Goal: Task Accomplishment & Management: Manage account settings

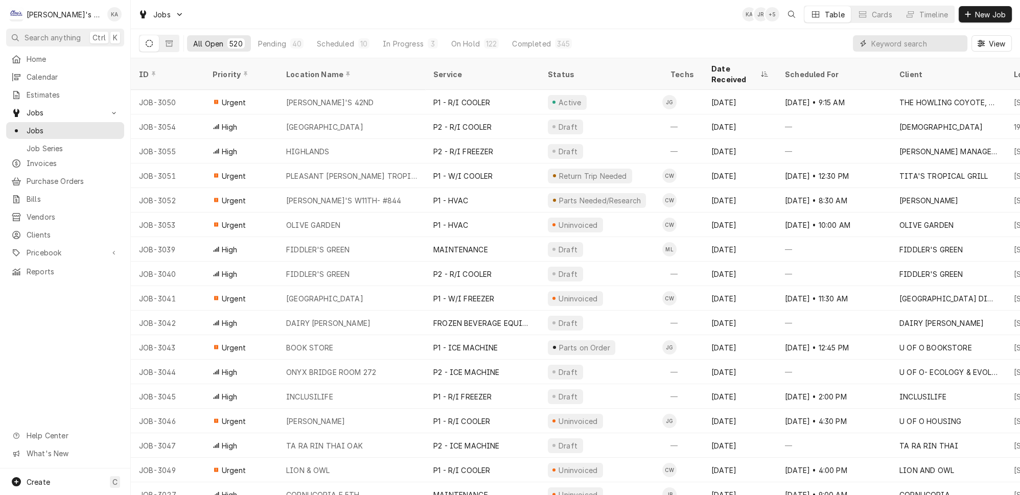
click at [887, 41] on input "Dynamic Content Wrapper" at bounding box center [916, 43] width 91 height 16
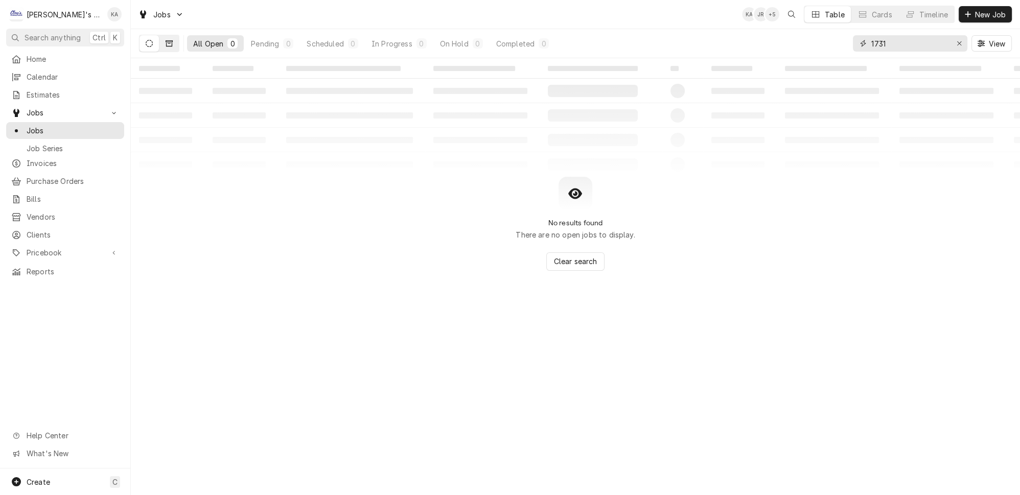
type input "1731"
click at [166, 40] on icon "Dynamic Content Wrapper" at bounding box center [169, 43] width 7 height 6
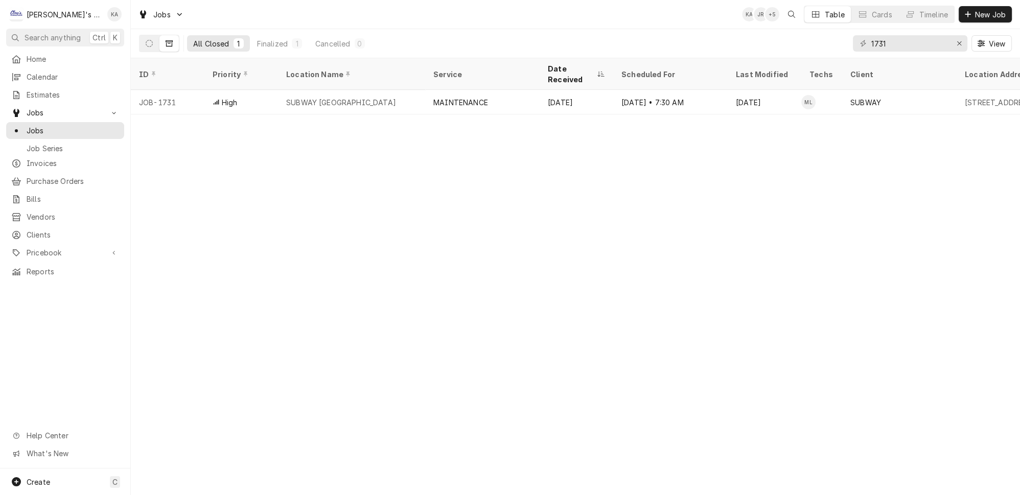
click at [361, 90] on div "SUBWAY GREEN ACRES" at bounding box center [351, 102] width 147 height 25
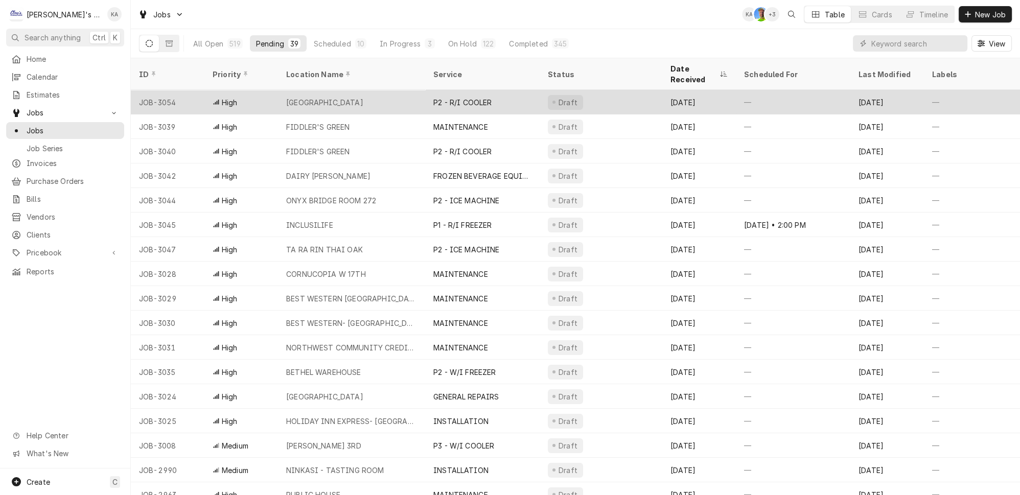
click at [475, 93] on div "P2 - R/I COOLER" at bounding box center [482, 102] width 114 height 25
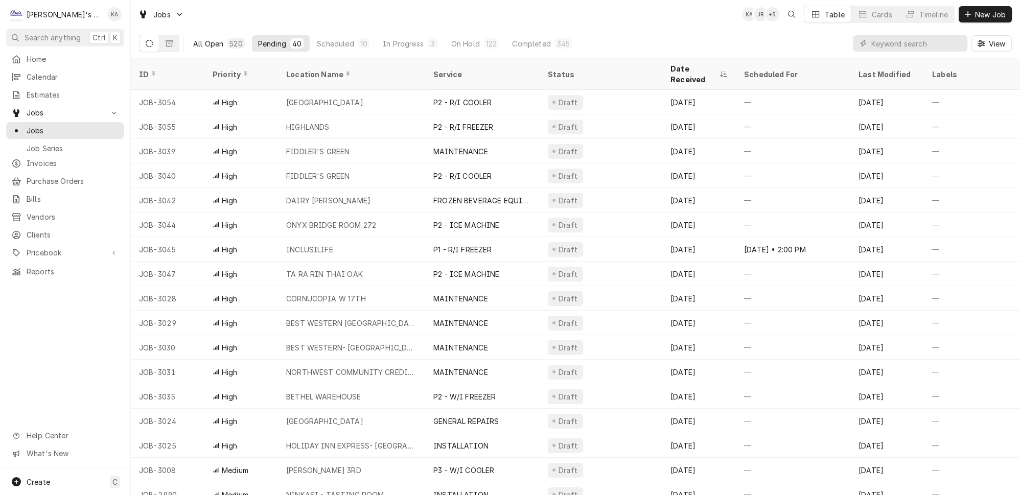
click at [202, 40] on div "All Open" at bounding box center [208, 43] width 30 height 11
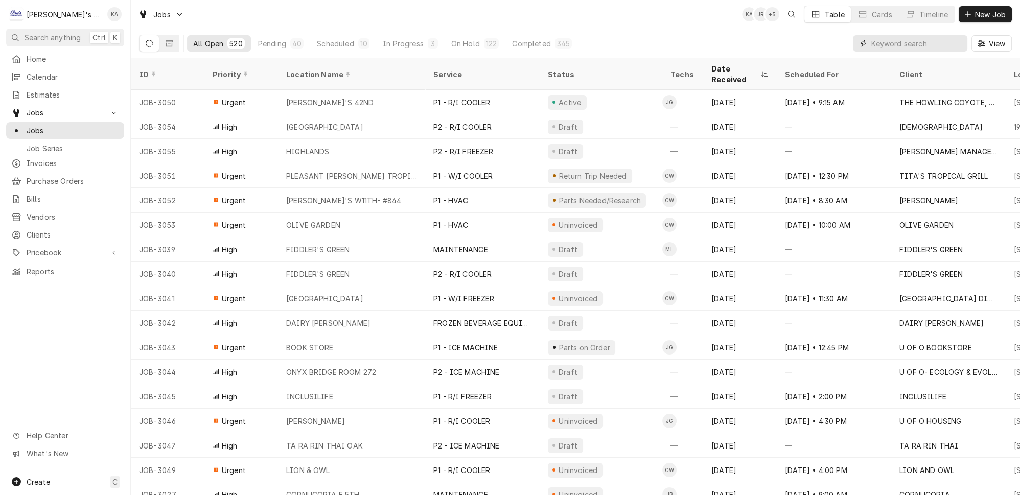
click at [887, 35] on input "Dynamic Content Wrapper" at bounding box center [916, 43] width 91 height 16
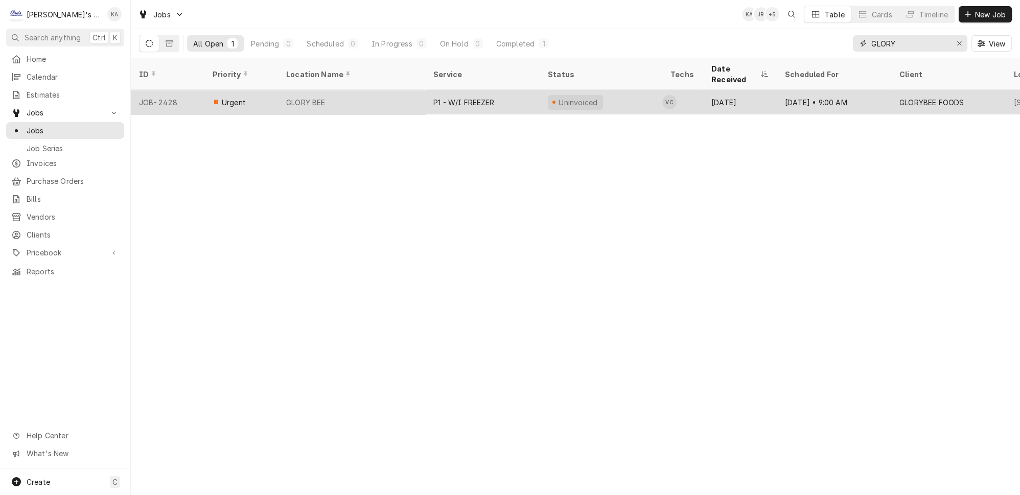
type input "GLORY"
click at [385, 90] on div "GLORY BEE" at bounding box center [351, 102] width 147 height 25
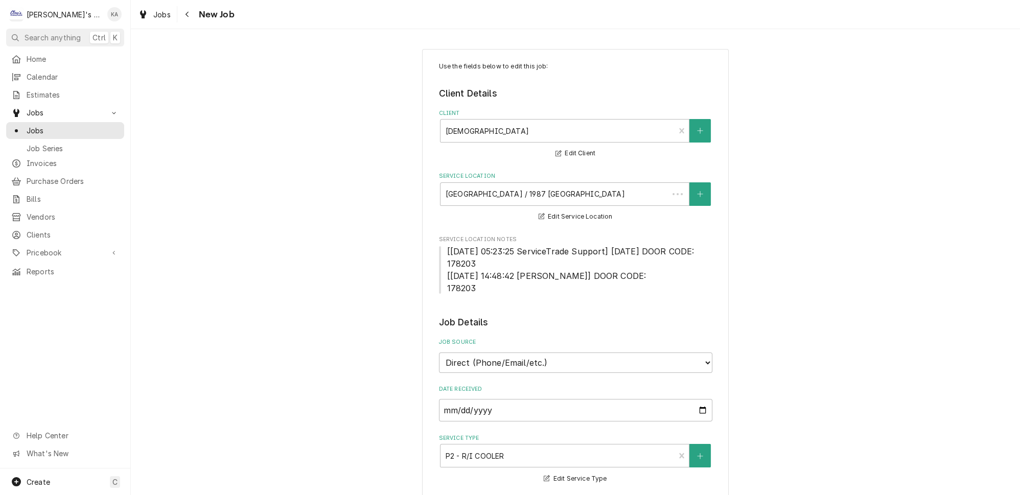
type textarea "x"
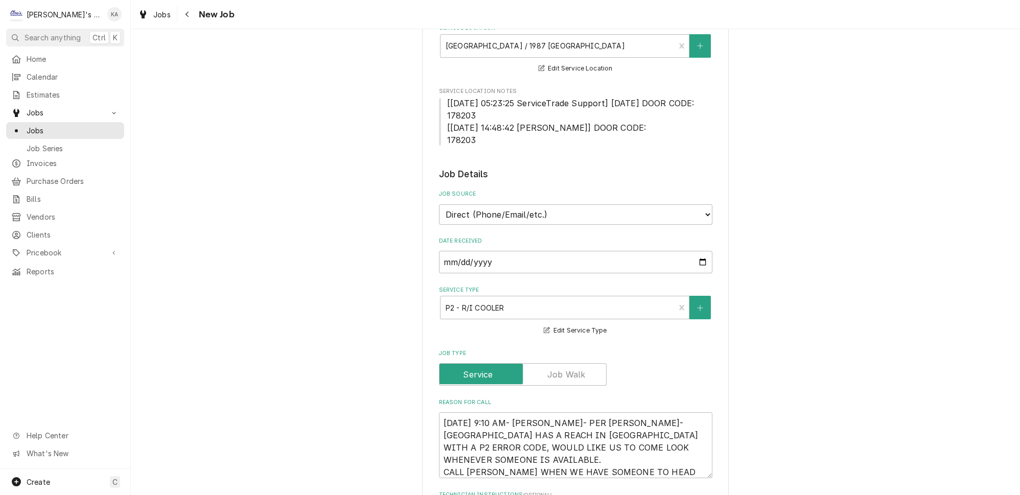
scroll to position [232, 0]
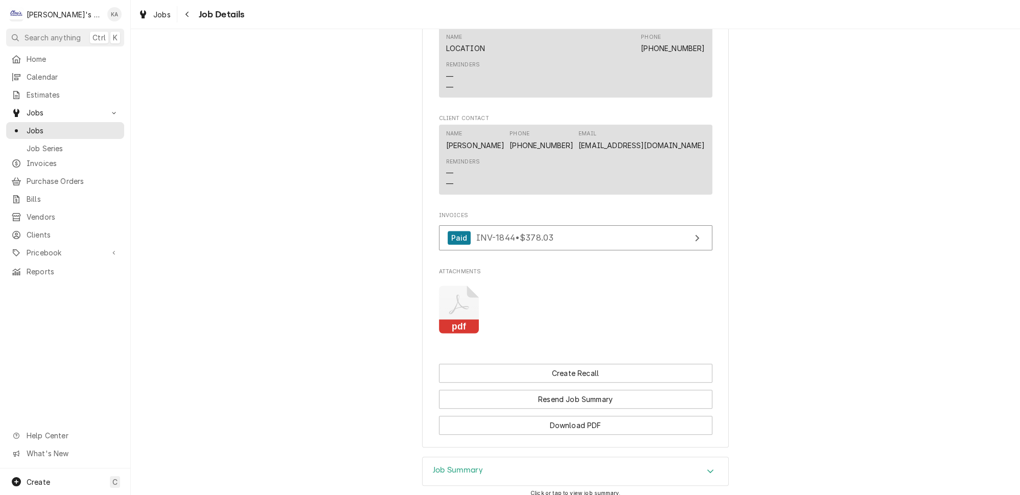
scroll to position [718, 0]
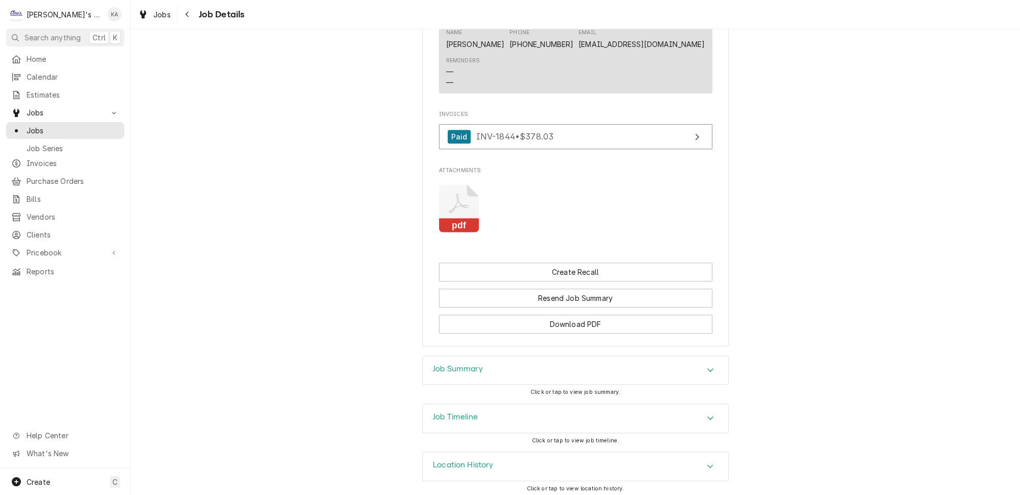
click at [492, 375] on div "Job Summary" at bounding box center [576, 370] width 306 height 29
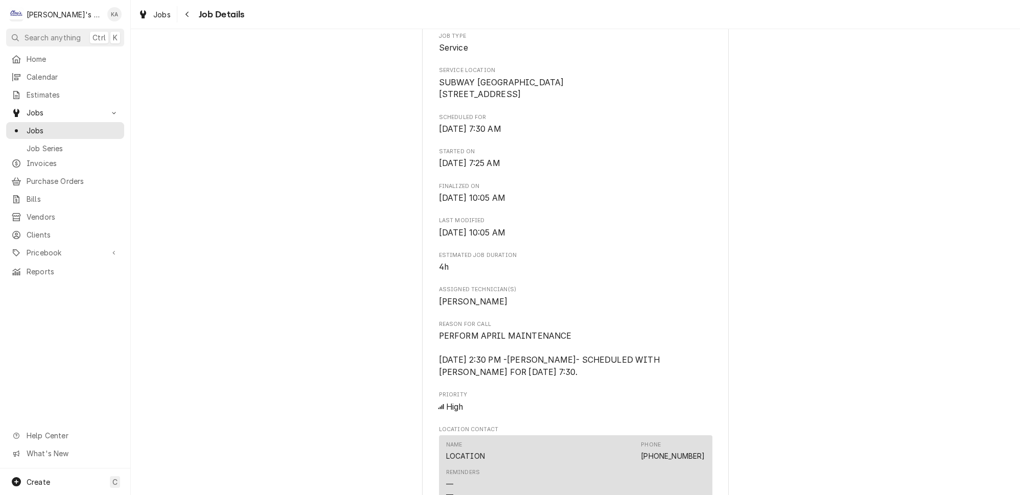
scroll to position [0, 0]
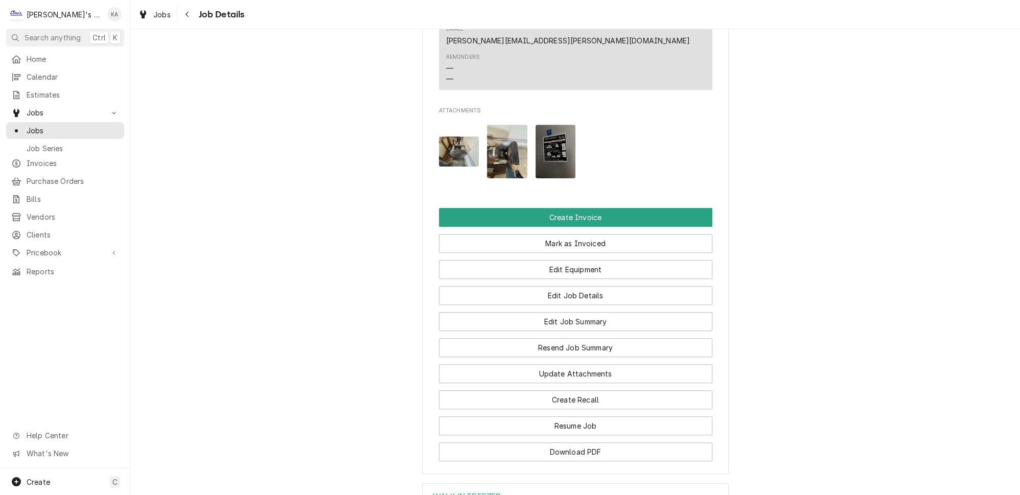
scroll to position [1339, 0]
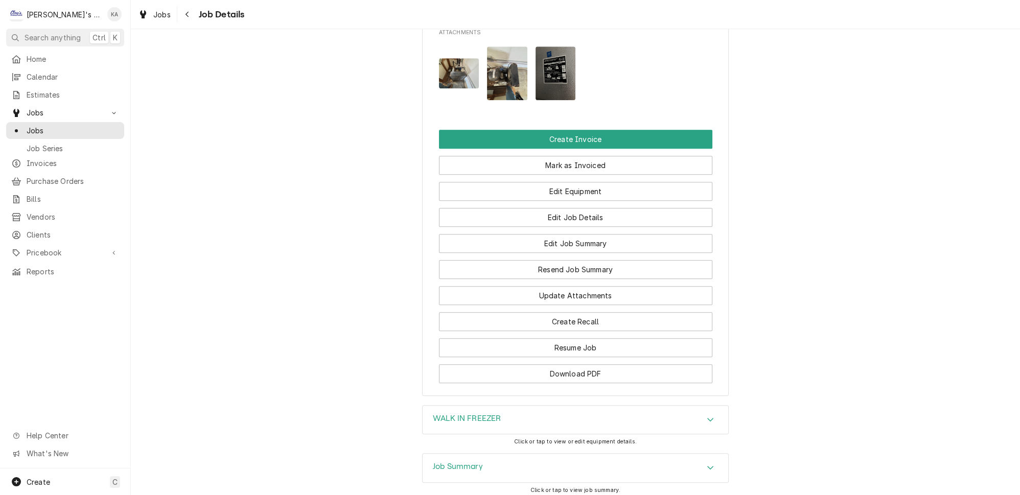
click at [479, 454] on div "Job Summary" at bounding box center [576, 468] width 306 height 29
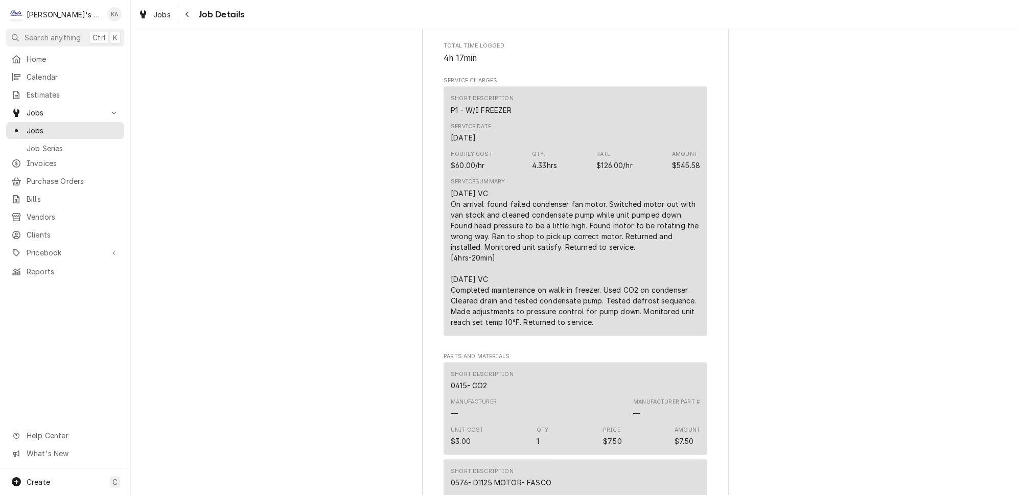
scroll to position [1896, 0]
click at [136, 11] on div "Jobs" at bounding box center [154, 14] width 37 height 13
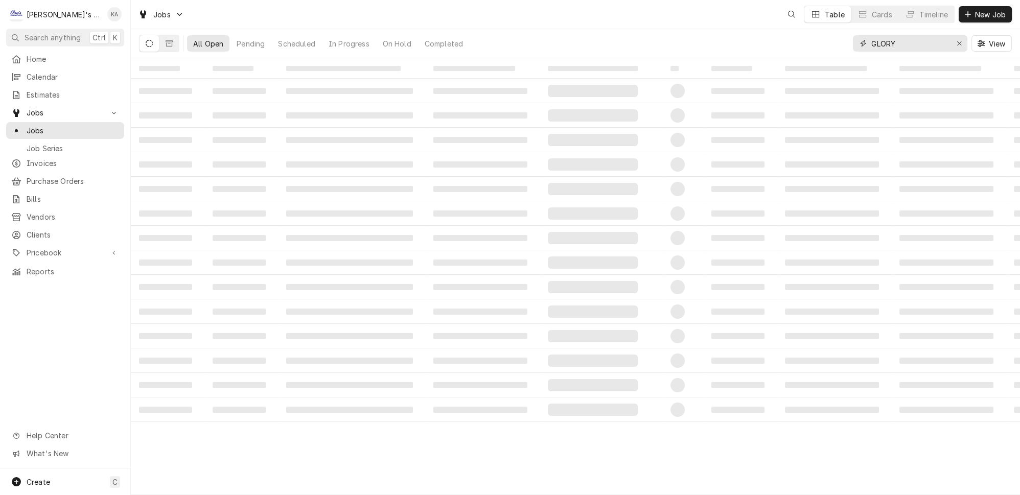
click at [965, 48] on button "Erase input" at bounding box center [959, 43] width 16 height 16
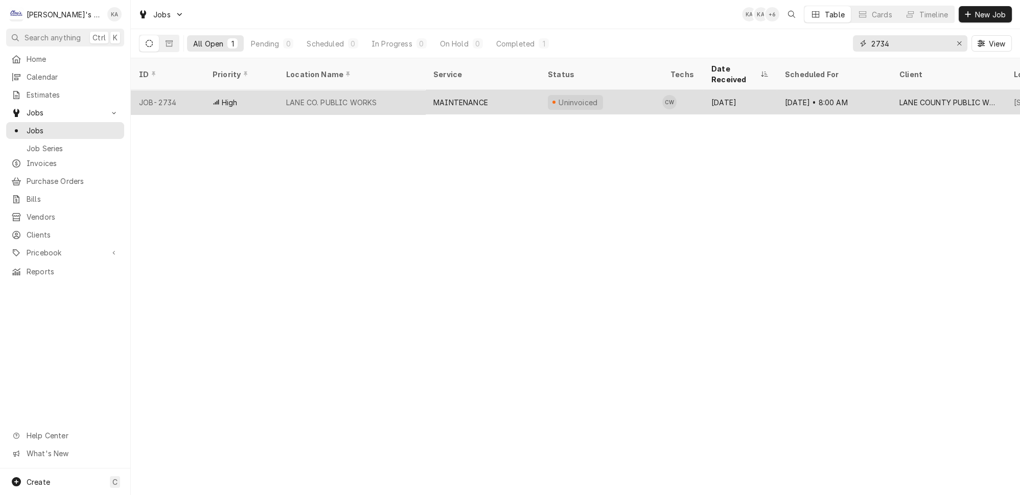
type input "2734"
click at [286, 97] on div "LANE CO. PUBLIC WORKS" at bounding box center [331, 102] width 90 height 11
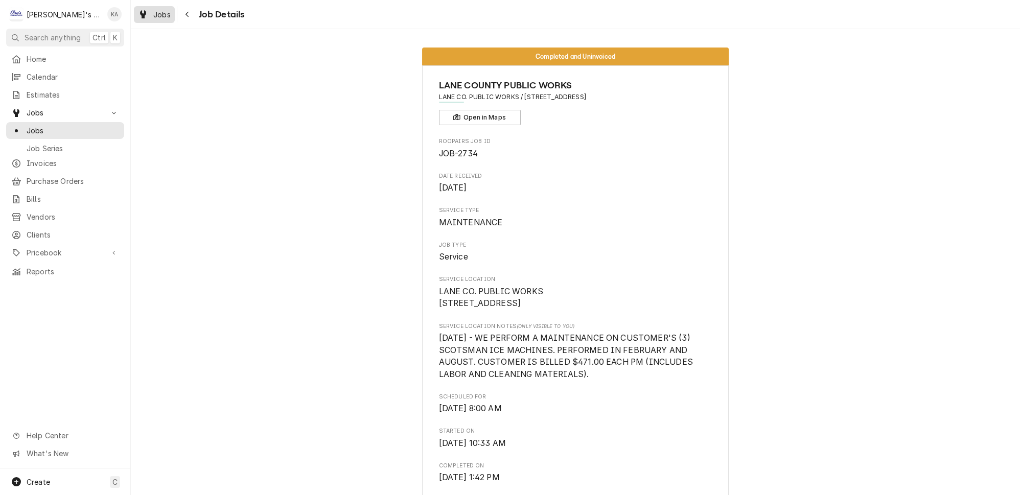
click at [153, 12] on span "Jobs" at bounding box center [161, 14] width 17 height 11
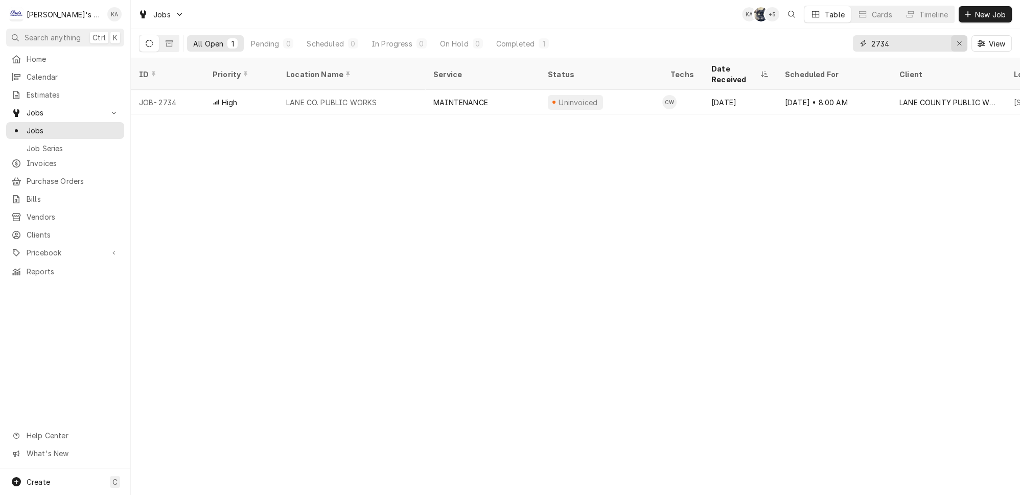
click at [962, 41] on icon "Erase input" at bounding box center [960, 43] width 6 height 7
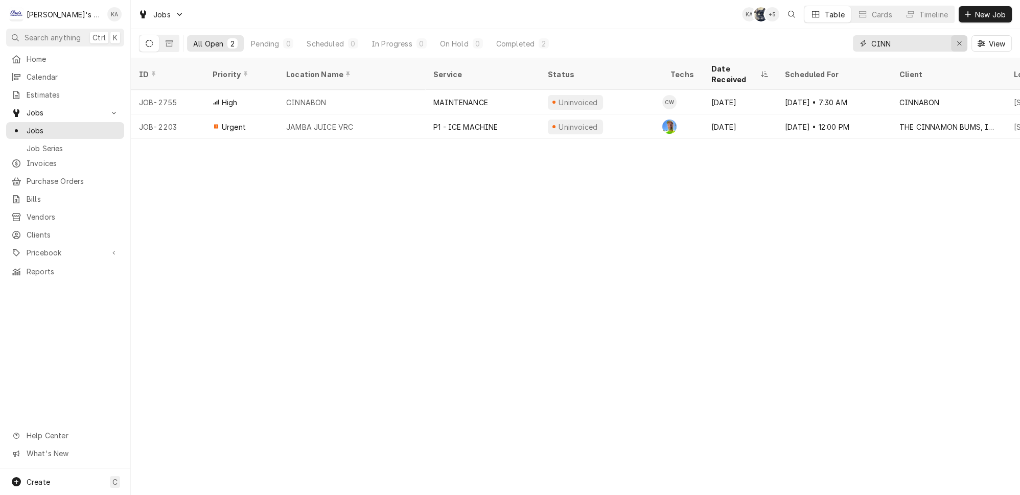
type input "CINN"
click at [959, 40] on div "Erase input" at bounding box center [959, 43] width 10 height 10
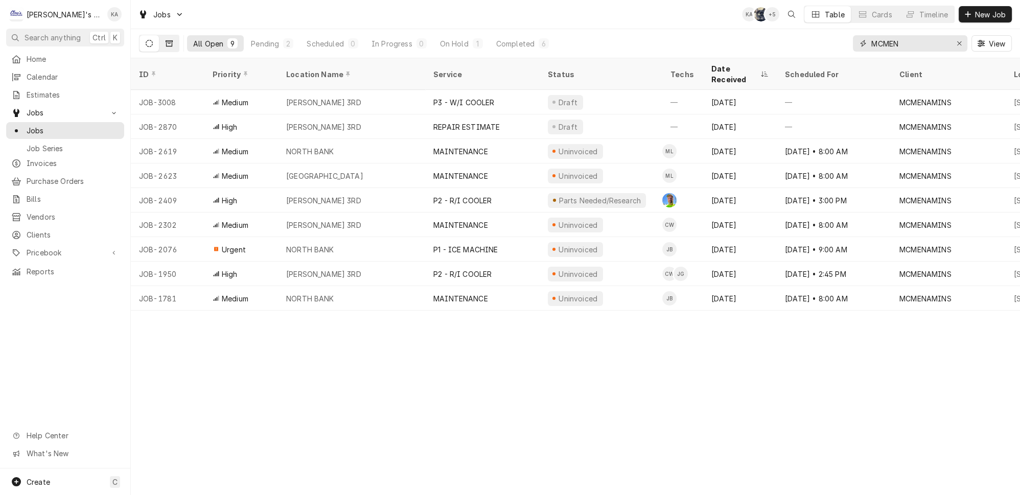
type input "MCMEN"
click at [159, 39] on button "Dynamic Content Wrapper" at bounding box center [168, 43] width 19 height 16
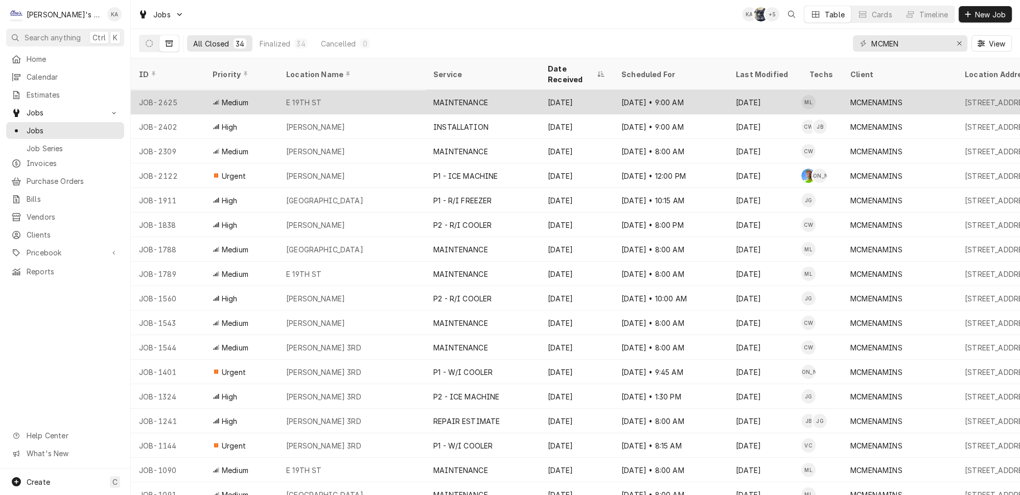
click at [327, 95] on div "E 19TH ST" at bounding box center [351, 102] width 147 height 25
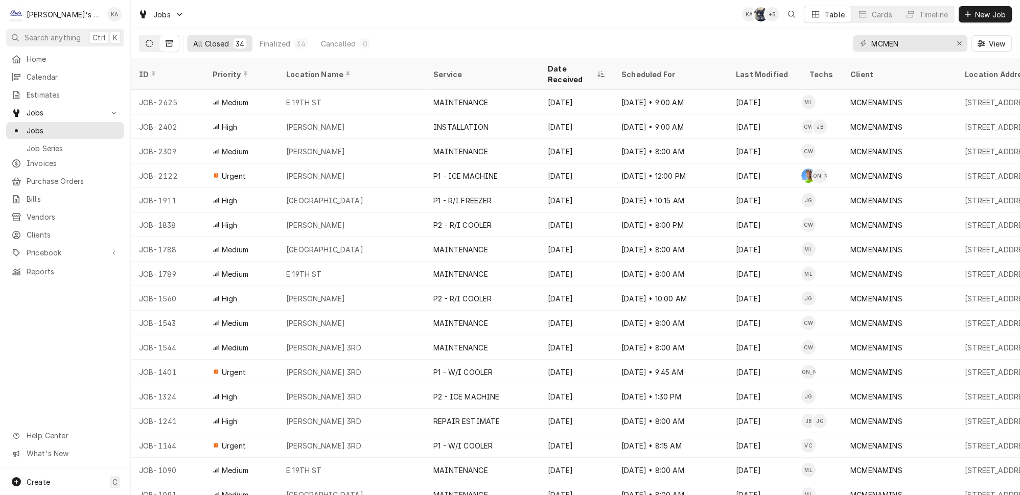
click at [147, 42] on button "Dynamic Content Wrapper" at bounding box center [149, 43] width 19 height 16
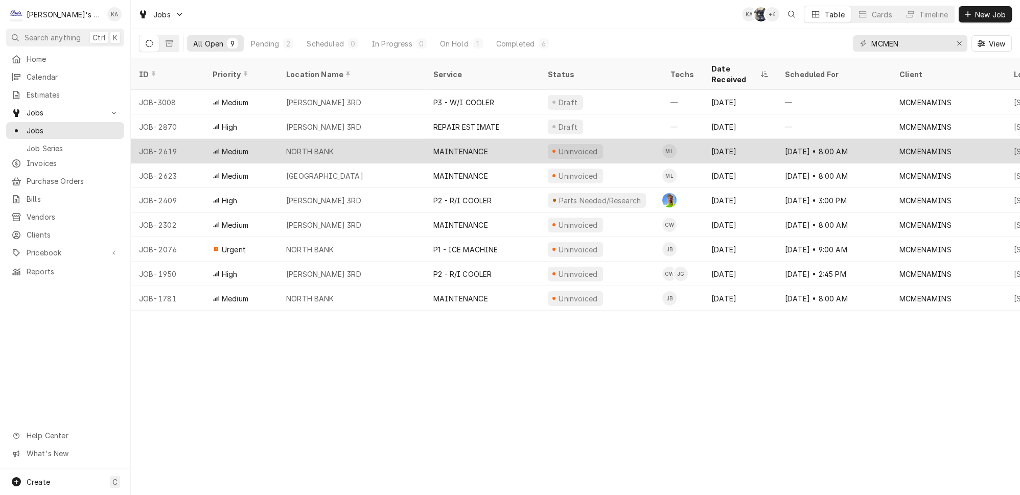
click at [504, 139] on div "MAINTENANCE" at bounding box center [482, 151] width 114 height 25
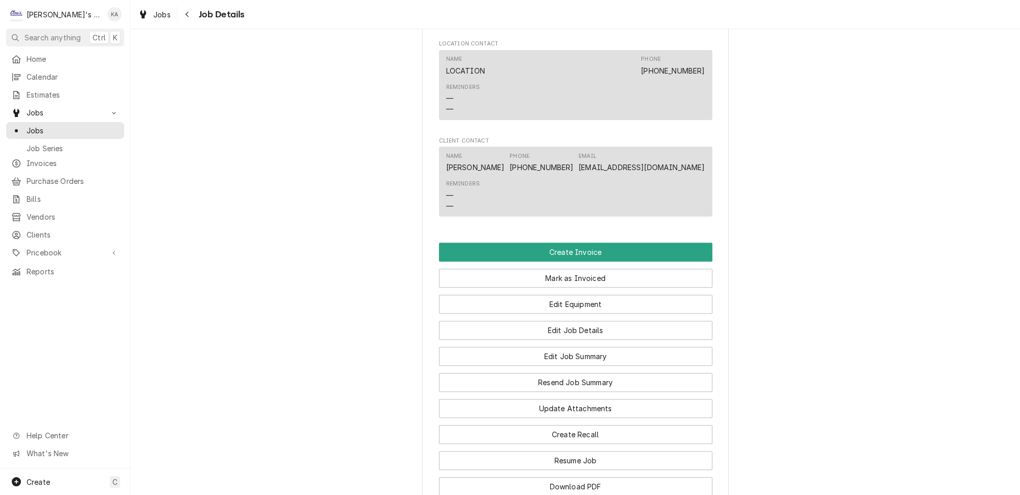
scroll to position [743, 0]
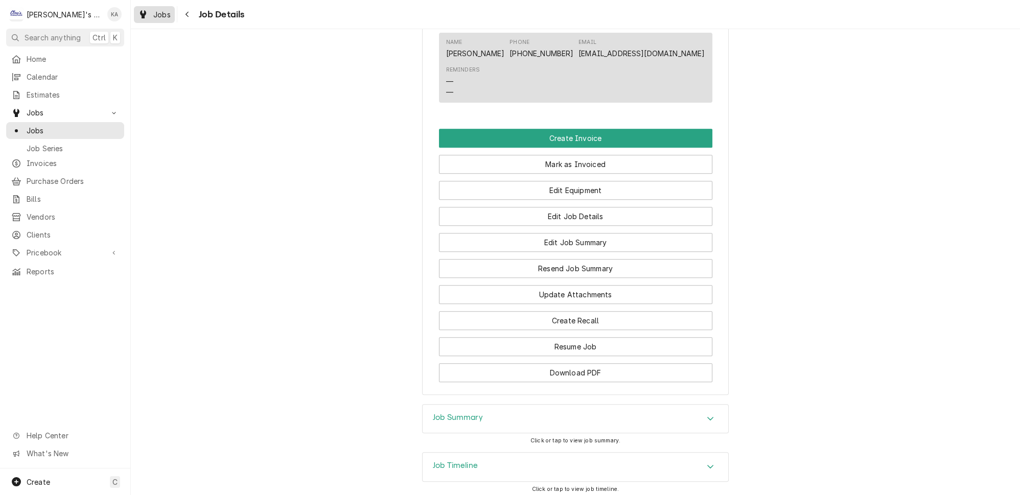
click at [139, 12] on div "Jobs" at bounding box center [154, 14] width 37 height 13
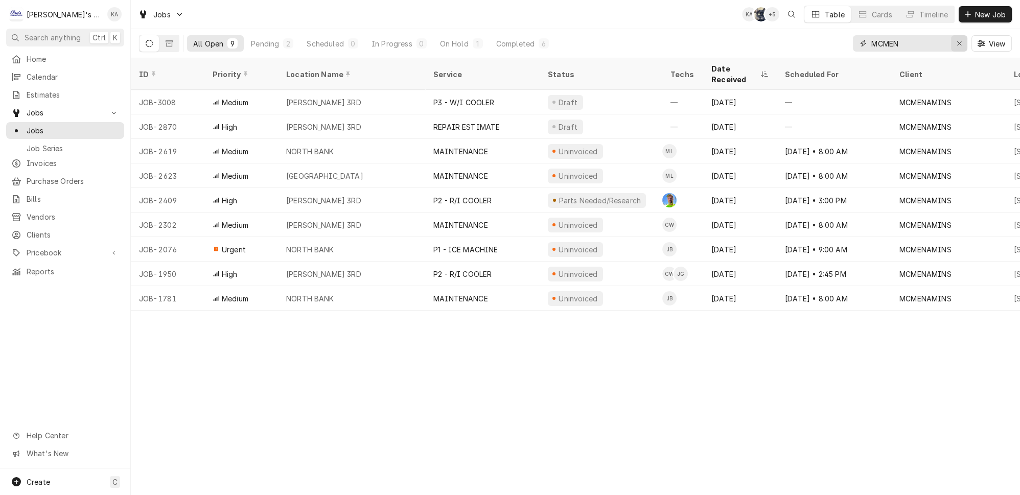
click at [962, 40] on icon "Erase input" at bounding box center [960, 43] width 6 height 7
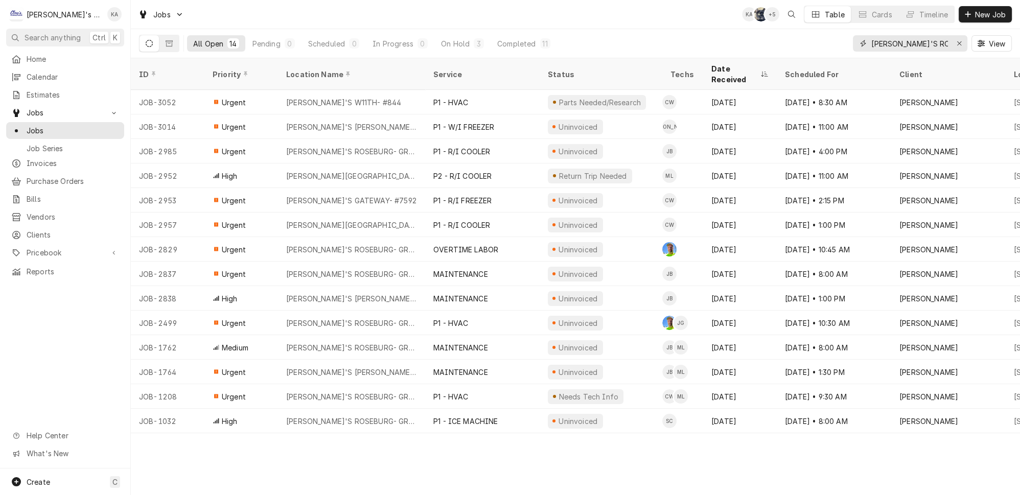
type input "CARL'S RO"
click at [50, 224] on div "Home Calendar Estimates Jobs Jobs Job Series Invoices Purchase Orders Bills Ven…" at bounding box center [65, 165] width 130 height 229
click at [49, 229] on span "Clients" at bounding box center [73, 234] width 92 height 11
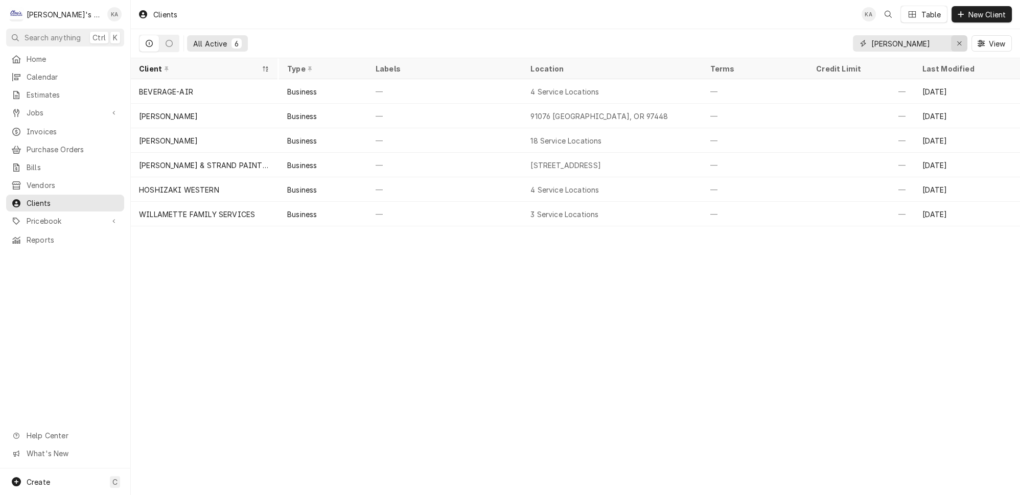
click at [961, 41] on icon "Erase input" at bounding box center [959, 43] width 4 height 4
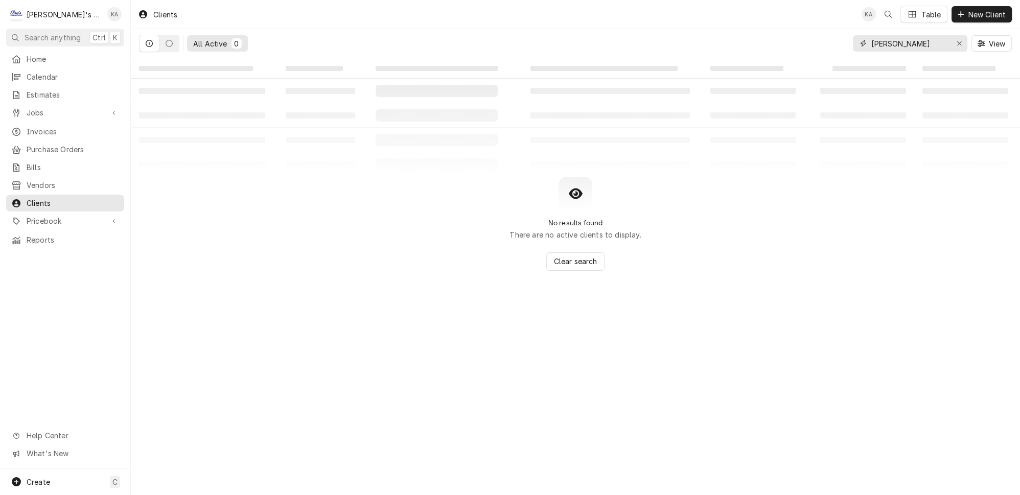
type input "MIKE GAB"
click at [961, 41] on icon "Erase input" at bounding box center [959, 43] width 4 height 4
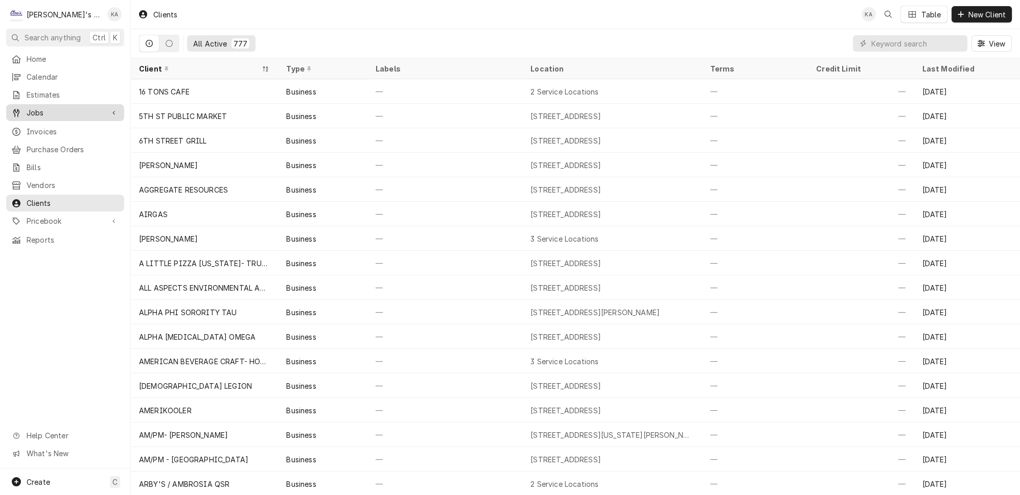
click at [27, 107] on span "Jobs" at bounding box center [65, 112] width 77 height 11
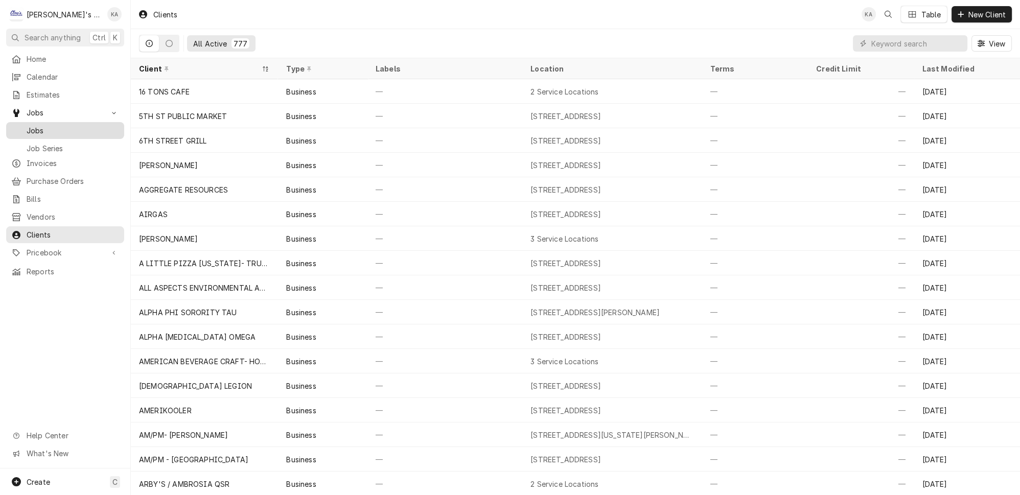
click at [63, 125] on span "Jobs" at bounding box center [73, 130] width 92 height 11
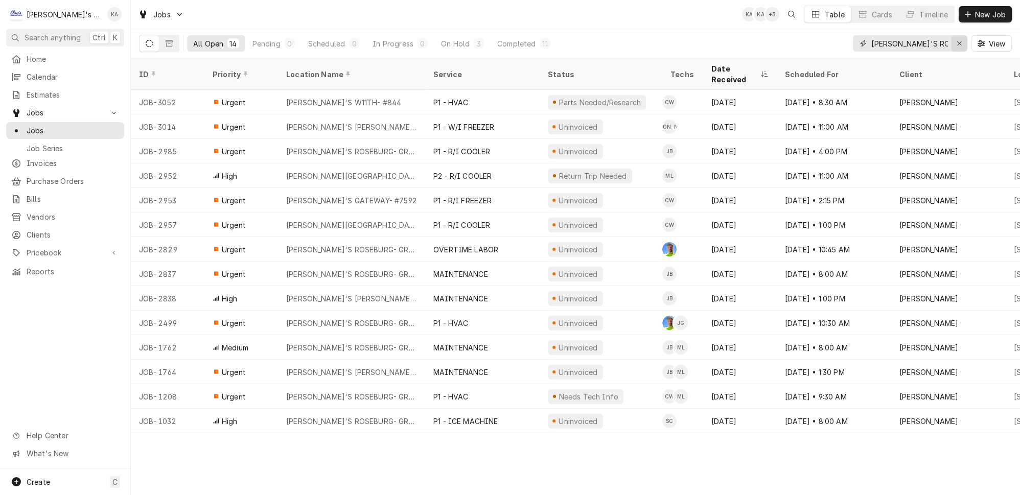
click at [960, 35] on button "Erase input" at bounding box center [959, 43] width 16 height 16
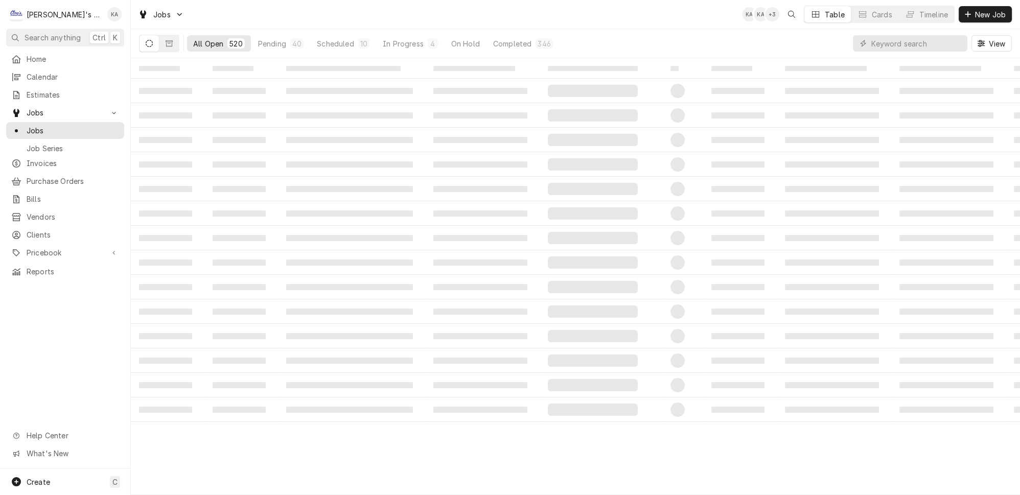
click at [825, 42] on div "All Open 520 Pending 40 Scheduled 10 In Progress 4 On Hold Completed 346 View" at bounding box center [575, 43] width 873 height 29
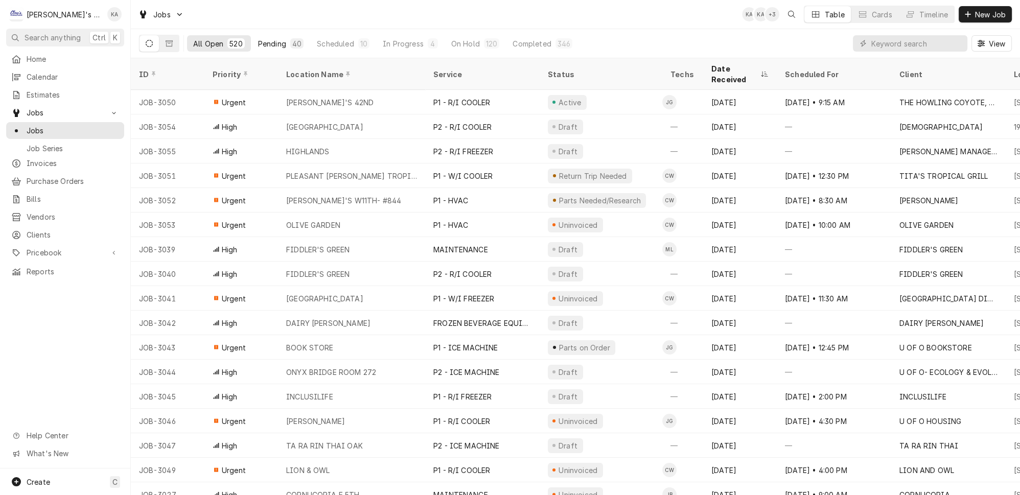
click at [292, 44] on div "40" at bounding box center [296, 43] width 9 height 11
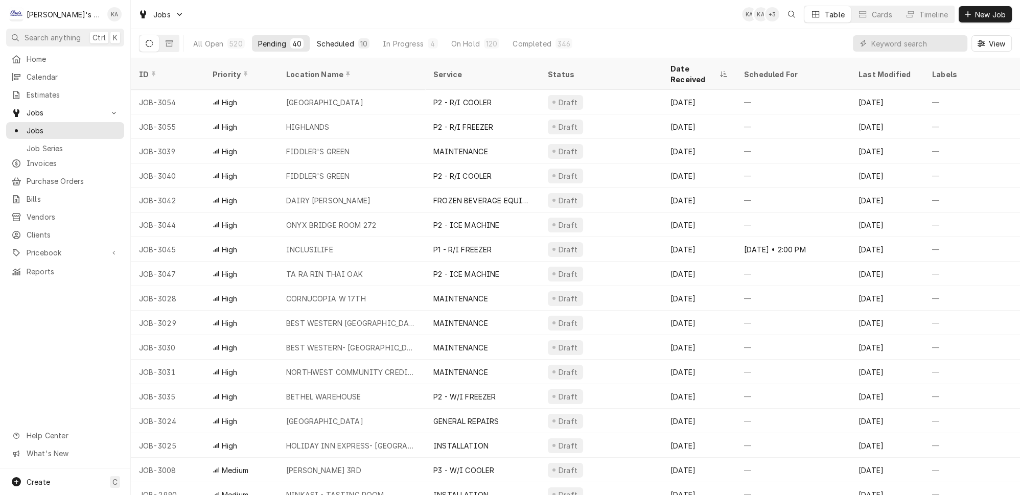
click at [321, 38] on div "Scheduled" at bounding box center [335, 43] width 37 height 11
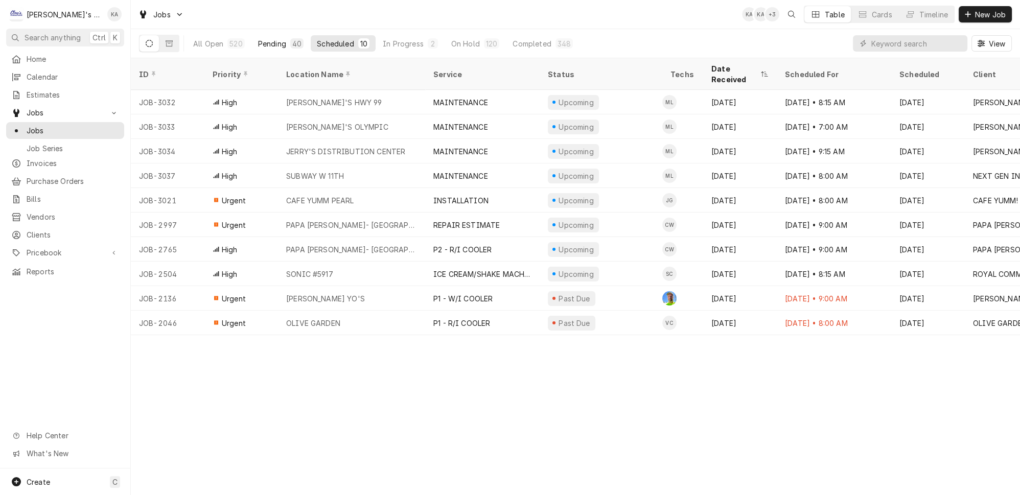
click at [263, 35] on button "Pending 40" at bounding box center [281, 43] width 58 height 16
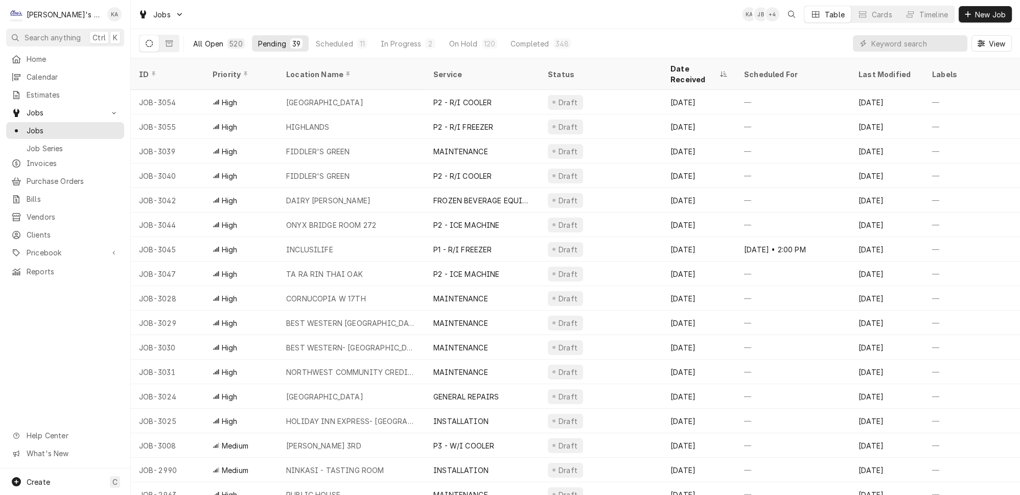
click at [229, 43] on div "520" at bounding box center [235, 43] width 13 height 11
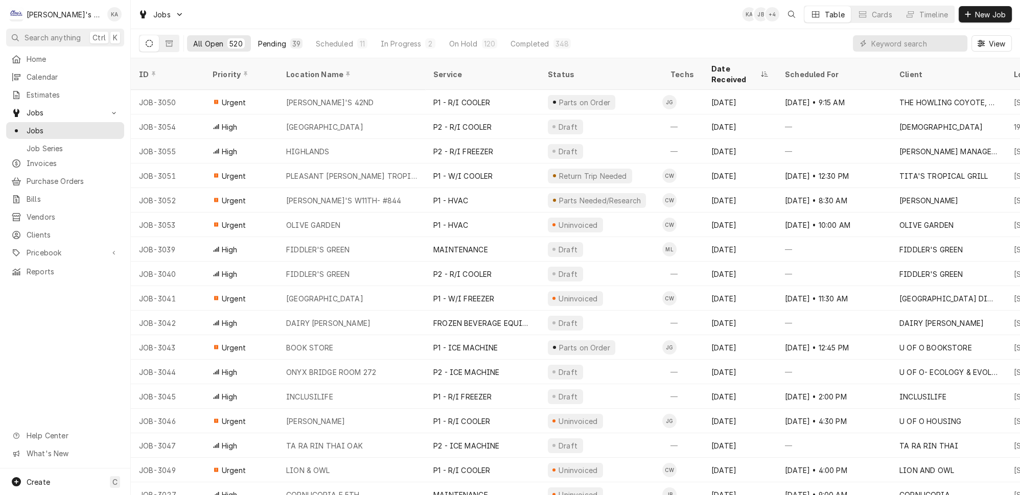
click at [292, 38] on div "39" at bounding box center [296, 43] width 8 height 11
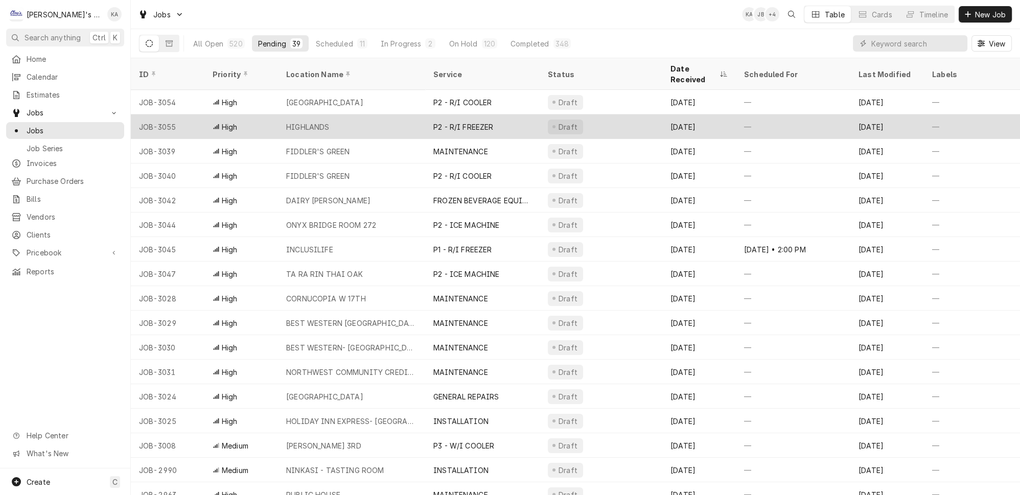
click at [387, 114] on div "HIGHLANDS" at bounding box center [351, 126] width 147 height 25
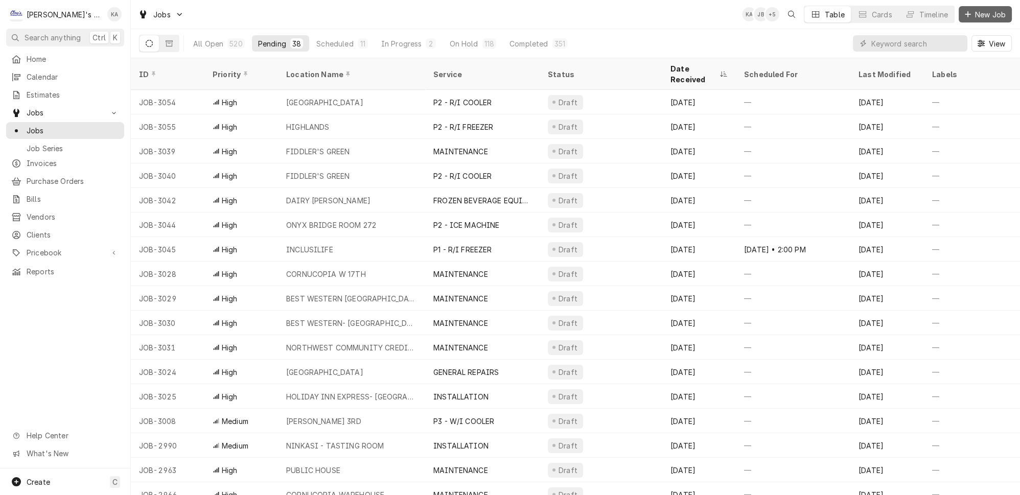
click at [989, 8] on button "New Job" at bounding box center [985, 14] width 53 height 16
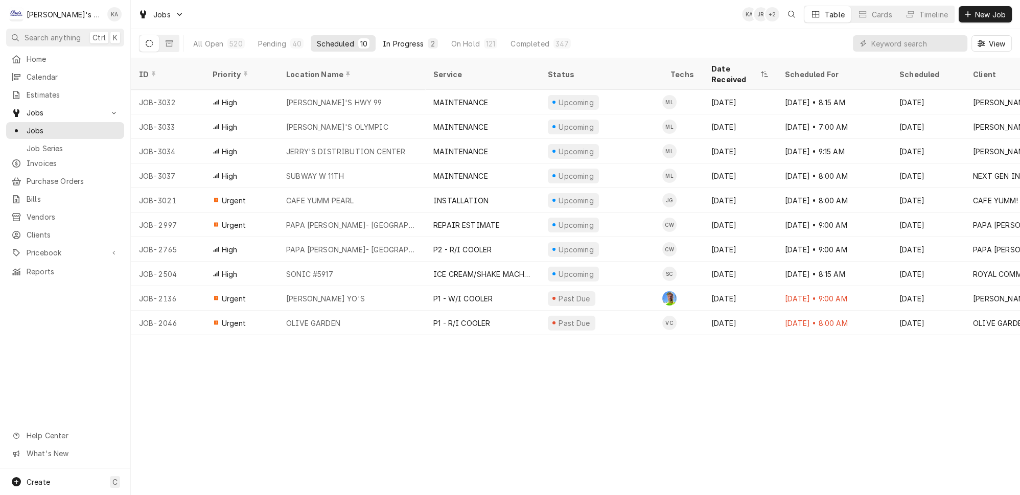
click at [402, 38] on button "In Progress 2" at bounding box center [410, 43] width 67 height 16
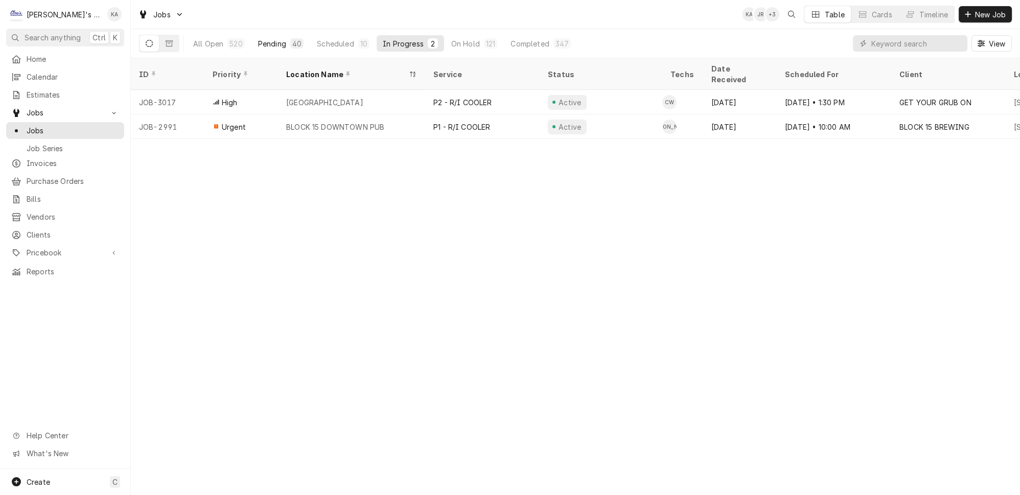
click at [262, 41] on div "Pending" at bounding box center [272, 43] width 28 height 11
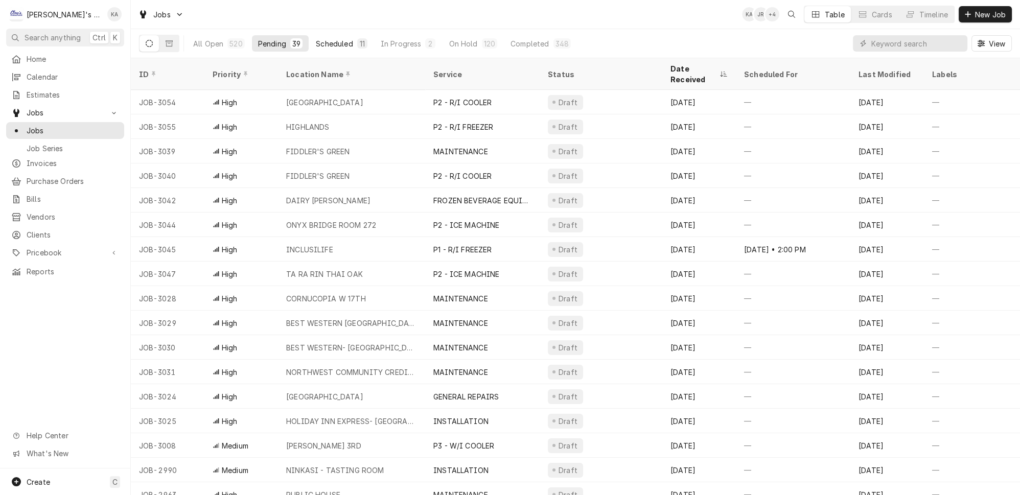
click at [357, 44] on div "11" at bounding box center [362, 43] width 10 height 10
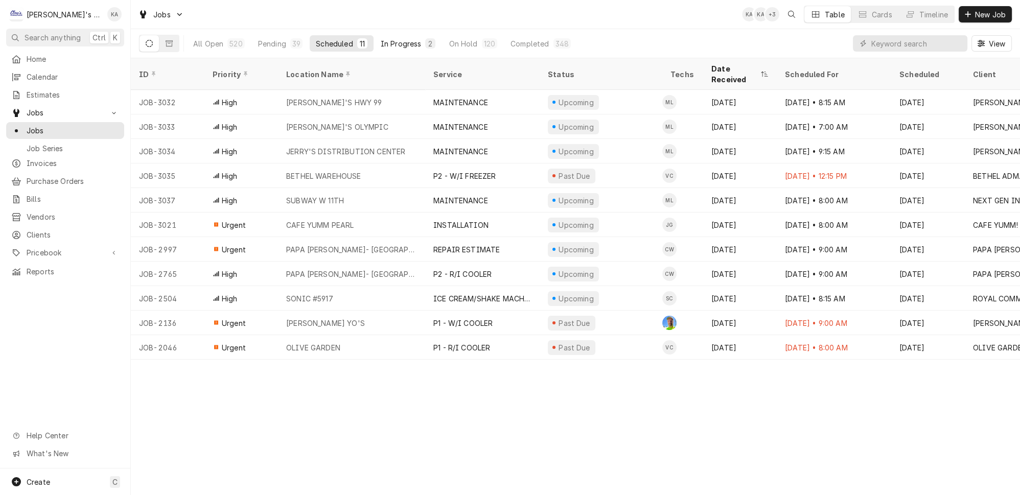
click at [381, 38] on div "In Progress" at bounding box center [401, 43] width 41 height 11
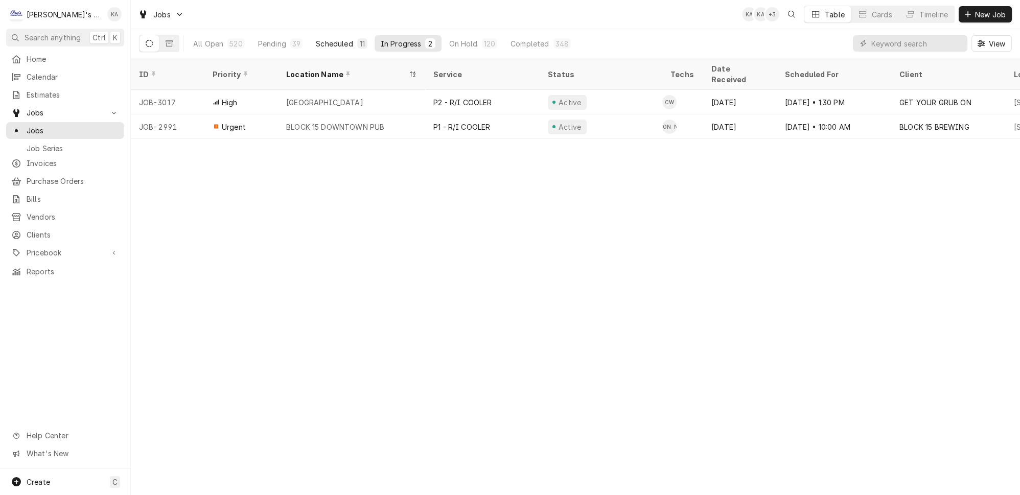
click at [320, 47] on button "Scheduled 11" at bounding box center [341, 43] width 63 height 16
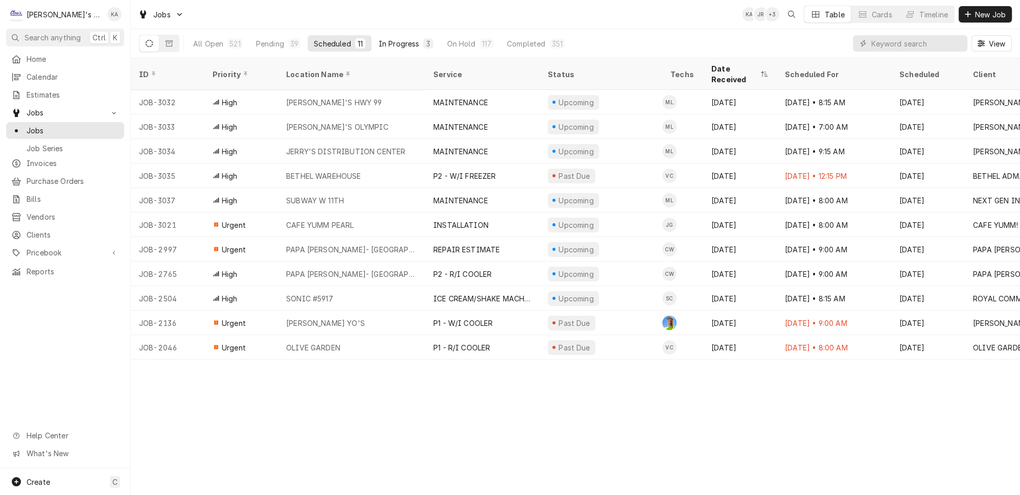
click at [397, 37] on button "In Progress 3" at bounding box center [406, 43] width 67 height 16
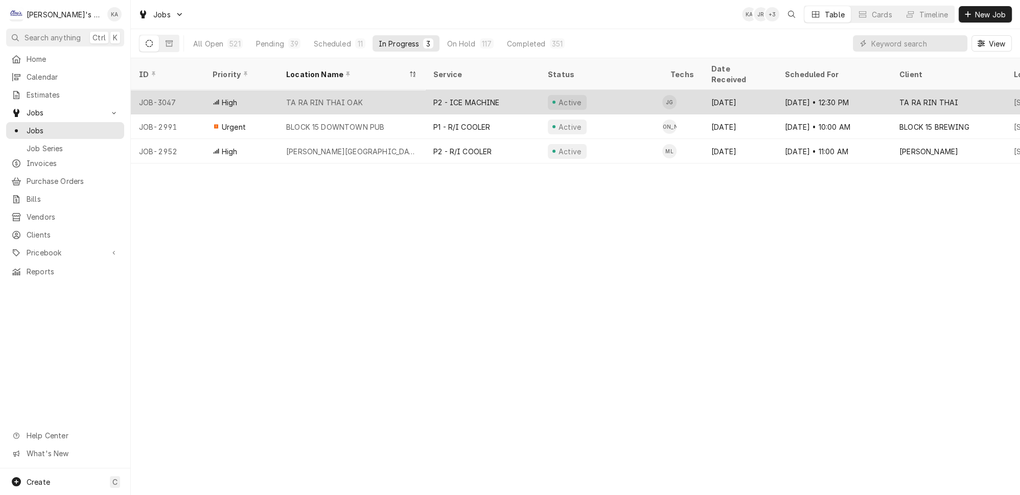
click at [491, 90] on div "P2 - ICE MACHINE" at bounding box center [482, 102] width 114 height 25
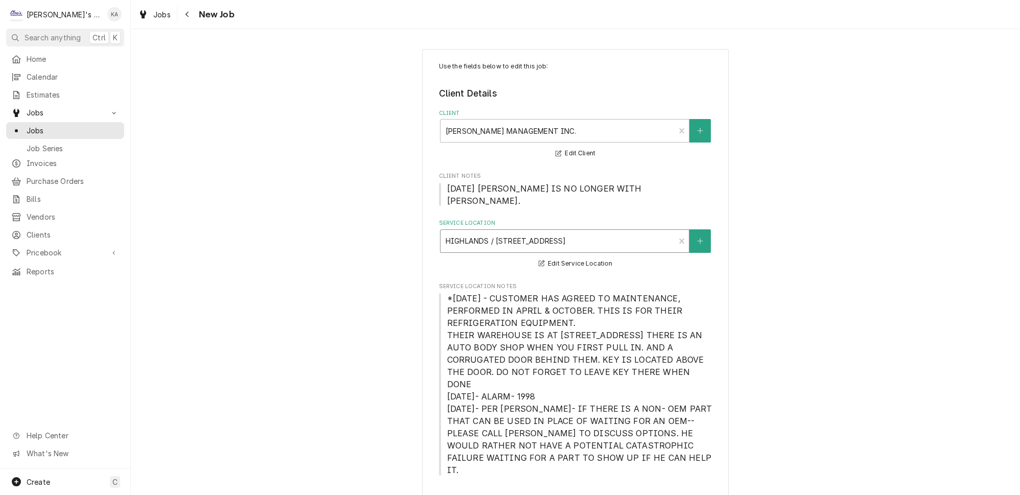
type textarea "x"
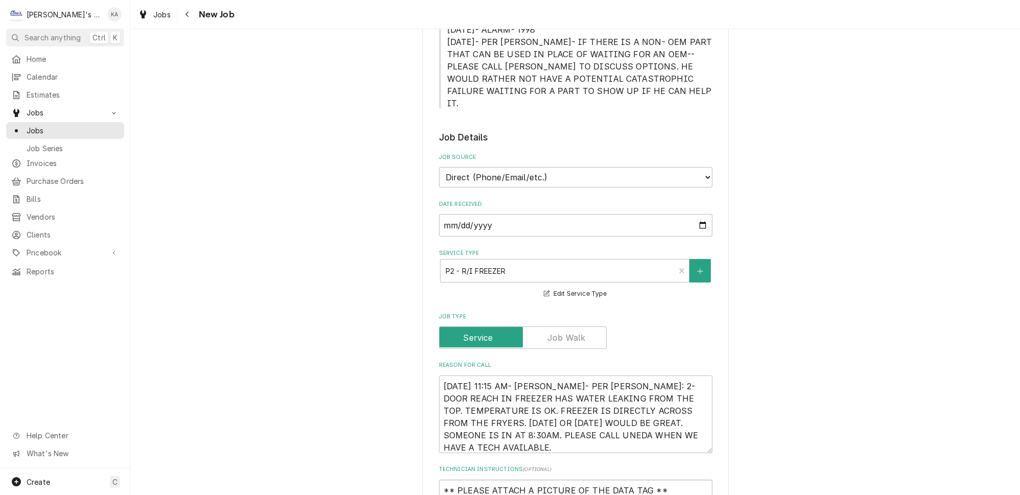
scroll to position [372, 0]
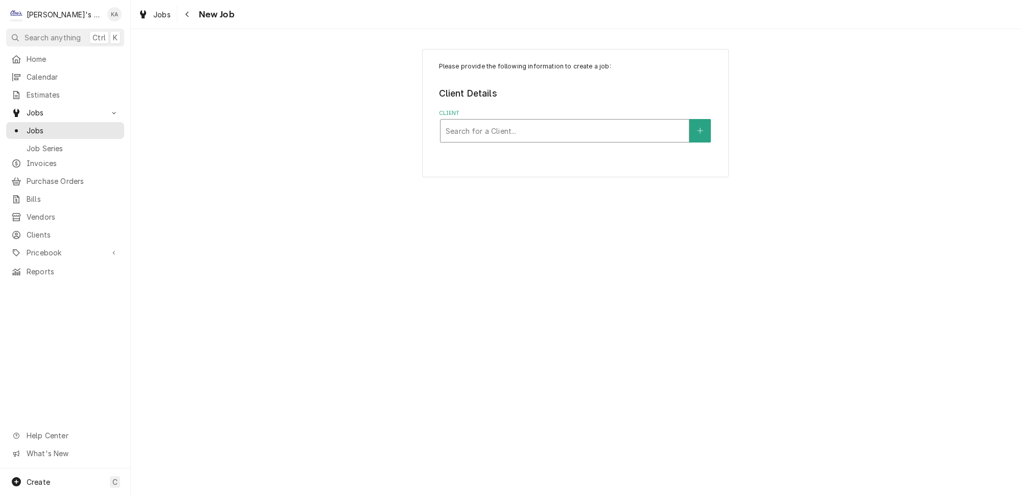
click at [505, 123] on div "Client" at bounding box center [565, 131] width 238 height 18
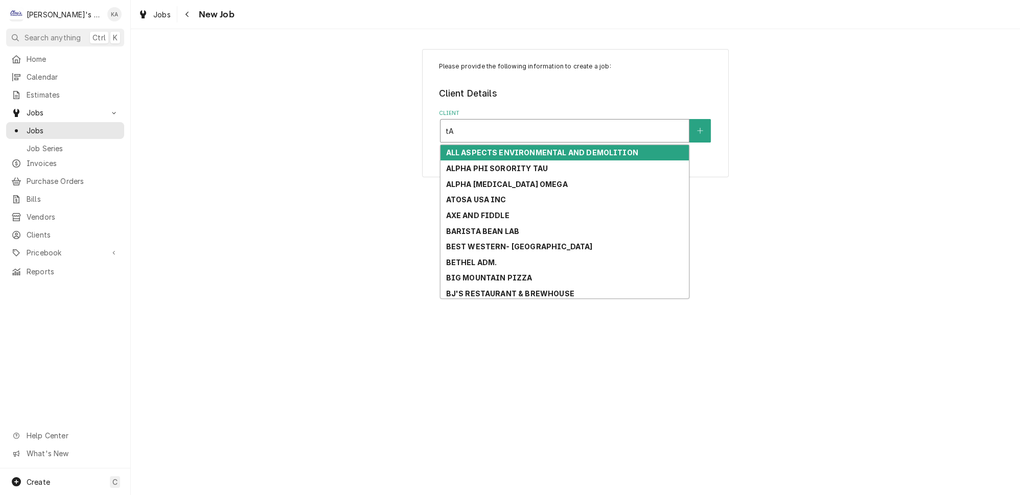
type input "t"
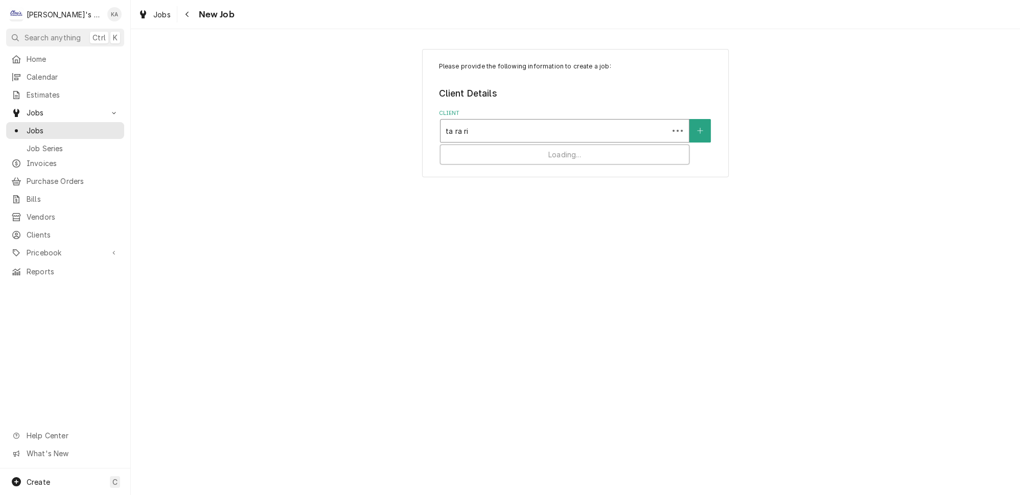
type input "ta ra rin"
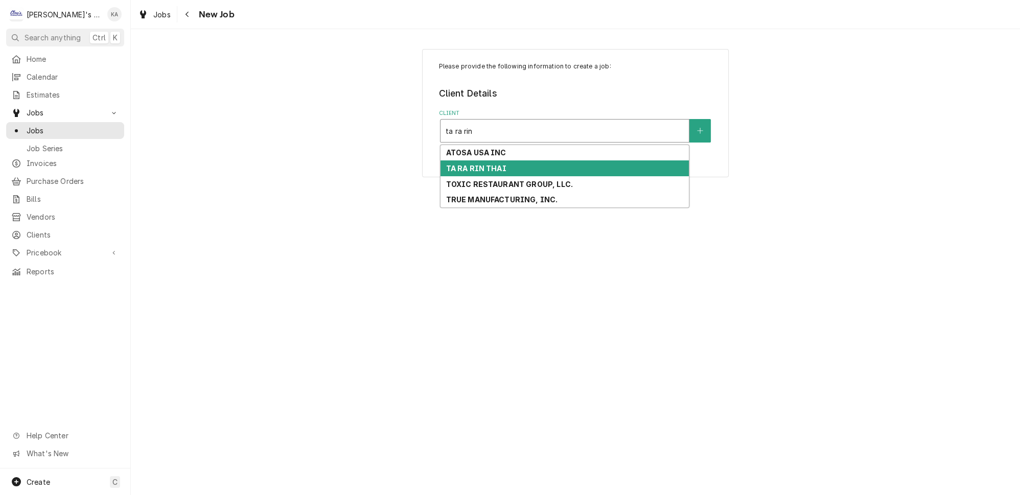
click at [501, 164] on strong "TA RA RIN THAI" at bounding box center [476, 168] width 60 height 9
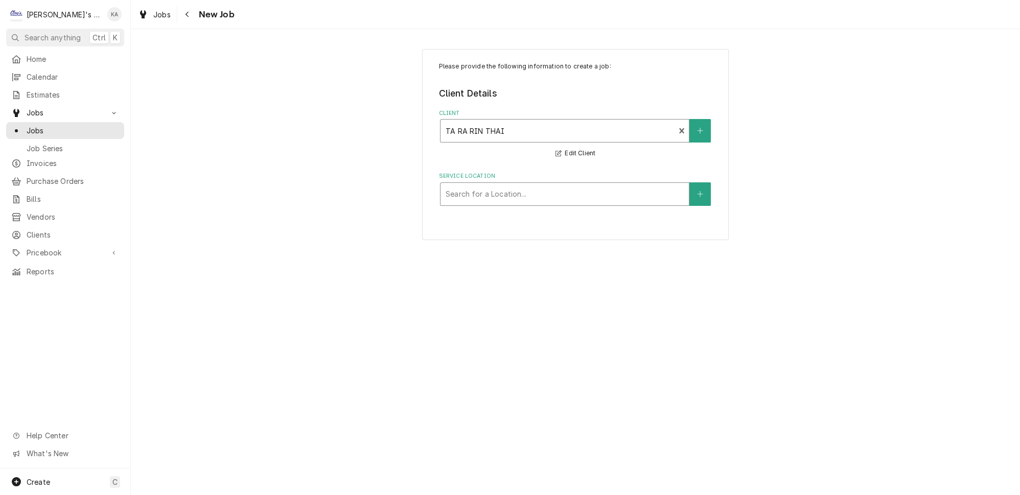
click at [522, 187] on div "Service Location" at bounding box center [565, 194] width 238 height 18
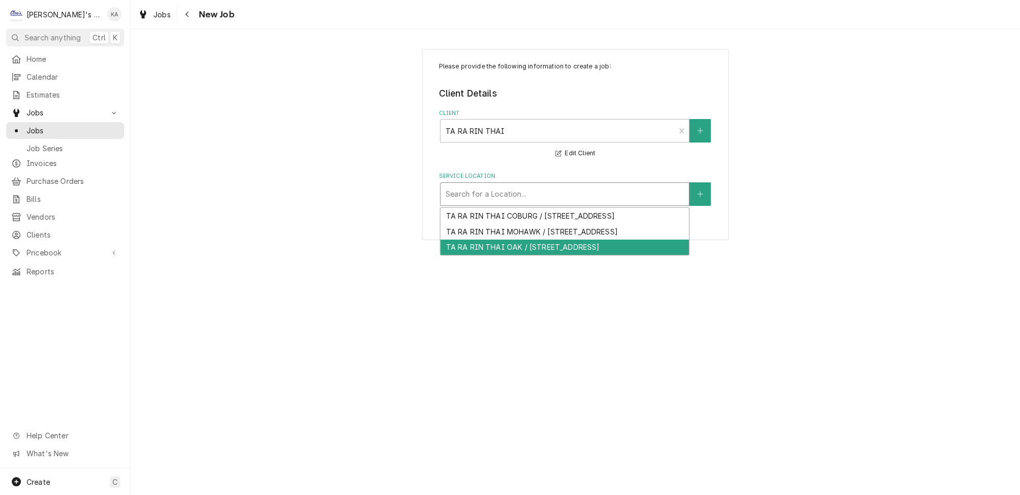
click at [554, 251] on div "TA RA RIN THAI OAK / 1200 OAK ST, EUGENE, OR 97403" at bounding box center [565, 248] width 248 height 16
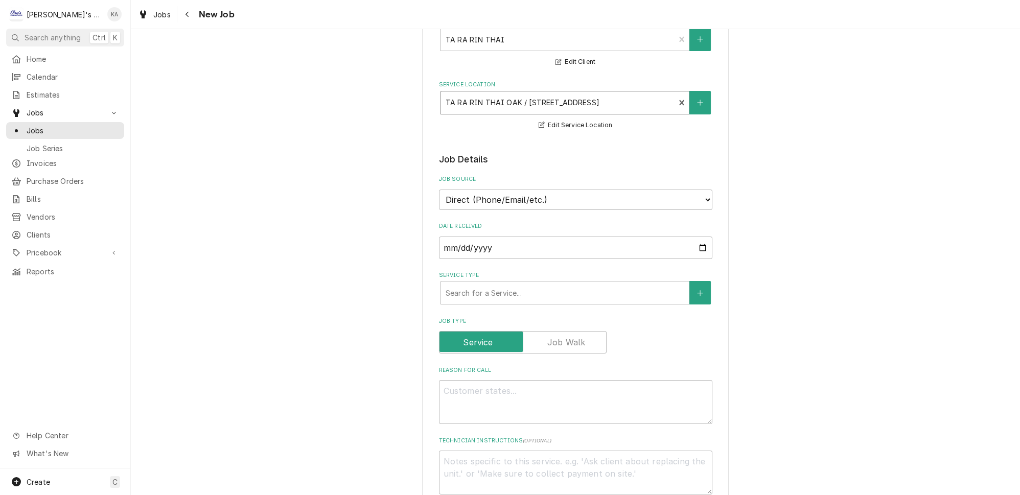
scroll to position [92, 0]
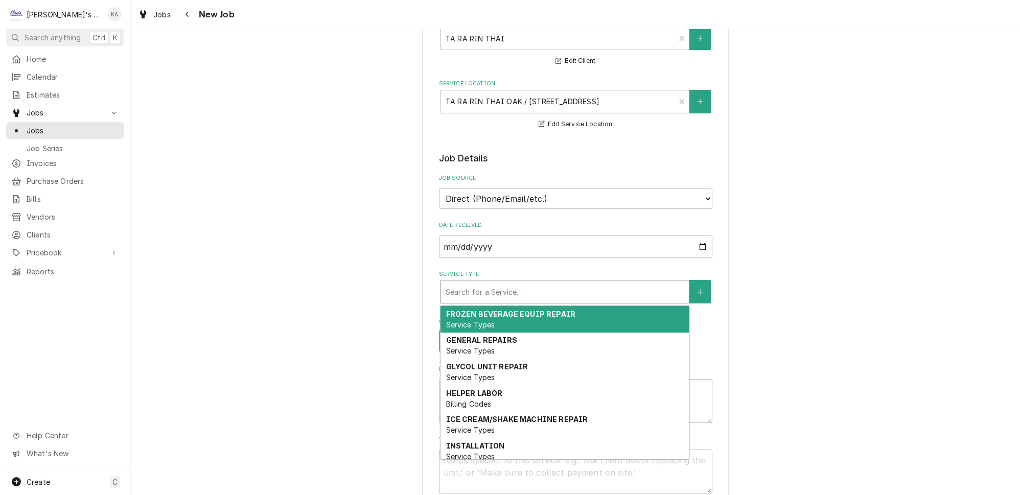
click at [488, 285] on div "Service Type" at bounding box center [565, 292] width 238 height 18
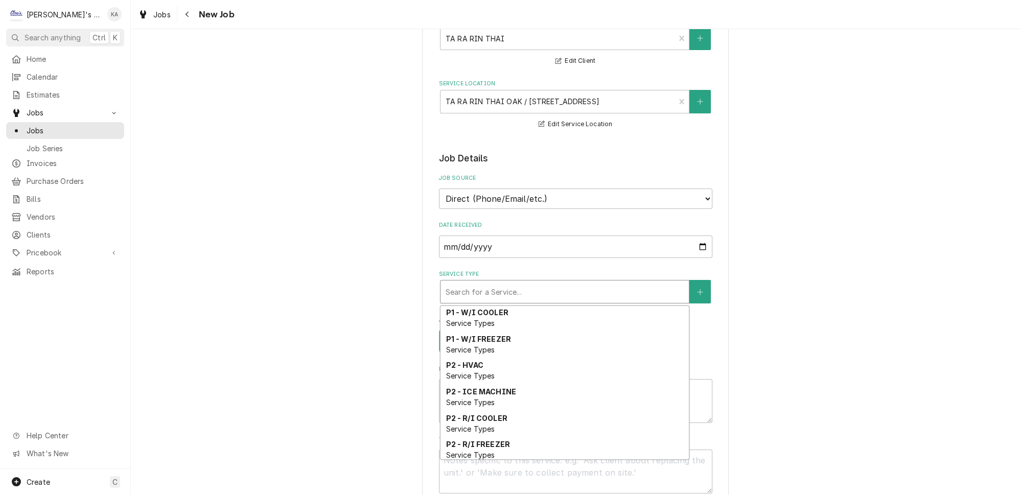
scroll to position [341, 0]
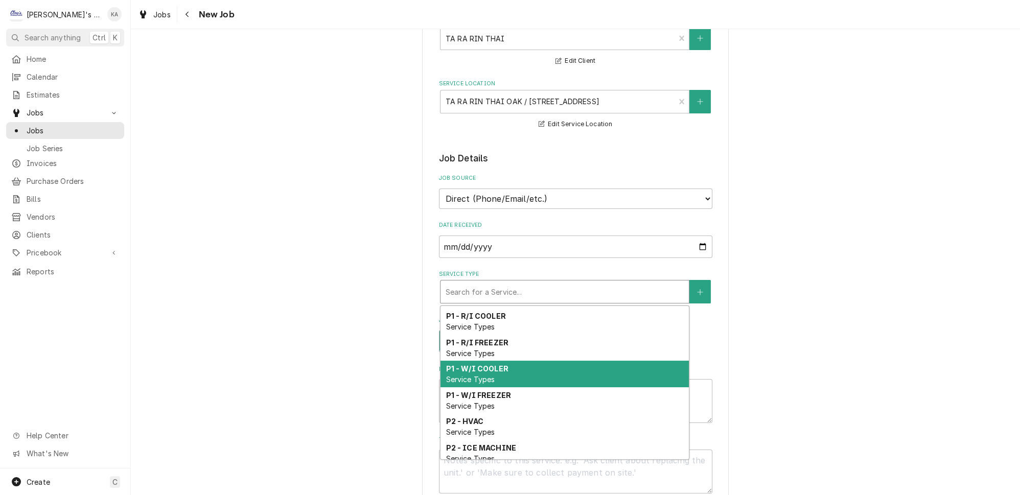
click at [493, 364] on strong "P1 - W/I COOLER" at bounding box center [477, 368] width 62 height 9
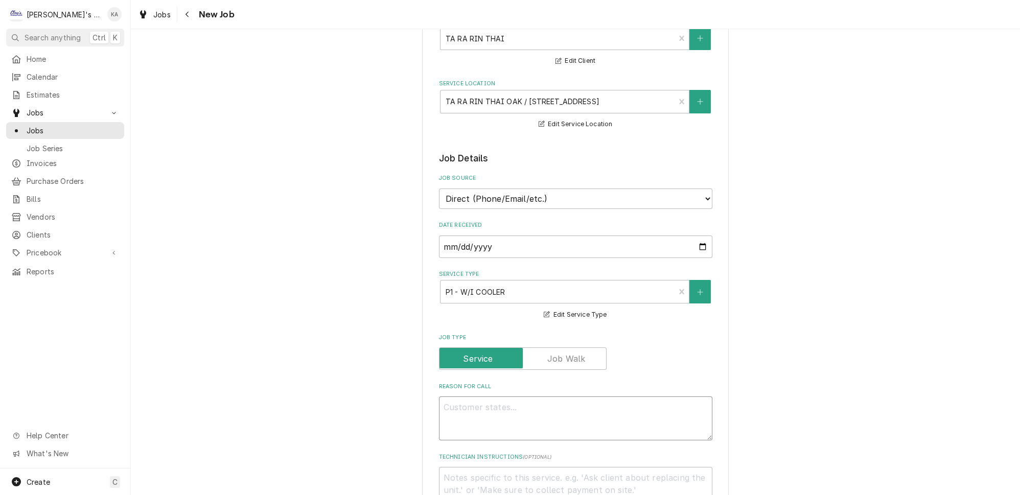
click at [491, 405] on textarea "Reason For Call" at bounding box center [575, 419] width 273 height 44
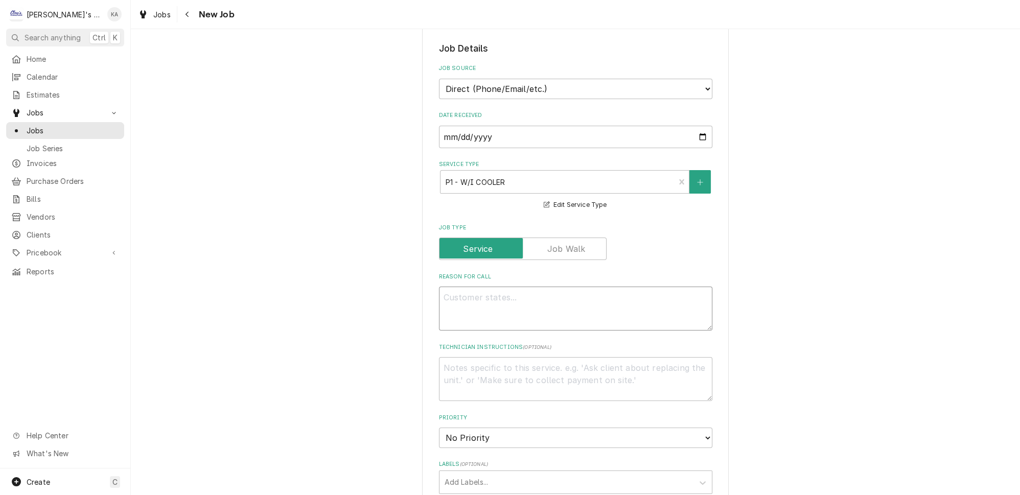
scroll to position [232, 0]
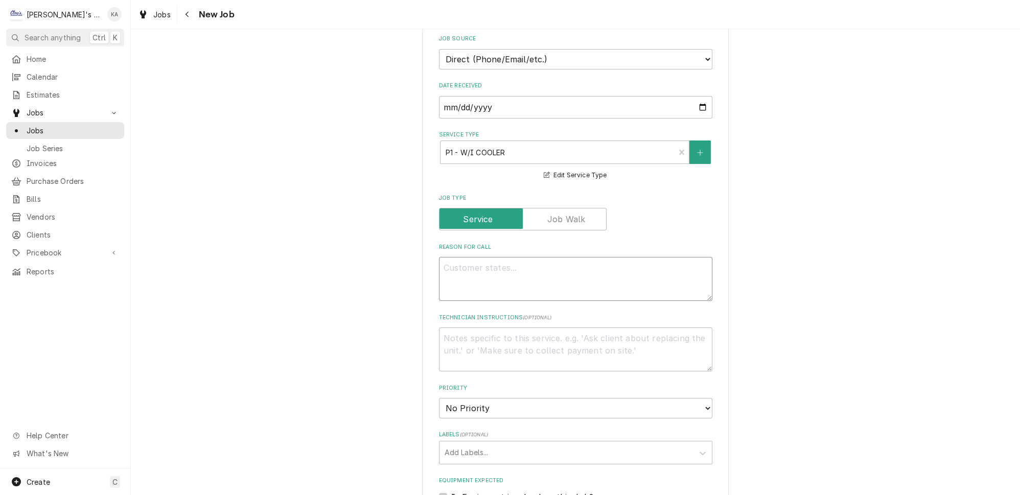
type textarea "x"
type textarea "9"
type textarea "x"
type textarea "9/"
type textarea "x"
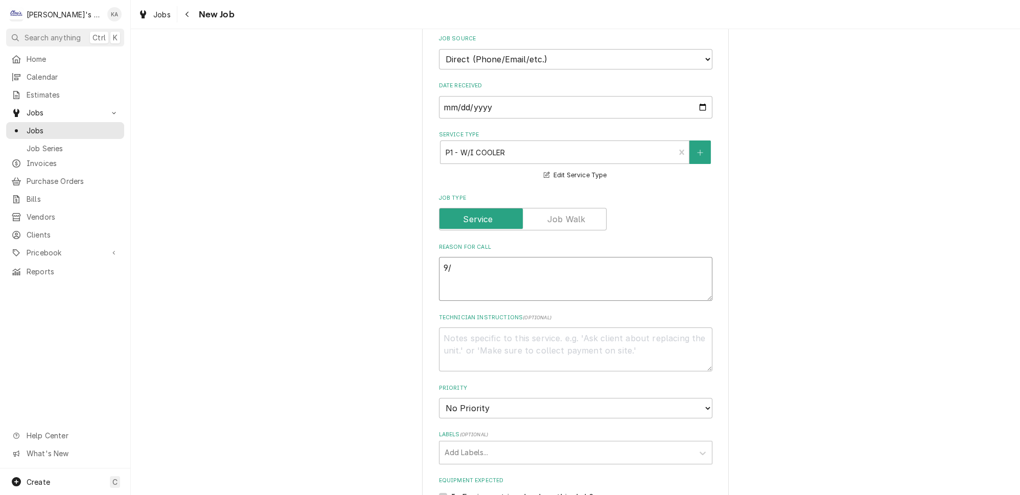
type textarea "9/2"
type textarea "x"
type textarea "9/29"
type textarea "x"
type textarea "9/29/"
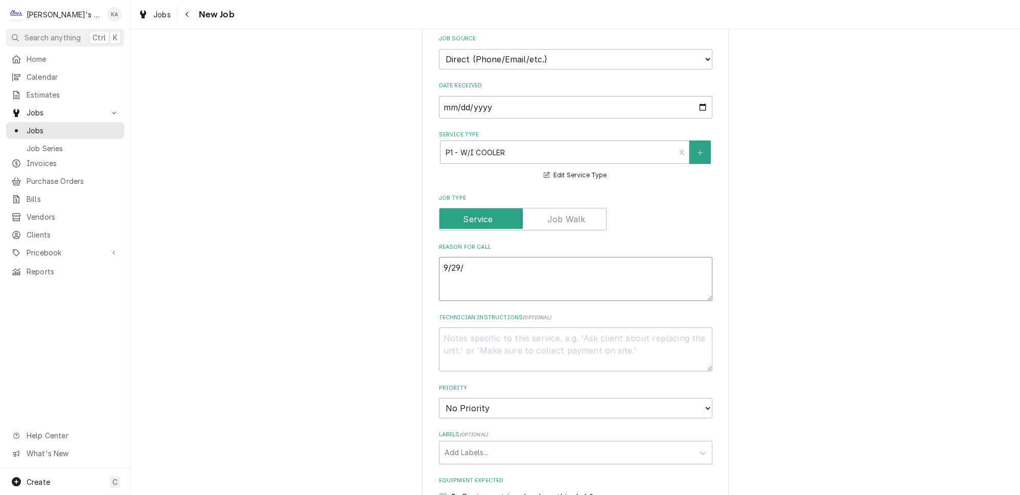
type textarea "x"
type textarea "9/29/2"
type textarea "x"
type textarea "9/29/20"
type textarea "x"
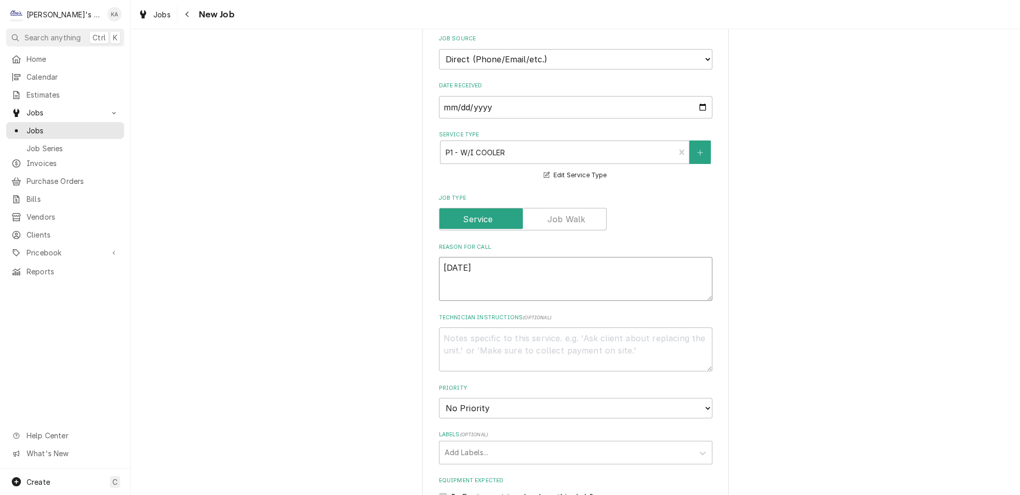
type textarea "9/29/202"
type textarea "x"
type textarea "9/29/2025"
type textarea "x"
type textarea "9/29/2025"
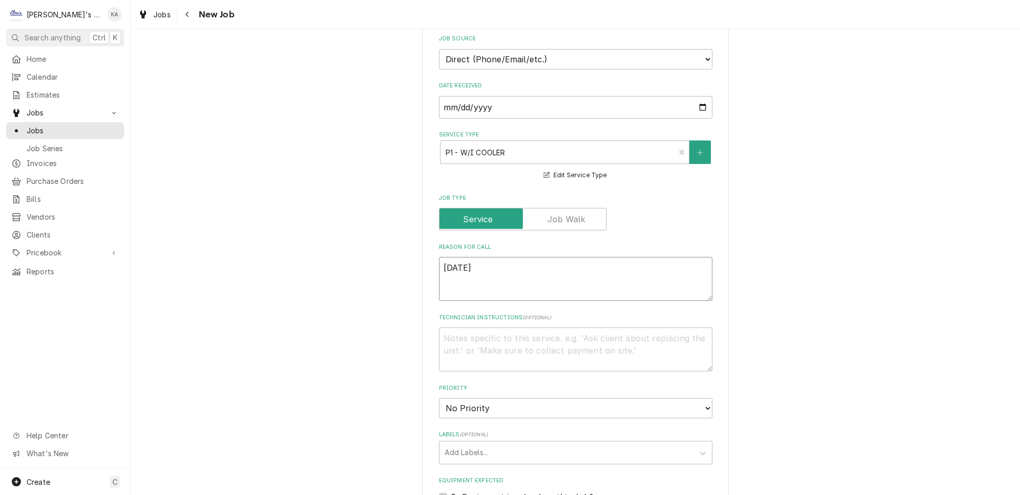
type textarea "x"
type textarea "9/29/2025 1"
type textarea "x"
type textarea "9/29/2025 12"
type textarea "x"
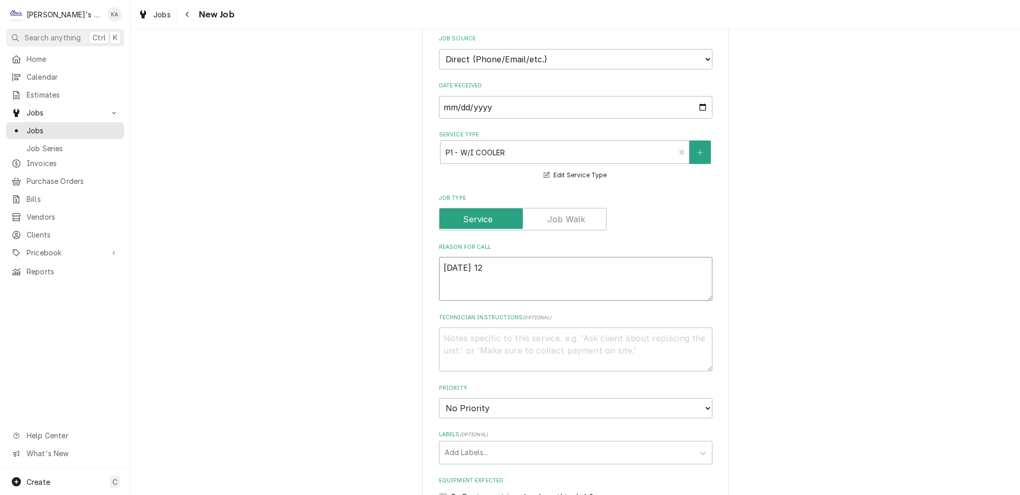
type textarea "9/29/2025 12:"
type textarea "x"
type textarea "9/29/2025 12:4"
type textarea "x"
type textarea "9/29/2025 12:45"
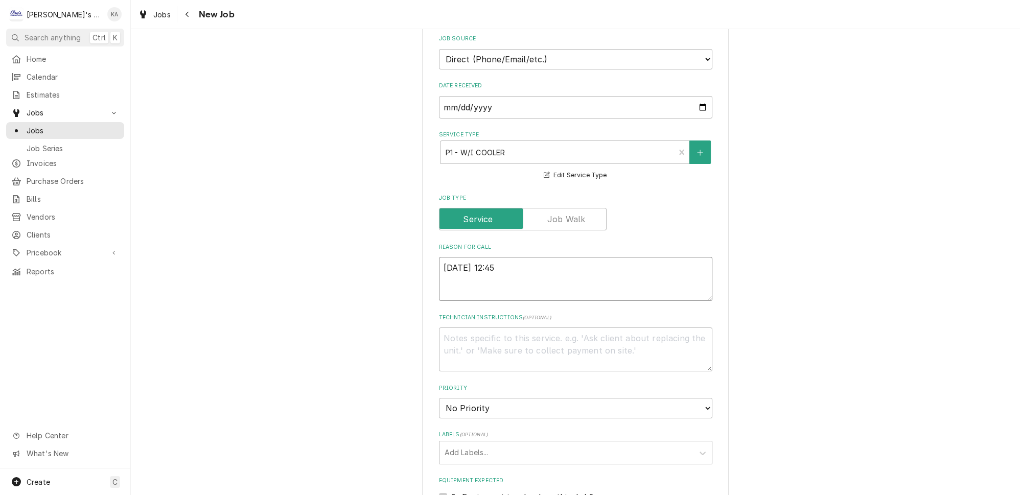
type textarea "x"
type textarea "9/29/2025 12:45"
type textarea "x"
type textarea "9/29/2025 12:45 p"
type textarea "x"
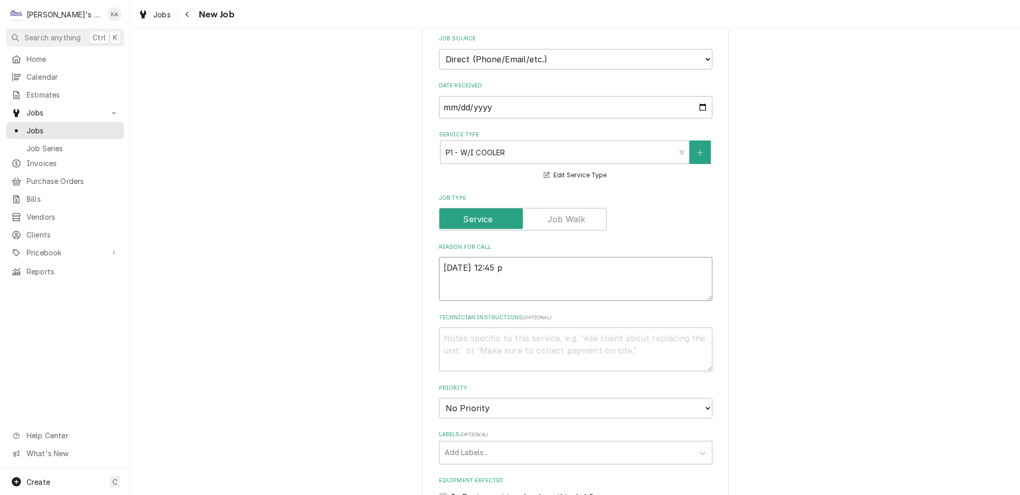
type textarea "9/29/2025 12:45 pm"
type textarea "x"
type textarea "9/29/2025 12:45 p"
type textarea "x"
type textarea "9/29/2025 12:45"
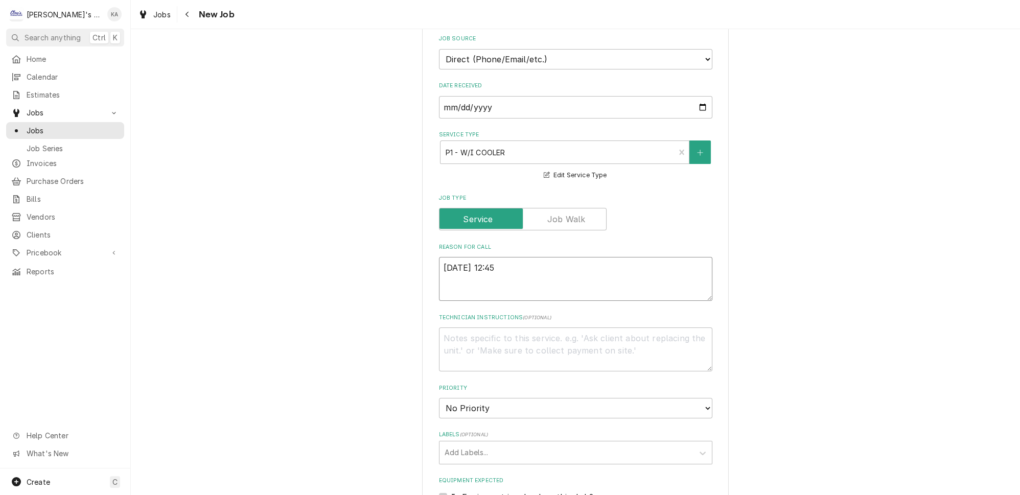
type textarea "x"
type textarea "9/29/2025 12:45 P"
type textarea "x"
type textarea "9/29/2025 12:45 PM"
type textarea "x"
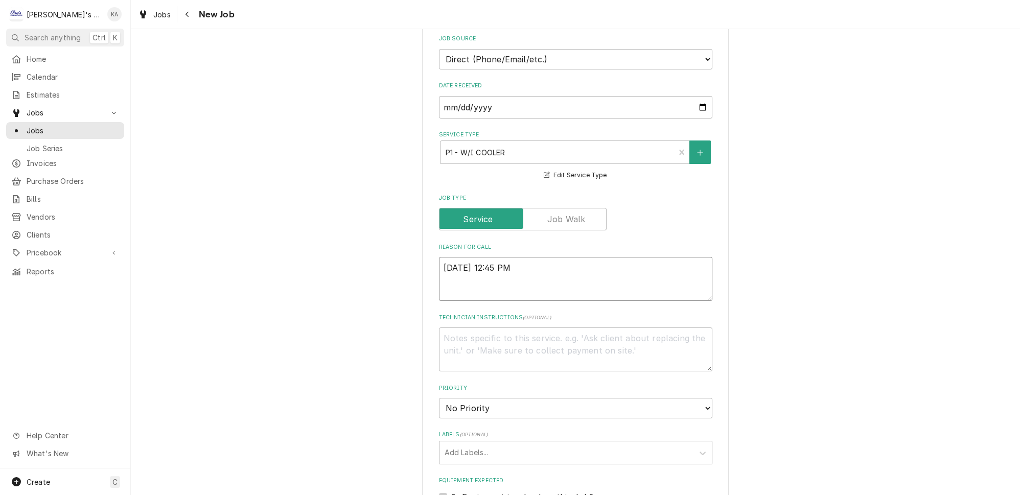
type textarea "9/29/2025 12:45 PM-"
type textarea "x"
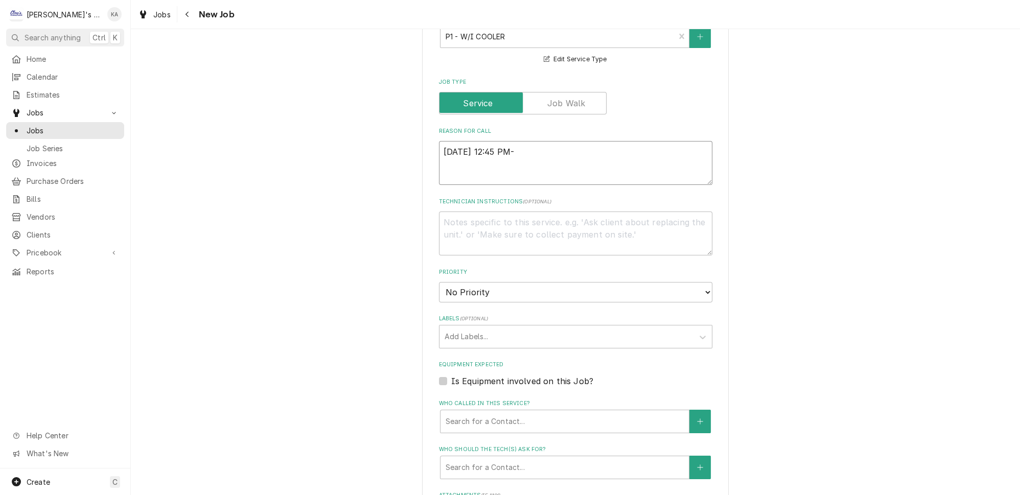
scroll to position [557, 0]
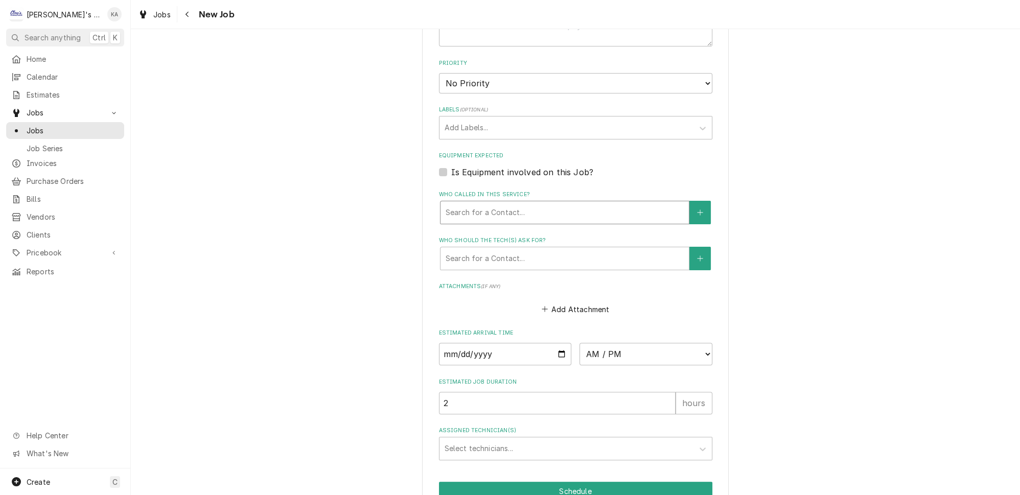
type textarea "9/29/2025 12:45 PM-"
click at [499, 213] on div "Search for a Contact..." at bounding box center [565, 212] width 248 height 22
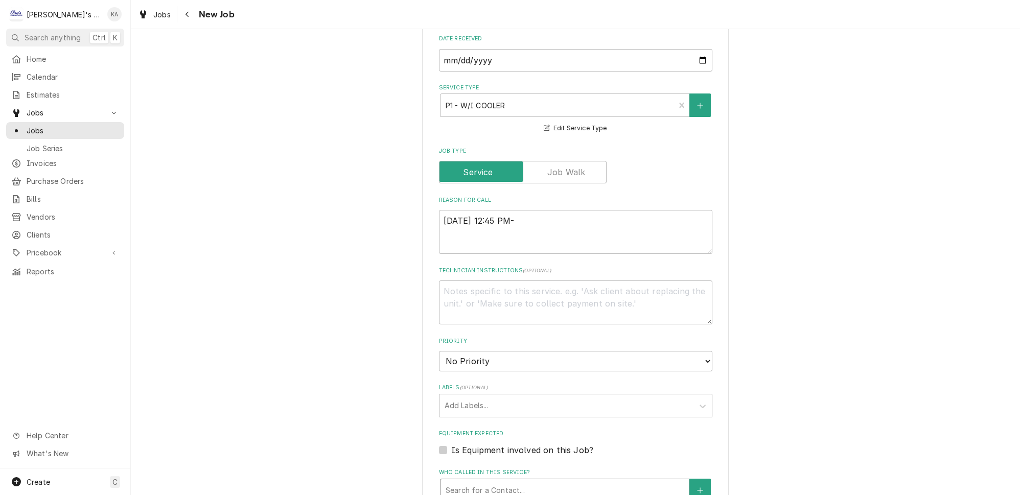
scroll to position [279, 0]
click at [536, 211] on textarea "9/29/2025 12:45 PM-" at bounding box center [575, 233] width 273 height 44
type textarea "x"
type textarea "9/29/2025 12:45 PM-"
type textarea "x"
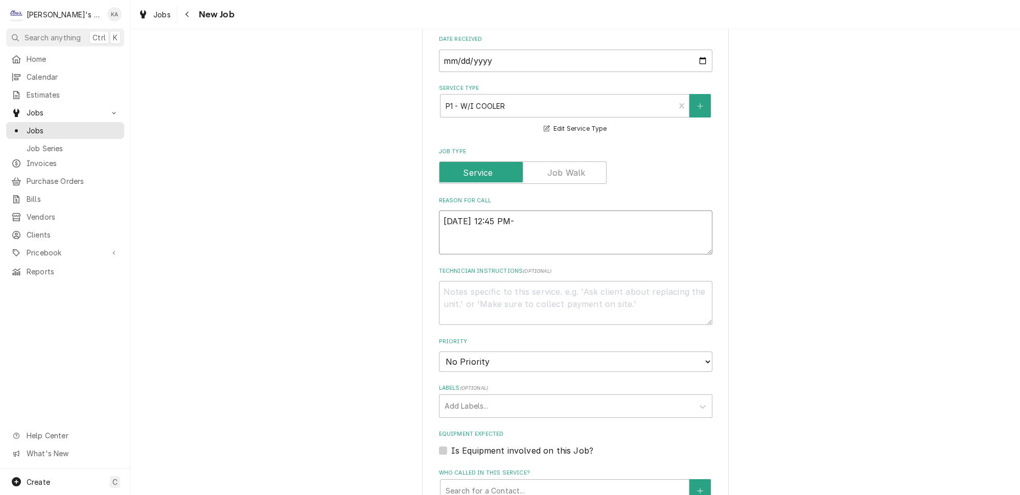
type textarea "9/29/2025 12:45 PM- B"
type textarea "x"
type textarea "9/29/2025 12:45 PM- BE"
type textarea "x"
type textarea "9/29/2025 12:45 PM- BEC"
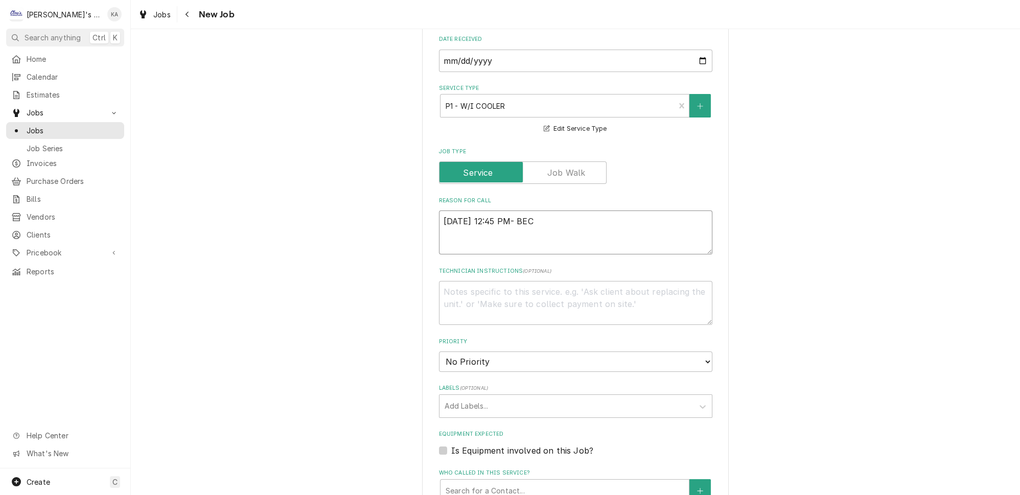
type textarea "x"
type textarea "9/29/2025 12:45 PM- BECK"
type textarea "x"
type textarea "9/29/2025 12:45 PM- BECKE"
type textarea "x"
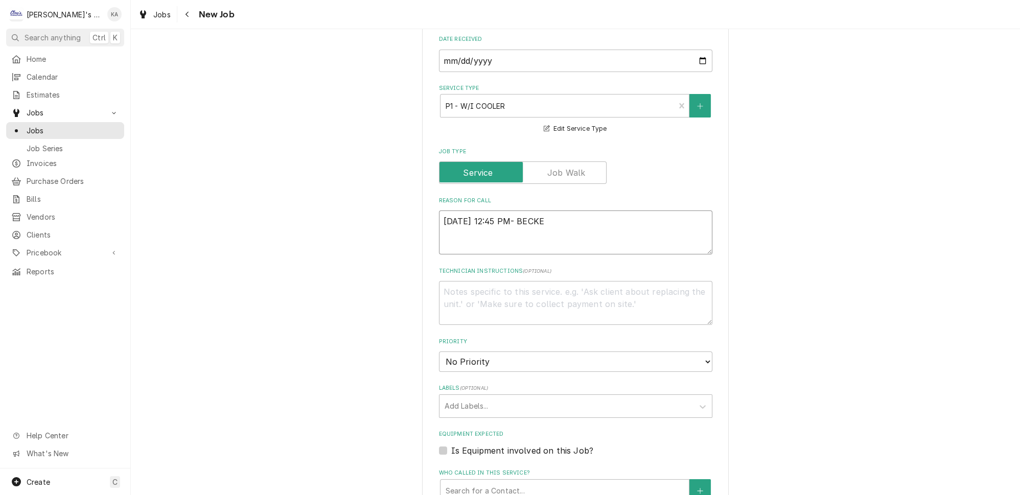
type textarea "9/29/2025 12:45 PM- BECKET"
type textarea "x"
type textarea "9/29/2025 12:45 PM- BECKETT"
type textarea "x"
type textarea "9/29/2025 12:45 PM- BECKETT-"
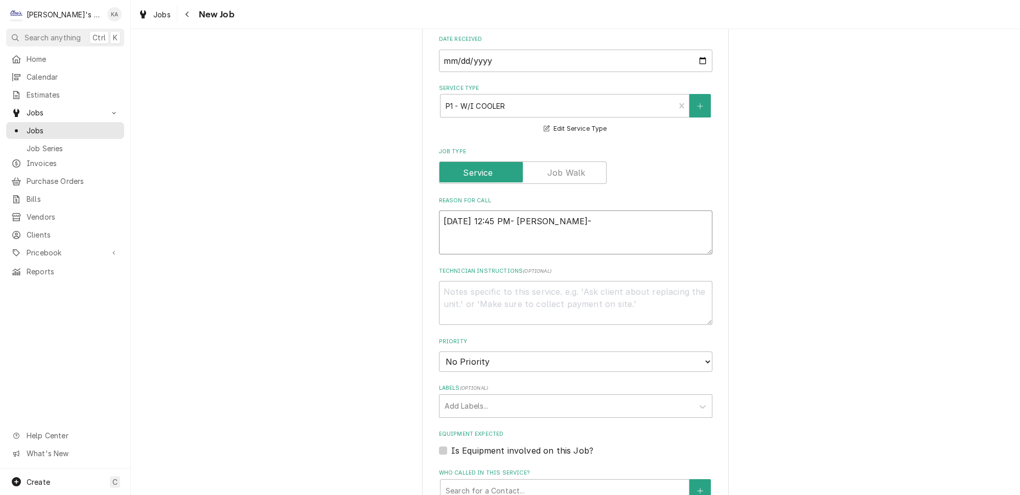
type textarea "x"
type textarea "9/29/2025 12:45 PM- BECKETT-"
type textarea "x"
type textarea "9/29/2025 12:45 PM- BECKETT- P"
type textarea "x"
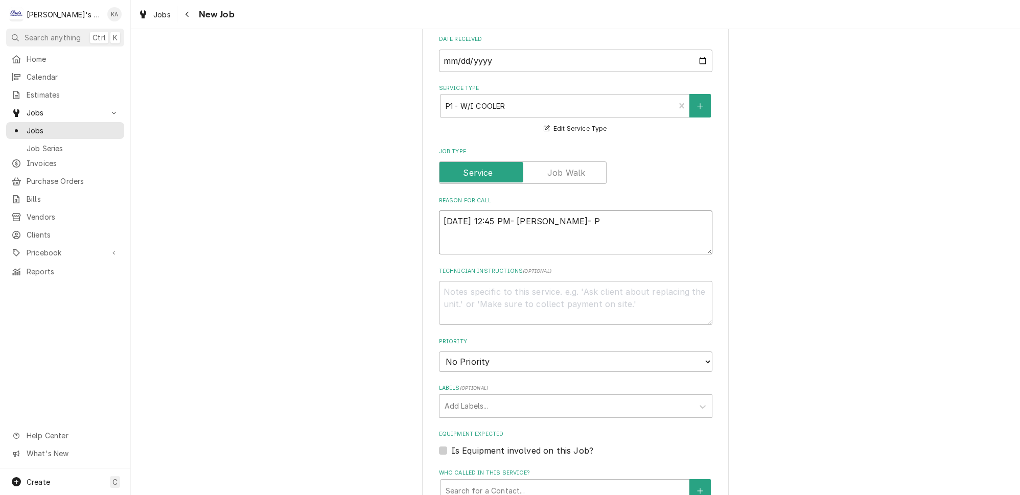
type textarea "9/29/2025 12:45 PM- BECKETT- PE"
type textarea "x"
type textarea "9/29/2025 12:45 PM- BECKETT- PER"
type textarea "x"
type textarea "9/29/2025 12:45 PM- BECKETT- PER"
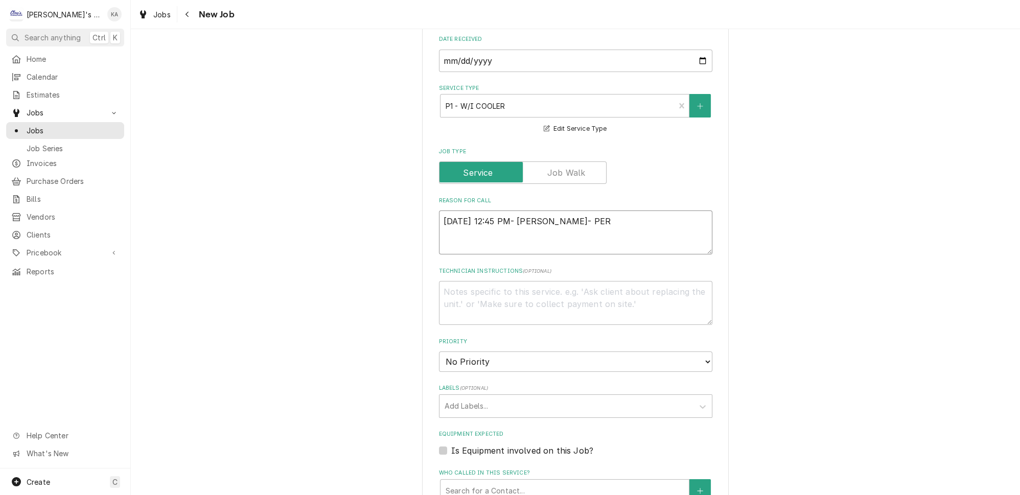
type textarea "x"
type textarea "9/29/2025 12:45 PM- BECKETT- PER V"
type textarea "x"
type textarea "9/29/2025 12:45 PM- BECKETT- PER VU"
type textarea "x"
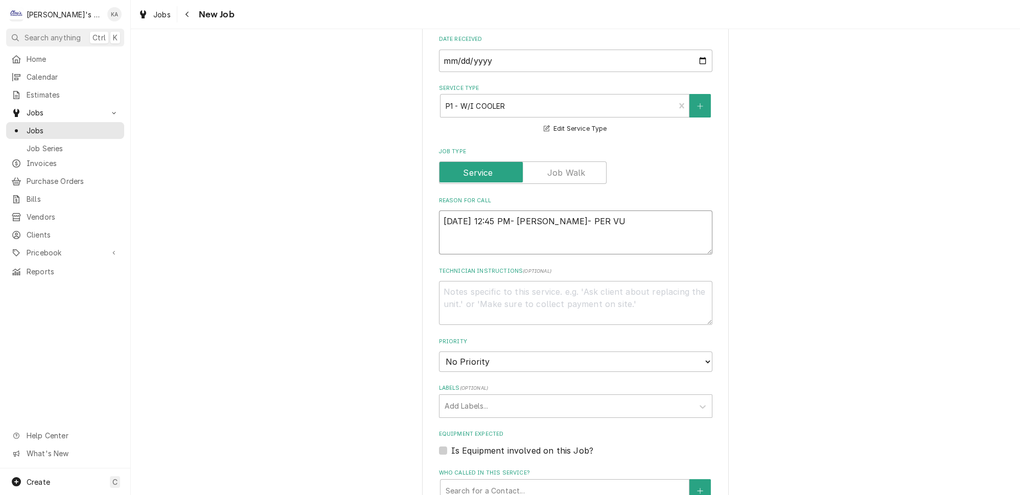
type textarea "9/29/2025 12:45 PM- BECKETT- PER VUN"
type textarea "x"
type textarea "9/29/2025 12:45 PM- BECKETT- PER VUN-"
type textarea "x"
type textarea "9/29/2025 12:45 PM- BECKETT- PER VUN-"
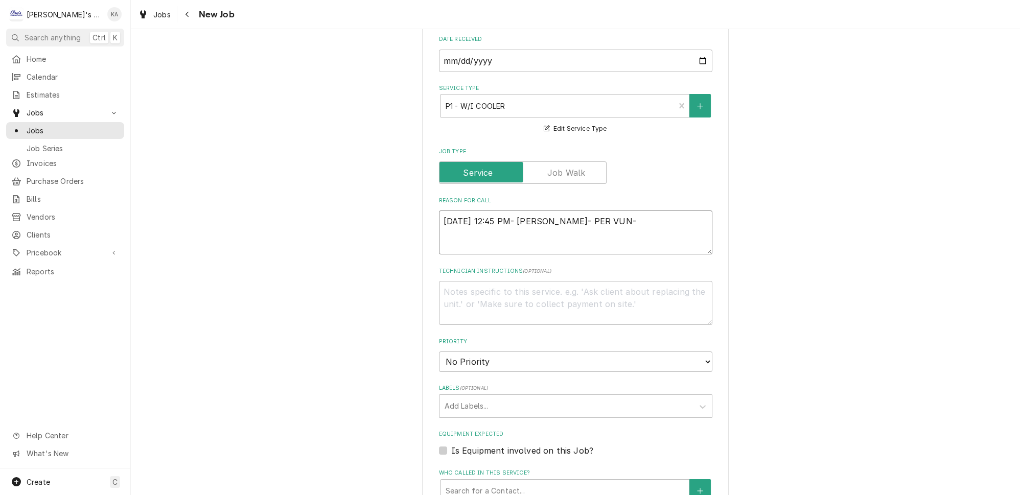
type textarea "x"
type textarea "9/29/2025 12:45 PM- BECKETT- PER VUN- W"
type textarea "x"
type textarea "9/29/2025 12:45 PM- BECKETT- PER VUN- WA"
type textarea "x"
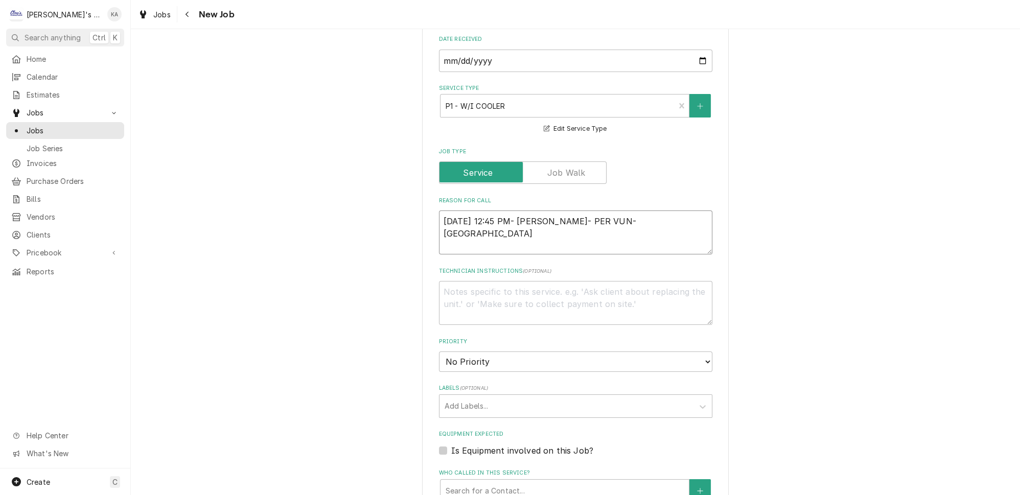
type textarea "9/29/2025 12:45 PM- BECKETT- PER VUN- WAL"
type textarea "x"
type textarea "9/29/2025 12:45 PM- BECKETT- PER VUN- WALK"
type textarea "x"
type textarea "9/29/2025 12:45 PM- BECKETT- PER VUN- WALK"
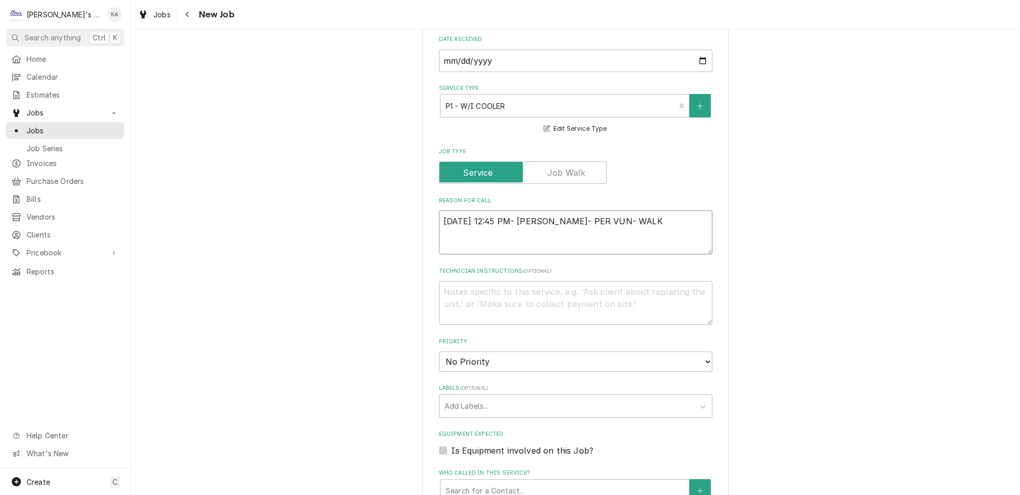
type textarea "x"
type textarea "9/29/2025 12:45 PM- BECKETT- PER VUN- WALK I"
type textarea "x"
type textarea "9/29/2025 12:45 PM- BECKETT- PER VUN- WALK IN"
type textarea "x"
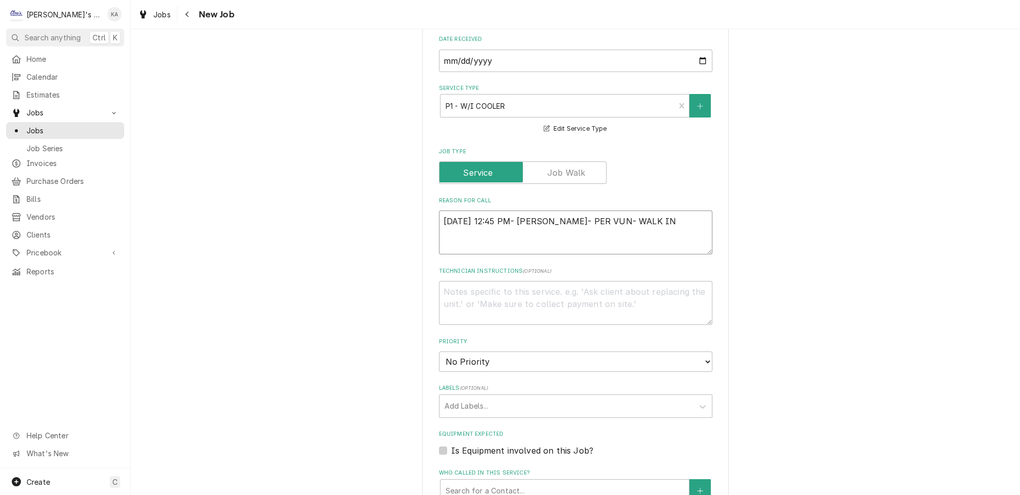
type textarea "9/29/2025 12:45 PM- BECKETT- PER VUN- WALK IN"
type textarea "x"
type textarea "9/29/2025 12:45 PM- BECKETT- PER VUN- WALK IN C"
type textarea "x"
type textarea "9/29/2025 12:45 PM- BECKETT- PER VUN- WALK IN CO"
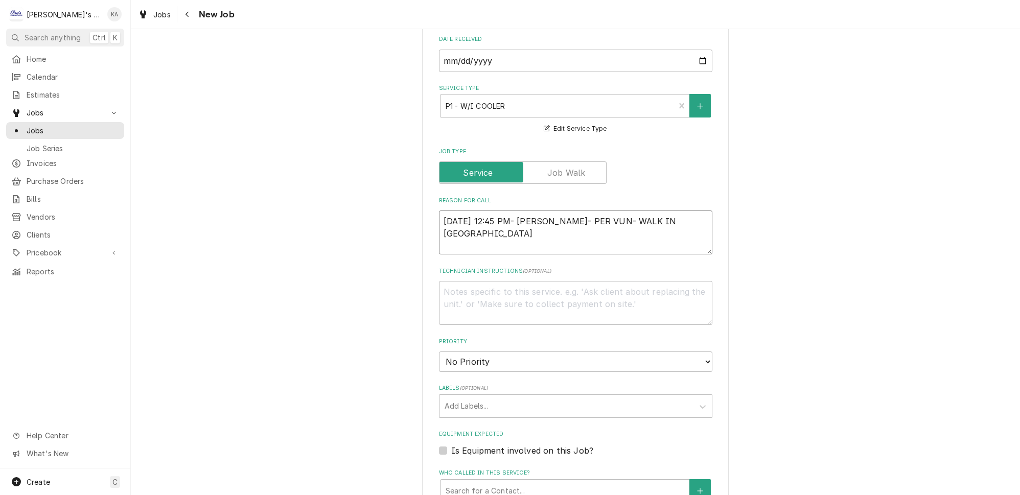
type textarea "x"
type textarea "9/29/2025 12:45 PM- BECKETT- PER VUN- WALK IN COO"
type textarea "x"
type textarea "9/29/2025 12:45 PM- BECKETT- PER VUN- WALK IN COOL"
type textarea "x"
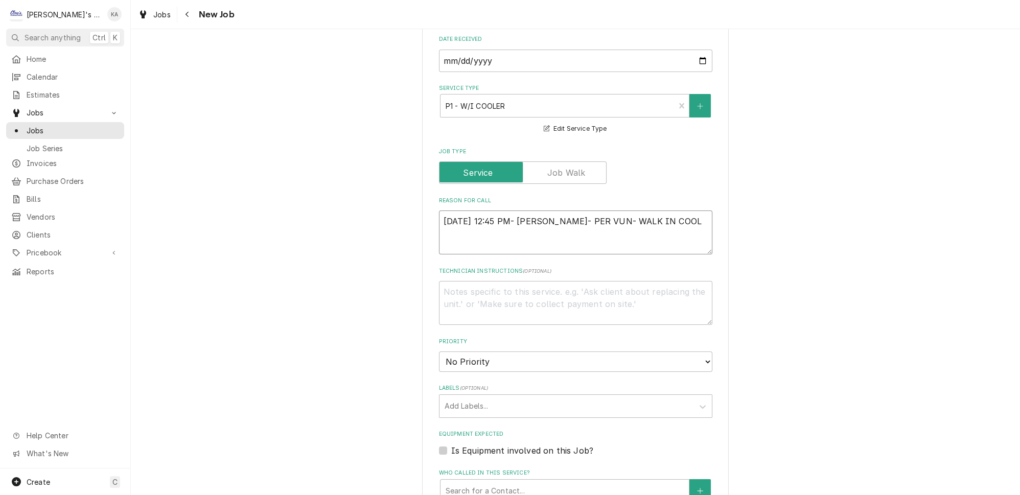
type textarea "9/29/2025 12:45 PM- BECKETT- PER VUN- WALK IN COOLE"
type textarea "x"
type textarea "9/29/2025 12:45 PM- BECKETT- PER VUN- WALK IN COOLER"
type textarea "x"
type textarea "9/29/2025 12:45 PM- BECKETT- PER VUN- WALK IN COOLER"
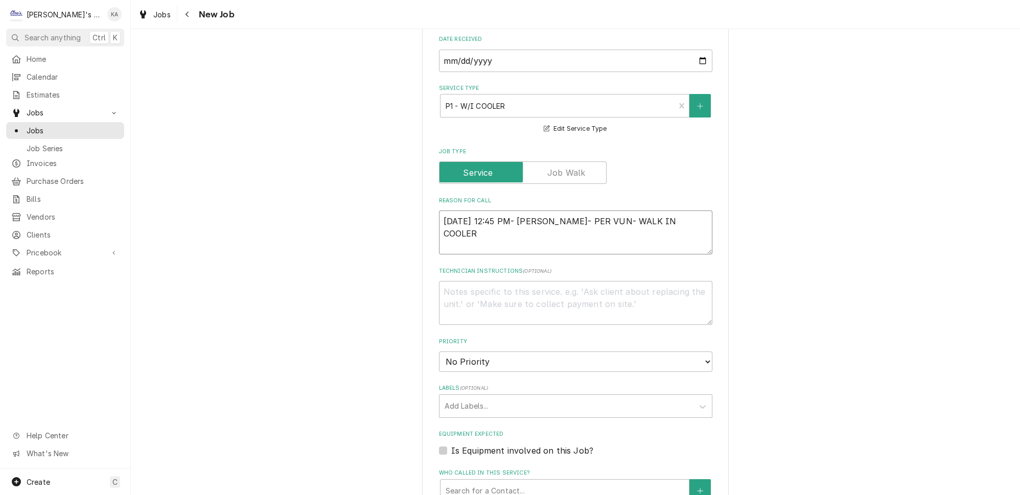
type textarea "x"
type textarea "9/29/2025 12:45 PM- BECKETT- PER VUN- WALK IN COOLER I"
type textarea "x"
type textarea "9/29/2025 12:45 PM- BECKETT- PER VUN- WALK IN COOLER IS"
type textarea "x"
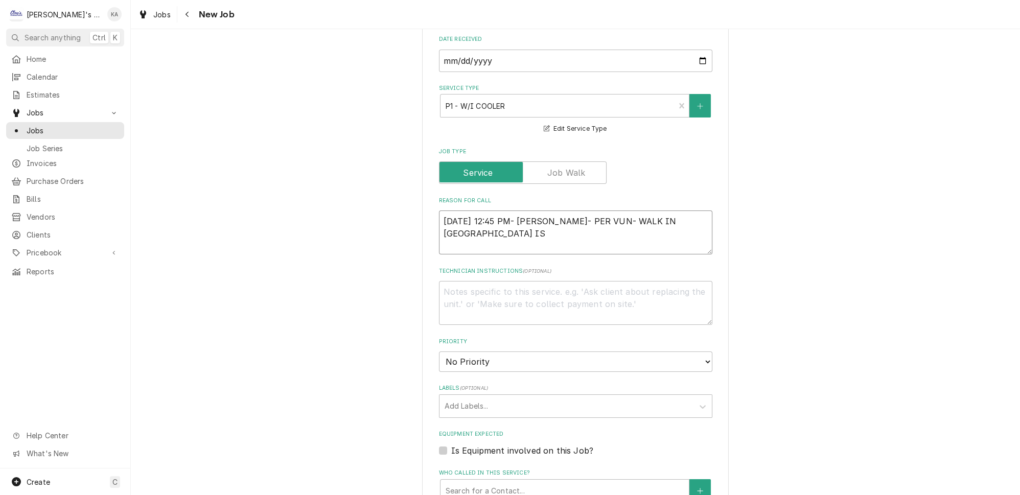
type textarea "9/29/2025 12:45 PM- BECKETT- PER VUN- WALK IN COOLER IS"
type textarea "x"
type textarea "9/29/2025 12:45 PM- BECKETT- PER VUN- WALK IN COOLER IS L"
type textarea "x"
type textarea "9/29/2025 12:45 PM- BECKETT- PER VUN- WALK IN COOLER IS LE"
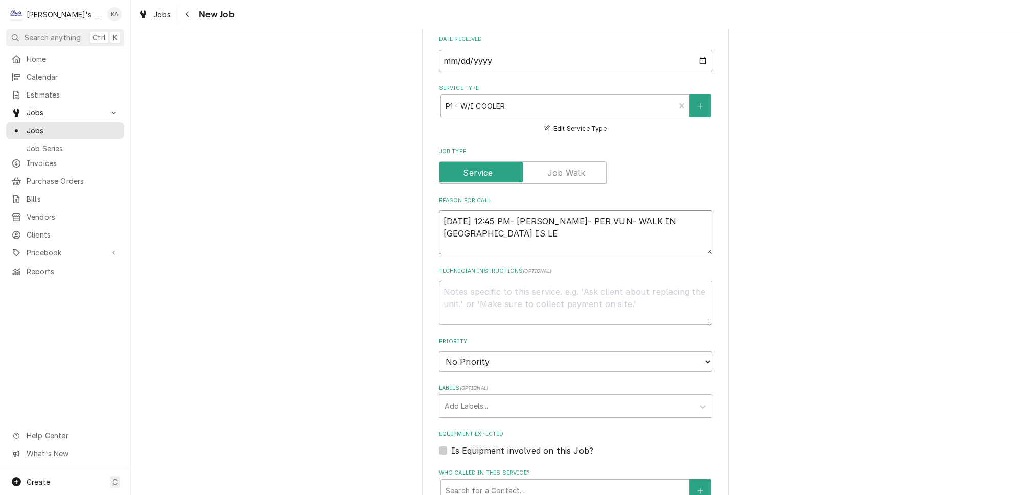
type textarea "x"
type textarea "9/29/2025 12:45 PM- BECKETT- PER VUN- WALK IN COOLER IS LEA"
type textarea "x"
type textarea "9/29/2025 12:45 PM- BECKETT- PER VUN- WALK IN COOLER IS LEAK"
type textarea "x"
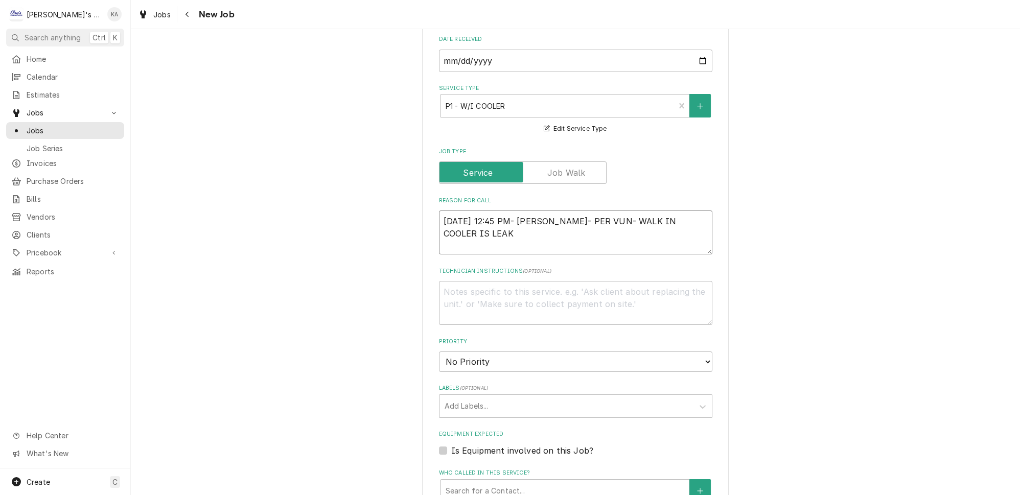
type textarea "9/29/2025 12:45 PM- BECKETT- PER VUN- WALK IN COOLER IS LEAKI"
type textarea "x"
type textarea "9/29/2025 12:45 PM- BECKETT- PER VUN- WALK IN COOLER IS LEAKIN"
type textarea "x"
type textarea "9/29/2025 12:45 PM- BECKETT- PER VUN- WALK IN COOLER IS LEAKING"
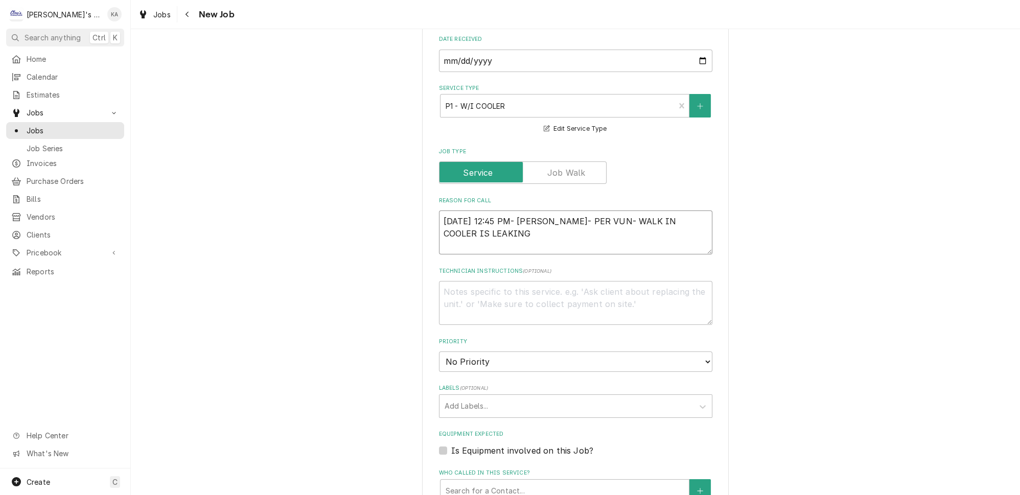
type textarea "x"
type textarea "9/29/2025 12:45 PM- BECKETT- PER VUN- WALK IN COOLER IS LEAKING"
type textarea "x"
type textarea "9/29/2025 12:45 PM- BECKETT- PER VUN- WALK IN COOLER IS LEAKING W"
type textarea "x"
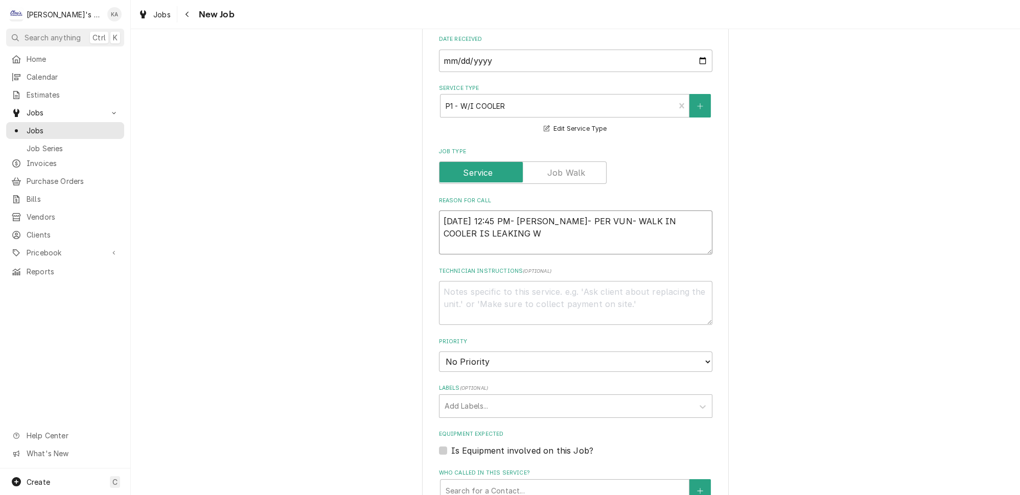
type textarea "9/29/2025 12:45 PM- BECKETT- PER VUN- WALK IN COOLER IS LEAKING WA"
type textarea "x"
type textarea "9/29/2025 12:45 PM- BECKETT- PER VUN- WALK IN COOLER IS LEAKING WAT"
type textarea "x"
type textarea "9/29/2025 12:45 PM- BECKETT- PER VUN- WALK IN COOLER IS LEAKING WATE"
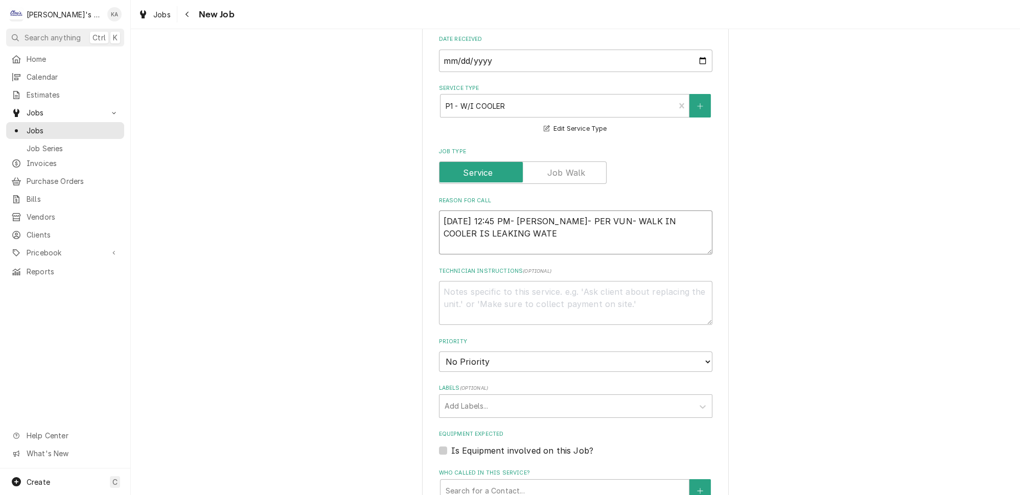
type textarea "x"
type textarea "9/29/2025 12:45 PM- BECKETT- PER VUN- WALK IN COOLER IS LEAKING WATER"
type textarea "x"
type textarea "9/29/2025 12:45 PM- BECKETT- PER VUN- WALK IN COOLER IS LEAKING WATER,"
type textarea "x"
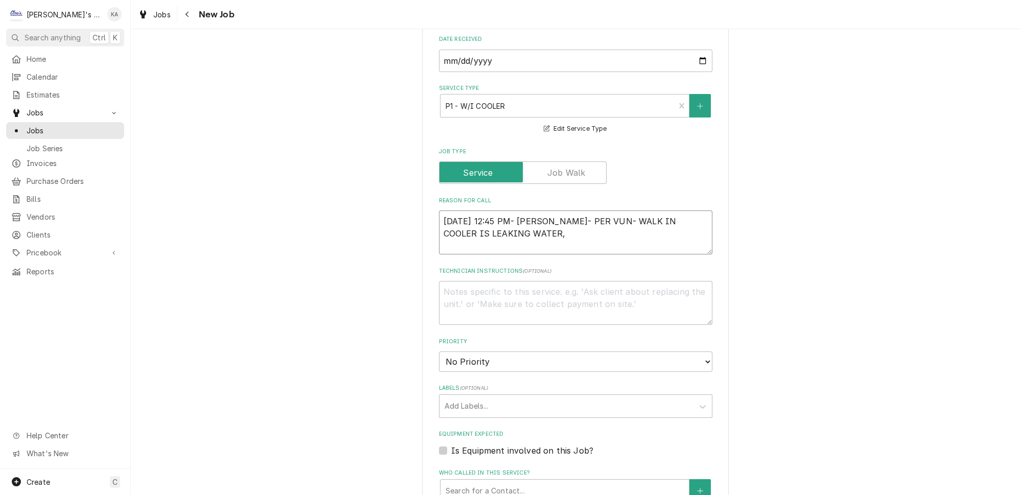
type textarea "9/29/2025 12:45 PM- BECKETT- PER VUN- WALK IN COOLER IS LEAKING WATER,"
type textarea "x"
type textarea "9/29/2025 12:45 PM- BECKETT- PER VUN- WALK IN COOLER IS LEAKING WATER, S"
type textarea "x"
type textarea "9/29/2025 12:45 PM- BECKETT- PER VUN- WALK IN COOLER IS LEAKING WATER, SE"
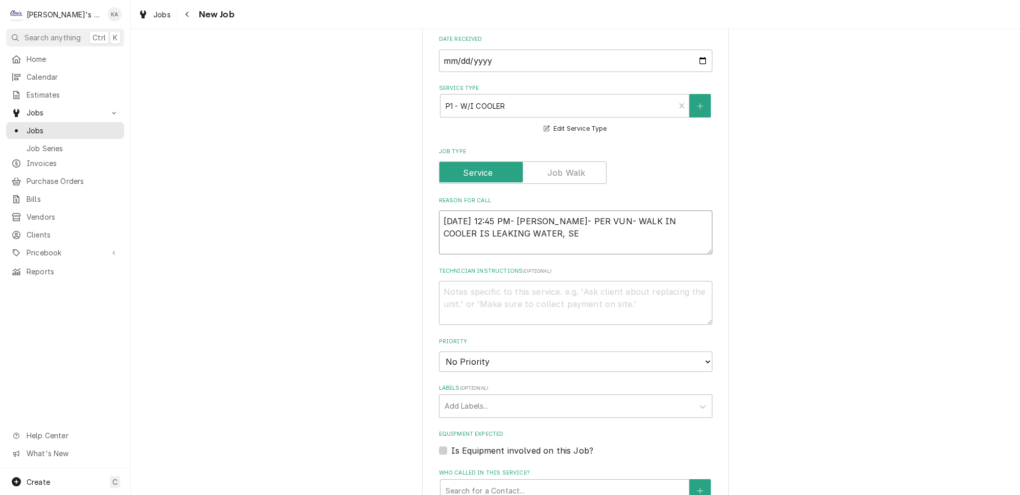
type textarea "x"
type textarea "9/29/2025 12:45 PM- BECKETT- PER VUN- WALK IN COOLER IS LEAKING WATER, SEE"
type textarea "x"
type textarea "9/29/2025 12:45 PM- BECKETT- PER VUN- WALK IN COOLER IS LEAKING WATER, SEEM"
type textarea "x"
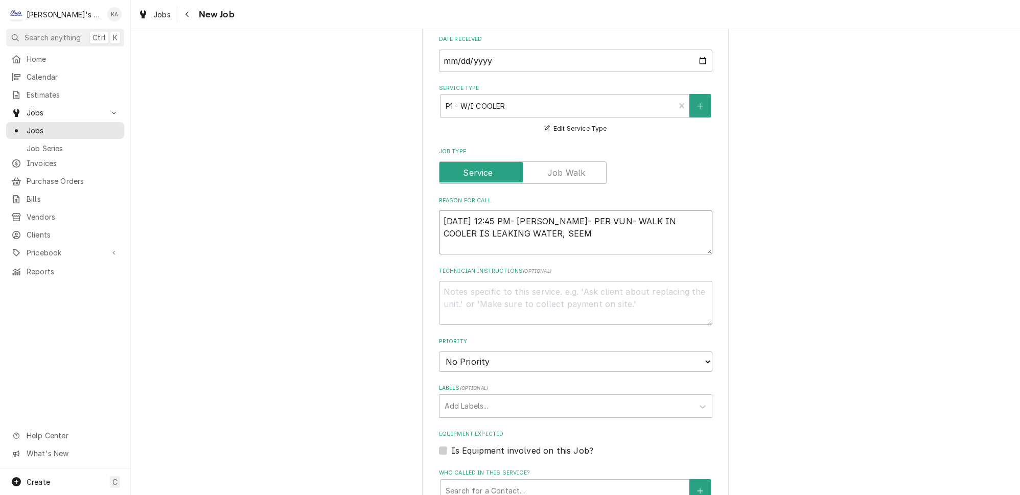
type textarea "9/29/2025 12:45 PM- BECKETT- PER VUN- WALK IN COOLER IS LEAKING WATER, SEEMS"
type textarea "x"
type textarea "9/29/2025 12:45 PM- BECKETT- PER VUN- WALK IN COOLER IS LEAKING WATER, SEEMS"
type textarea "x"
type textarea "9/29/2025 12:45 PM- BECKETT- PER VUN- WALK IN COOLER IS LEAKING WATER, SEEMS T"
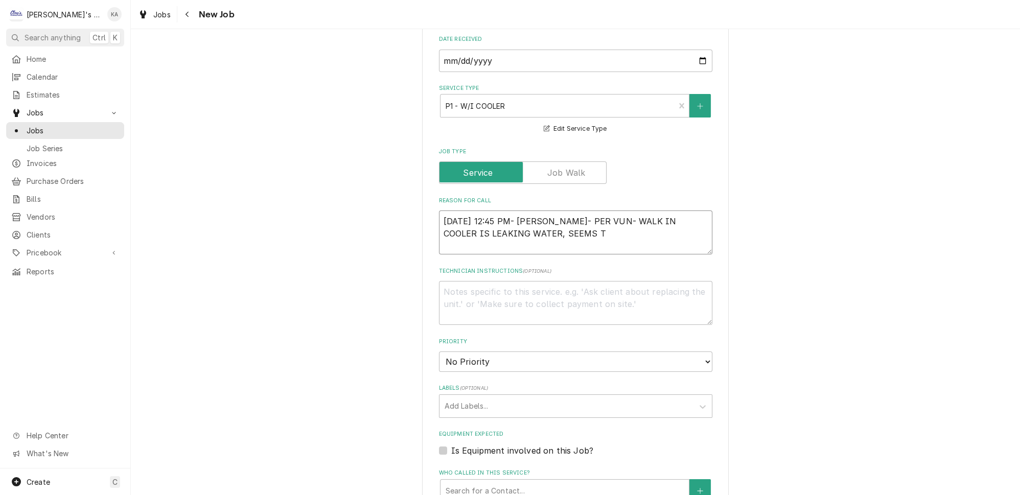
type textarea "x"
type textarea "9/29/2025 12:45 PM- BECKETT- PER VUN- WALK IN COOLER IS LEAKING WATER, SEEMS TO"
type textarea "x"
type textarea "9/29/2025 12:45 PM- BECKETT- PER VUN- WALK IN COOLER IS LEAKING WATER, SEEMS TO"
type textarea "x"
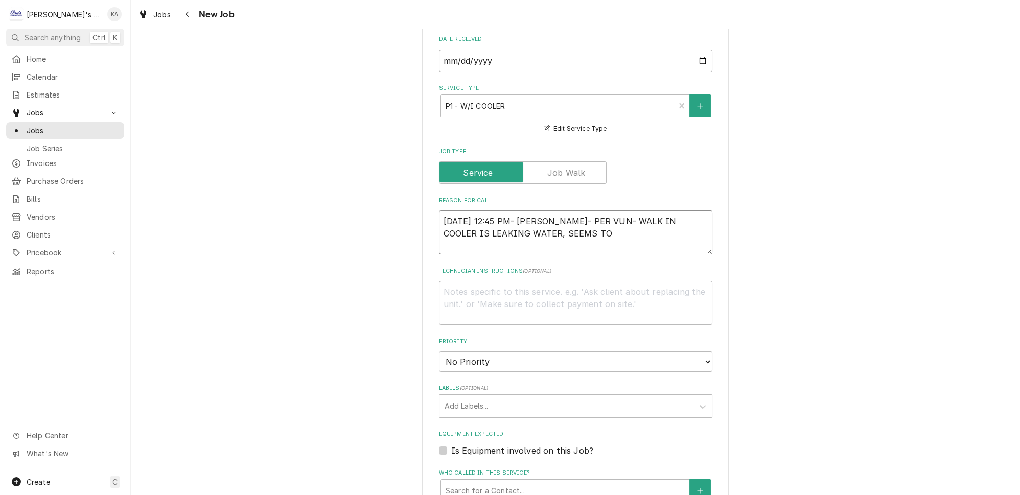
type textarea "9/29/2025 12:45 PM- BECKETT- PER VUN- WALK IN COOLER IS LEAKING WATER, SEEMS TO…"
type textarea "x"
type textarea "9/29/2025 12:45 PM- BECKETT- PER VUN- WALK IN COOLER IS LEAKING WATER, SEEMS TO…"
type textarea "x"
type textarea "9/29/2025 12:45 PM- BECKETT- PER VUN- WALK IN COOLER IS LEAKING WATER, SEEMS TO…"
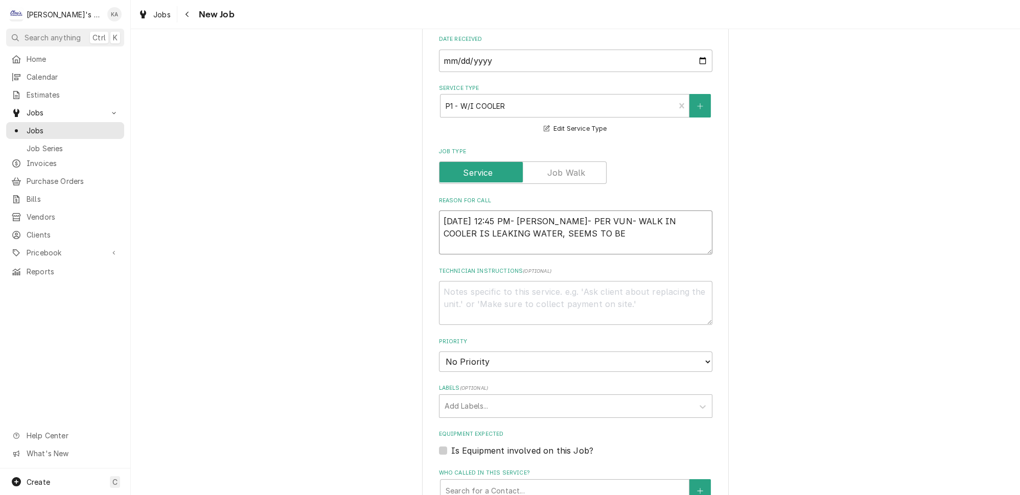
type textarea "x"
type textarea "9/29/2025 12:45 PM- BECKETT- PER VUN- WALK IN COOLER IS LEAKING WATER, SEEMS TO…"
type textarea "x"
type textarea "9/29/2025 12:45 PM- BECKETT- PER VUN- WALK IN COOLER IS LEAKING WATER, SEEMS TO…"
type textarea "x"
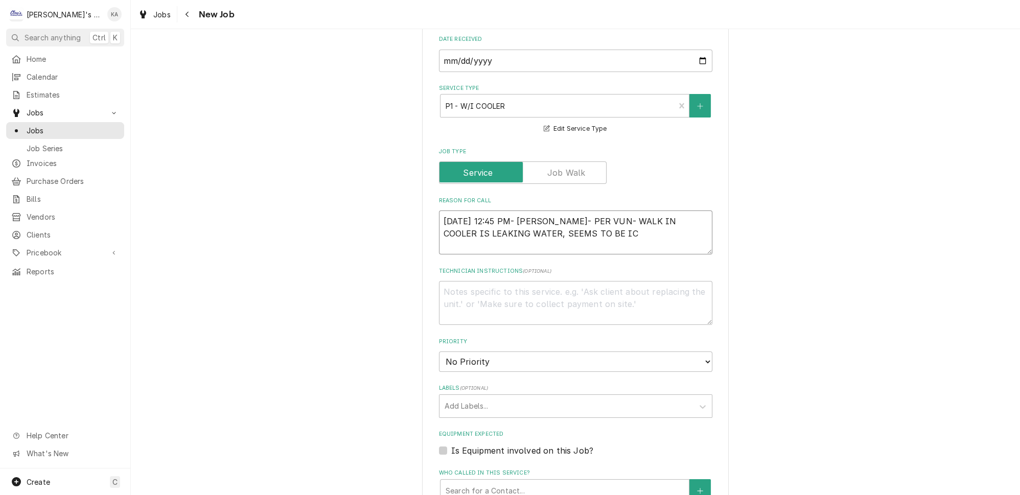
type textarea "9/29/2025 12:45 PM- BECKETT- PER VUN- WALK IN COOLER IS LEAKING WATER, SEEMS TO…"
type textarea "x"
type textarea "9/29/2025 12:45 PM- BECKETT- PER VUN- WALK IN COOLER IS LEAKING WATER, SEEMS TO…"
type textarea "x"
type textarea "9/29/2025 12:45 PM- BECKETT- PER VUN- WALK IN COOLER IS LEAKING WATER, SEEMS TO…"
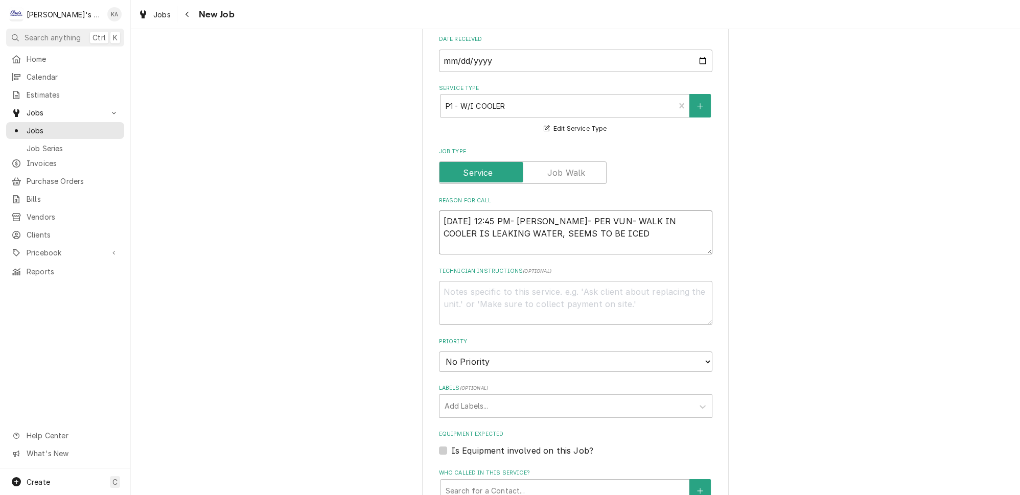
type textarea "x"
type textarea "9/29/2025 12:45 PM- BECKETT- PER VUN- WALK IN COOLER IS LEAKING WATER, SEEMS TO…"
type textarea "x"
type textarea "9/29/2025 12:45 PM- BECKETT- PER VUN- WALK IN COOLER IS LEAKING WATER, SEEMS TO…"
type textarea "x"
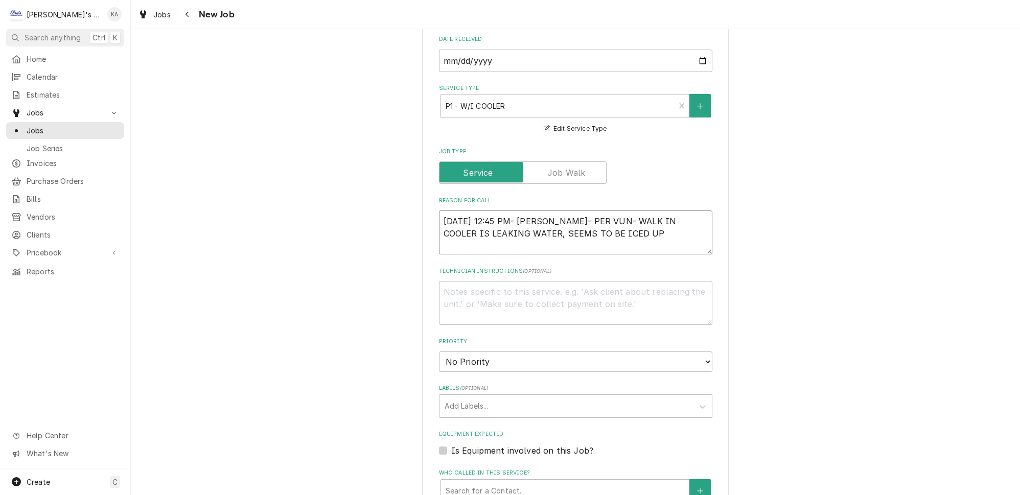
type textarea "9/29/2025 12:45 PM- BECKETT- PER VUN- WALK IN COOLER IS LEAKING WATER, SEEMS TO…"
type textarea "x"
type textarea "9/29/2025 12:45 PM- BECKETT- PER VUN- WALK IN COOLER IS LEAKING WATER, SEEMS TO…"
type textarea "x"
type textarea "9/29/2025 12:45 PM- BECKETT- PER VUN- WALK IN COOLER IS LEAKING WATER, SEEMS TO…"
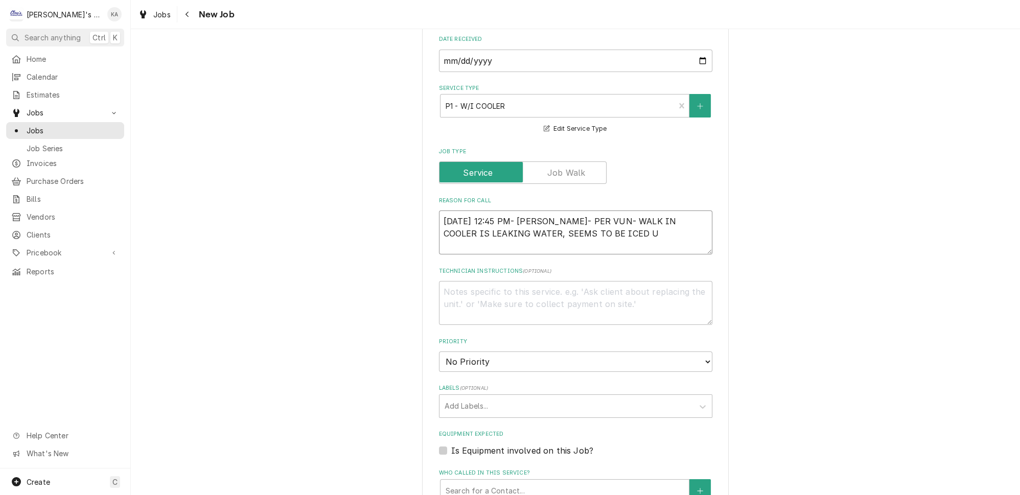
type textarea "x"
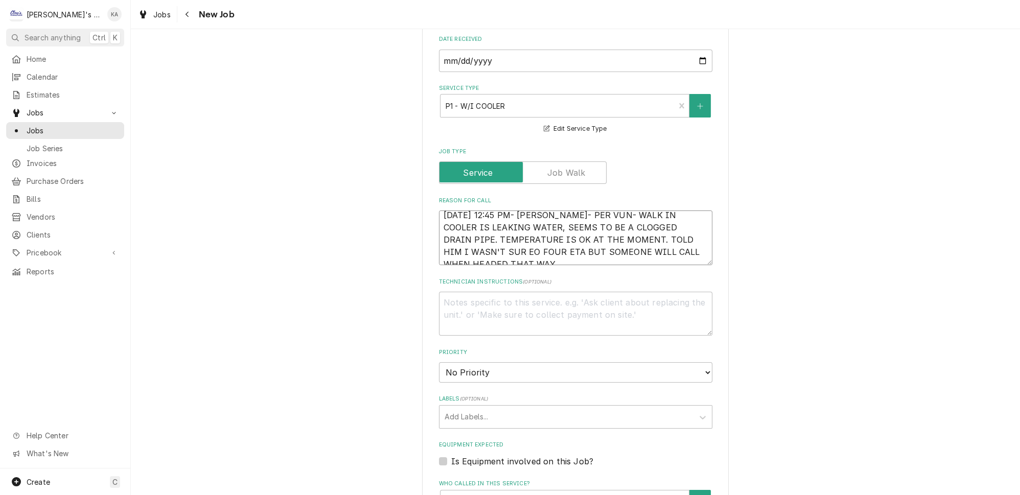
scroll to position [0, 0]
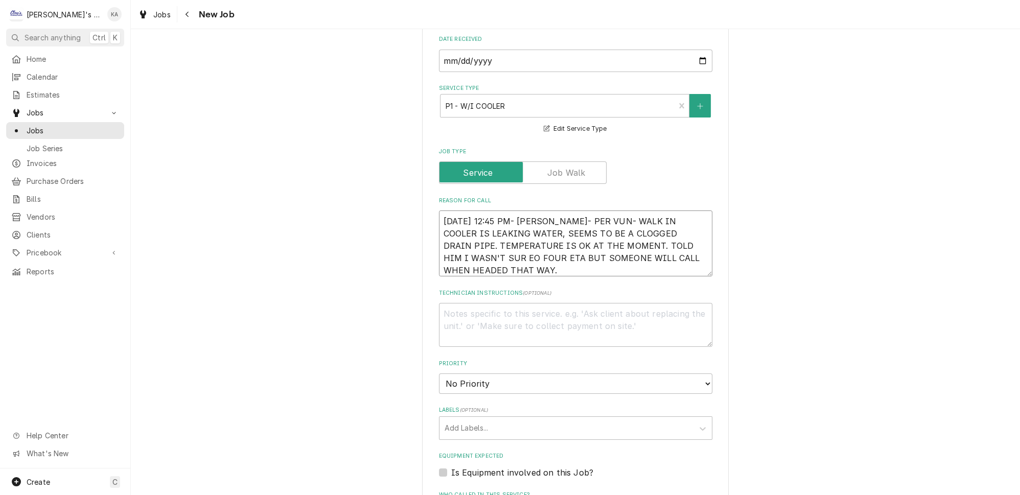
click at [478, 245] on textarea "9/29/2025 12:45 PM- BECKETT- PER VUN- WALK IN COOLER IS LEAKING WATER, SEEMS TO…" at bounding box center [575, 244] width 273 height 66
click at [510, 258] on textarea "9/29/2025 12:45 PM- BECKETT- PER VUN- WALK IN COOLER IS LEAKING WATER, SEEMS TO…" at bounding box center [575, 244] width 273 height 66
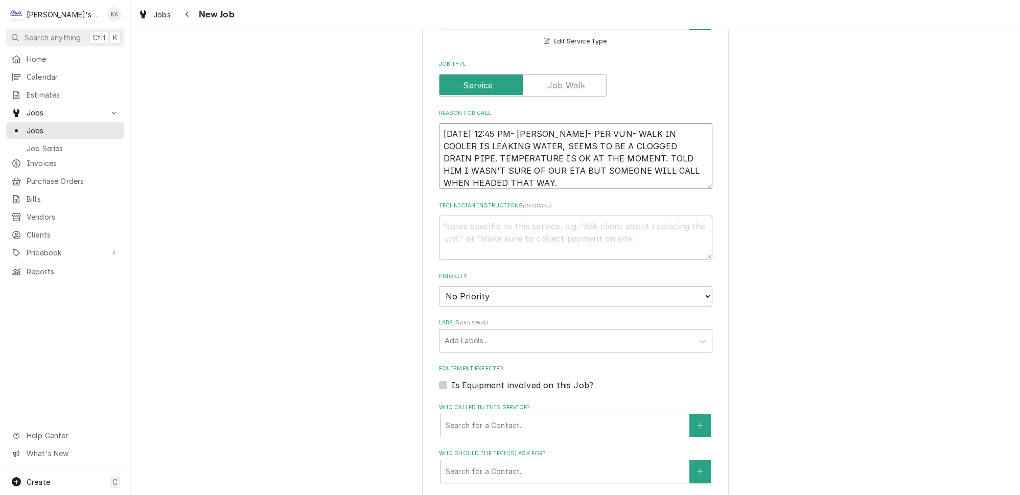
scroll to position [418, 0]
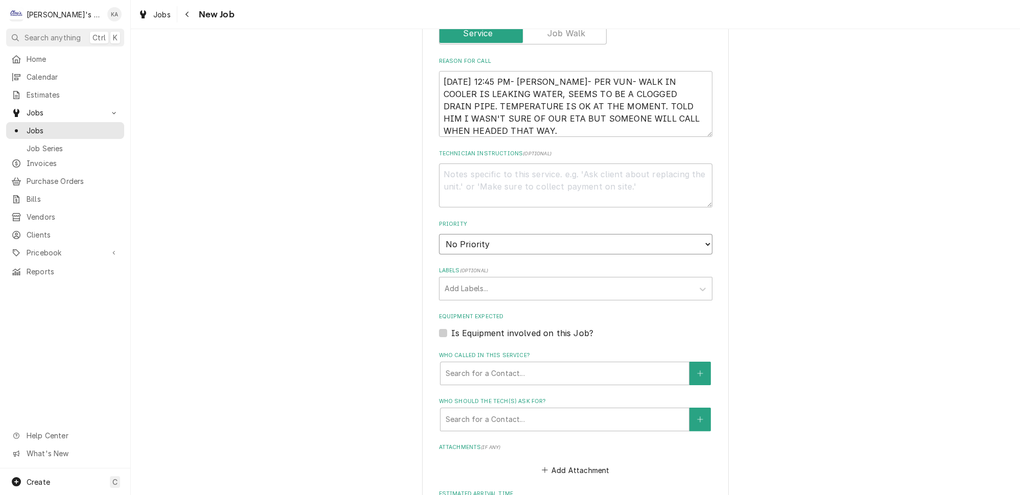
click at [482, 241] on select "No Priority Urgent High Medium Low" at bounding box center [575, 244] width 273 height 20
click at [439, 234] on select "No Priority Urgent High Medium Low" at bounding box center [575, 244] width 273 height 20
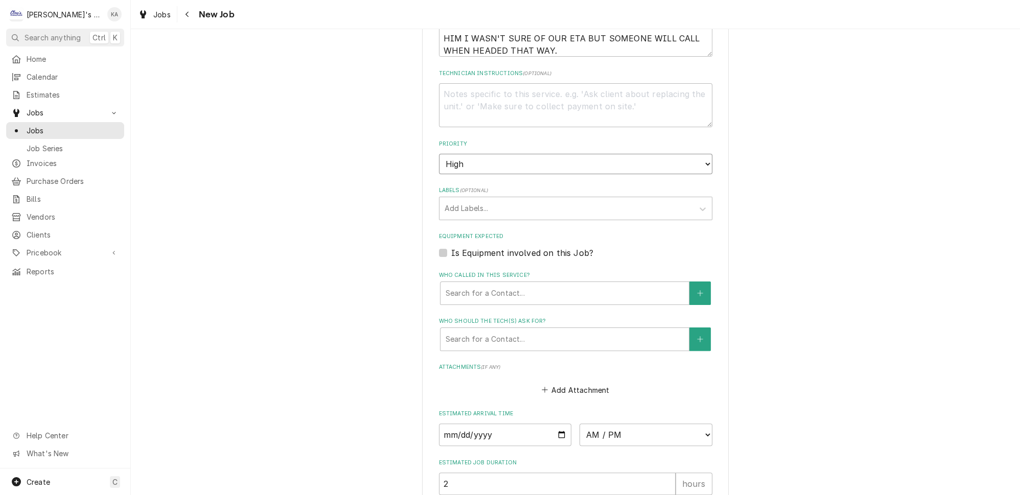
scroll to position [511, 0]
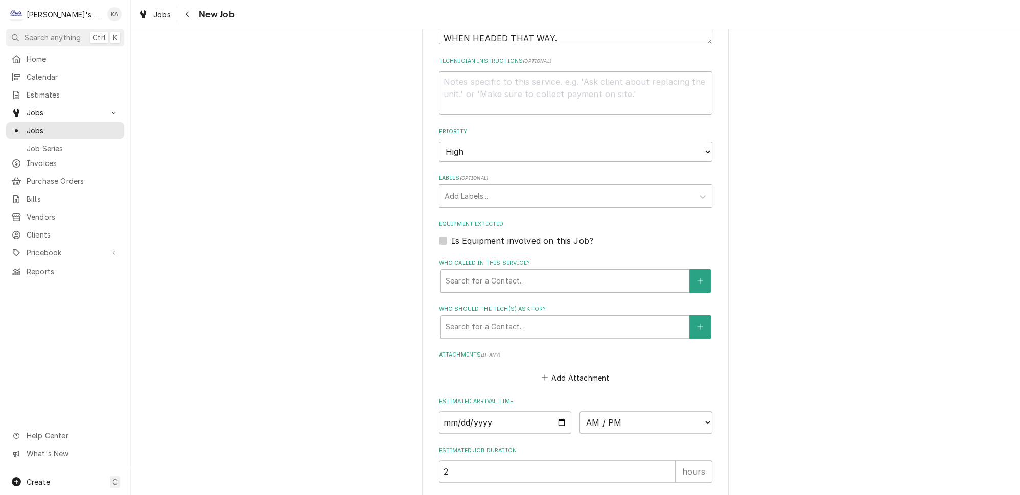
click at [500, 235] on label "Is Equipment involved on this Job?" at bounding box center [522, 241] width 142 height 12
click at [500, 235] on input "Equipment Expected" at bounding box center [587, 246] width 273 height 22
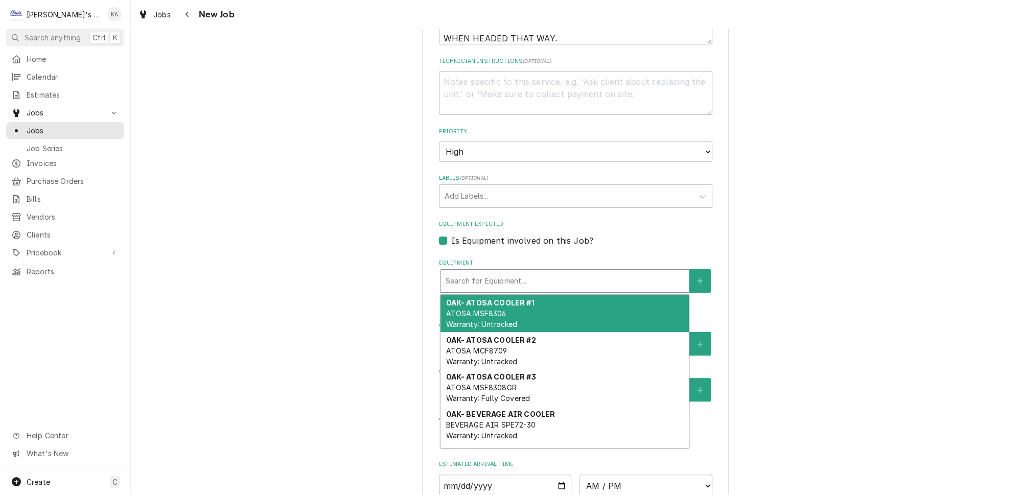
click at [501, 272] on div "Equipment" at bounding box center [565, 281] width 238 height 18
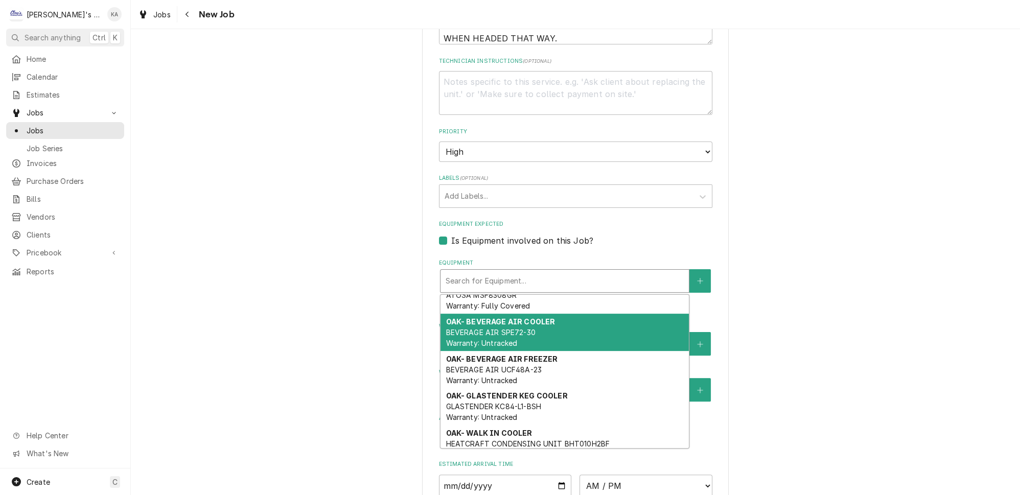
scroll to position [125, 0]
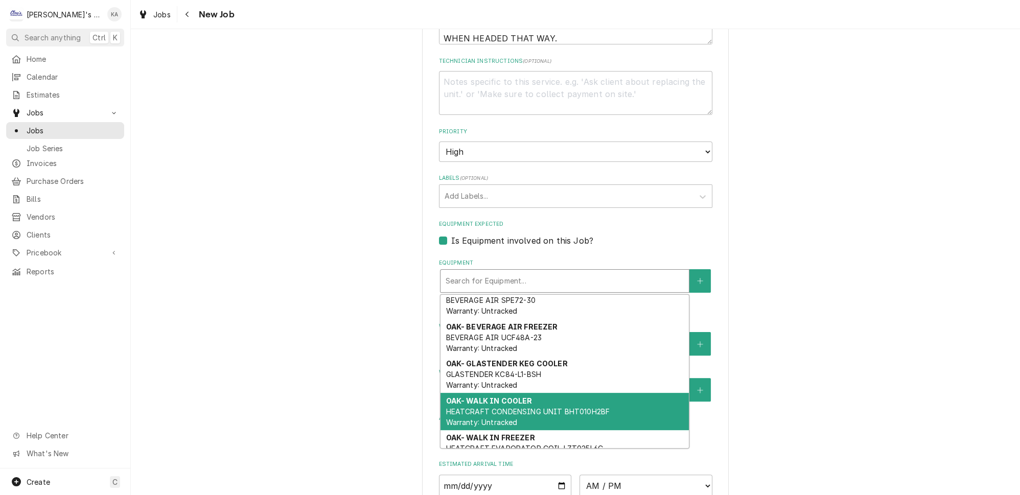
click at [527, 393] on div "OAK- WALK IN COOLER HEATCRAFT CONDENSING UNIT BHT010H2BF Warranty: Untracked" at bounding box center [565, 411] width 248 height 37
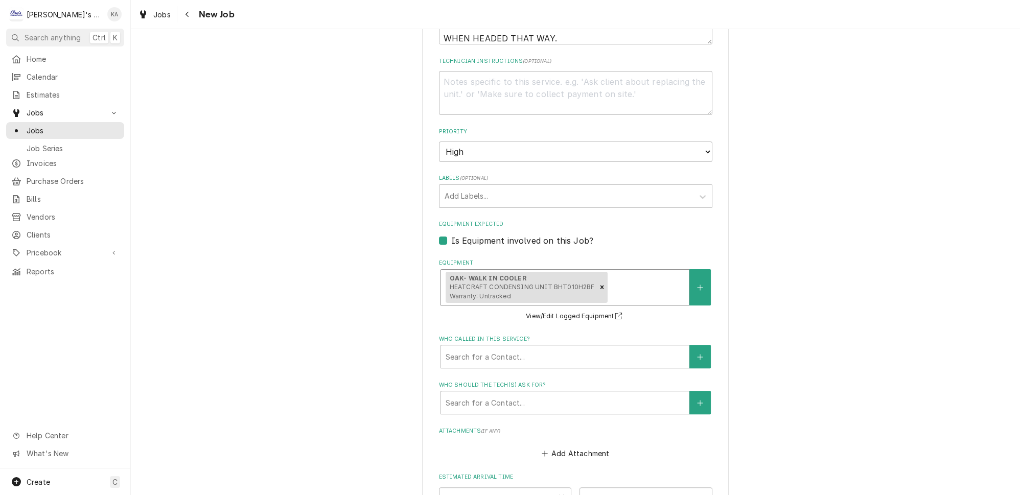
scroll to position [650, 0]
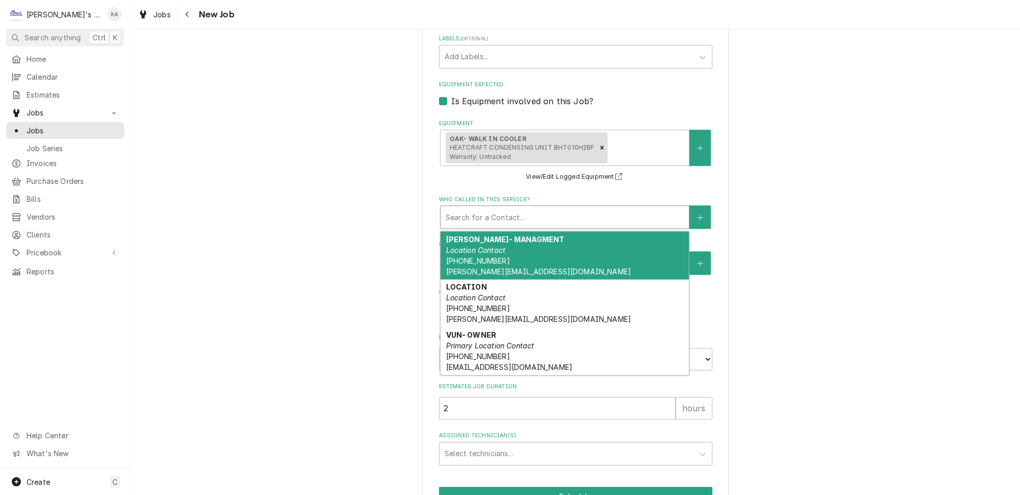
click at [521, 206] on div "Search for a Contact..." at bounding box center [565, 217] width 248 height 22
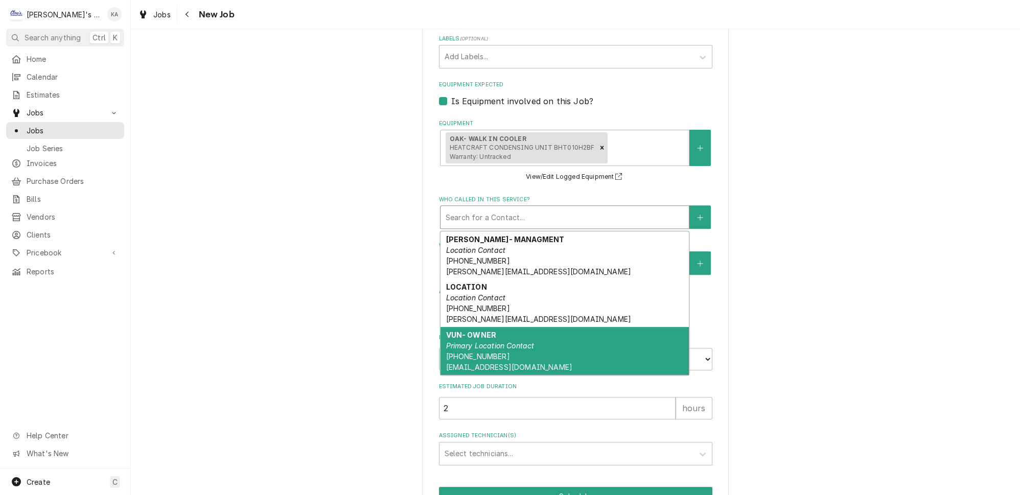
click at [527, 345] on div "VUN- OWNER Primary Location Contact (503) 407-8213 t1kitchen@tararinthai.com" at bounding box center [565, 351] width 248 height 48
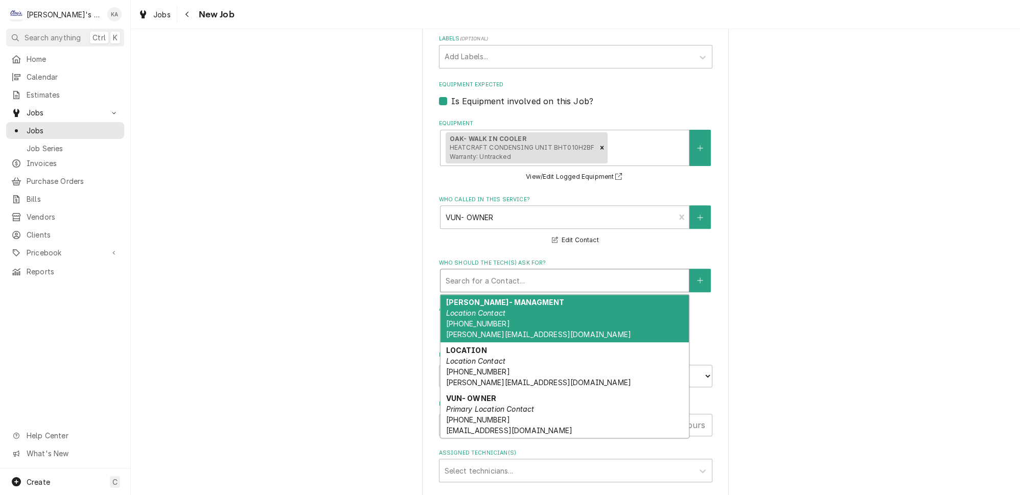
click at [520, 271] on div "Who should the tech(s) ask for?" at bounding box center [565, 280] width 238 height 18
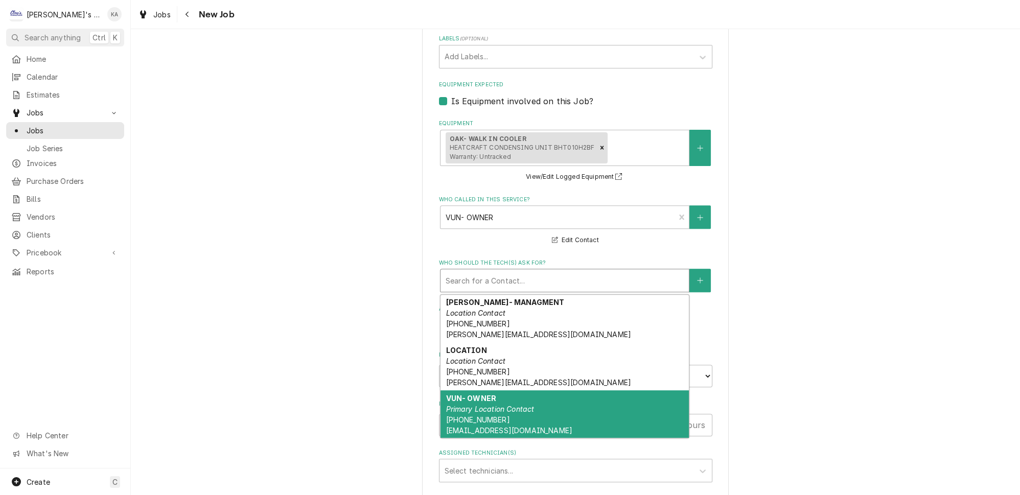
click at [516, 405] on em "Primary Location Contact" at bounding box center [490, 409] width 88 height 9
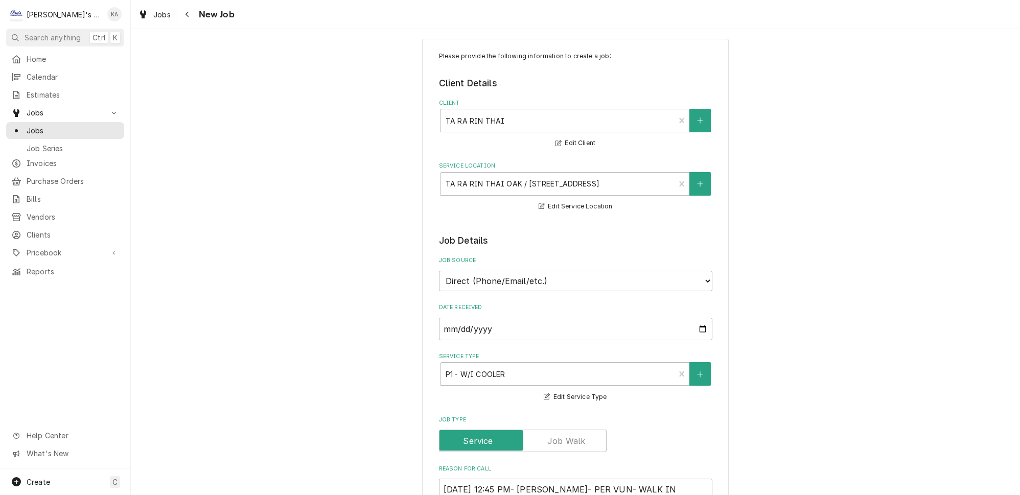
scroll to position [0, 0]
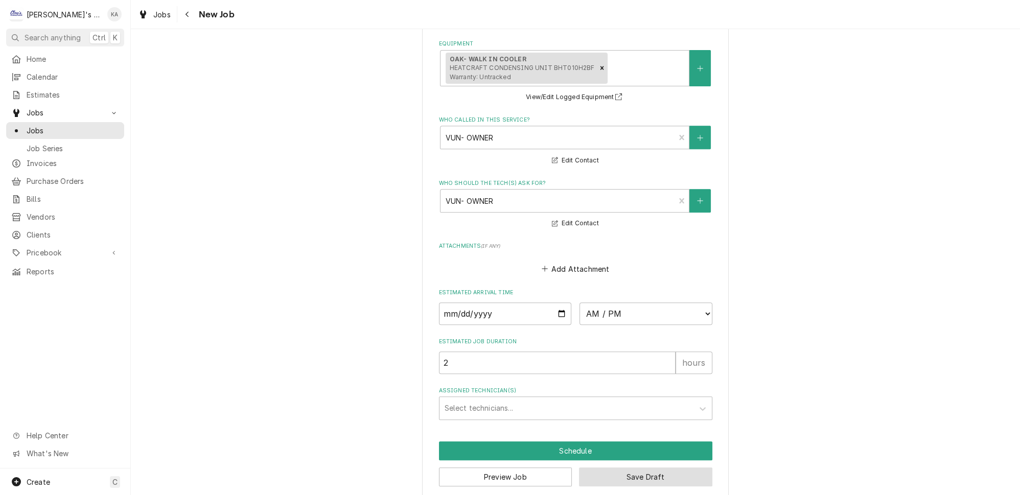
click at [669, 468] on button "Save Draft" at bounding box center [645, 477] width 133 height 19
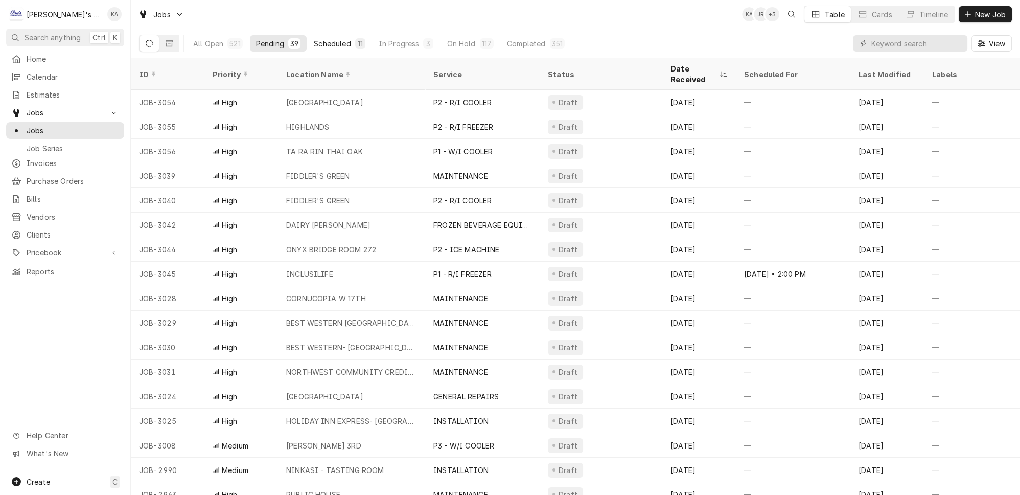
click at [331, 39] on button "Scheduled 11" at bounding box center [339, 43] width 63 height 16
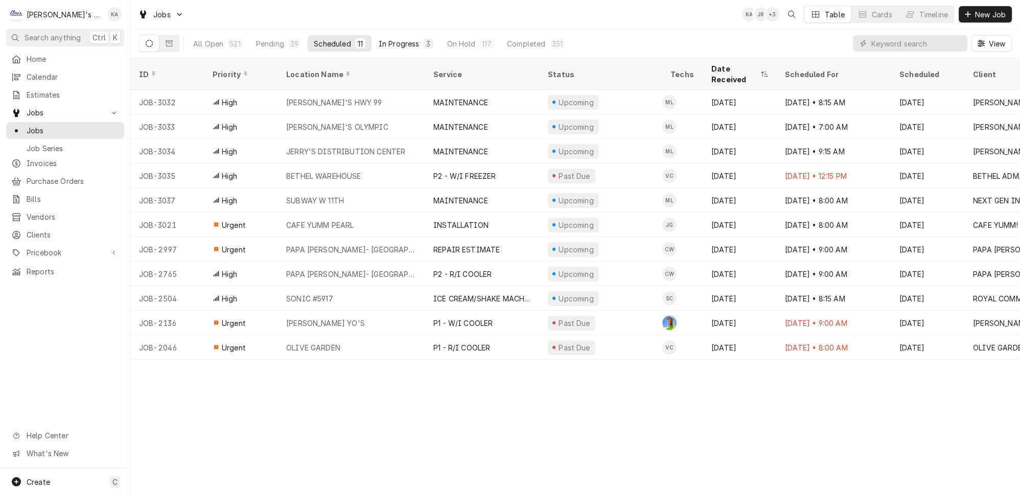
click at [379, 41] on div "In Progress" at bounding box center [399, 43] width 41 height 11
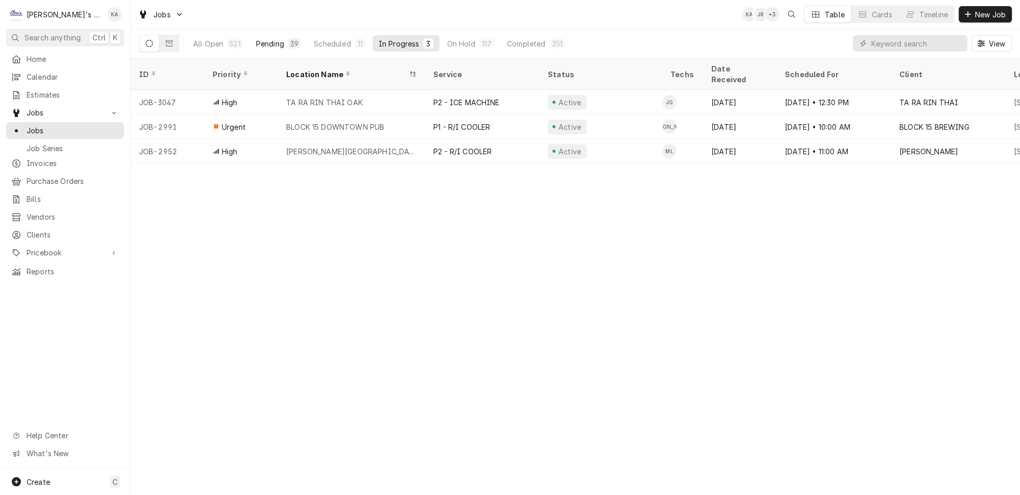
click at [288, 39] on div "39" at bounding box center [294, 43] width 12 height 10
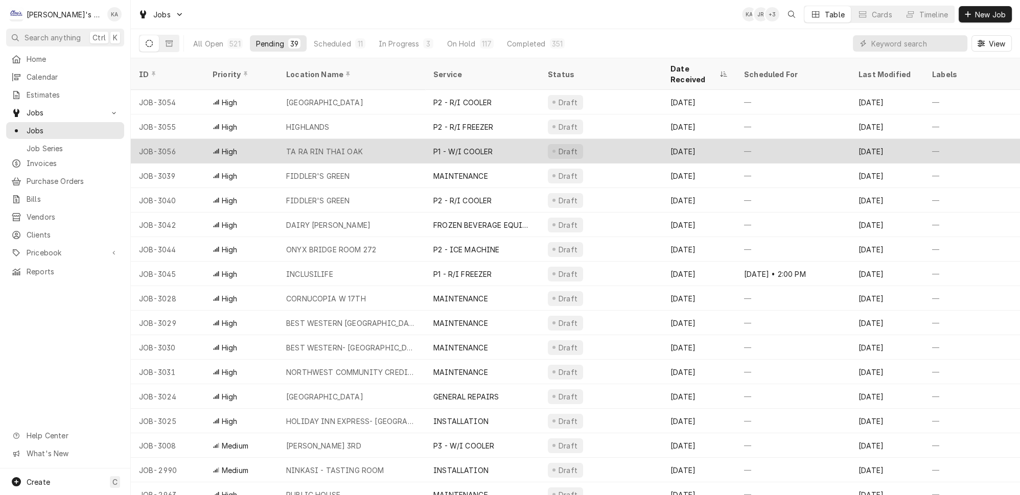
click at [359, 139] on div "TA RA RIN THAI OAK" at bounding box center [351, 151] width 147 height 25
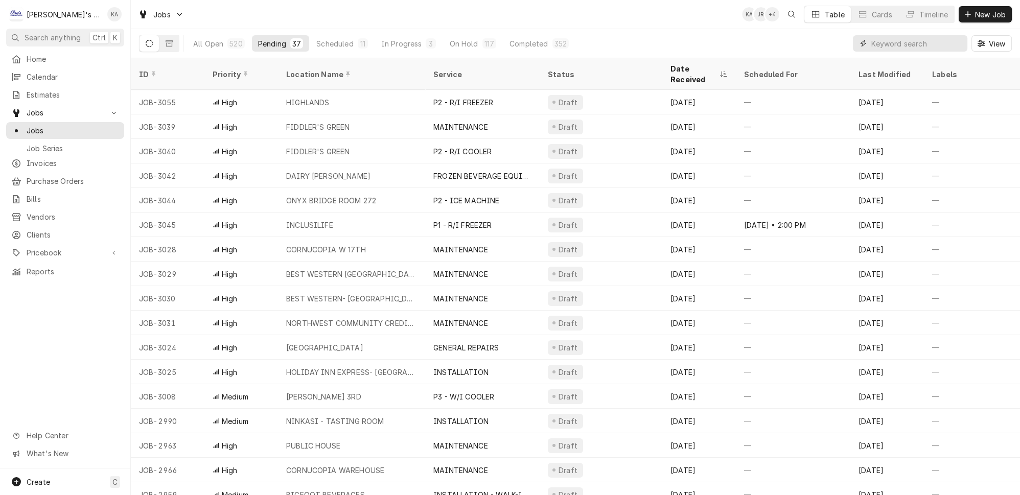
click at [890, 45] on input "Dynamic Content Wrapper" at bounding box center [916, 43] width 91 height 16
click at [821, 45] on div "All Open 520 Pending 37 Scheduled 11 In Progress 3 On Hold 117 Completed 352 Vi…" at bounding box center [575, 43] width 873 height 29
click at [934, 36] on input "Dynamic Content Wrapper" at bounding box center [916, 43] width 91 height 16
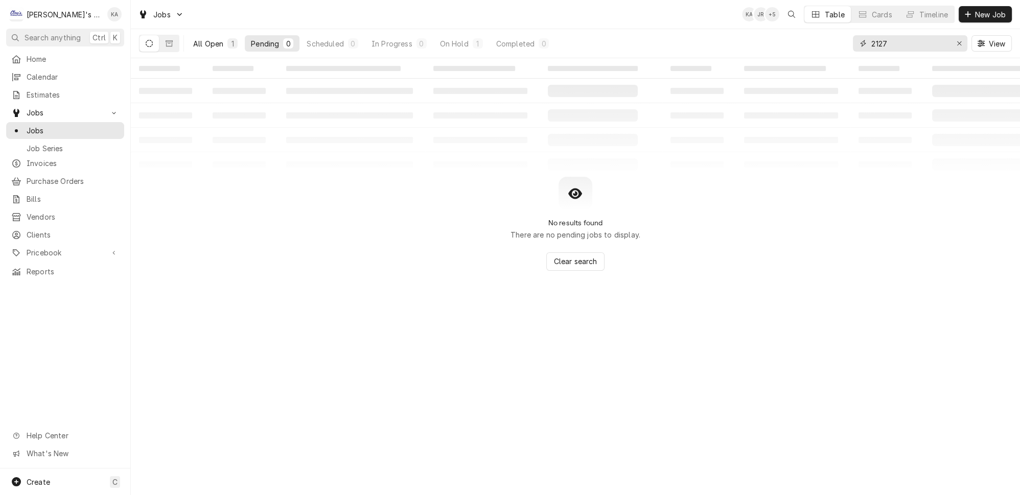
type input "2127"
click at [220, 35] on button "All Open 1" at bounding box center [215, 43] width 57 height 16
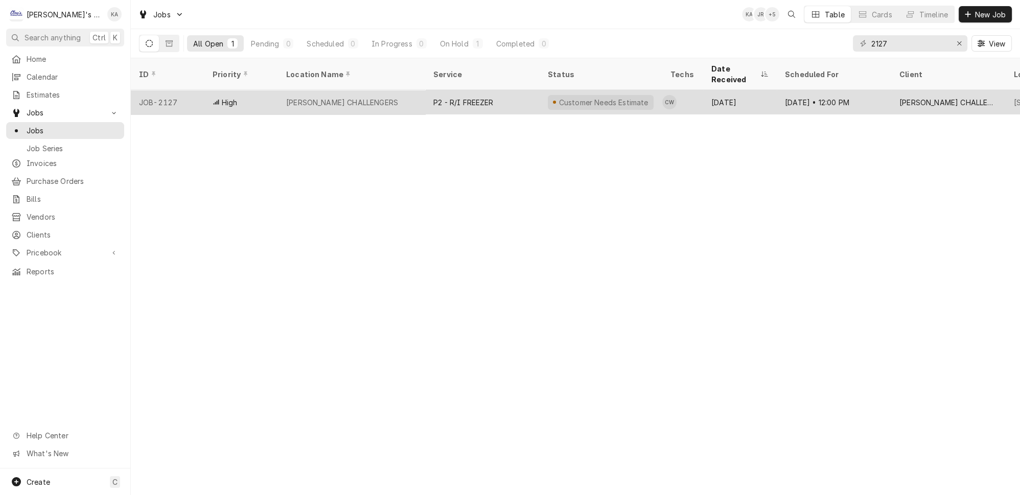
click at [399, 90] on div "EUGENE CHALLENGERS" at bounding box center [351, 102] width 147 height 25
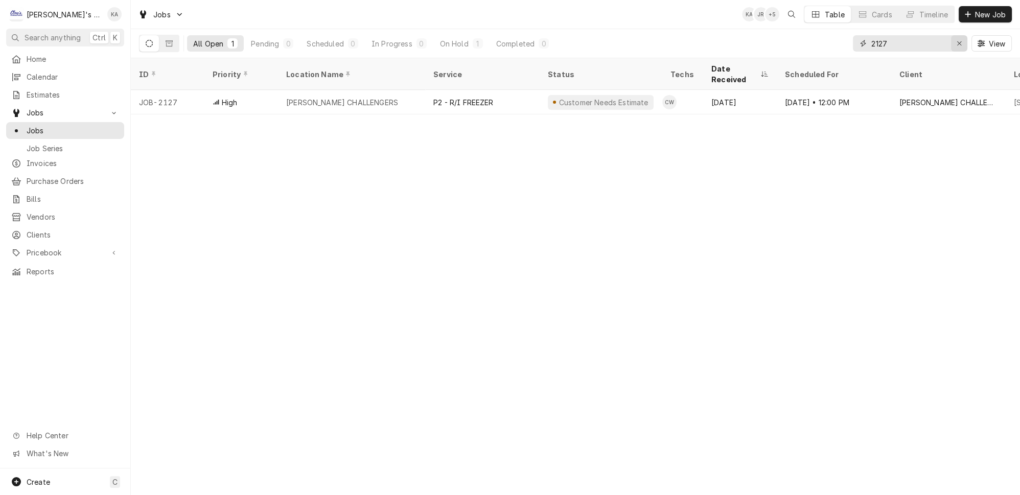
click at [962, 38] on div "Erase input" at bounding box center [959, 43] width 10 height 10
type input "1950"
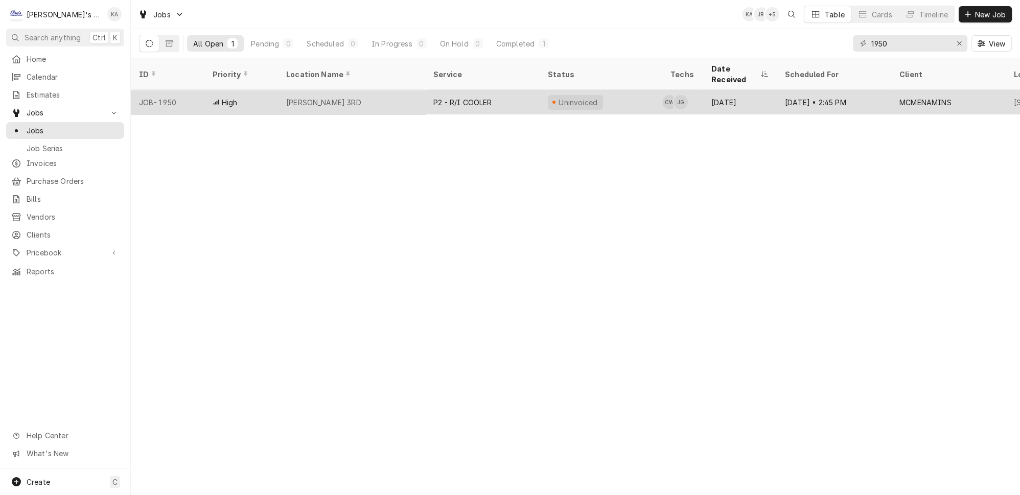
click at [386, 93] on div "MCMENAMIN'S NW 3RD" at bounding box center [351, 102] width 147 height 25
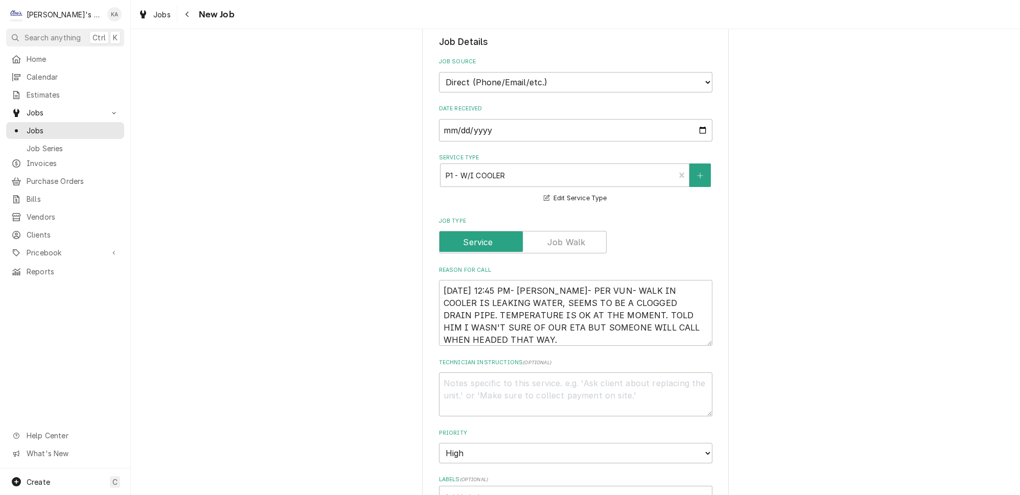
scroll to position [232, 0]
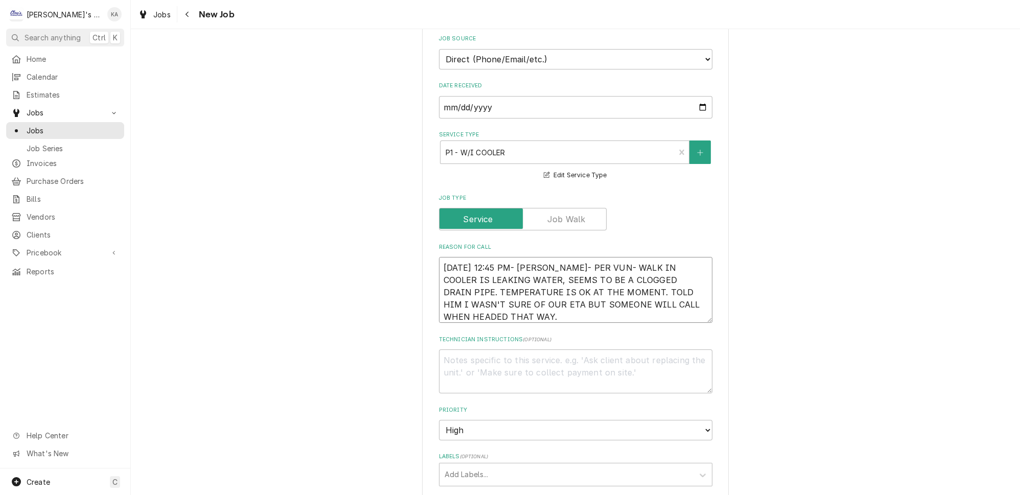
click at [554, 305] on textarea "[DATE] 12:45 PM- [PERSON_NAME]- PER VUN- WALK IN COOLER IS LEAKING WATER, SEEMS…" at bounding box center [575, 290] width 273 height 66
type textarea "x"
type textarea "[DATE] 12:45 PM- [PERSON_NAME]- PER VUN- WALK IN COOLER IS LEAKING WATER, SEEMS…"
type textarea "x"
type textarea "[DATE] 12:45 PM- [PERSON_NAME]- PER VUN- WALK IN COOLER IS LEAKING WATER, SEEMS…"
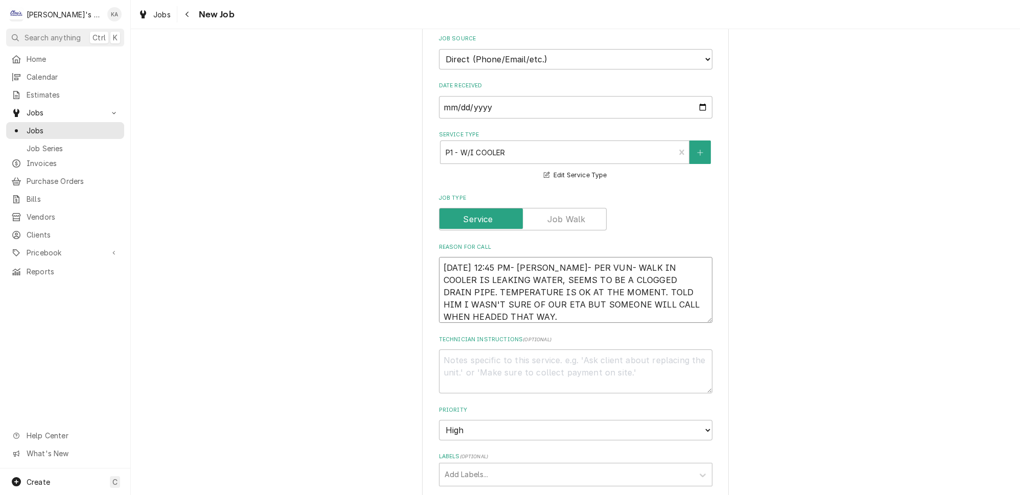
type textarea "x"
type textarea "[DATE] 12:45 PM- [PERSON_NAME]- PER VUN- WALK IN COOLER IS LEAKING WATER, SEEMS…"
type textarea "x"
type textarea "[DATE] 12:45 PM- [PERSON_NAME]- PER VUN- WALK IN COOLER IS LEAKING WATER, SEEMS…"
type textarea "x"
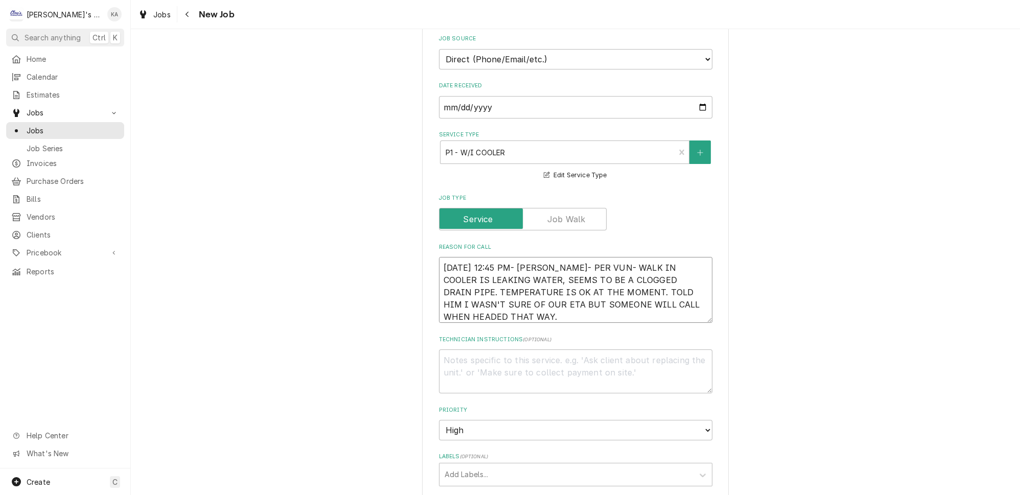
type textarea "[DATE] 12:45 PM- [PERSON_NAME]- PER VUN- WALK IN COOLER IS LEAKING WATER, SEEMS…"
type textarea "x"
type textarea "[DATE] 12:45 PM- [PERSON_NAME]- PER VUN- WALK IN COOLER IS LEAKING WATER, SEEMS…"
type textarea "x"
type textarea "[DATE] 12:45 PM- [PERSON_NAME]- PER VUN- WALK IN COOLER IS LEAKING WATER, SEEMS…"
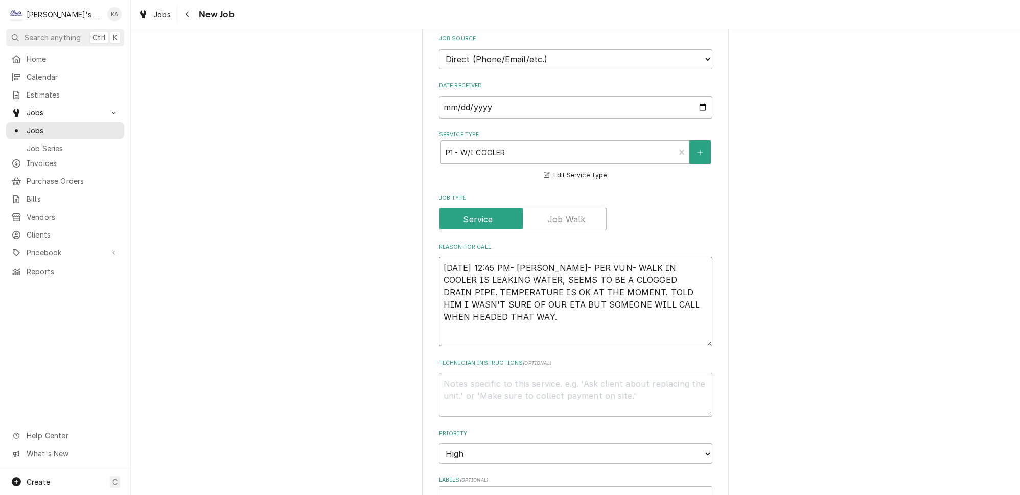
type textarea "x"
type textarea "[DATE] 12:45 PM- [PERSON_NAME]- PER VUN- WALK IN COOLER IS LEAKING WATER, SEEMS…"
type textarea "x"
type textarea "[DATE] 12:45 PM- [PERSON_NAME]- PER VUN- WALK IN COOLER IS LEAKING WATER, SEEMS…"
type textarea "x"
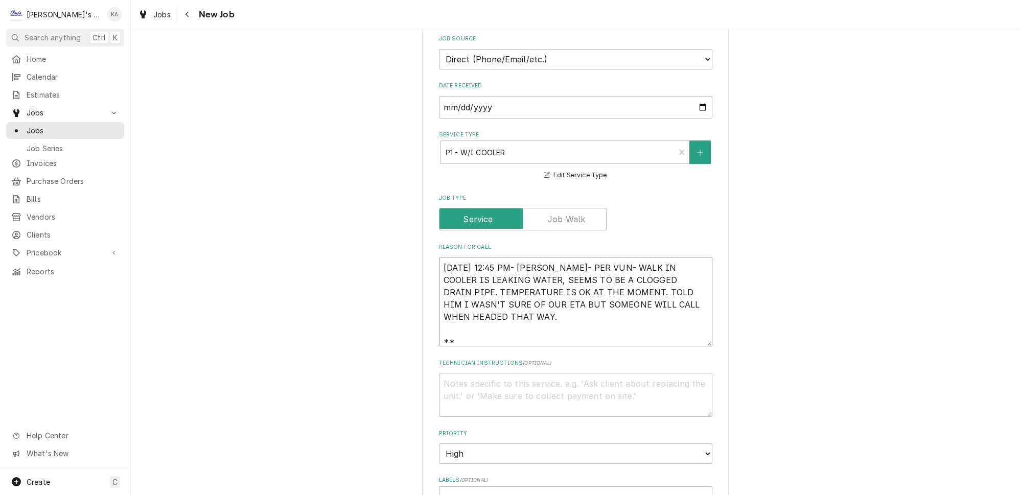
type textarea "[DATE] 12:45 PM- [PERSON_NAME]- PER VUN- WALK IN COOLER IS LEAKING WATER, SEEMS…"
type textarea "x"
type textarea "[DATE] 12:45 PM- [PERSON_NAME]- PER VUN- WALK IN COOLER IS LEAKING WATER, SEEMS…"
type textarea "x"
type textarea "[DATE] 12:45 PM- [PERSON_NAME]- PER VUN- WALK IN COOLER IS LEAKING WATER, SEEMS…"
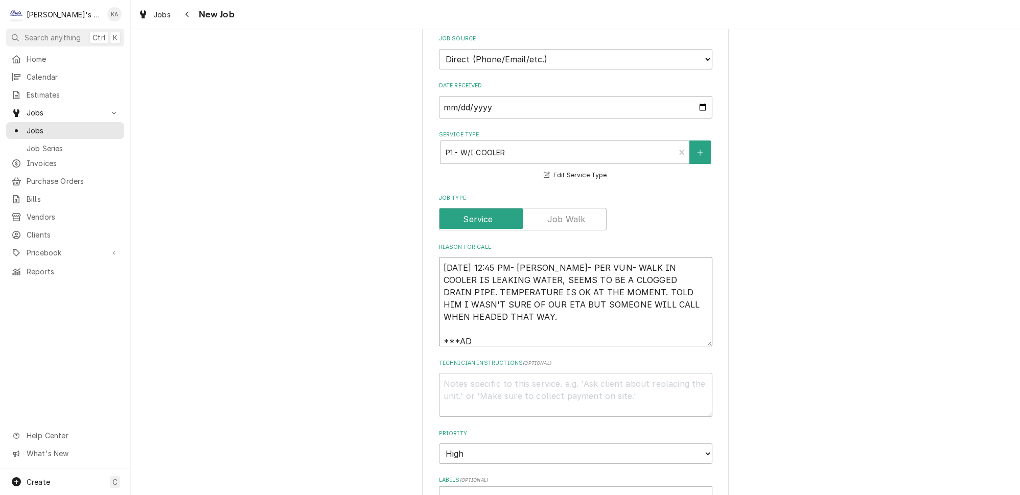
type textarea "x"
type textarea "[DATE] 12:45 PM- [PERSON_NAME]- PER VUN- WALK IN COOLER IS LEAKING WATER, SEEMS…"
type textarea "x"
type textarea "[DATE] 12:45 PM- [PERSON_NAME]- PER VUN- WALK IN COOLER IS LEAKING WATER, SEEMS…"
type textarea "x"
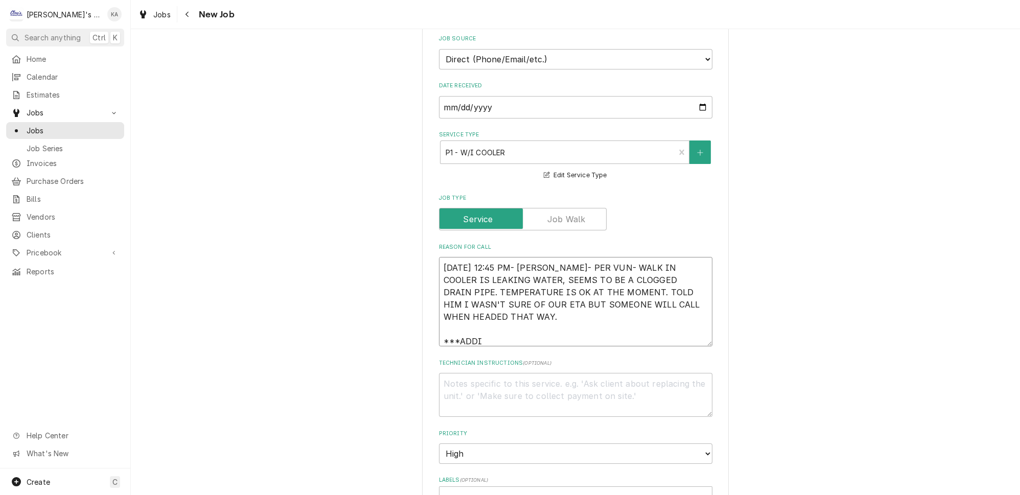
type textarea "[DATE] 12:45 PM- [PERSON_NAME]- PER VUN- WALK IN COOLER IS LEAKING WATER, SEEMS…"
type textarea "x"
type textarea "[DATE] 12:45 PM- [PERSON_NAME]- PER VUN- WALK IN COOLER IS LEAKING WATER, SEEMS…"
type textarea "x"
type textarea "[DATE] 12:45 PM- [PERSON_NAME]- PER VUN- WALK IN COOLER IS LEAKING WATER, SEEMS…"
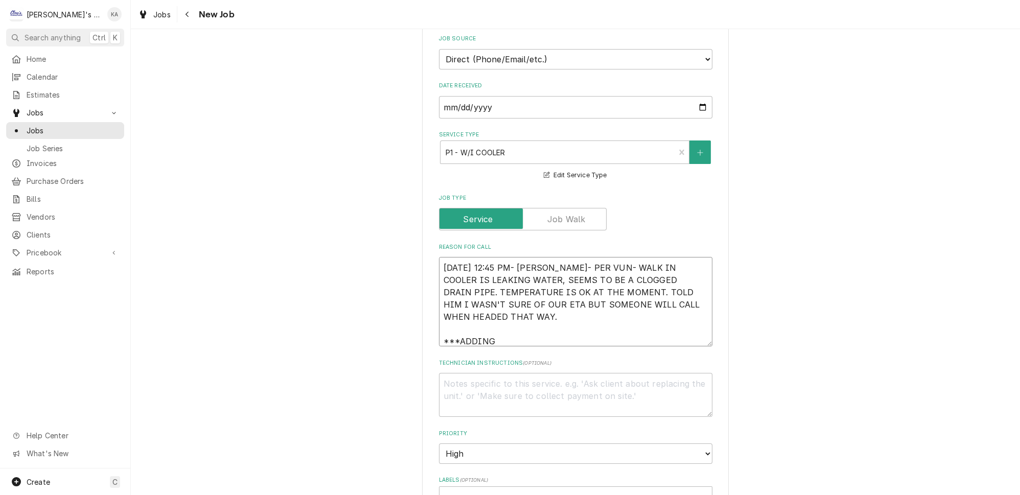
type textarea "x"
type textarea "[DATE] 12:45 PM- [PERSON_NAME]- PER VUN- WALK IN COOLER IS LEAKING WATER, SEEMS…"
type textarea "x"
type textarea "[DATE] 12:45 PM- [PERSON_NAME]- PER VUN- WALK IN COOLER IS LEAKING WATER, SEEMS…"
type textarea "x"
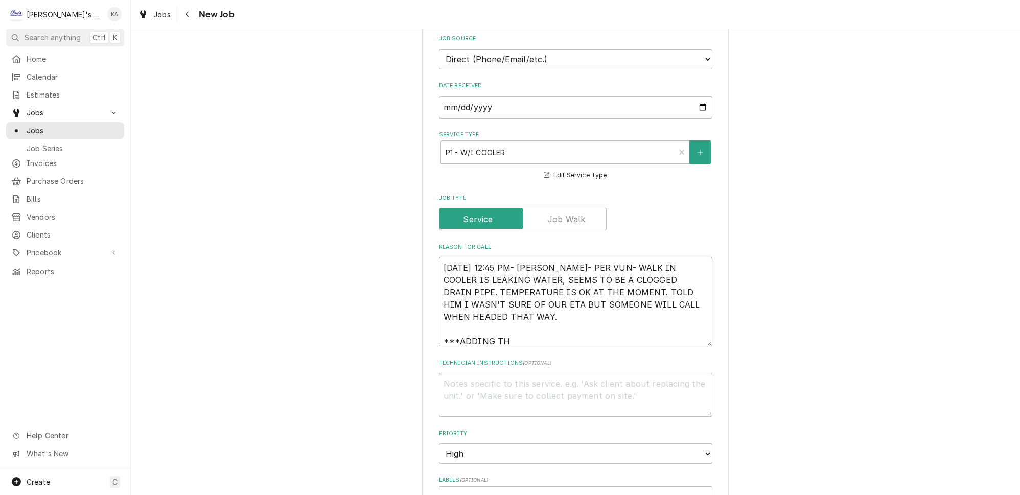
type textarea "[DATE] 12:45 PM- [PERSON_NAME]- PER VUN- WALK IN COOLER IS LEAKING WATER, SEEMS…"
type textarea "x"
type textarea "[DATE] 12:45 PM- [PERSON_NAME]- PER VUN- WALK IN COOLER IS LEAKING WATER, SEEMS…"
type textarea "x"
type textarea "[DATE] 12:45 PM- [PERSON_NAME]- PER VUN- WALK IN COOLER IS LEAKING WATER, SEEMS…"
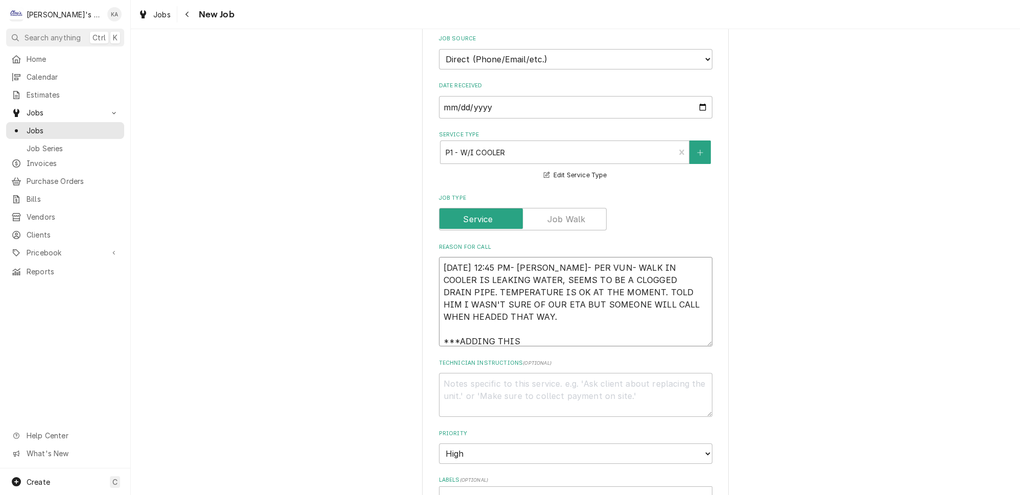
type textarea "x"
type textarea "[DATE] 12:45 PM- [PERSON_NAME]- PER VUN- WALK IN COOLER IS LEAKING WATER, SEEMS…"
type textarea "x"
type textarea "[DATE] 12:45 PM- [PERSON_NAME]- PER VUN- WALK IN COOLER IS LEAKING WATER, SEEMS…"
type textarea "x"
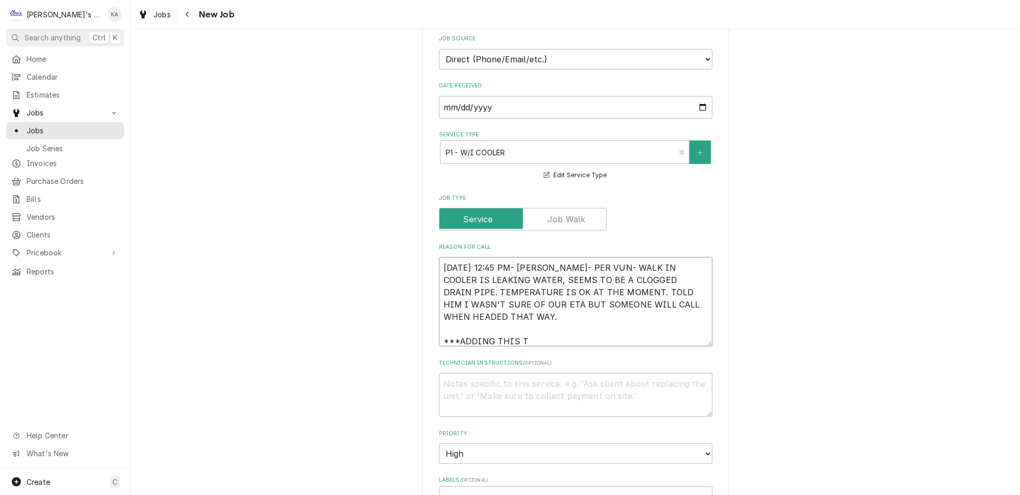
type textarea "[DATE] 12:45 PM- [PERSON_NAME]- PER VUN- WALK IN COOLER IS LEAKING WATER, SEEMS…"
type textarea "x"
type textarea "[DATE] 12:45 PM- [PERSON_NAME]- PER VUN- WALK IN COOLER IS LEAKING WATER, SEEMS…"
type textarea "x"
type textarea "[DATE] 12:45 PM- [PERSON_NAME]- PER VUN- WALK IN COOLER IS LEAKING WATER, SEEMS…"
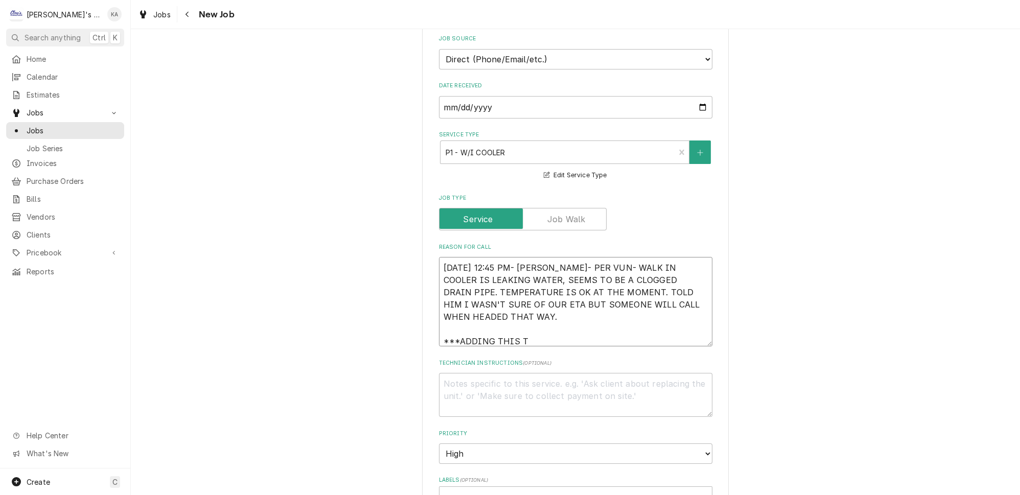
type textarea "x"
type textarea "[DATE] 12:45 PM- [PERSON_NAME]- PER VUN- WALK IN COOLER IS LEAKING WATER, SEEMS…"
type textarea "x"
type textarea "[DATE] 12:45 PM- [PERSON_NAME]- PER VUN- WALK IN COOLER IS LEAKING WATER, SEEMS…"
type textarea "x"
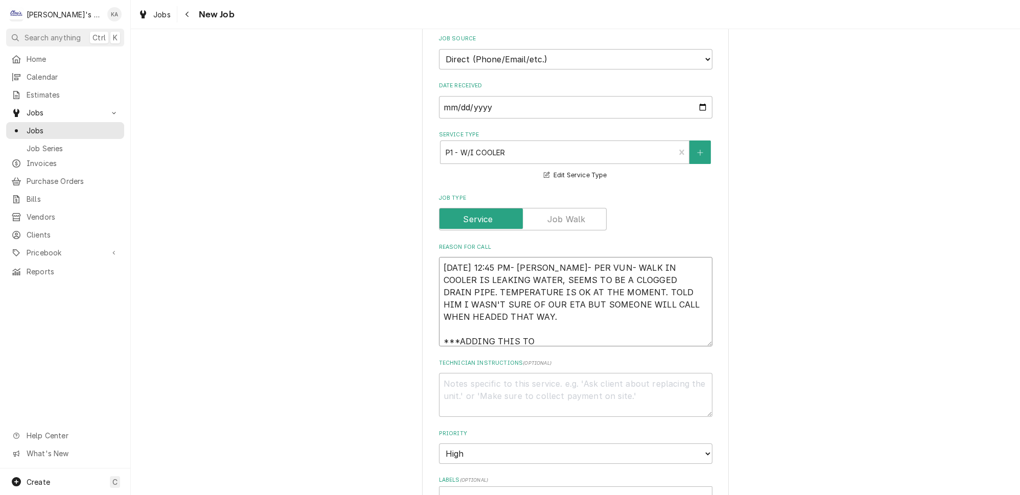
type textarea "[DATE] 12:45 PM- [PERSON_NAME]- PER VUN- WALK IN COOLER IS LEAKING WATER, SEEMS…"
type textarea "x"
type textarea "[DATE] 12:45 PM- [PERSON_NAME]- PER VUN- WALK IN COOLER IS LEAKING WATER, SEEMS…"
type textarea "x"
type textarea "[DATE] 12:45 PM- [PERSON_NAME]- PER VUN- WALK IN COOLER IS LEAKING WATER, SEEMS…"
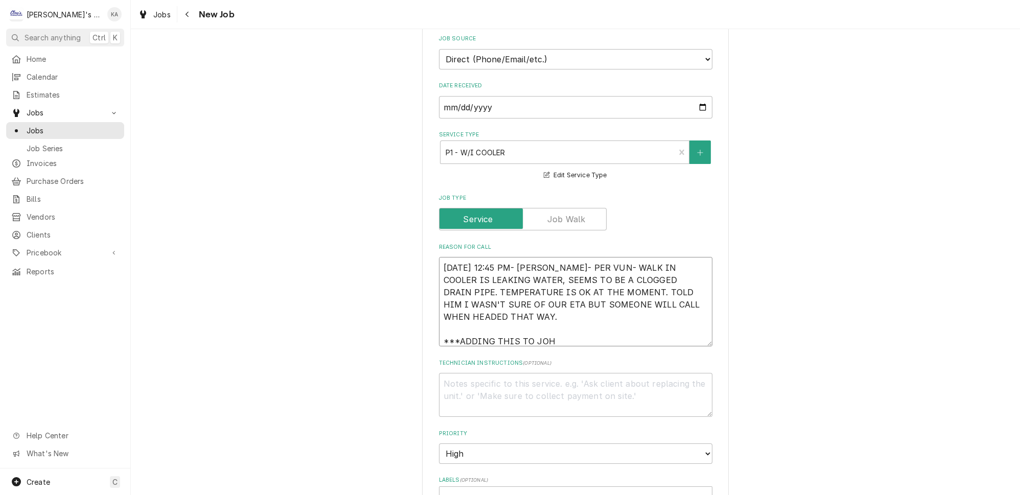
type textarea "x"
type textarea "[DATE] 12:45 PM- [PERSON_NAME]- PER VUN- WALK IN COOLER IS LEAKING WATER, SEEMS…"
type textarea "x"
type textarea "[DATE] 12:45 PM- [PERSON_NAME]- PER VUN- WALK IN COOLER IS LEAKING WATER, SEEMS…"
type textarea "x"
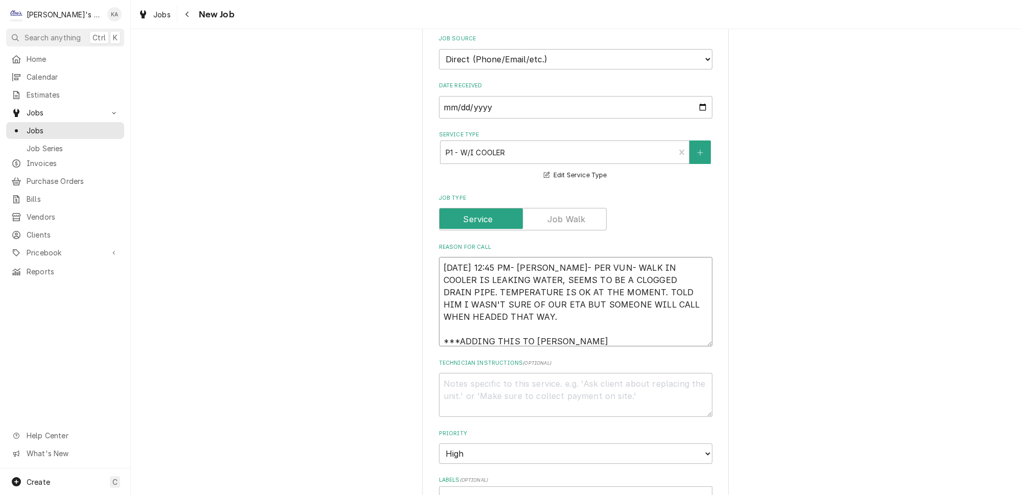
type textarea "[DATE] 12:45 PM- [PERSON_NAME]- PER VUN- WALK IN COOLER IS LEAKING WATER, SEEMS…"
type textarea "x"
type textarea "[DATE] 12:45 PM- [PERSON_NAME]- PER VUN- WALK IN COOLER IS LEAKING WATER, SEEMS…"
type textarea "x"
type textarea "[DATE] 12:45 PM- [PERSON_NAME]- PER VUN- WALK IN COOLER IS LEAKING WATER, SEEMS…"
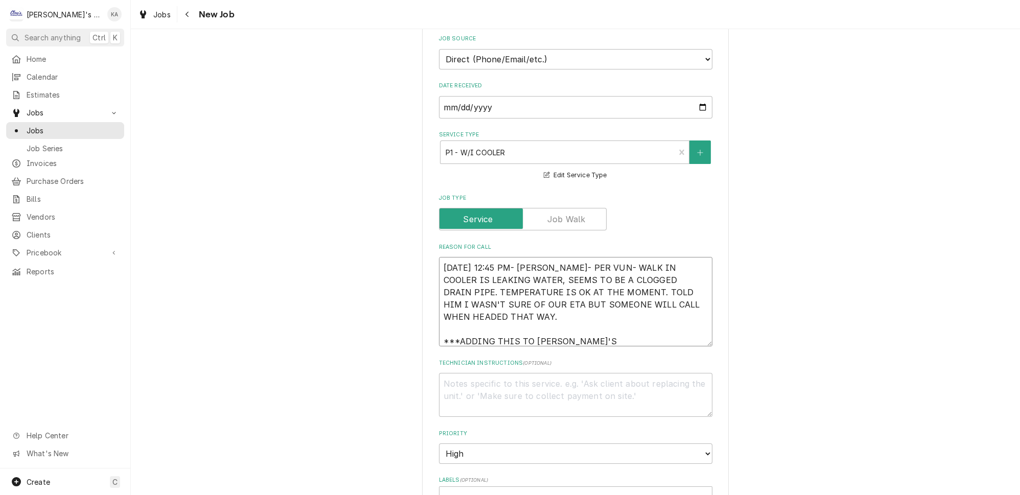
type textarea "x"
type textarea "[DATE] 12:45 PM- [PERSON_NAME]- PER VUN- WALK IN COOLER IS LEAKING WATER, SEEMS…"
type textarea "x"
type textarea "[DATE] 12:45 PM- [PERSON_NAME]- PER VUN- WALK IN COOLER IS LEAKING WATER, SEEMS…"
type textarea "x"
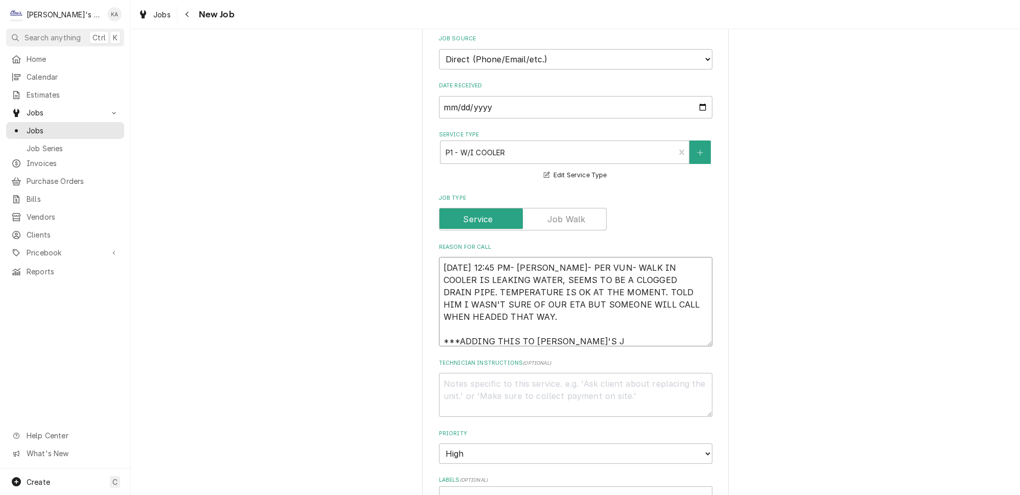
type textarea "[DATE] 12:45 PM- [PERSON_NAME]- PER VUN- WALK IN COOLER IS LEAKING WATER, SEEMS…"
type textarea "x"
type textarea "[DATE] 12:45 PM- [PERSON_NAME]- PER VUN- WALK IN COOLER IS LEAKING WATER, SEEMS…"
type textarea "x"
type textarea "[DATE] 12:45 PM- [PERSON_NAME]- PER VUN- WALK IN COOLER IS LEAKING WATER, SEEMS…"
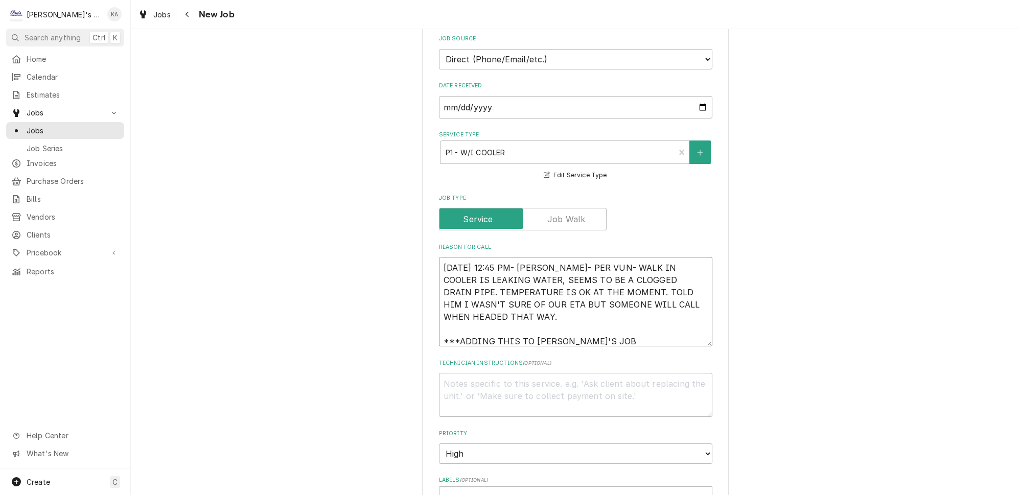
type textarea "x"
type textarea "[DATE] 12:45 PM- [PERSON_NAME]- PER VUN- WALK IN COOLER IS LEAKING WATER, SEEMS…"
type textarea "x"
type textarea "[DATE] 12:45 PM- [PERSON_NAME]- PER VUN- WALK IN COOLER IS LEAKING WATER, SEEMS…"
type textarea "x"
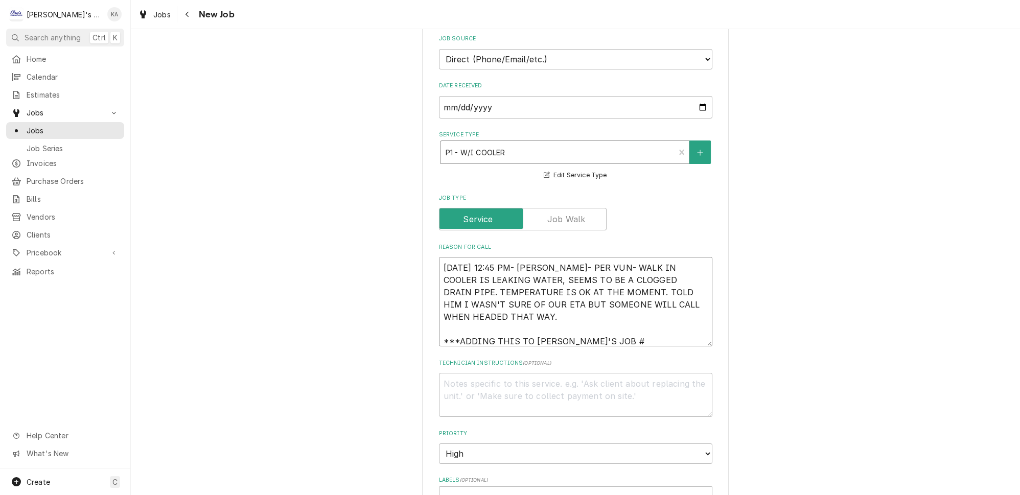
type textarea "[DATE] 12:45 PM- [PERSON_NAME]- PER VUN- WALK IN COOLER IS LEAKING WATER, SEEMS…"
type textarea "x"
type textarea "[DATE] 12:45 PM- [PERSON_NAME]- PER VUN- WALK IN COOLER IS LEAKING WATER, SEEMS…"
type textarea "x"
type textarea "[DATE] 12:45 PM- [PERSON_NAME]- PER VUN- WALK IN COOLER IS LEAKING WATER, SEEMS…"
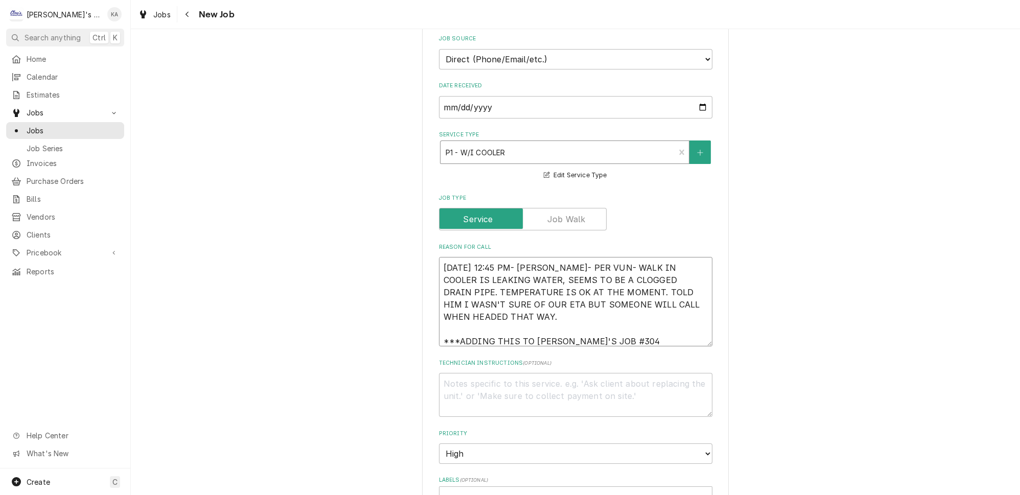
type textarea "x"
type textarea "[DATE] 12:45 PM- [PERSON_NAME]- PER VUN- WALK IN COOLER IS LEAKING WATER, SEEMS…"
type textarea "x"
type textarea "[DATE] 12:45 PM- [PERSON_NAME]- PER VUN- WALK IN COOLER IS LEAKING WATER, SEEMS…"
type textarea "x"
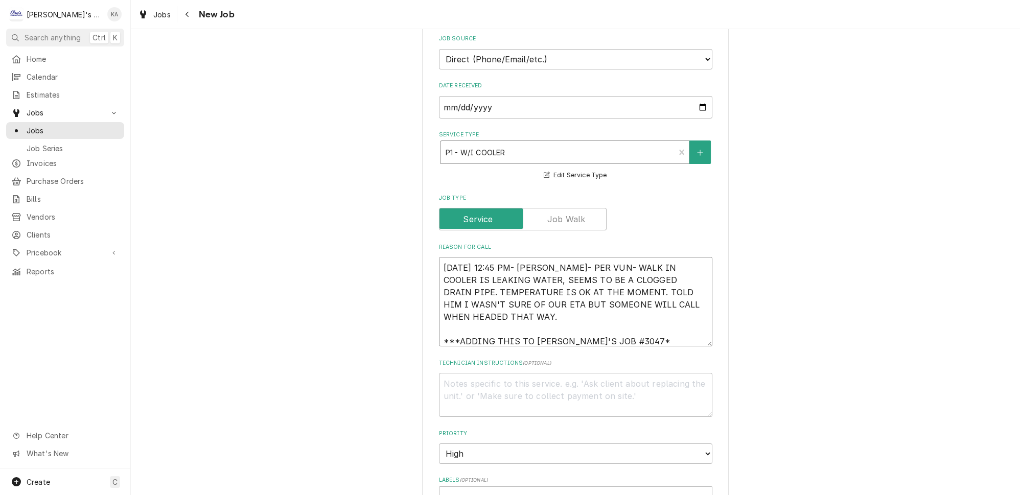
type textarea "9/29/2025 12:45 PM- BECKETT- PER VUN- WALK IN COOLER IS LEAKING WATER, SEEMS TO…"
type textarea "x"
drag, startPoint x: 499, startPoint y: 307, endPoint x: 444, endPoint y: 256, distance: 75.2
click at [444, 257] on textarea "9/29/2025 12:45 PM- BECKETT- PER VUN- WALK IN COOLER IS LEAKING WATER, SEEMS TO…" at bounding box center [575, 301] width 273 height 89
click at [498, 303] on textarea "9/29/2025 12:45 PM- BECKETT- PER VUN- WALK IN COOLER IS LEAKING WATER, SEEMS TO…" at bounding box center [575, 301] width 273 height 89
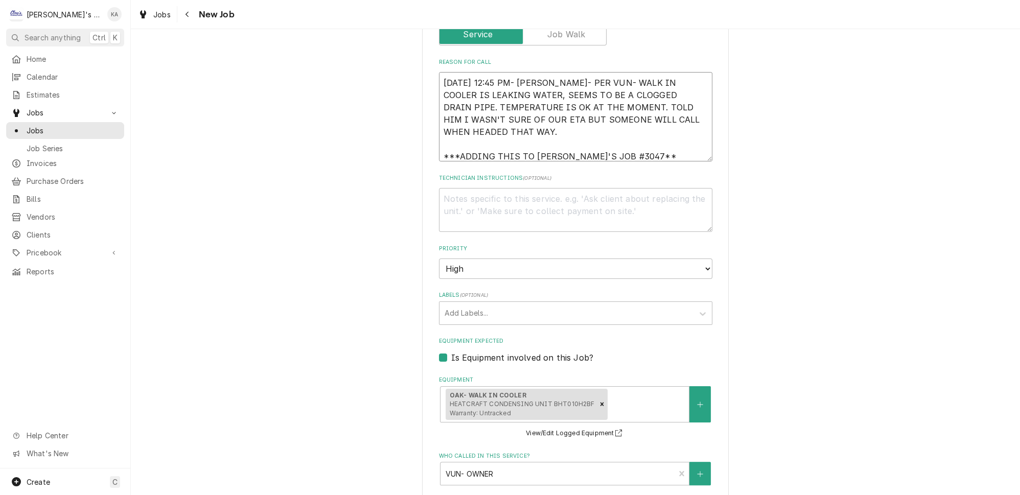
scroll to position [418, 0]
type textarea "9/29/2025 12:45 PM- BECKETT- PER VUN- WALK IN COOLER IS LEAKING WATER, SEEMS TO…"
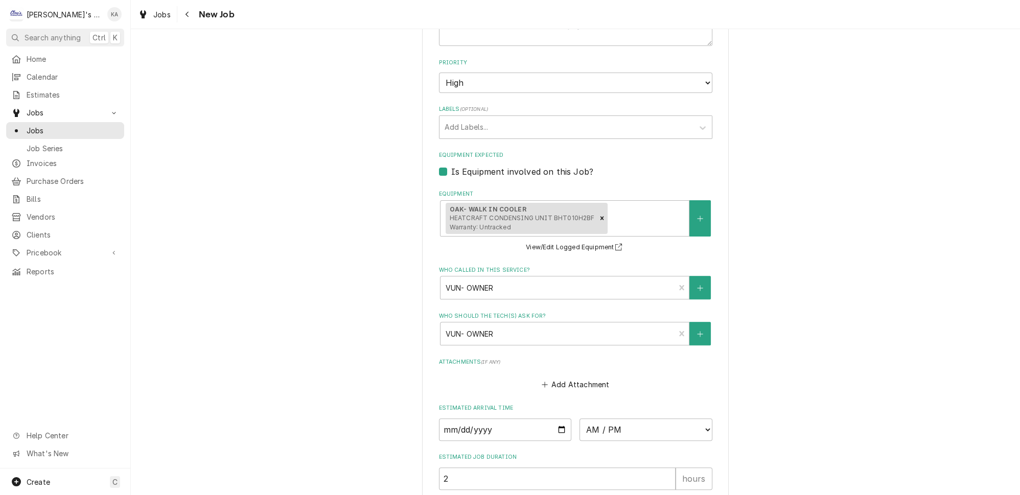
scroll to position [744, 0]
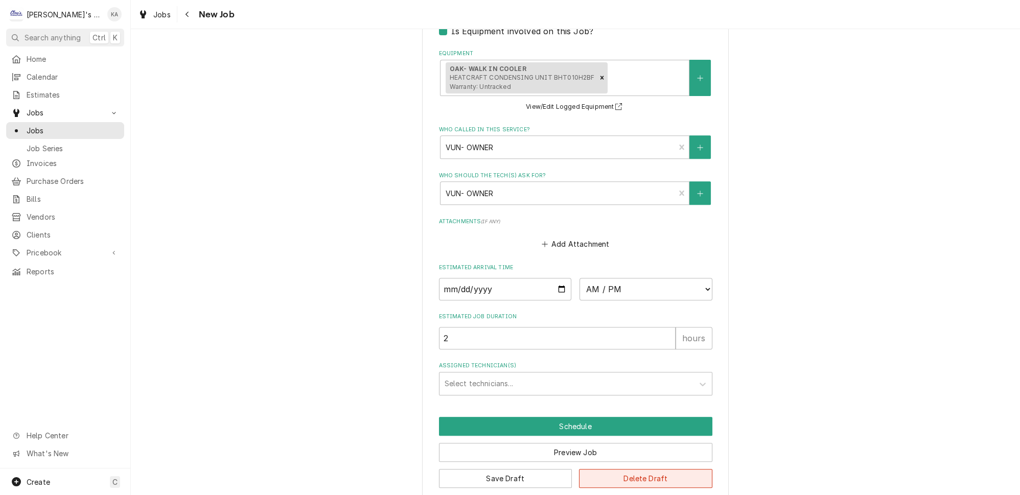
click at [657, 469] on button "Delete Draft" at bounding box center [645, 478] width 133 height 19
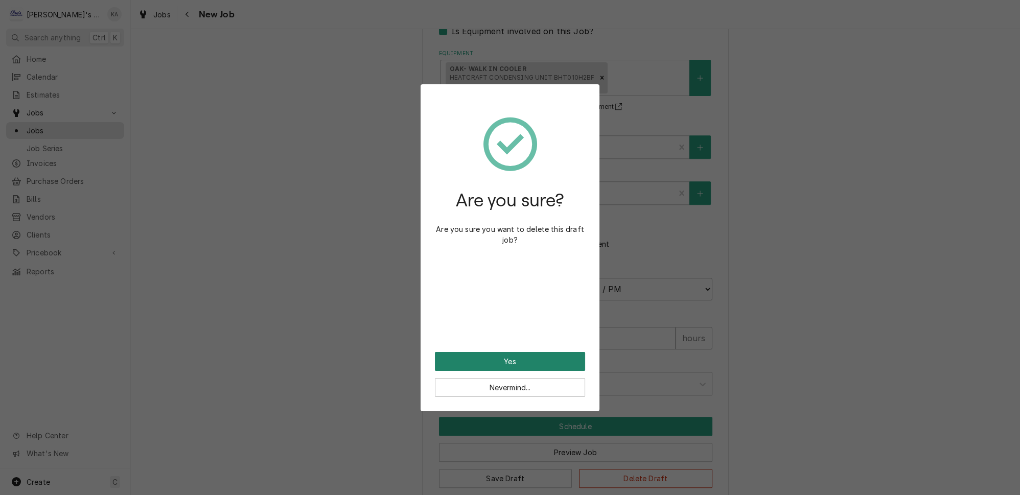
click at [539, 352] on button "Yes" at bounding box center [510, 361] width 150 height 19
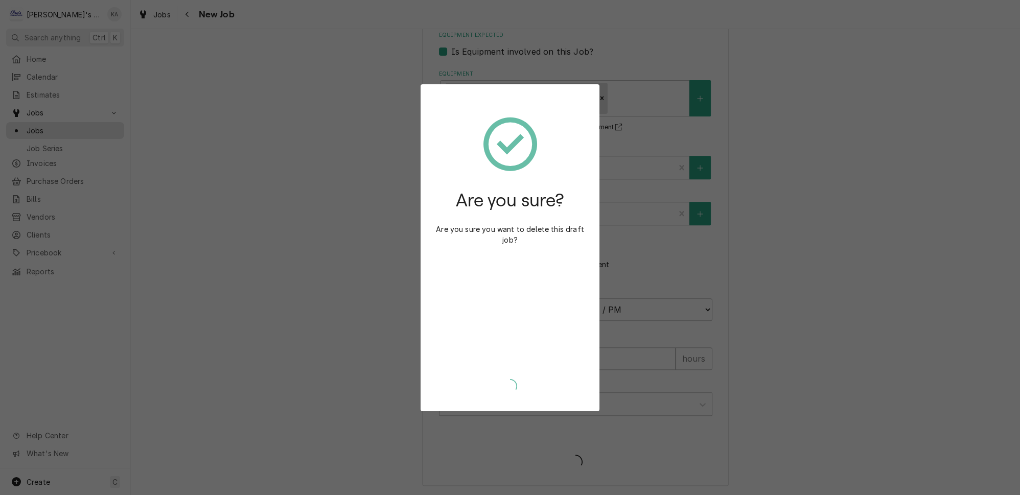
scroll to position [710, 0]
type textarea "x"
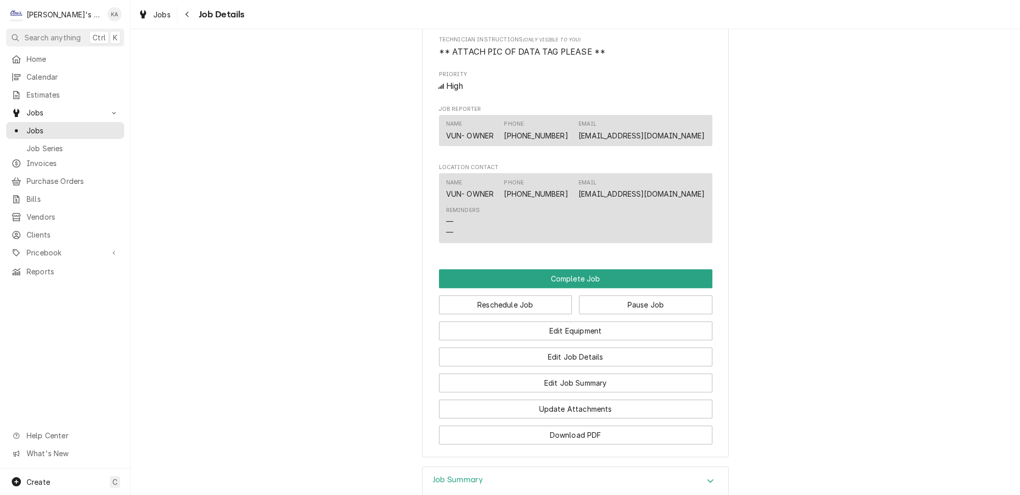
scroll to position [650, 0]
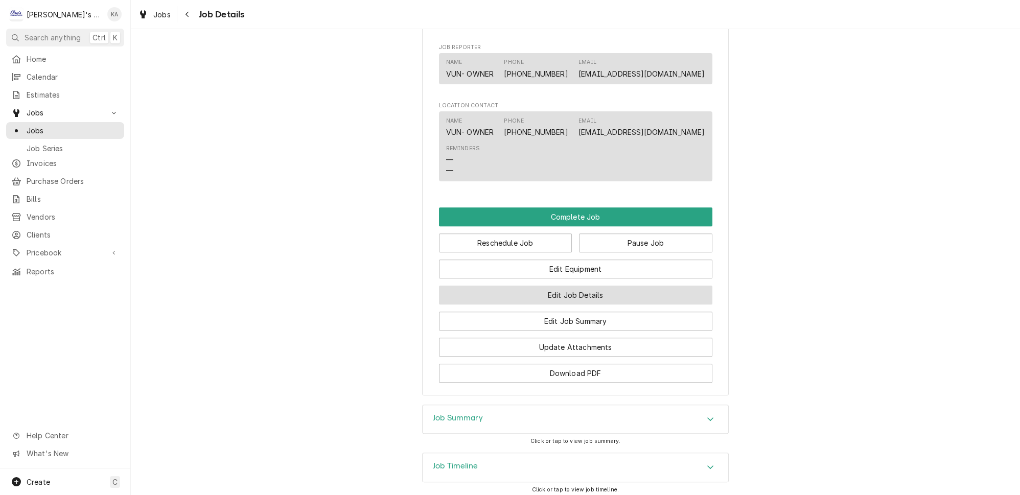
click at [564, 295] on button "Edit Job Details" at bounding box center [575, 295] width 273 height 19
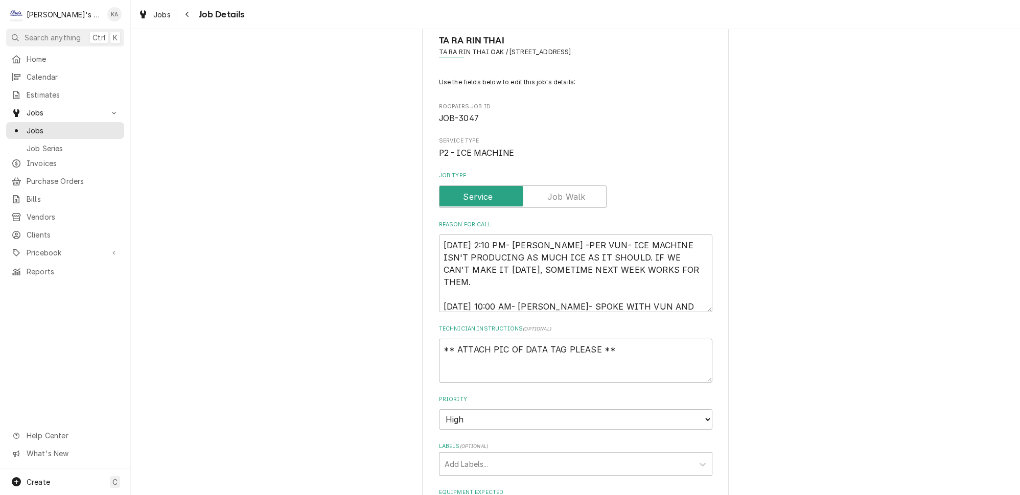
scroll to position [46, 0]
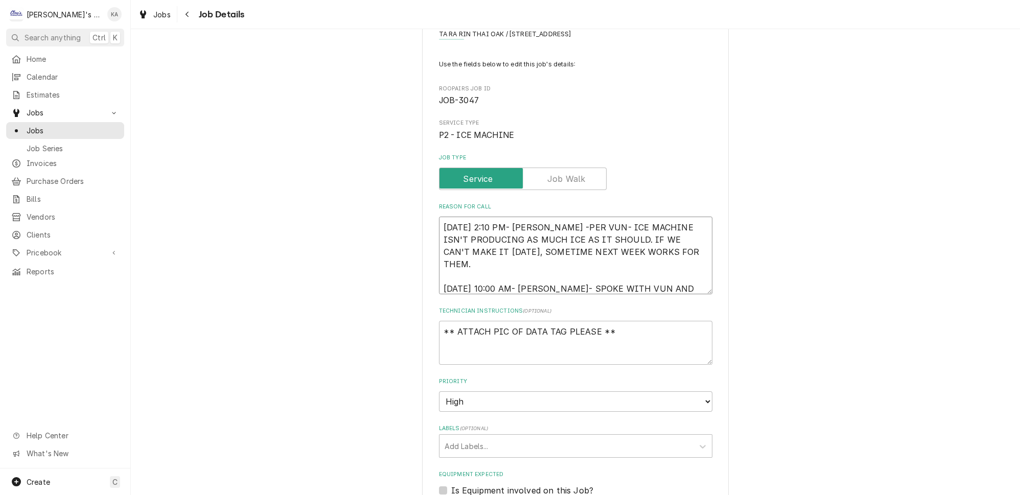
click at [616, 280] on textarea "[DATE] 2:10 PM- [PERSON_NAME] -PER VUN- ICE MACHINE ISN'T PRODUCING AS MUCH ICE…" at bounding box center [575, 256] width 273 height 78
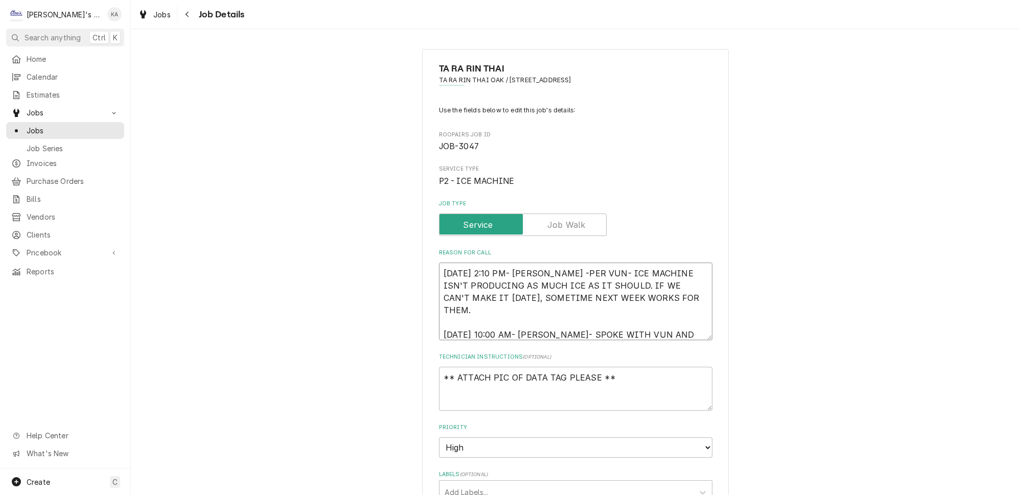
scroll to position [92, 0]
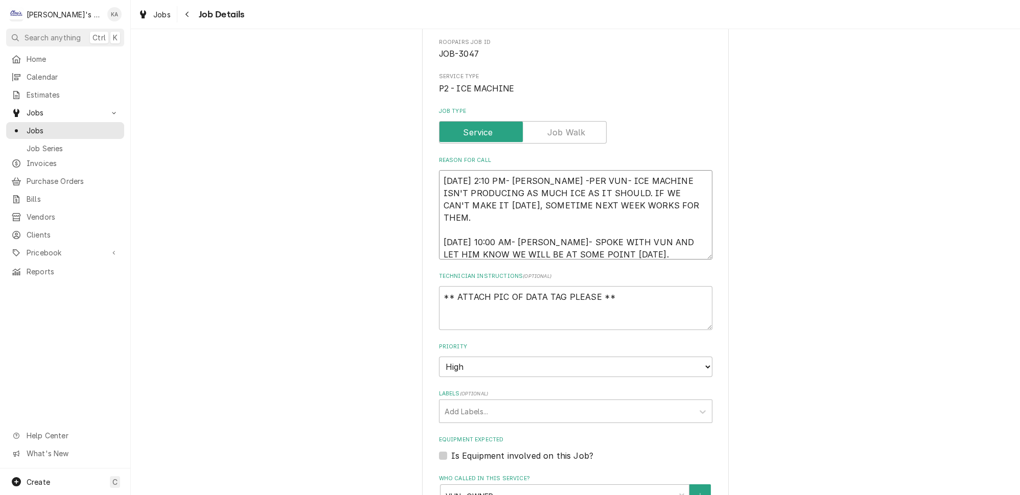
type textarea "x"
type textarea "[DATE] 2:10 PM- [PERSON_NAME] -PER VUN- ICE MACHINE ISN'T PRODUCING AS MUCH ICE…"
type textarea "x"
type textarea "[DATE] 2:10 PM- [PERSON_NAME] -PER VUN- ICE MACHINE ISN'T PRODUCING AS MUCH ICE…"
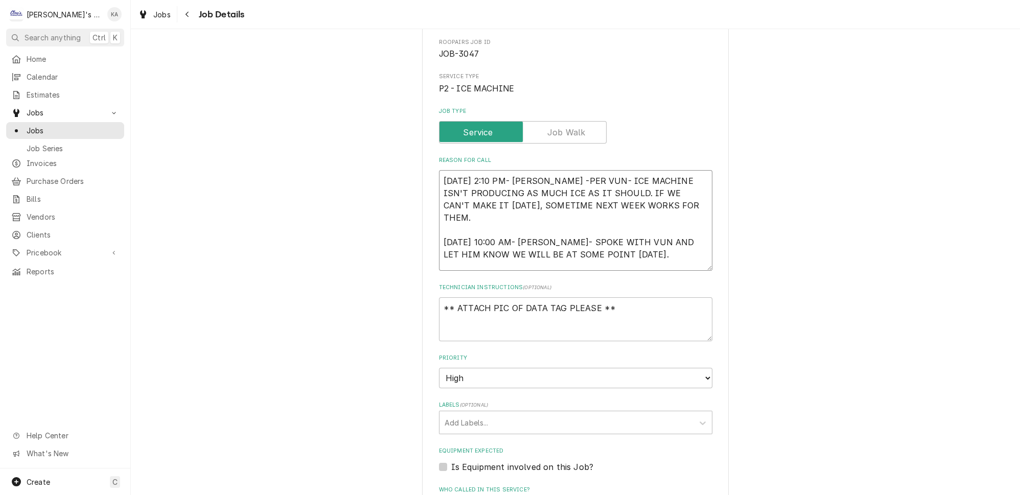
paste textarea "[DATE] 12:45 PM- [PERSON_NAME]- PER VUN- WALK IN COOLER IS LEAKING WATER, SEEMS…"
type textarea "x"
type textarea "[DATE] 2:10 PM- [PERSON_NAME] -PER VUN- ICE MACHINE ISN'T PRODUCING AS MUCH ICE…"
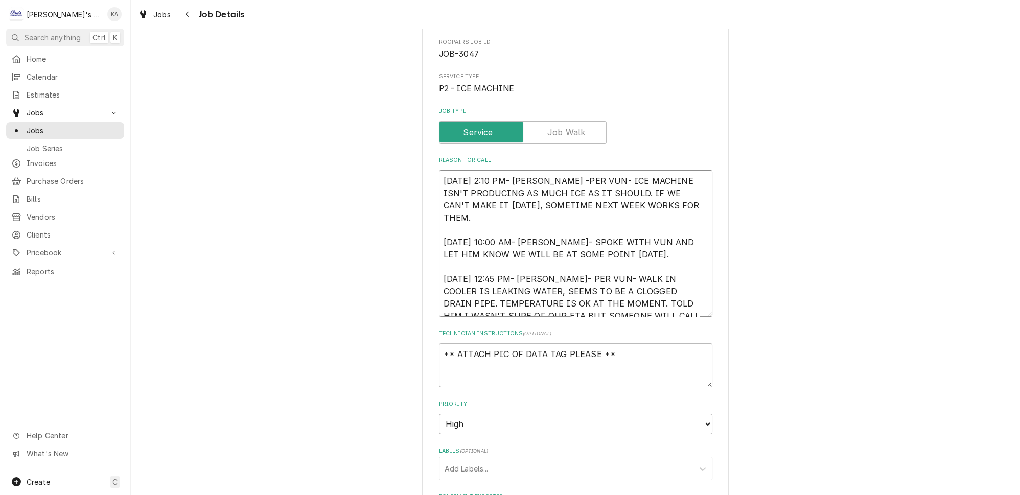
type textarea "x"
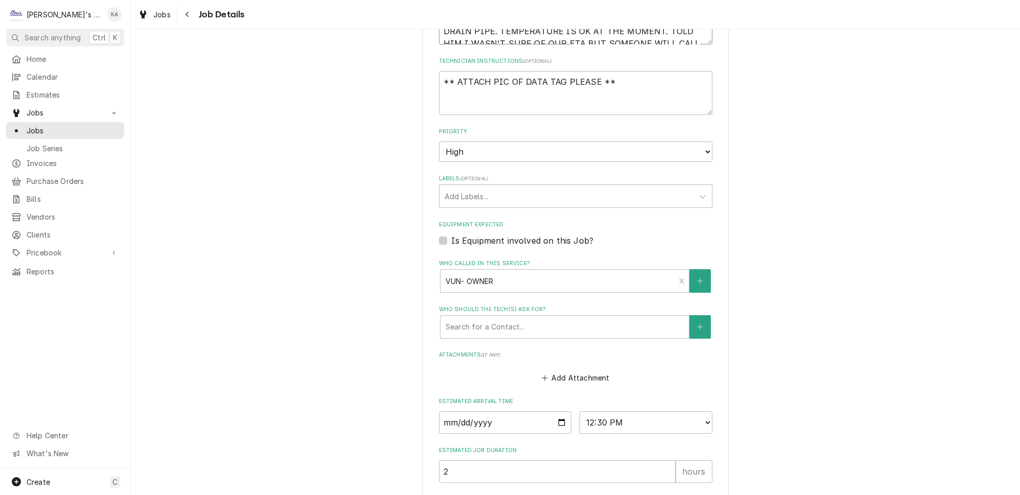
scroll to position [450, 0]
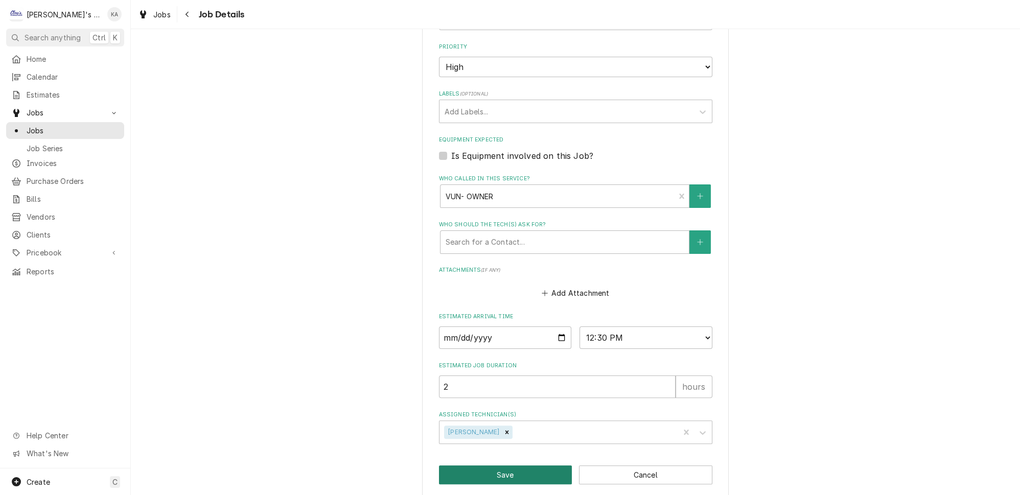
type textarea "[DATE] 2:10 PM- [PERSON_NAME] -PER VUN- ICE MACHINE ISN'T PRODUCING AS MUCH ICE…"
click at [543, 466] on button "Save" at bounding box center [505, 475] width 133 height 19
type textarea "x"
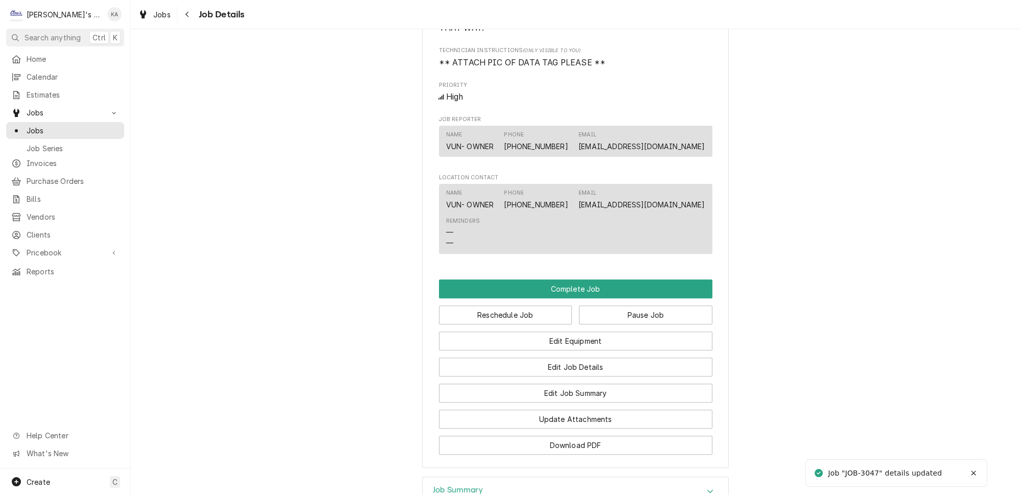
scroll to position [752, 0]
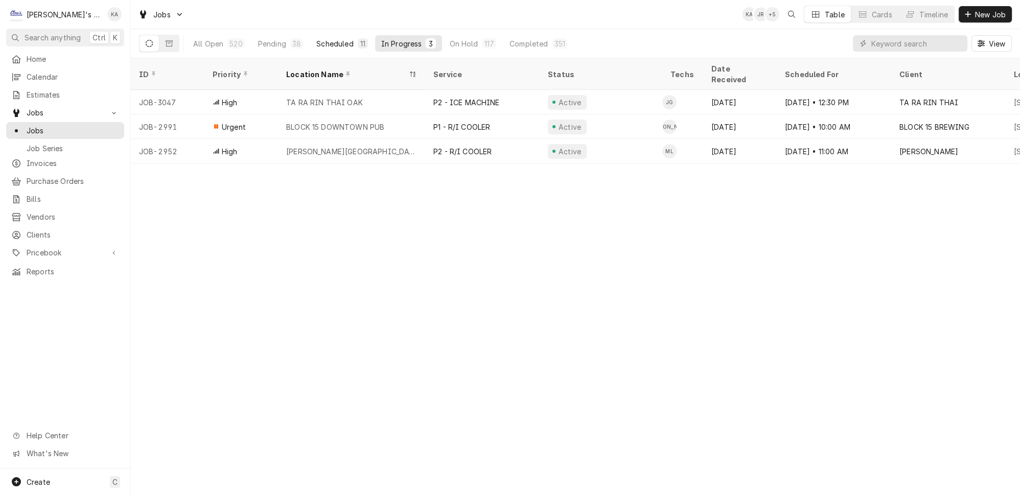
click at [326, 35] on button "Scheduled 11" at bounding box center [341, 43] width 63 height 16
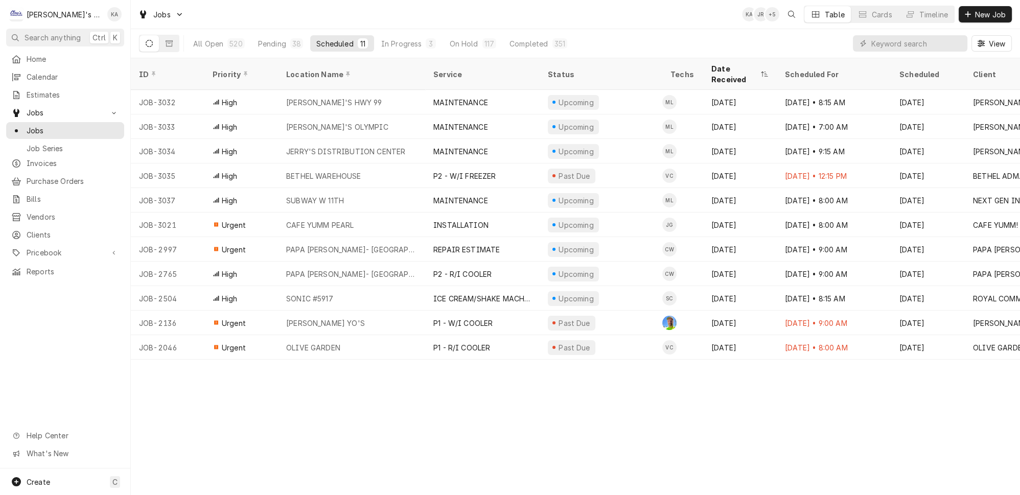
drag, startPoint x: 283, startPoint y: 46, endPoint x: 281, endPoint y: 51, distance: 5.3
click at [281, 51] on div "All Open 520 Pending 38 Scheduled 11 In Progress 3 On Hold 117 Completed 351" at bounding box center [380, 43] width 386 height 29
click at [269, 29] on div "All Open 520 Pending 38 Scheduled 11 In Progress 3 On Hold 117 Completed 351" at bounding box center [380, 43] width 386 height 29
click at [268, 41] on div "Pending" at bounding box center [272, 43] width 28 height 11
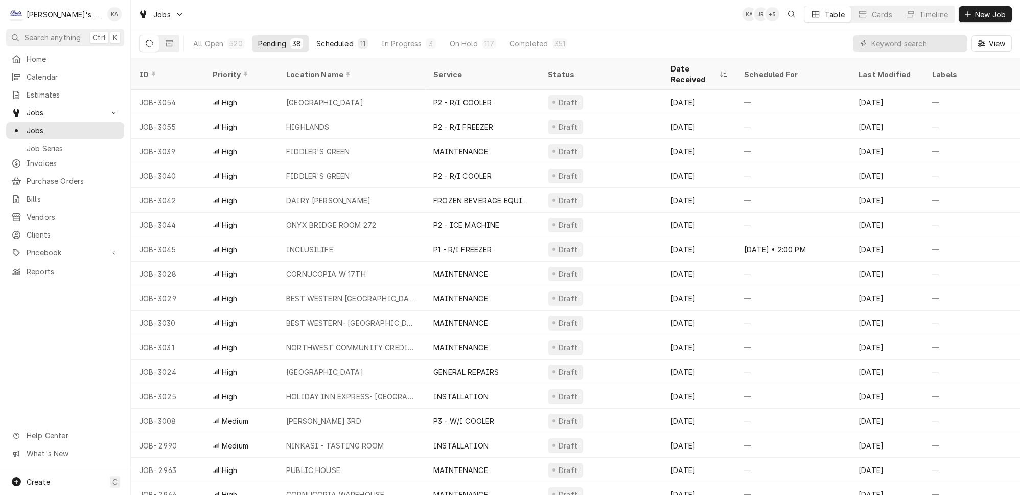
click at [332, 45] on button "Scheduled 11" at bounding box center [341, 43] width 63 height 16
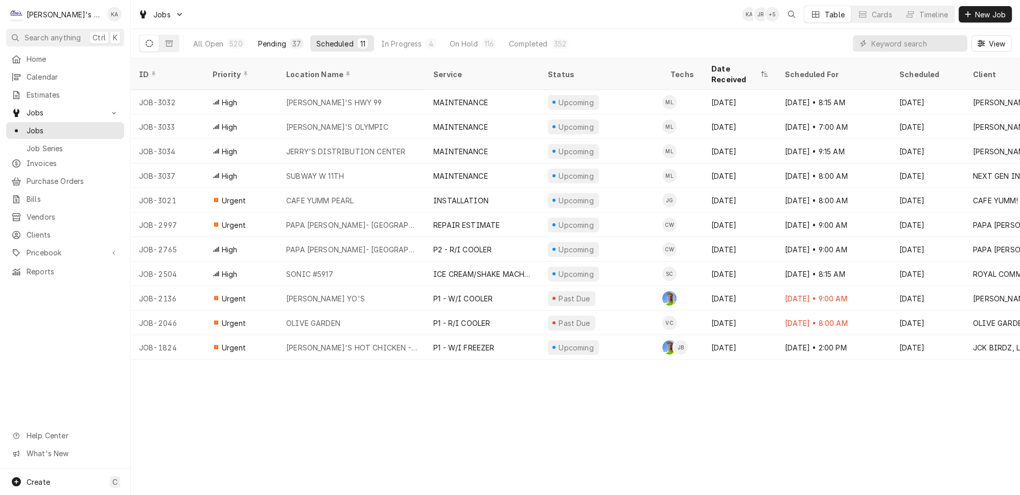
click at [272, 35] on button "Pending 37" at bounding box center [280, 43] width 57 height 16
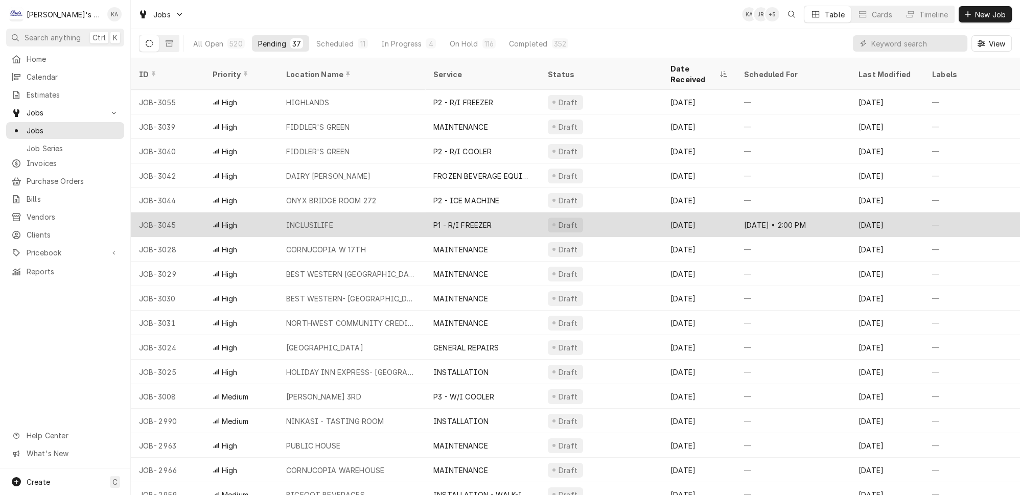
click at [388, 213] on div "INCLUSILIFE" at bounding box center [351, 225] width 147 height 25
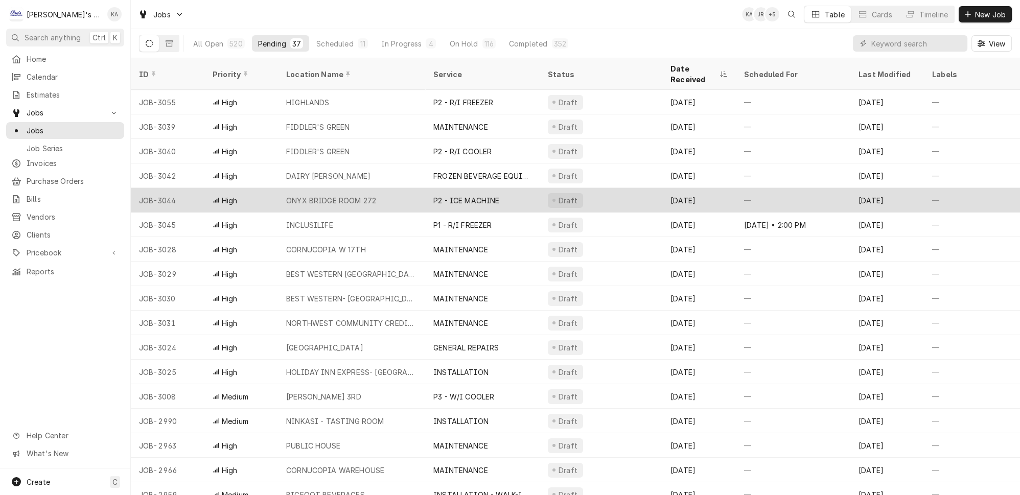
click at [404, 188] on div "ONYX BRIDGE ROOM 272" at bounding box center [351, 200] width 147 height 25
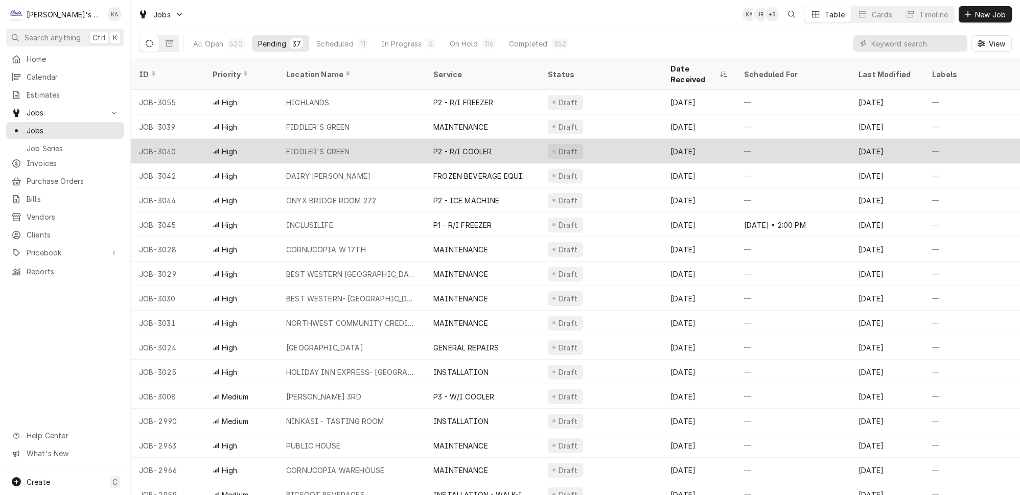
click at [448, 146] on div "P2 - R/I COOLER" at bounding box center [462, 151] width 58 height 11
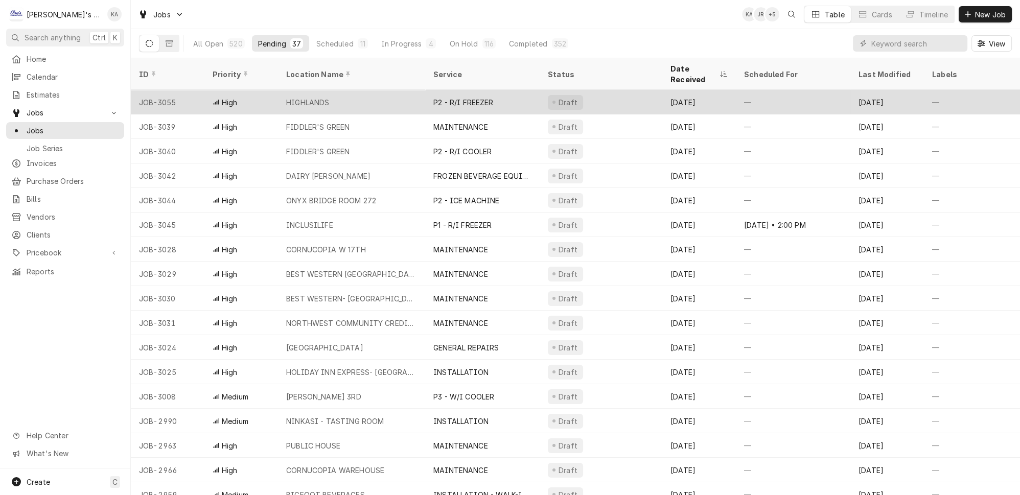
click at [456, 97] on div "P2 - R/I FREEZER" at bounding box center [463, 102] width 60 height 11
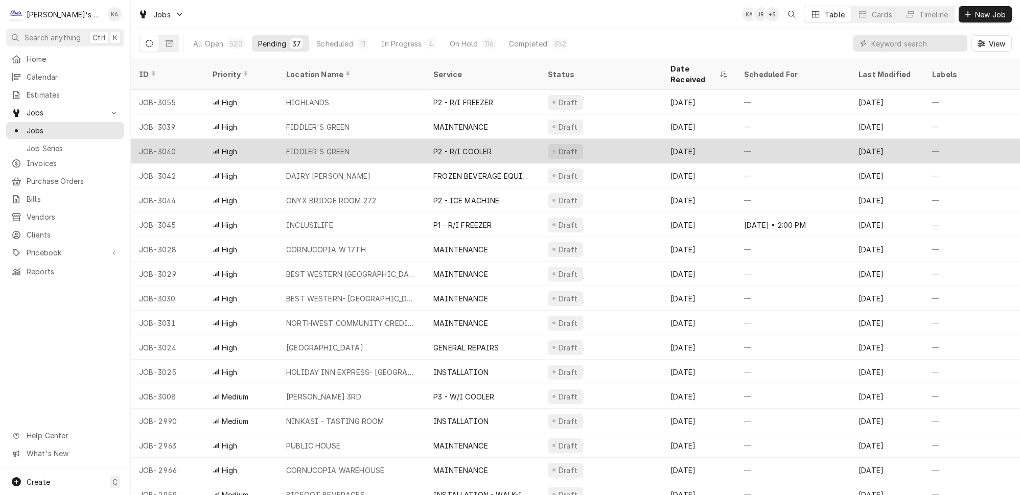
click at [477, 146] on div "P2 - R/I COOLER" at bounding box center [462, 151] width 58 height 11
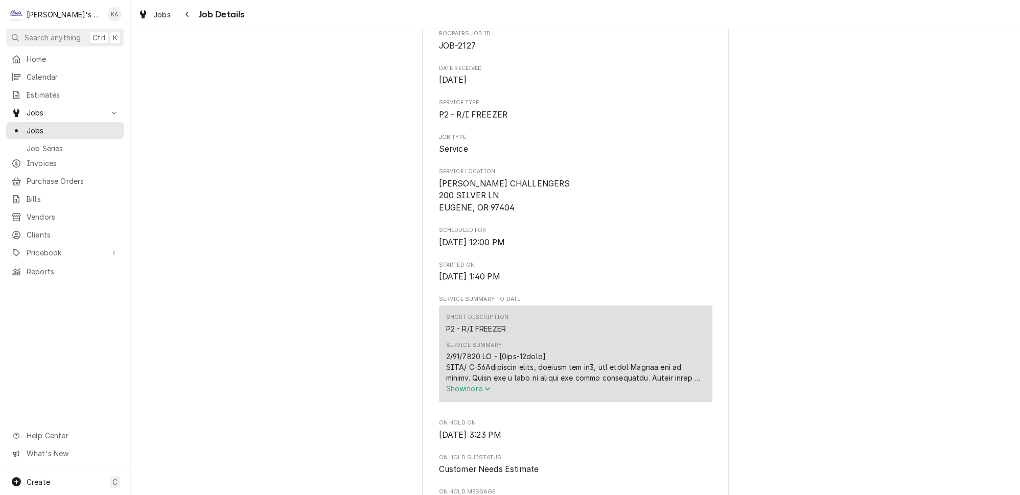
scroll to position [232, 0]
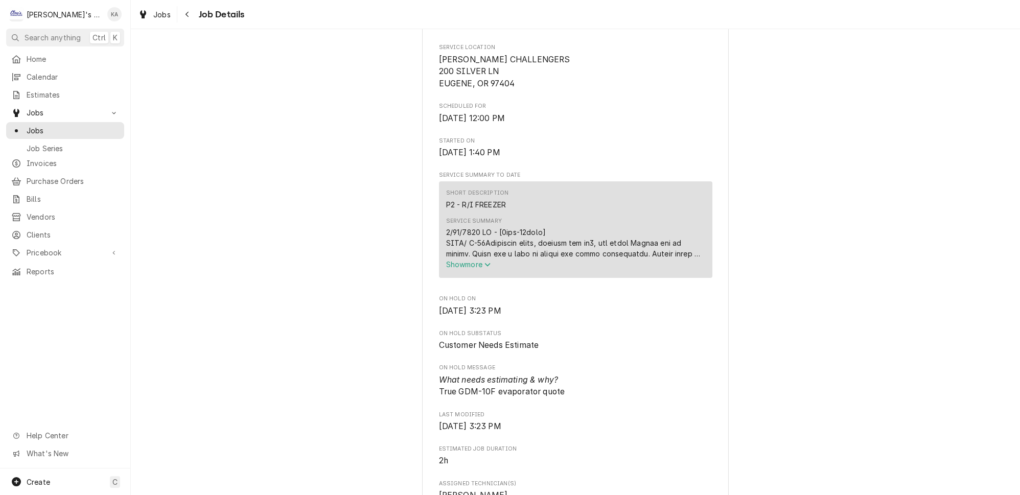
click at [482, 260] on span "Show more" at bounding box center [468, 264] width 45 height 9
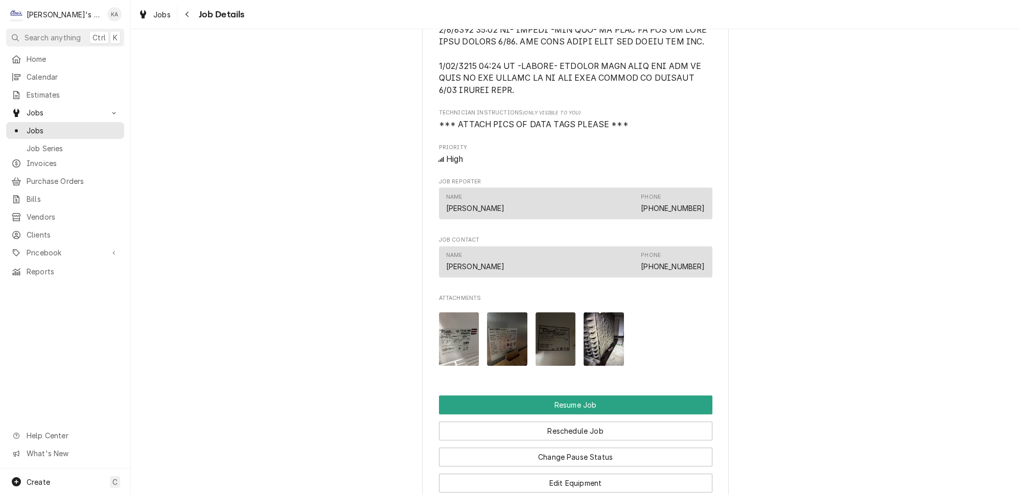
scroll to position [1640, 0]
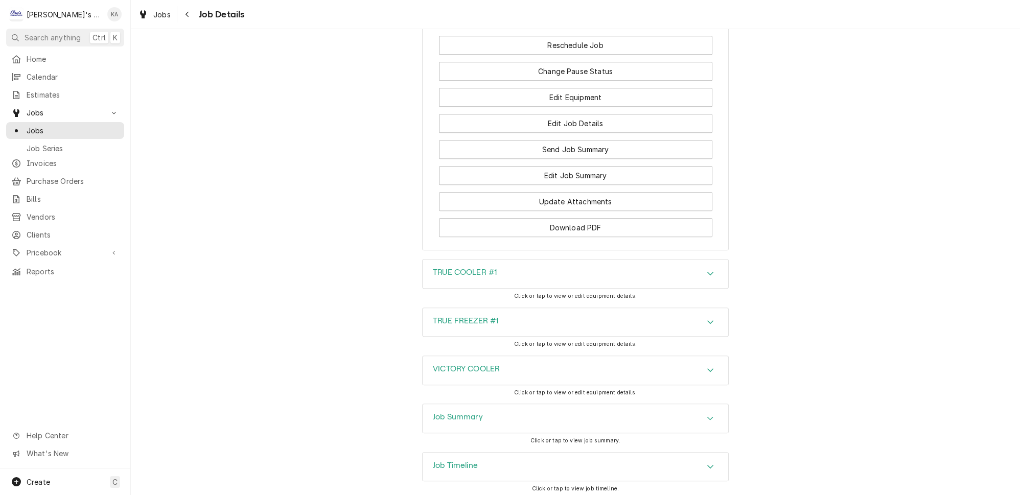
click at [489, 268] on h3 "TRUE COOLER #1" at bounding box center [465, 273] width 64 height 10
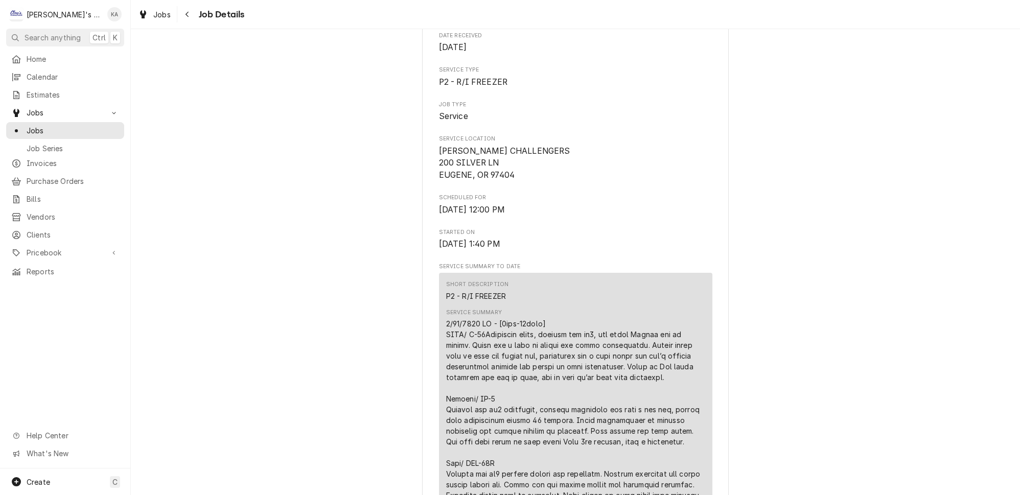
scroll to position [0, 0]
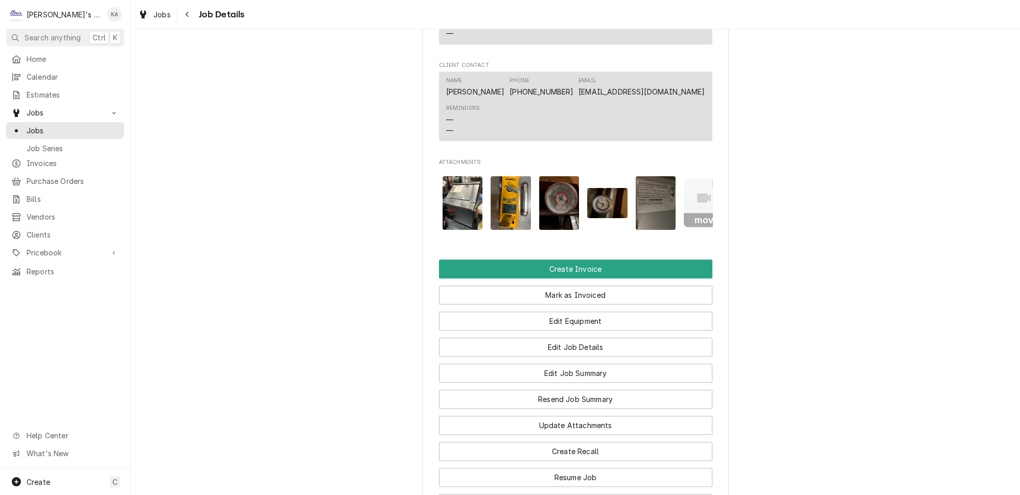
scroll to position [1851, 0]
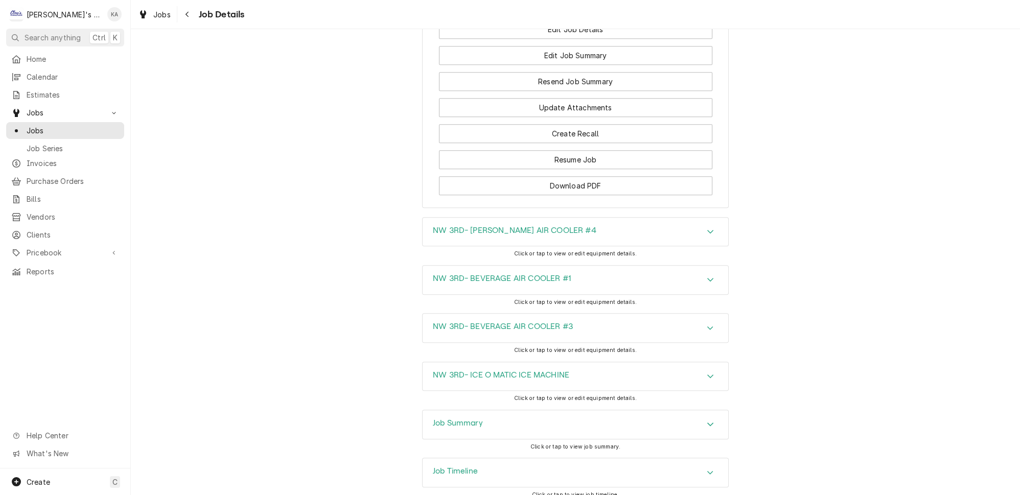
click at [484, 410] on div "Job Summary" at bounding box center [576, 424] width 306 height 29
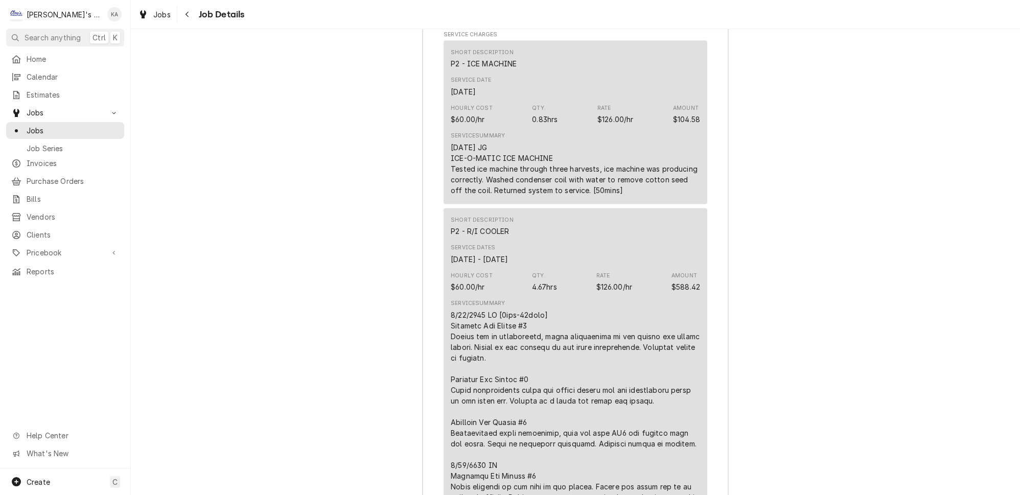
scroll to position [2269, 0]
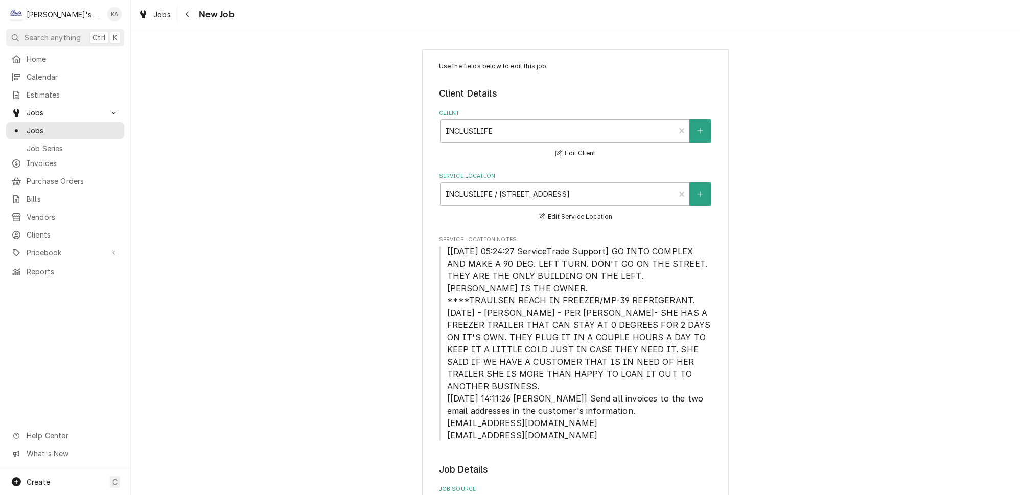
type textarea "x"
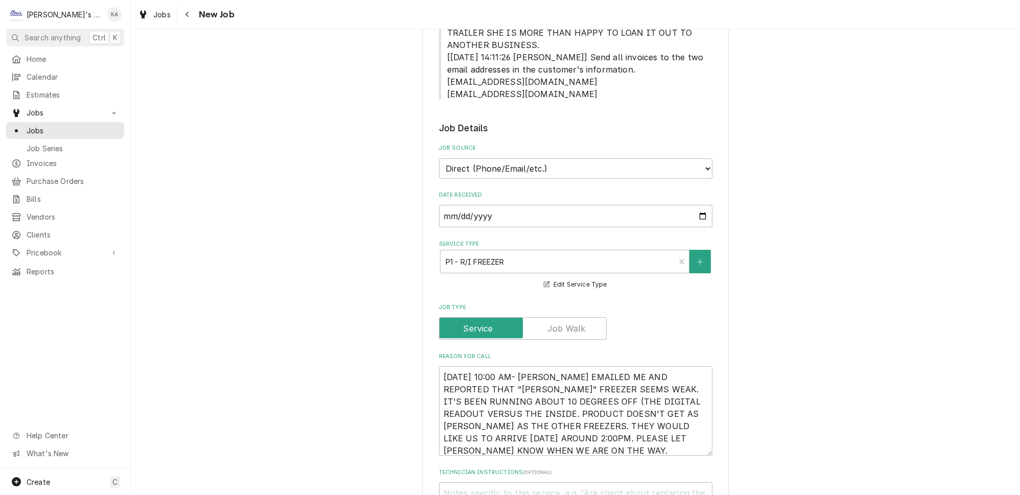
scroll to position [465, 0]
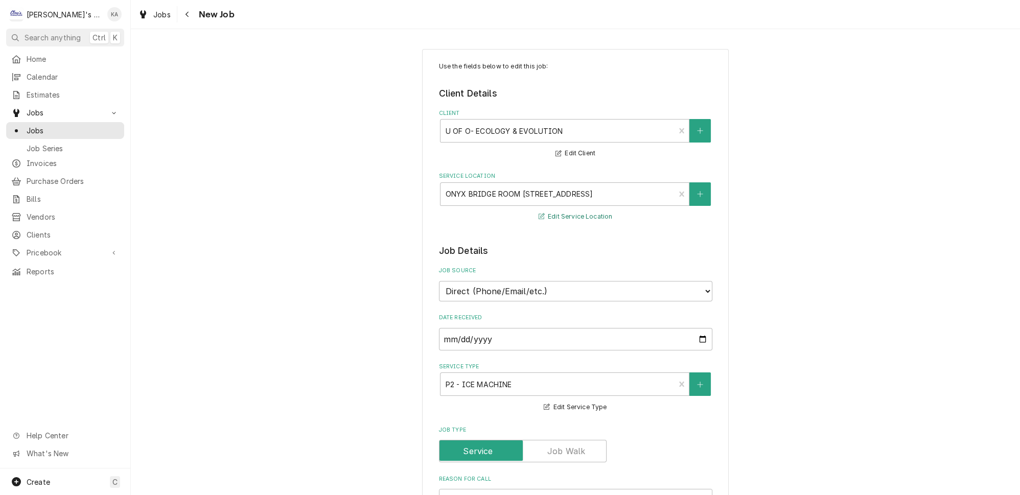
type textarea "x"
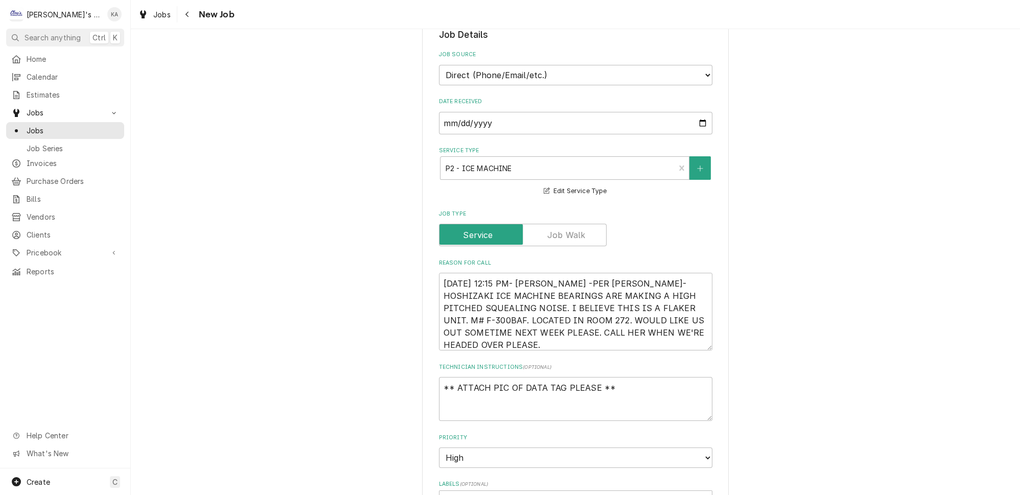
scroll to position [279, 0]
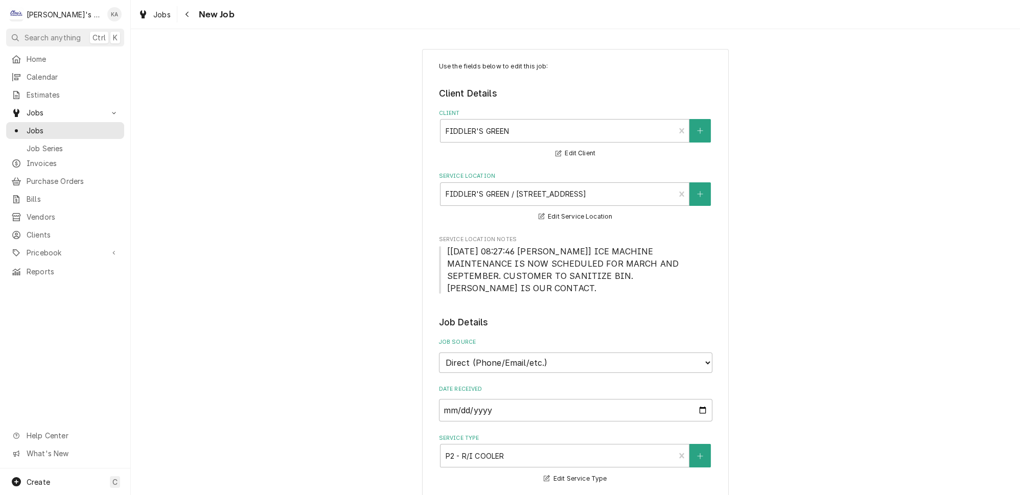
type textarea "x"
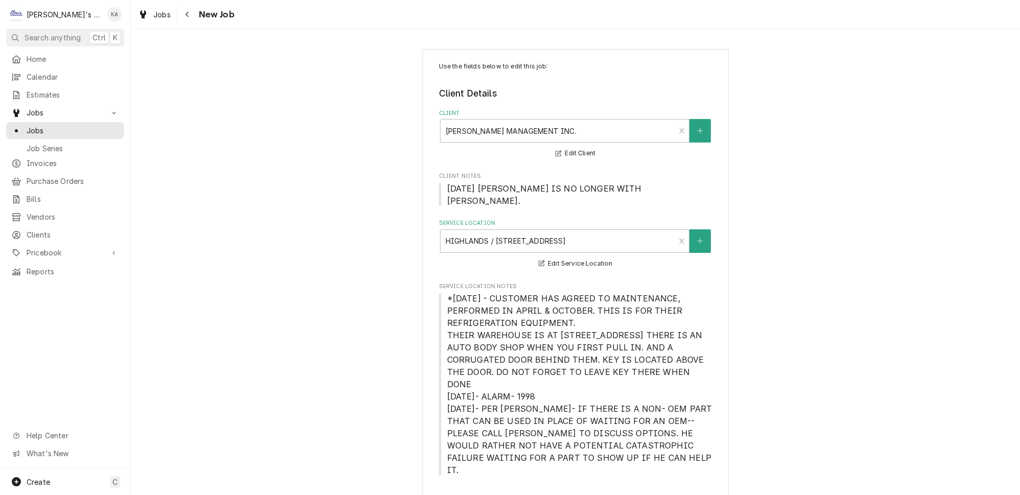
type textarea "x"
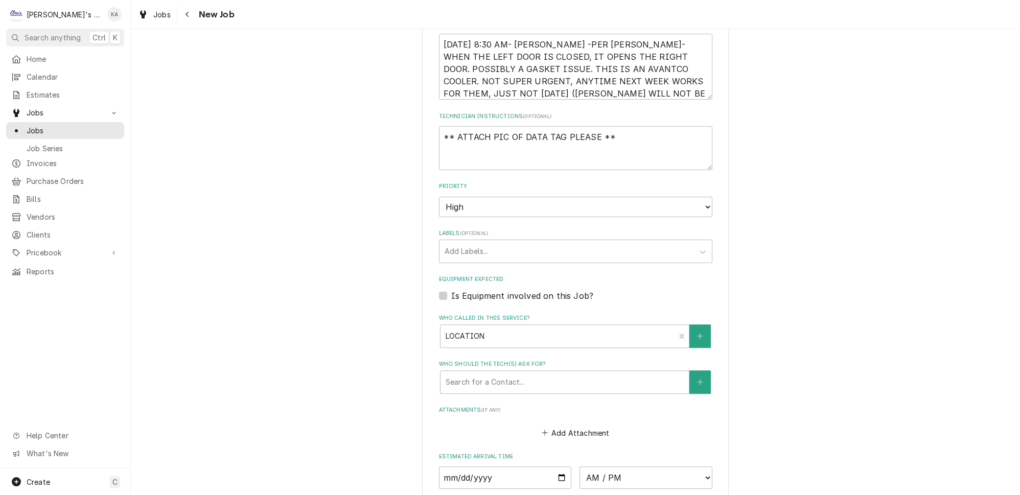
scroll to position [650, 0]
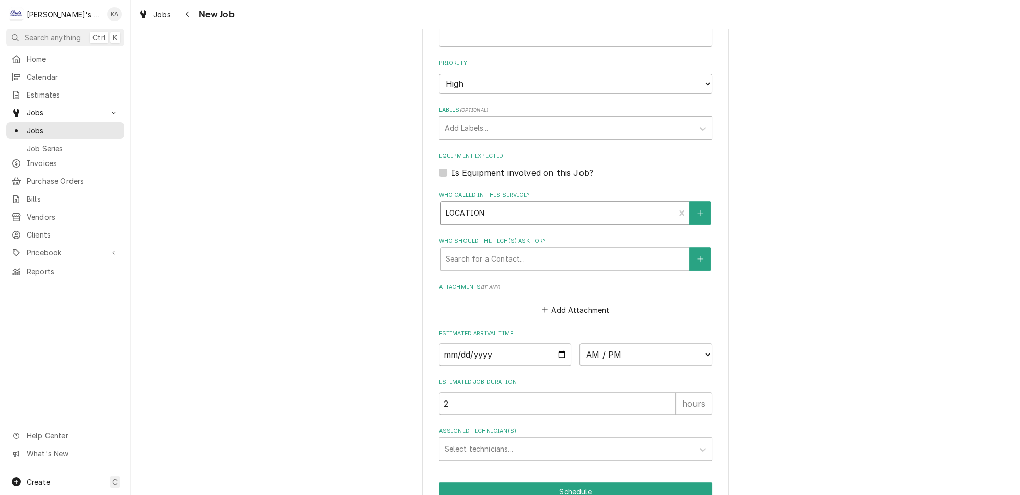
type textarea "x"
click at [502, 205] on div "Who called in this service?" at bounding box center [558, 213] width 224 height 18
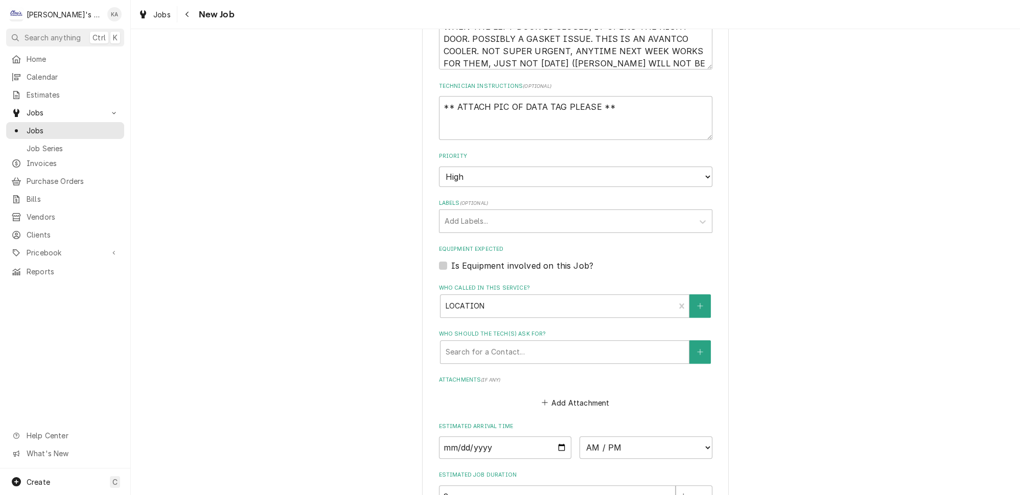
scroll to position [697, 0]
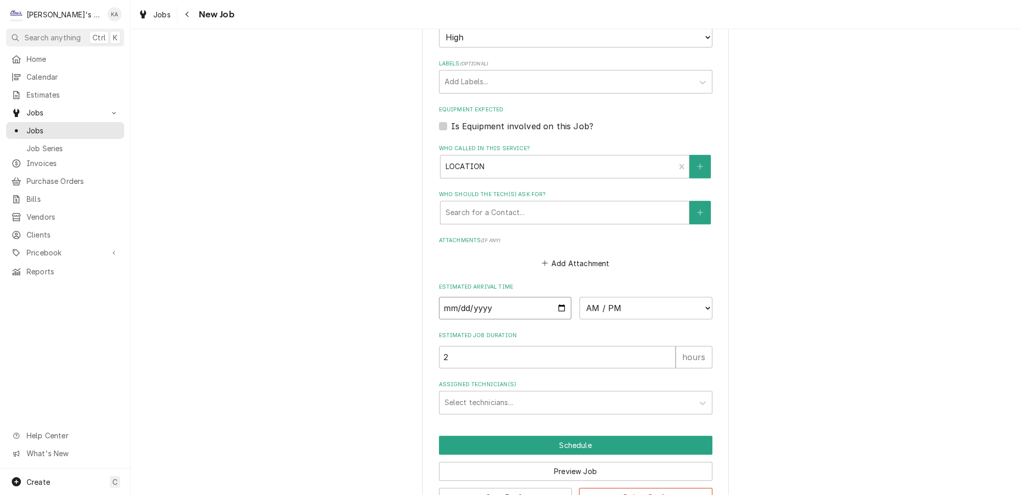
click at [553, 297] on input "Date" at bounding box center [505, 308] width 133 height 22
type input "[DATE]"
type textarea "x"
click at [594, 297] on select "AM / PM 6:00 AM 6:15 AM 6:30 AM 6:45 AM 7:00 AM 7:15 AM 7:30 AM 7:45 AM 8:00 AM…" at bounding box center [646, 308] width 133 height 22
select select "14:00:00"
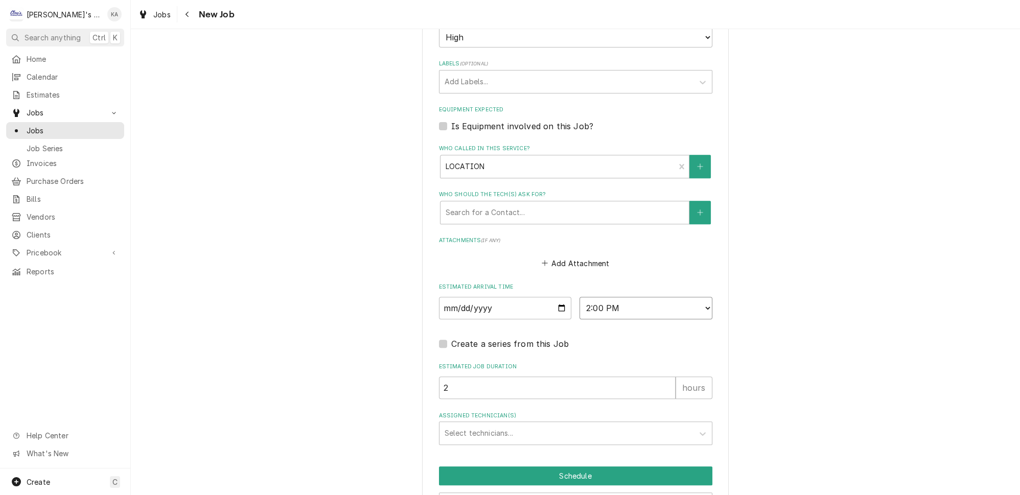
type textarea "x"
click at [641, 297] on select "AM / PM 6:00 AM 6:15 AM 6:30 AM 6:45 AM 7:00 AM 7:15 AM 7:30 AM 7:45 AM 8:00 AM…" at bounding box center [646, 308] width 133 height 22
select select "14:30:00"
click at [580, 297] on select "AM / PM 6:00 AM 6:15 AM 6:30 AM 6:45 AM 7:00 AM 7:15 AM 7:30 AM 7:45 AM 8:00 AM…" at bounding box center [646, 308] width 133 height 22
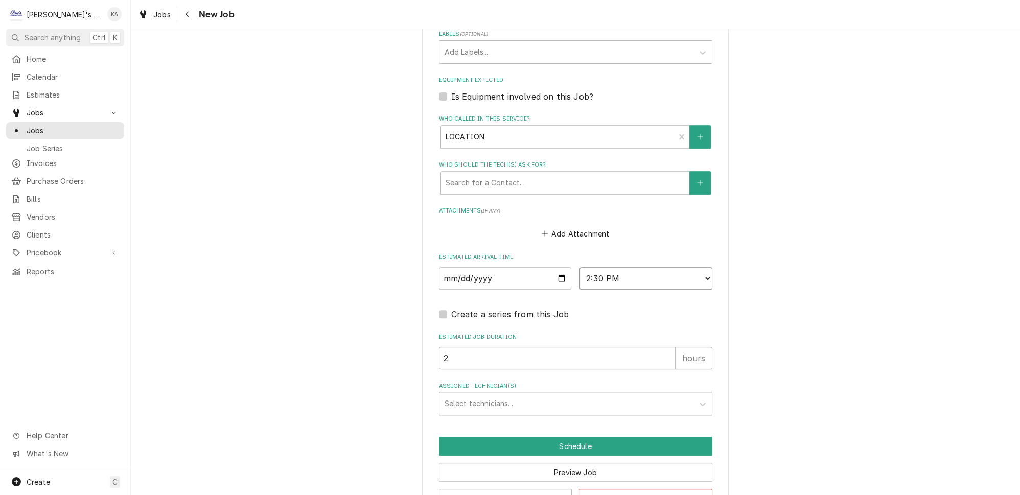
scroll to position [739, 0]
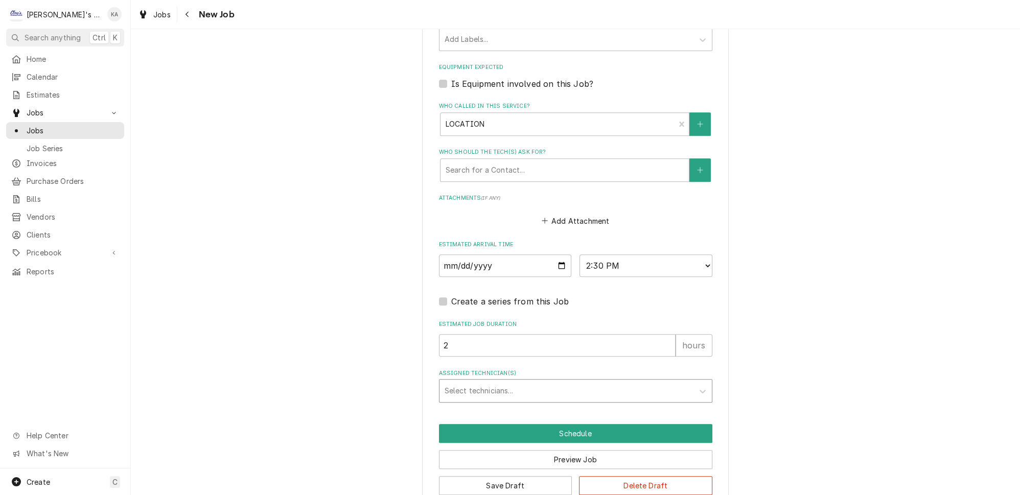
click at [487, 382] on div "Assigned Technician(s)" at bounding box center [567, 391] width 244 height 18
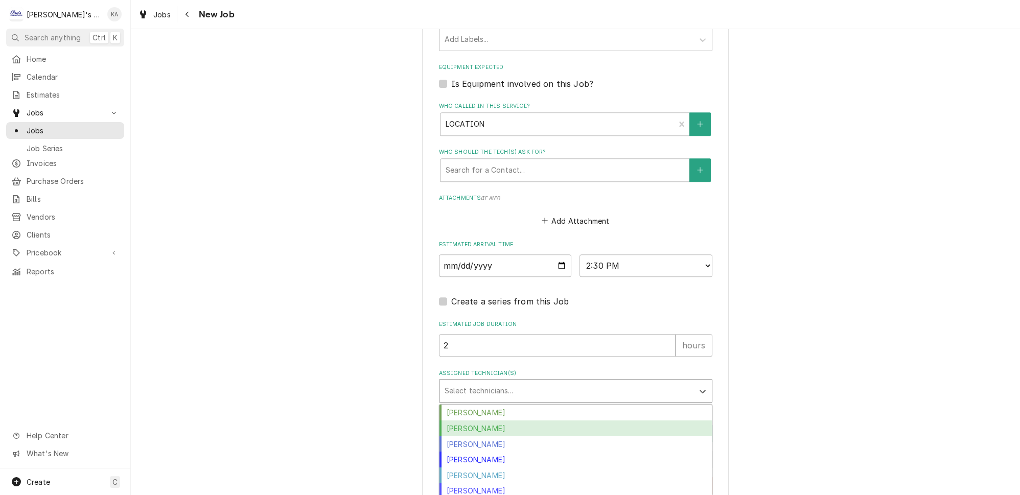
scroll to position [42, 0]
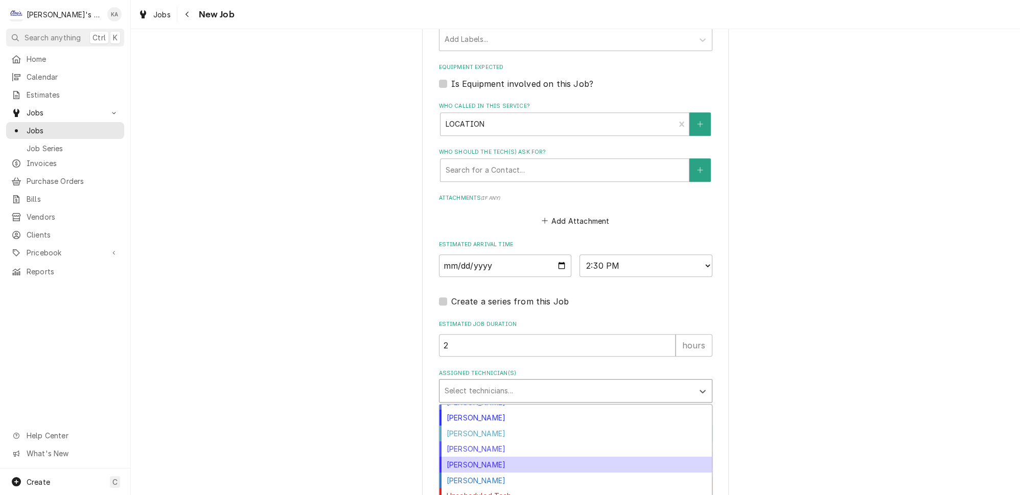
click at [493, 457] on div "Mikah Levitt-Freimuth" at bounding box center [576, 465] width 272 height 16
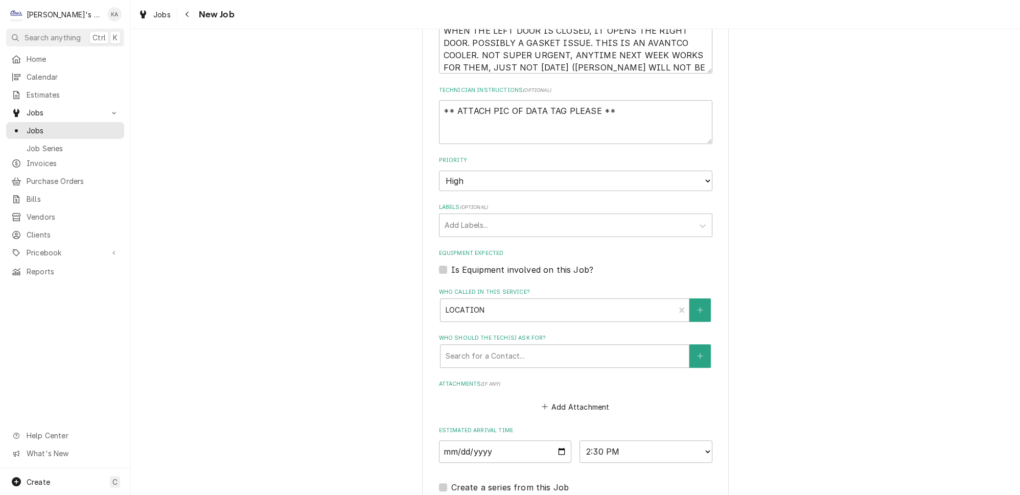
scroll to position [739, 0]
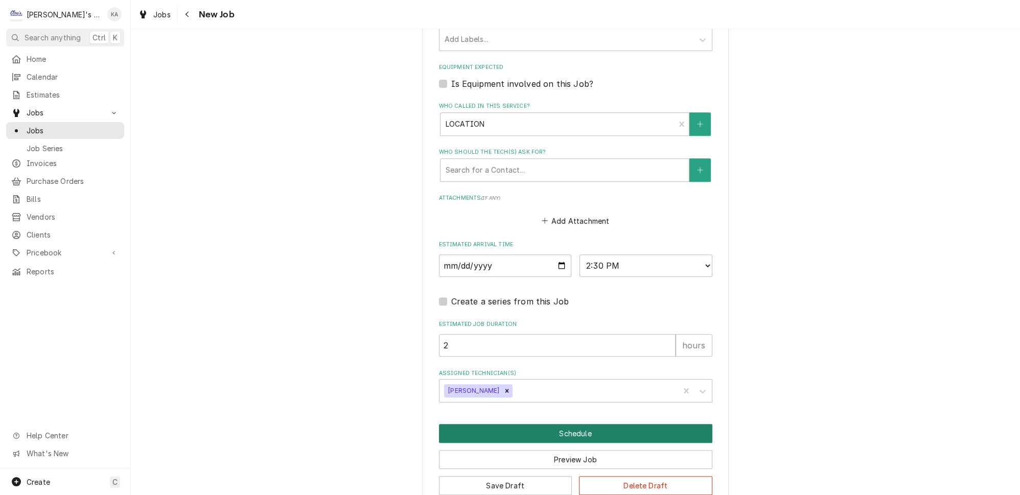
click at [568, 424] on button "Schedule" at bounding box center [575, 433] width 273 height 19
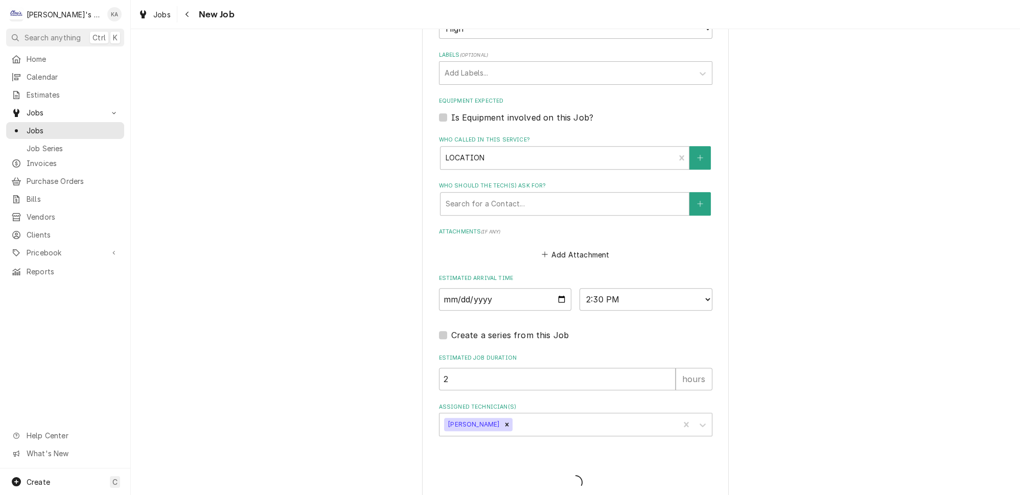
type textarea "x"
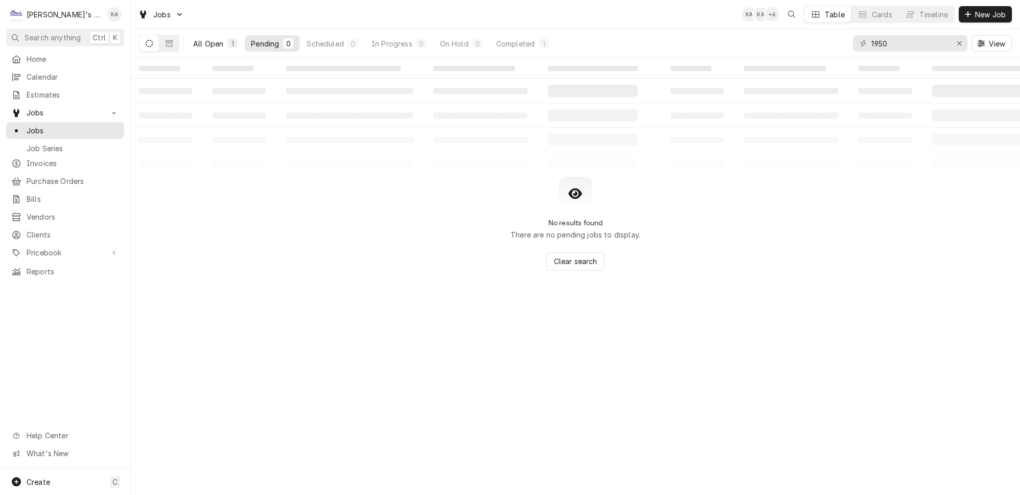
click at [201, 40] on div "All Open" at bounding box center [208, 43] width 30 height 11
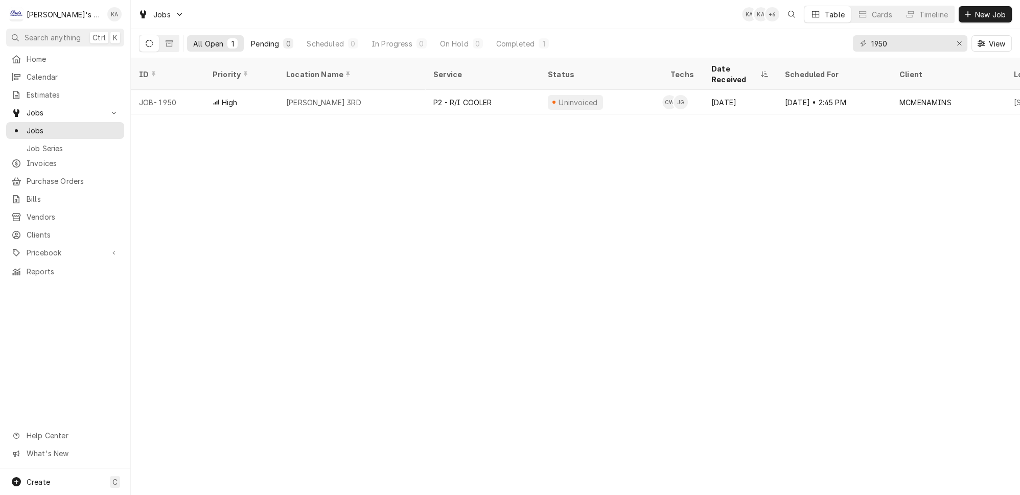
click at [283, 42] on div "0" at bounding box center [288, 43] width 10 height 10
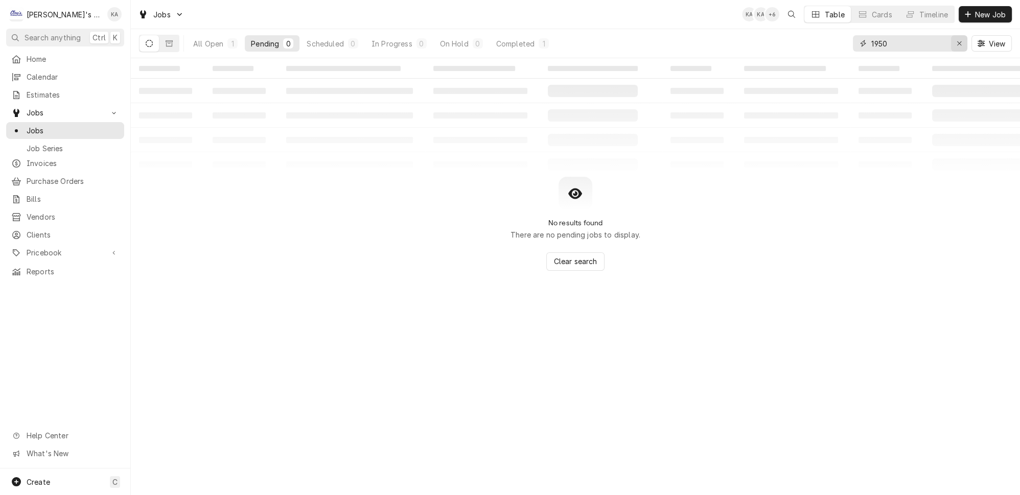
click at [964, 45] on div "Erase input" at bounding box center [959, 43] width 10 height 10
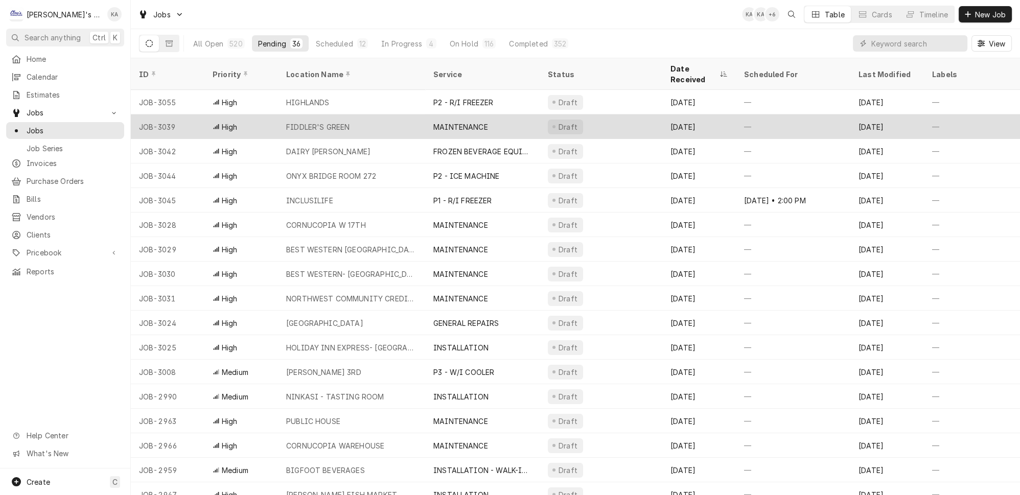
click at [385, 114] on div "FIDDLER'S GREEN" at bounding box center [351, 126] width 147 height 25
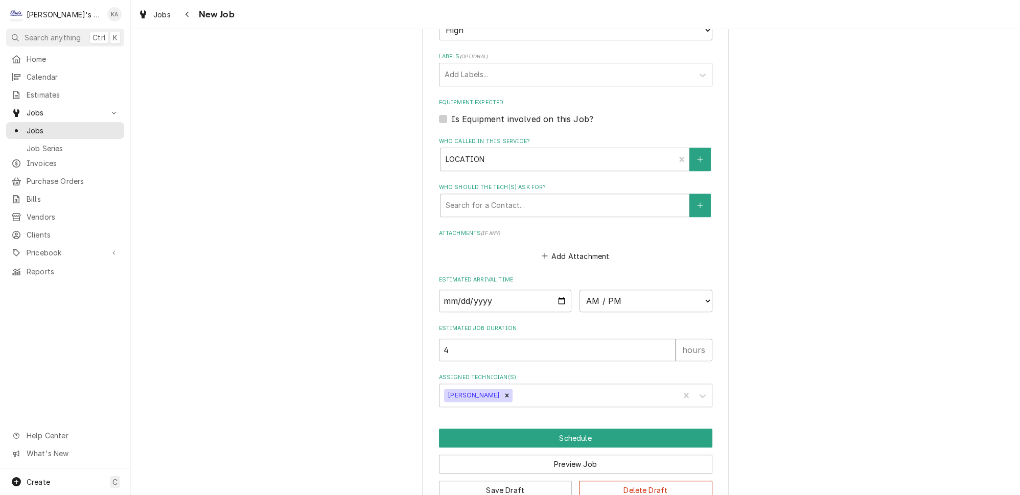
scroll to position [688, 0]
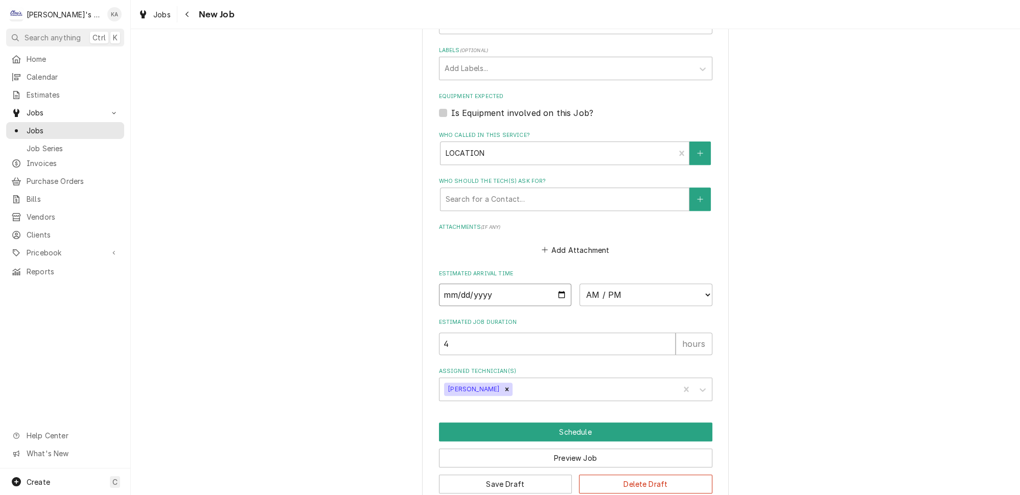
click at [555, 284] on input "Date" at bounding box center [505, 295] width 133 height 22
type textarea "x"
type input "2025-09-29"
type textarea "x"
click at [591, 284] on select "AM / PM 6:00 AM 6:15 AM 6:30 AM 6:45 AM 7:00 AM 7:15 AM 7:30 AM 7:45 AM 8:00 AM…" at bounding box center [646, 295] width 133 height 22
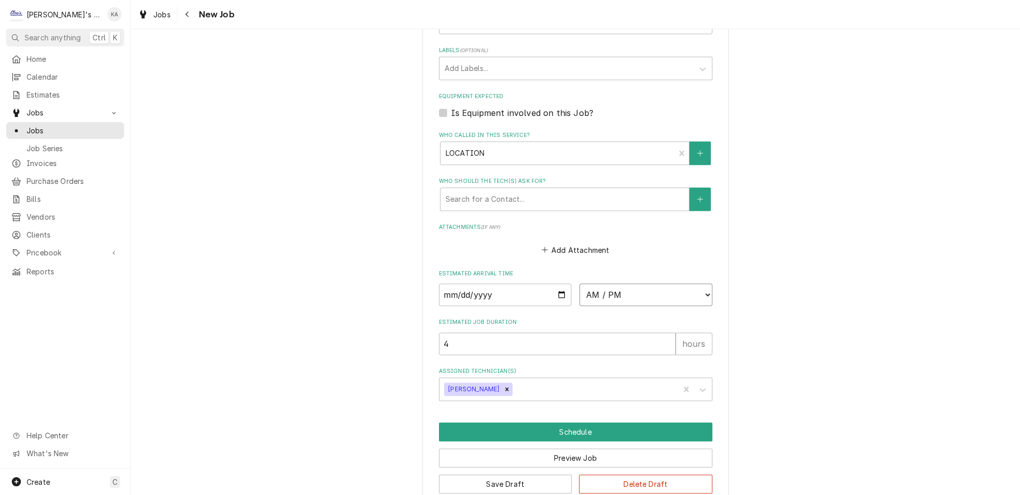
select select "14:00:00"
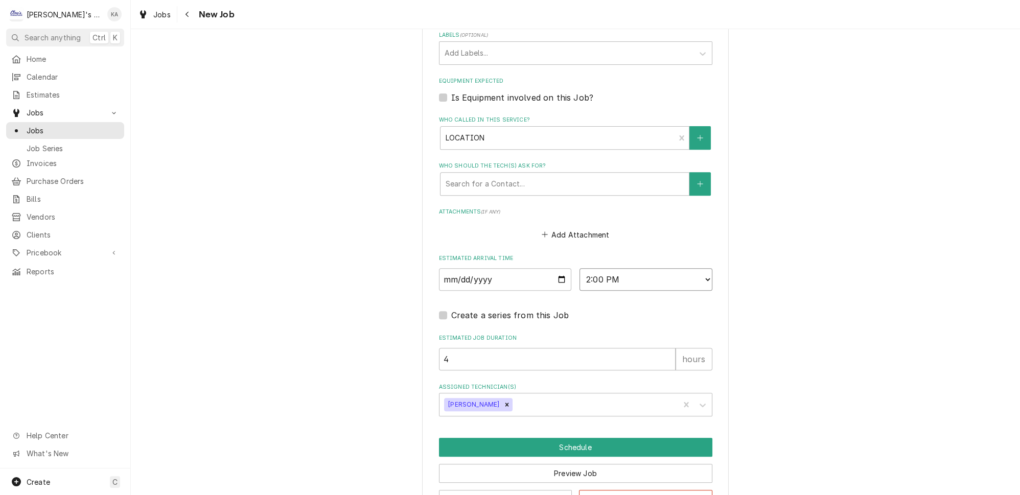
scroll to position [717, 0]
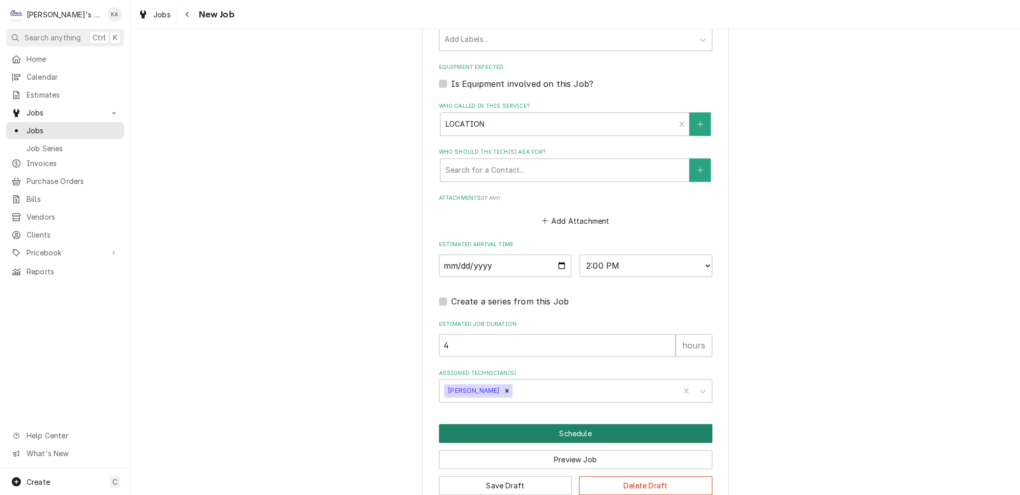
click at [566, 424] on button "Schedule" at bounding box center [575, 433] width 273 height 19
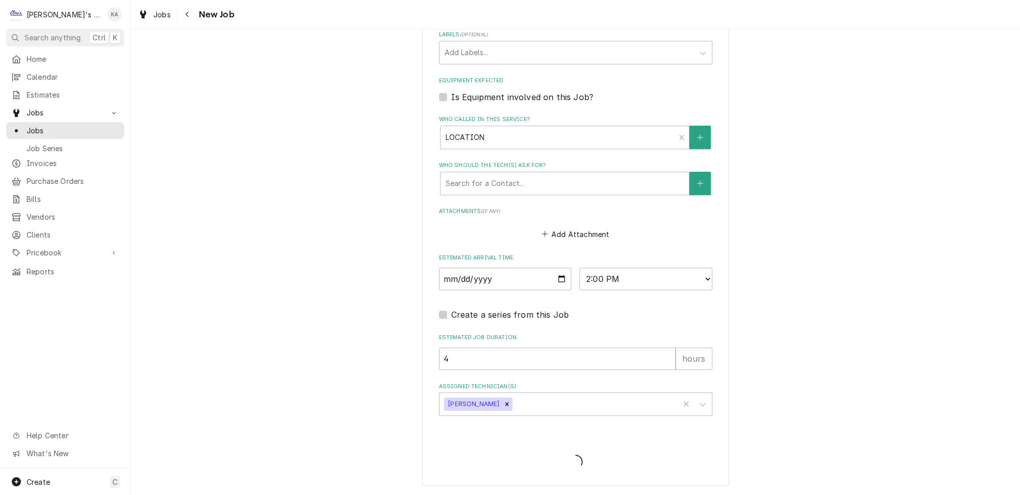
scroll to position [683, 0]
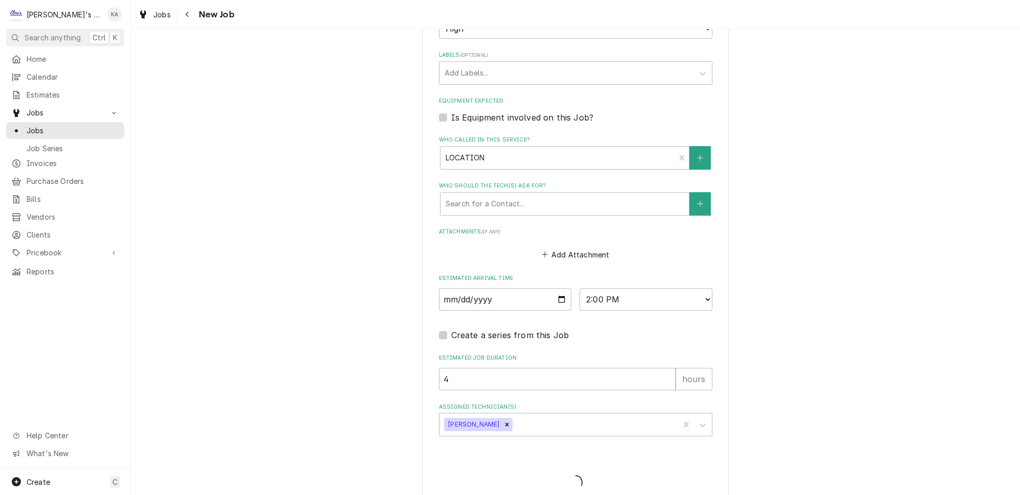
type textarea "x"
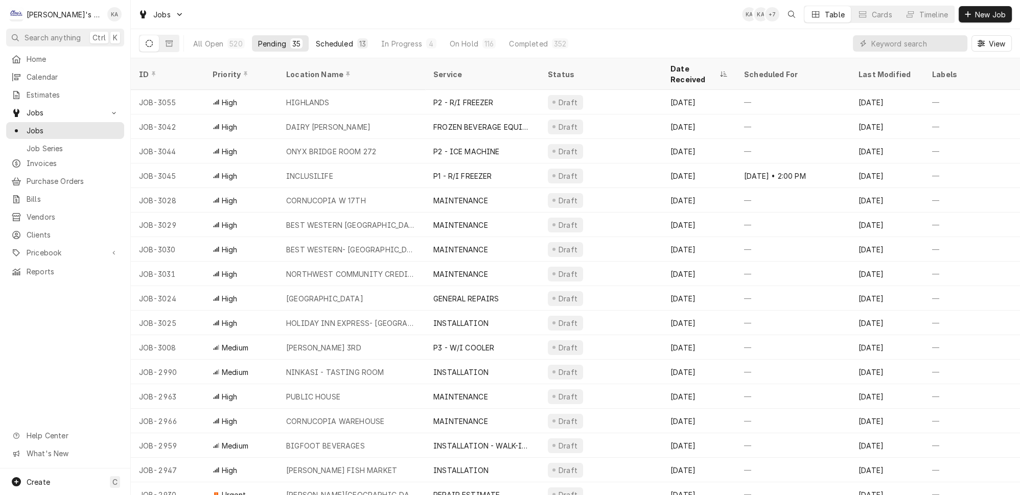
click at [316, 43] on div "Scheduled" at bounding box center [334, 43] width 37 height 11
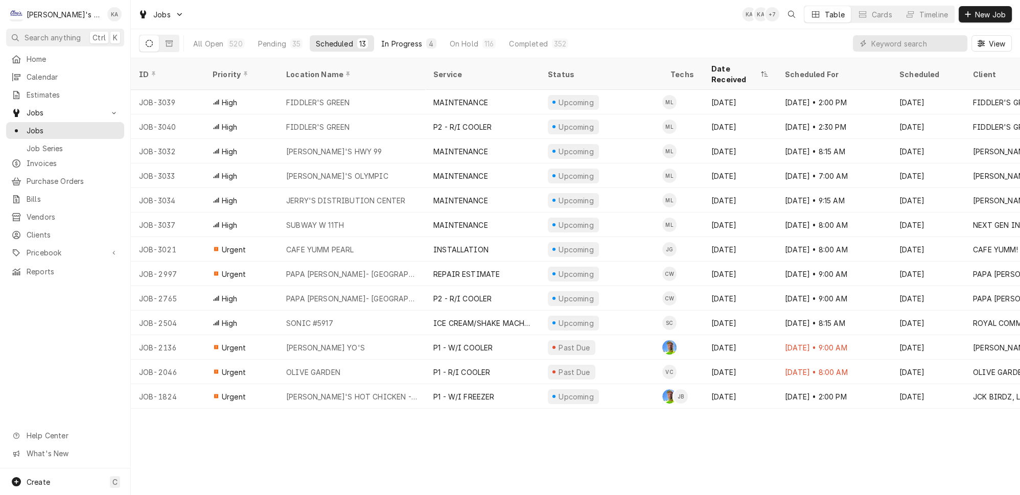
click at [390, 45] on button "In Progress 4" at bounding box center [408, 43] width 67 height 16
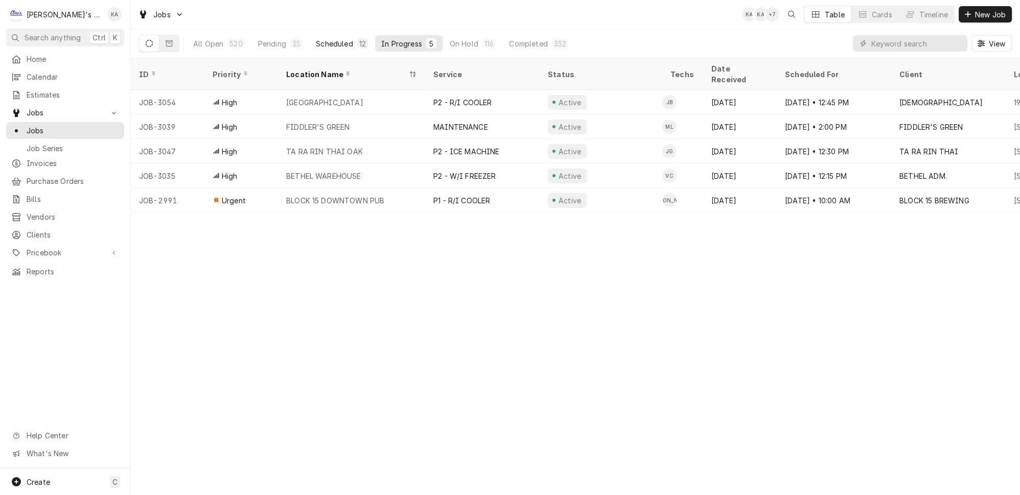
click at [332, 39] on button "Scheduled 12" at bounding box center [342, 43] width 64 height 16
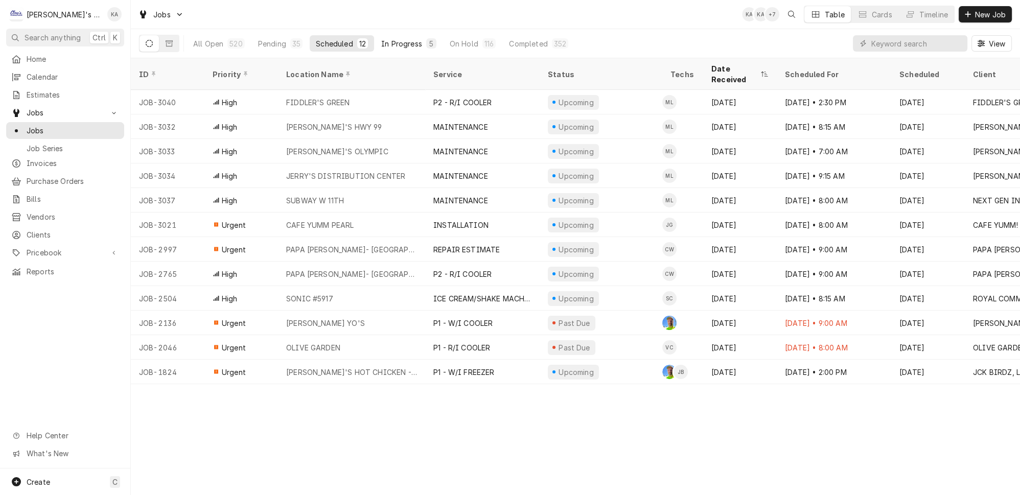
click at [395, 38] on div "In Progress" at bounding box center [401, 43] width 41 height 11
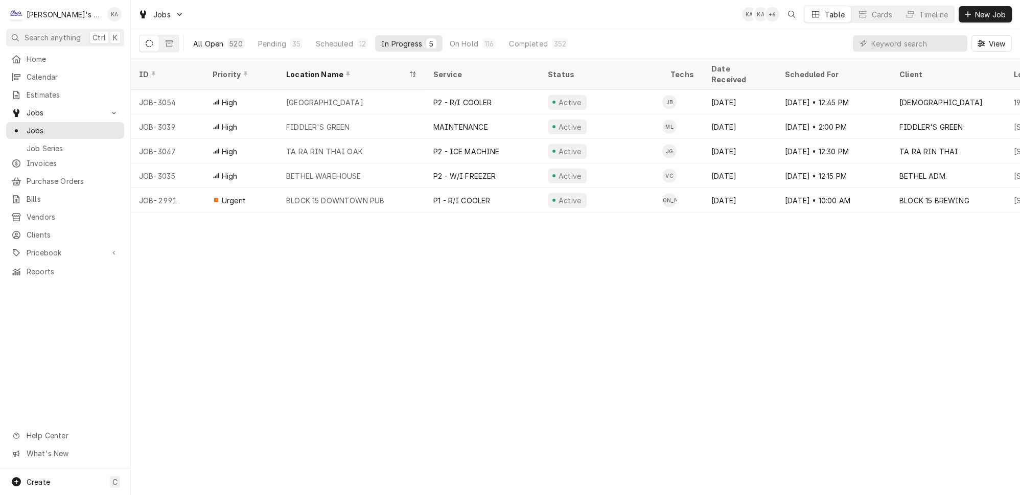
click at [206, 43] on div "All Open" at bounding box center [208, 43] width 30 height 11
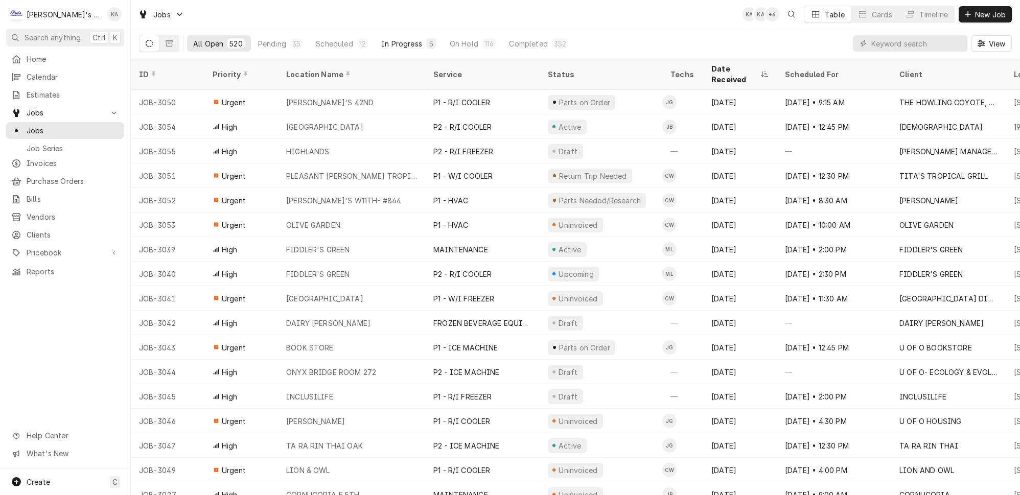
click at [381, 40] on div "In Progress" at bounding box center [401, 43] width 41 height 11
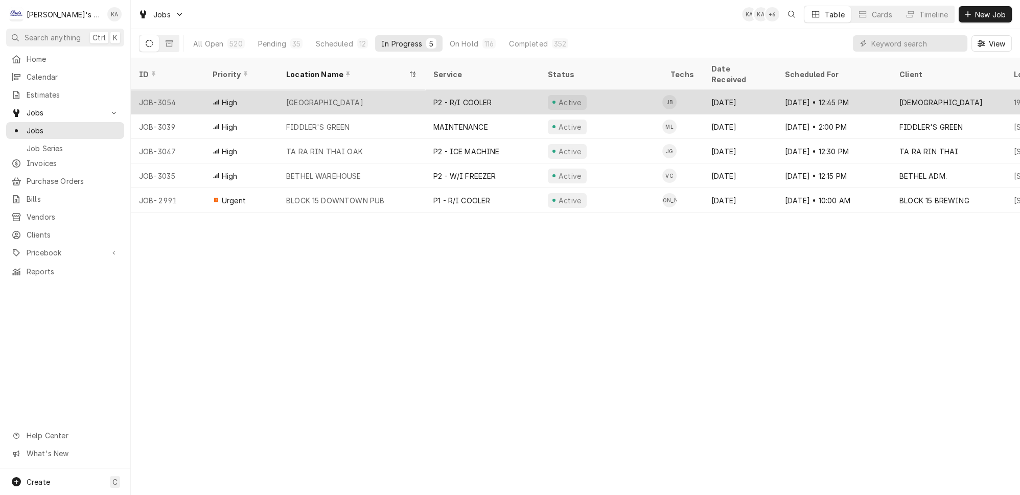
click at [525, 90] on div "P2 - R/I COOLER" at bounding box center [482, 102] width 114 height 25
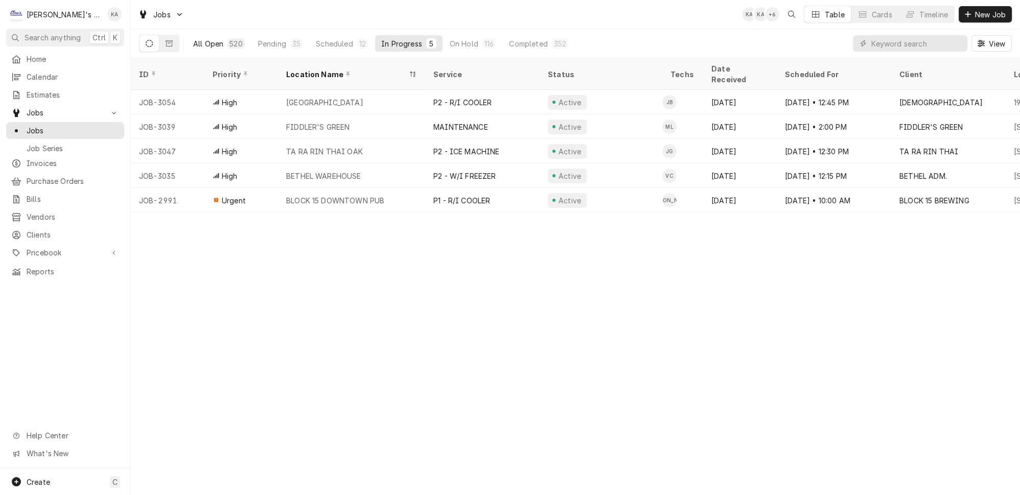
click at [193, 44] on div "All Open" at bounding box center [208, 43] width 30 height 11
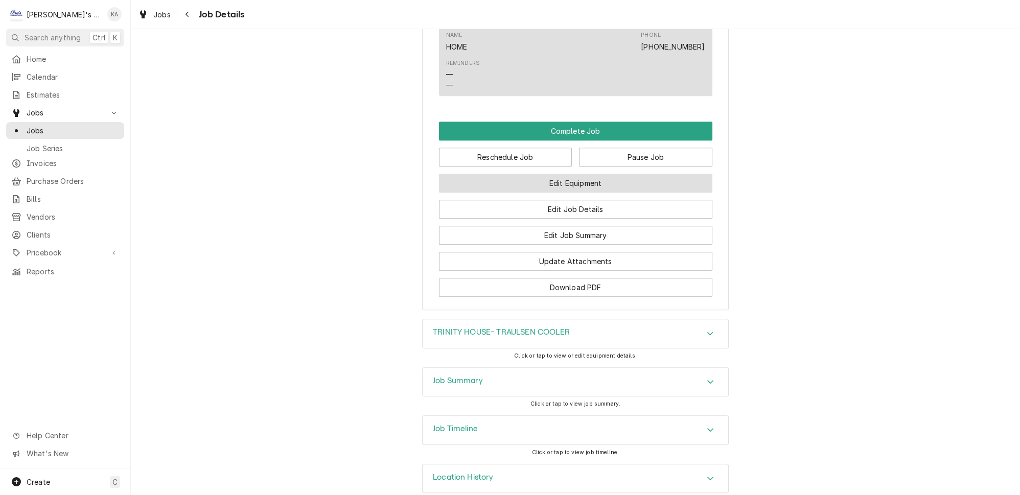
scroll to position [800, 0]
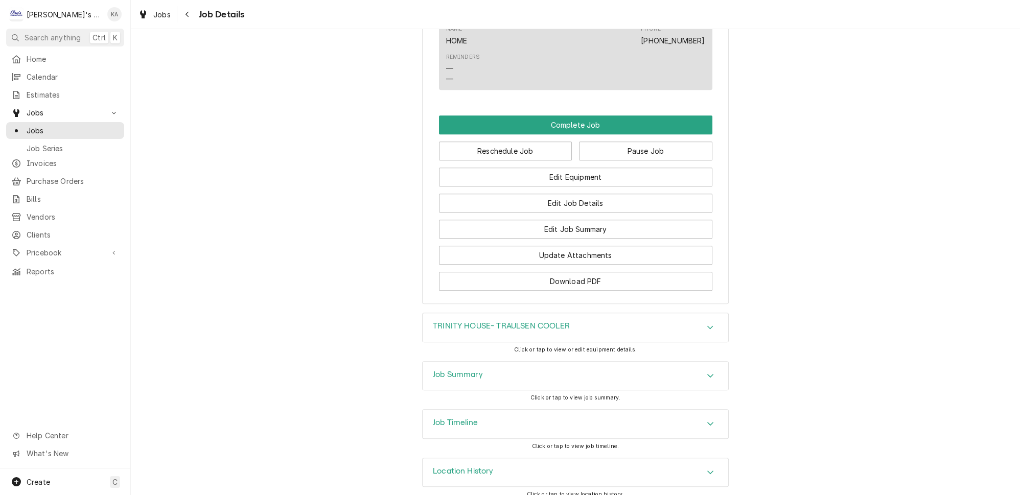
click at [571, 322] on div "TRINITY HOUSE- TRAULSEN COOLER" at bounding box center [576, 327] width 306 height 29
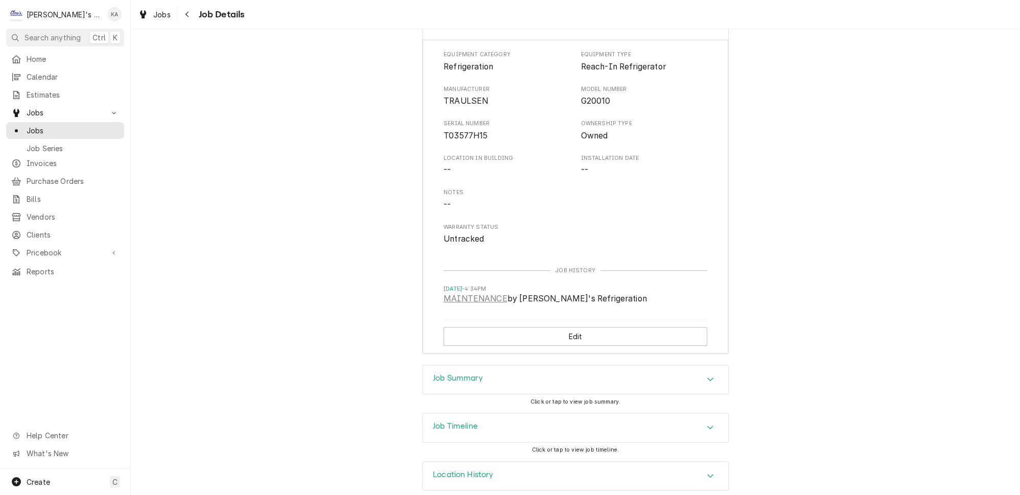
scroll to position [1103, 0]
click at [549, 365] on div "Job Summary" at bounding box center [576, 379] width 306 height 29
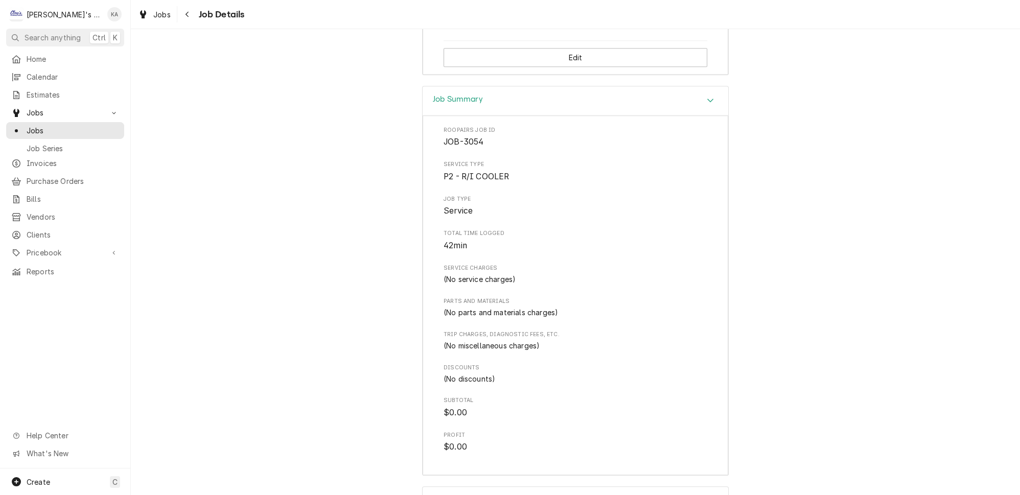
scroll to position [1455, 0]
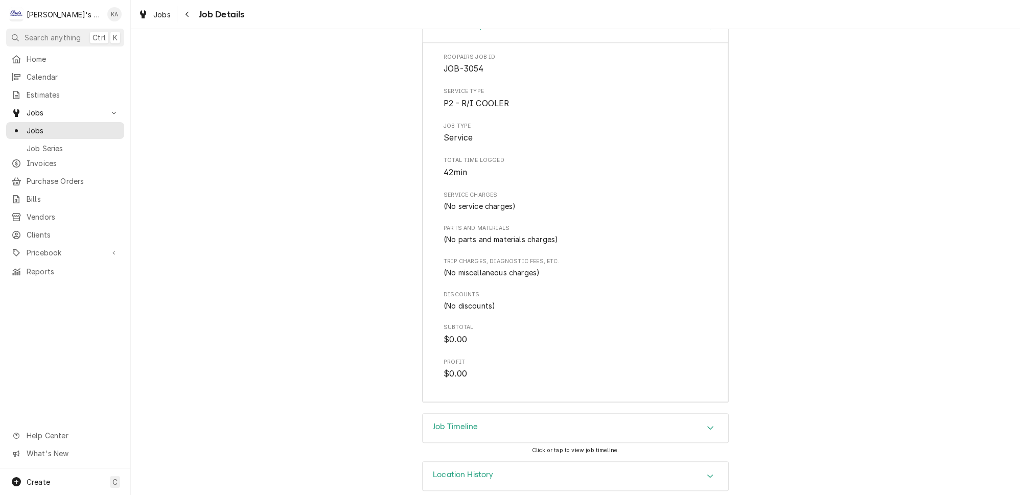
click at [536, 414] on div "Job Timeline" at bounding box center [576, 428] width 306 height 29
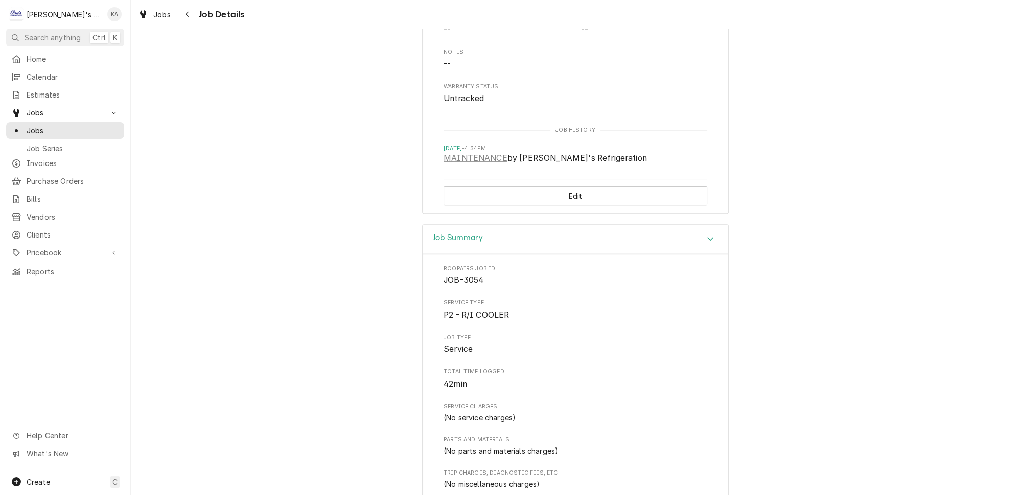
click at [532, 227] on div "Job Summary" at bounding box center [576, 239] width 306 height 29
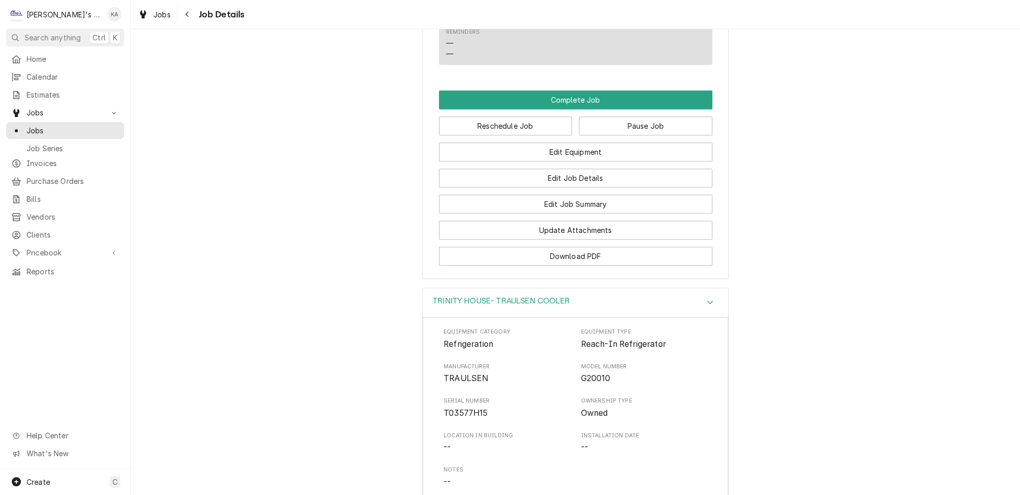
click at [553, 296] on h3 "TRINITY HOUSE- TRAULSEN COOLER" at bounding box center [501, 301] width 137 height 10
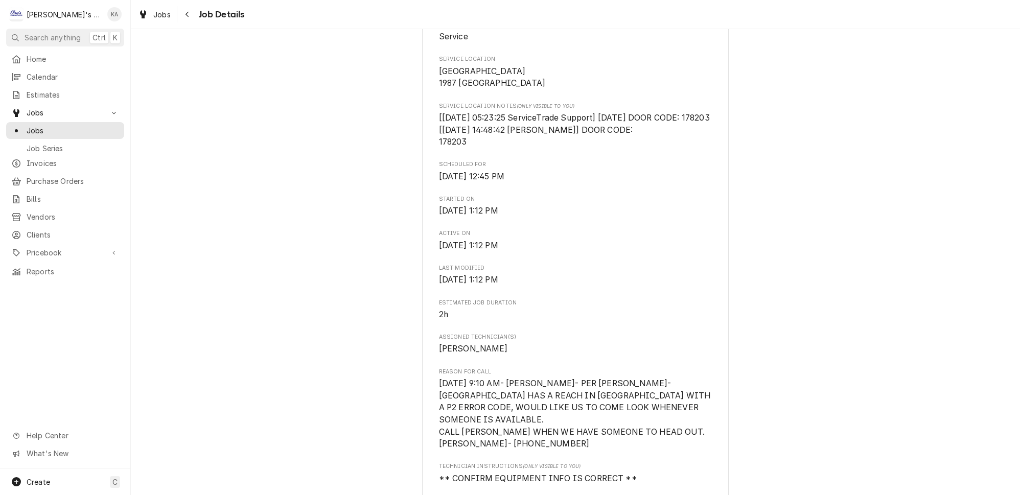
scroll to position [0, 0]
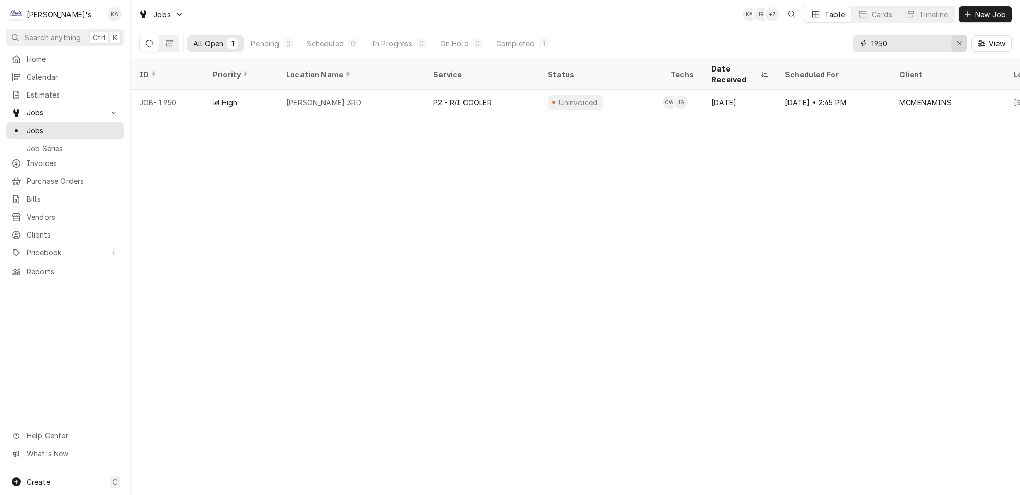
click at [961, 40] on icon "Erase input" at bounding box center [960, 43] width 6 height 7
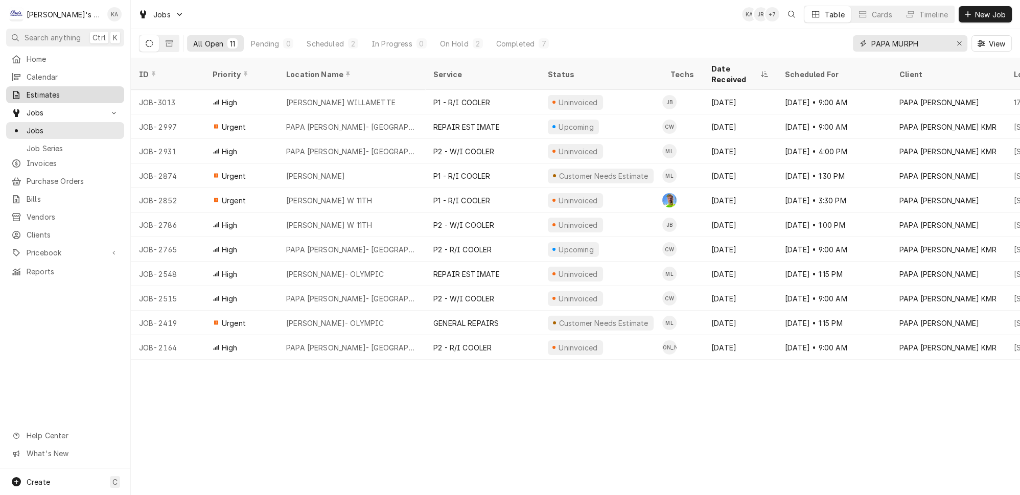
type input "PAPA MURPH"
click at [73, 89] on span "Estimates" at bounding box center [73, 94] width 92 height 11
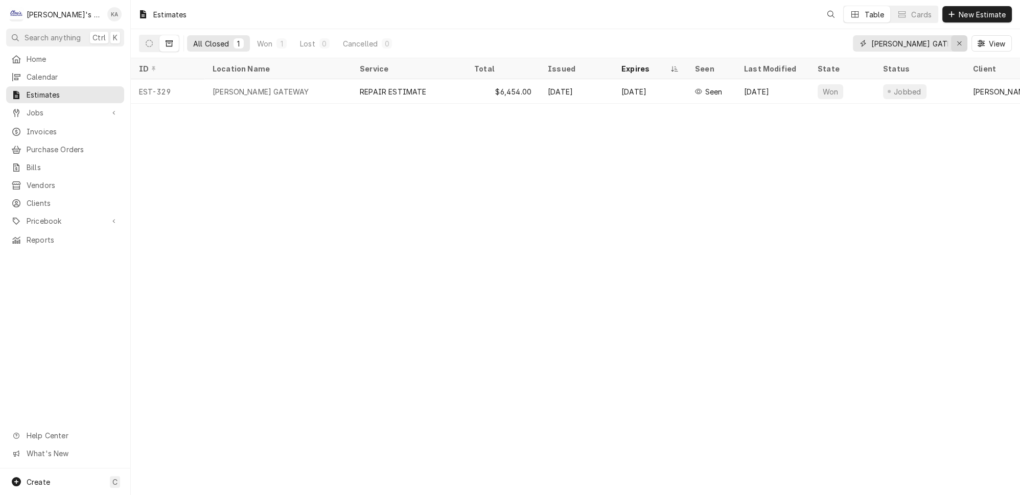
click at [961, 42] on icon "Erase input" at bounding box center [960, 43] width 6 height 7
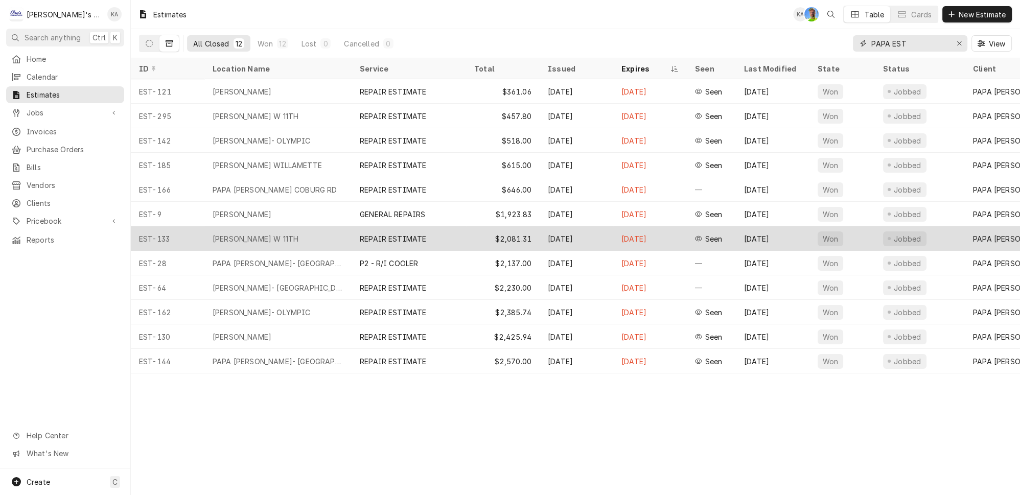
type input "PAPA EST"
click at [466, 227] on div "$2,081.31" at bounding box center [503, 238] width 74 height 25
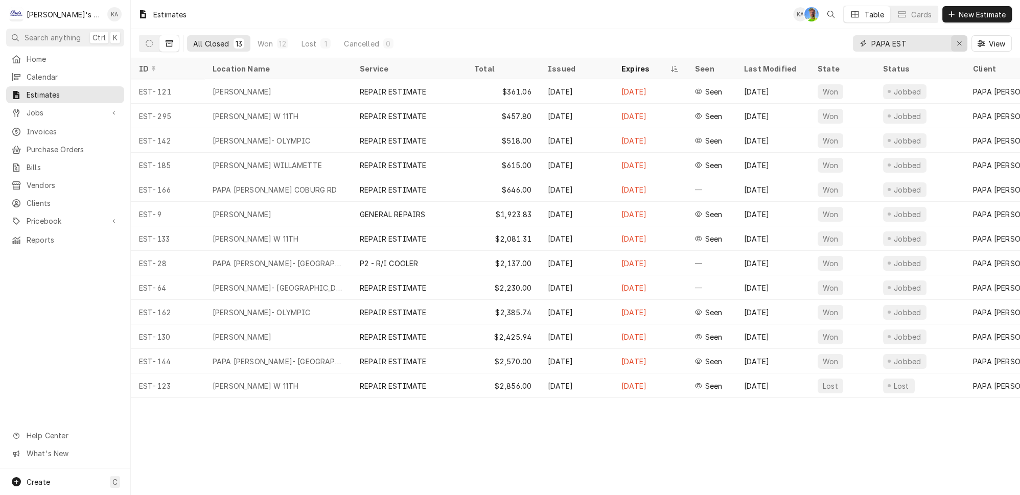
click at [964, 38] on div "Erase input" at bounding box center [959, 43] width 10 height 10
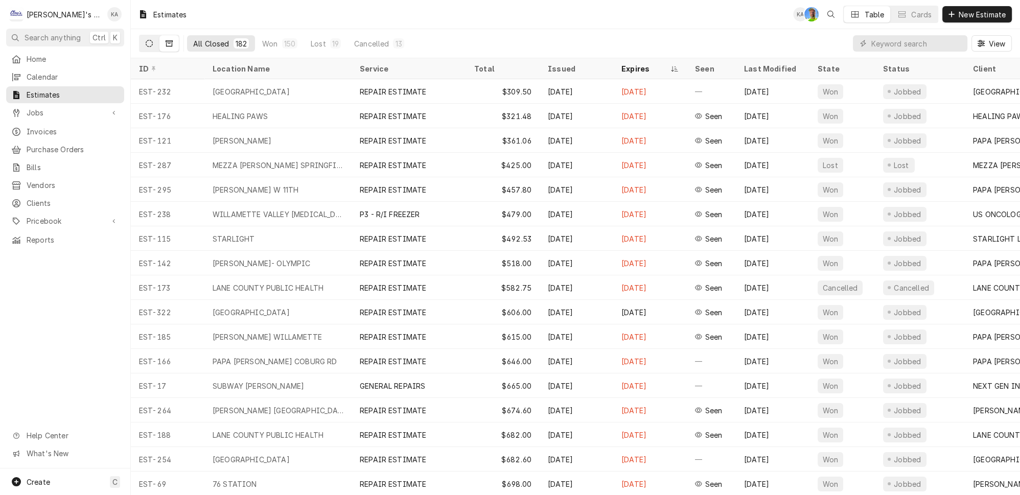
click at [140, 37] on button "Dynamic Content Wrapper" at bounding box center [149, 43] width 19 height 16
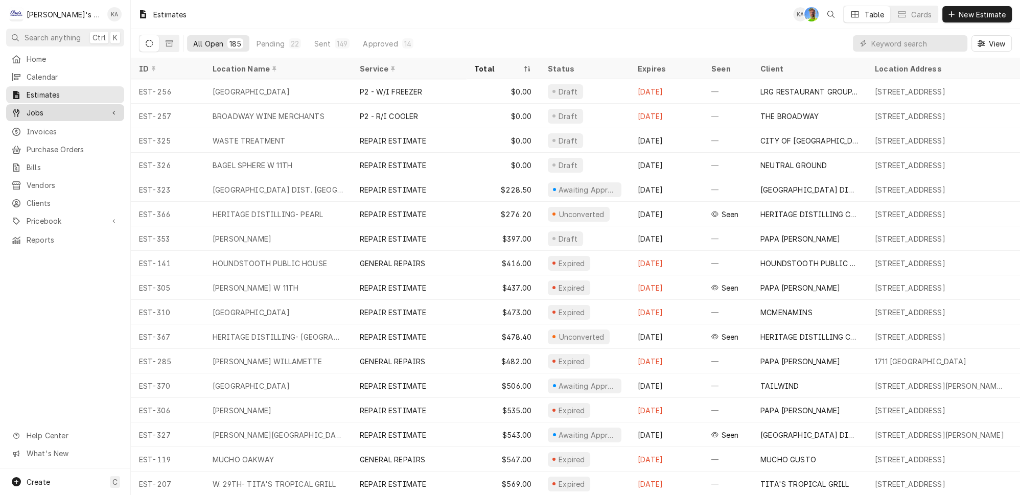
click at [97, 107] on span "Jobs" at bounding box center [65, 112] width 77 height 11
click at [87, 125] on span "Jobs" at bounding box center [73, 130] width 92 height 11
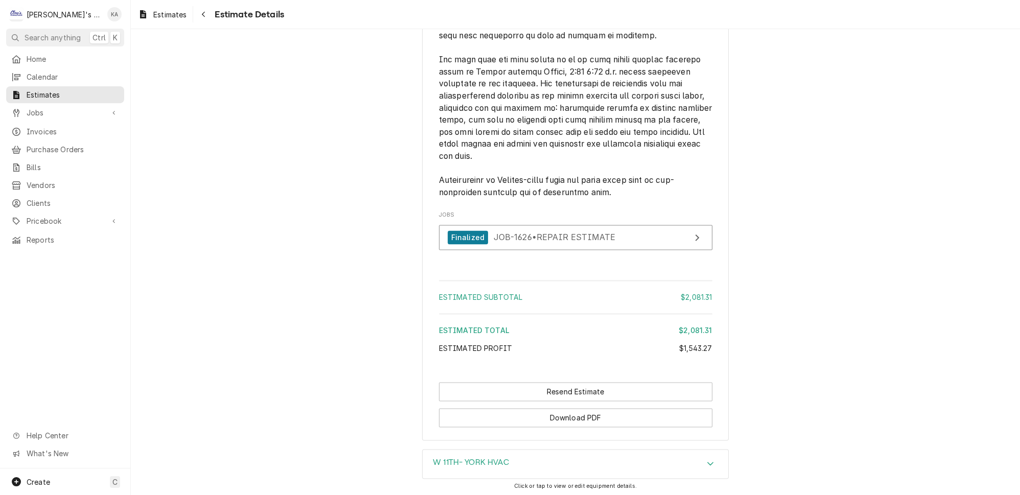
scroll to position [2355, 0]
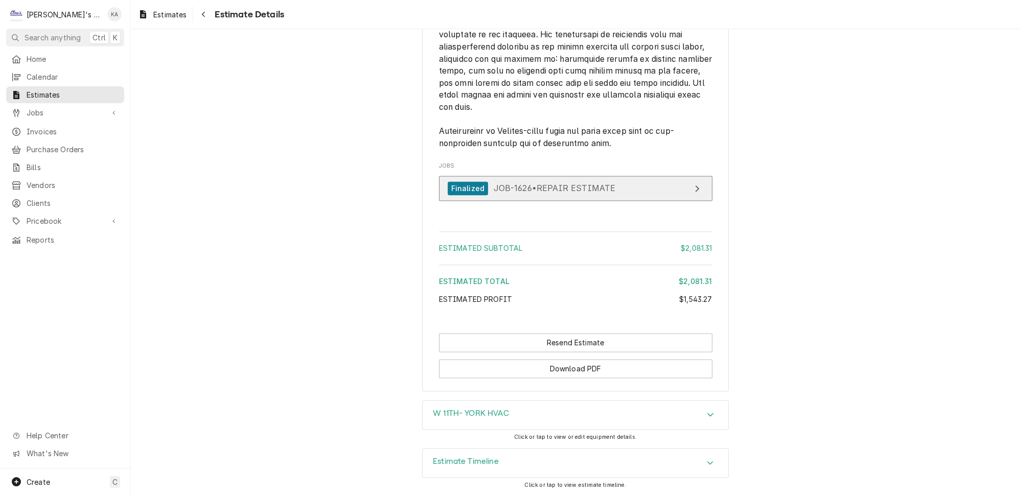
click at [586, 195] on div "Finalized JOB-1626 • REPAIR ESTIMATE" at bounding box center [532, 188] width 168 height 14
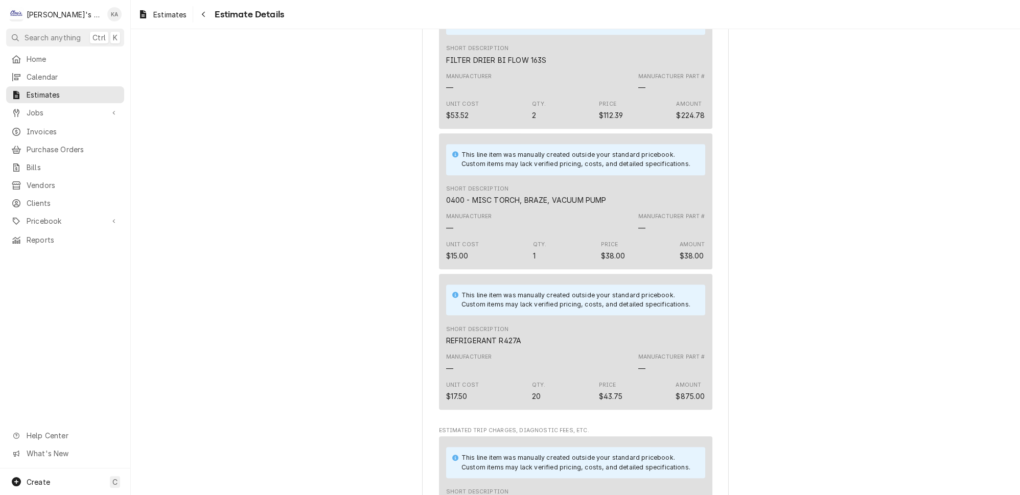
scroll to position [1240, 0]
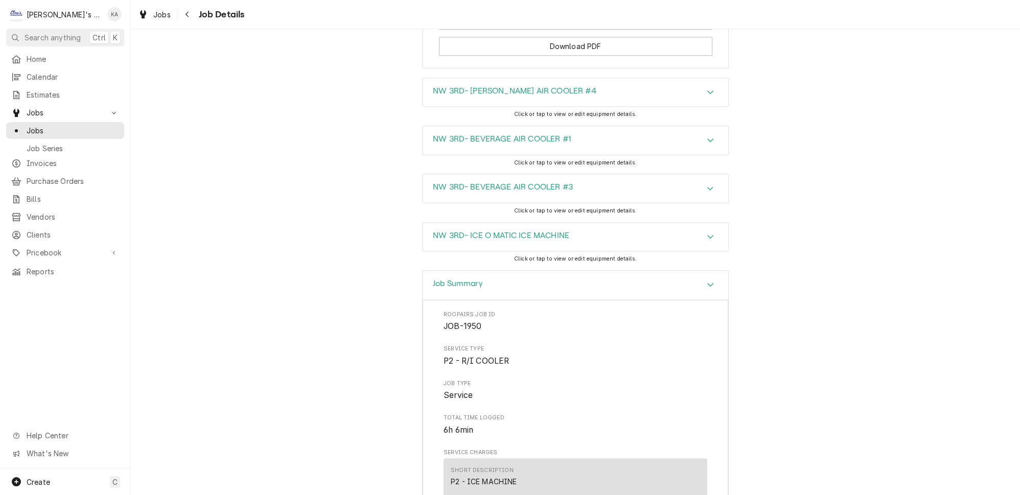
scroll to position [2037, 0]
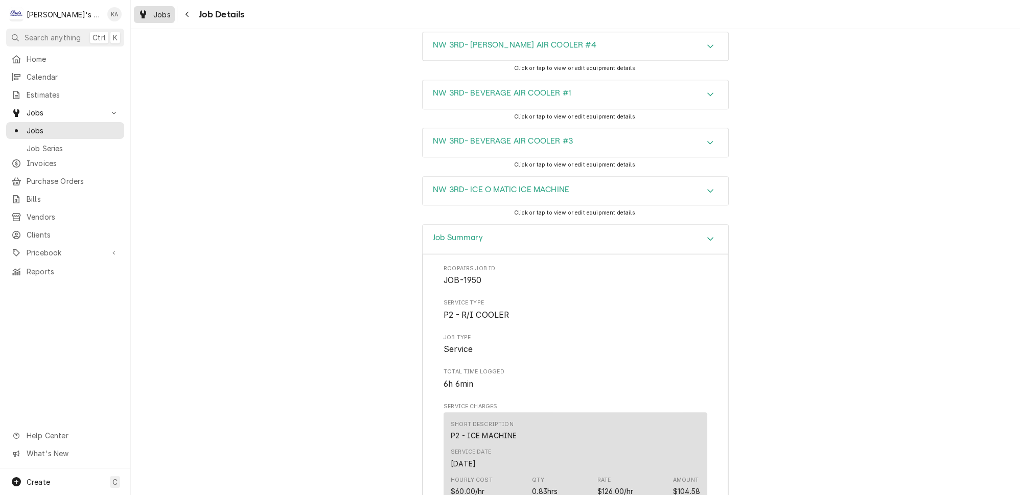
click at [155, 11] on span "Jobs" at bounding box center [161, 14] width 17 height 11
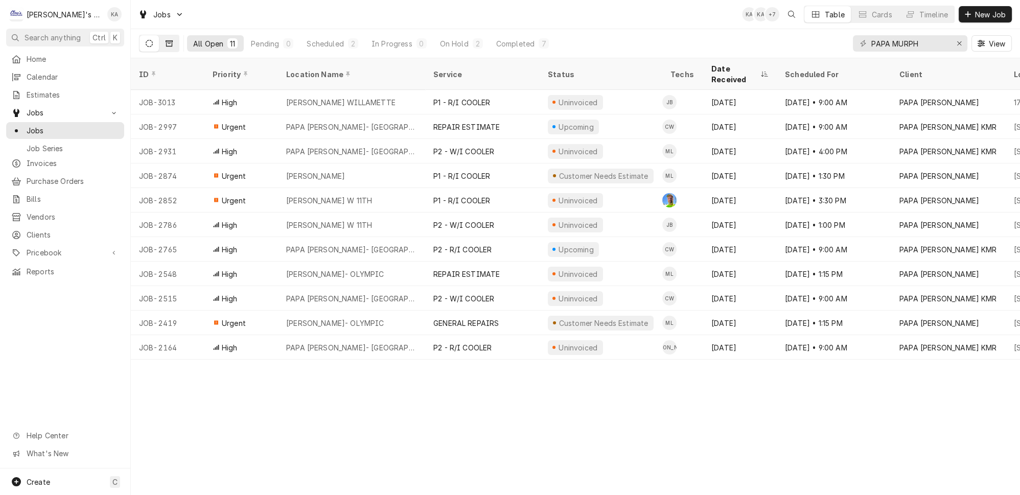
click at [166, 42] on icon "Dynamic Content Wrapper" at bounding box center [169, 43] width 7 height 7
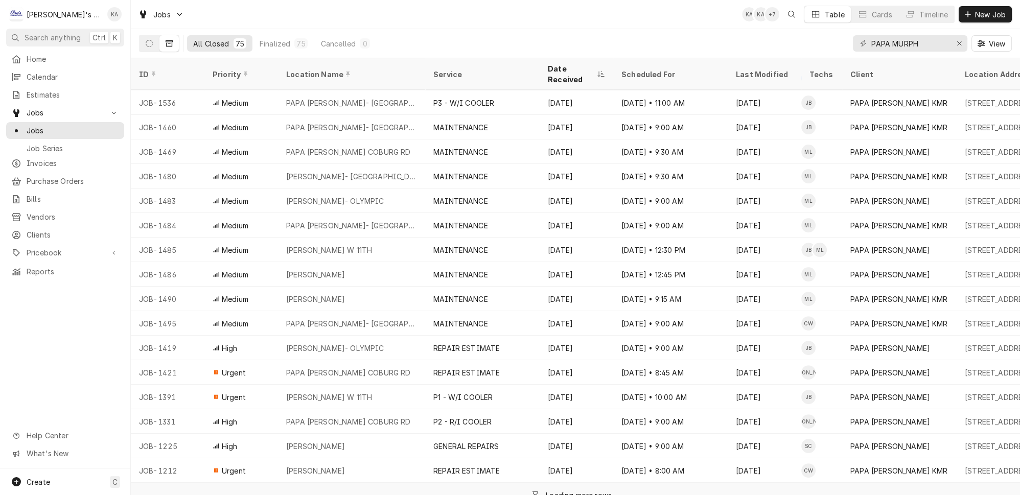
scroll to position [589, 0]
click at [273, 42] on button "Finalized 75" at bounding box center [283, 43] width 60 height 16
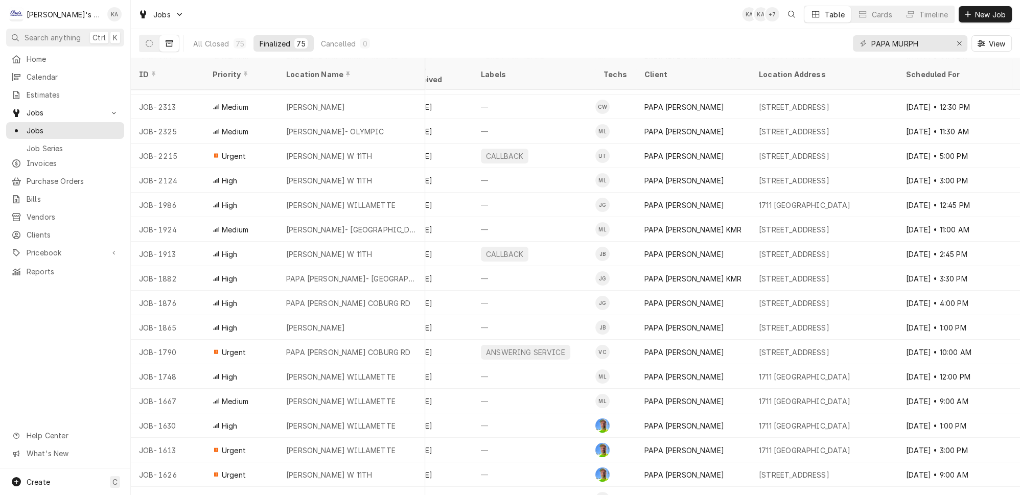
scroll to position [192, 0]
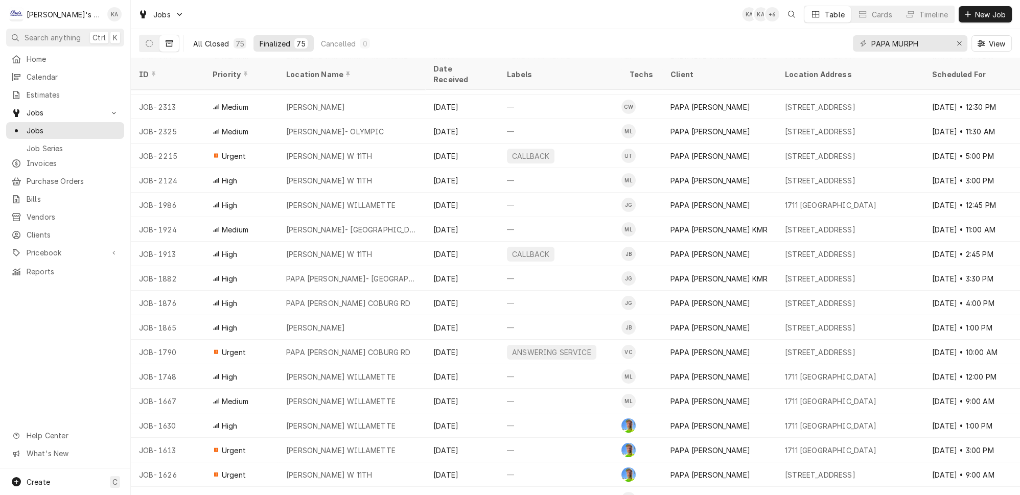
click at [200, 39] on div "All Closed" at bounding box center [211, 43] width 36 height 11
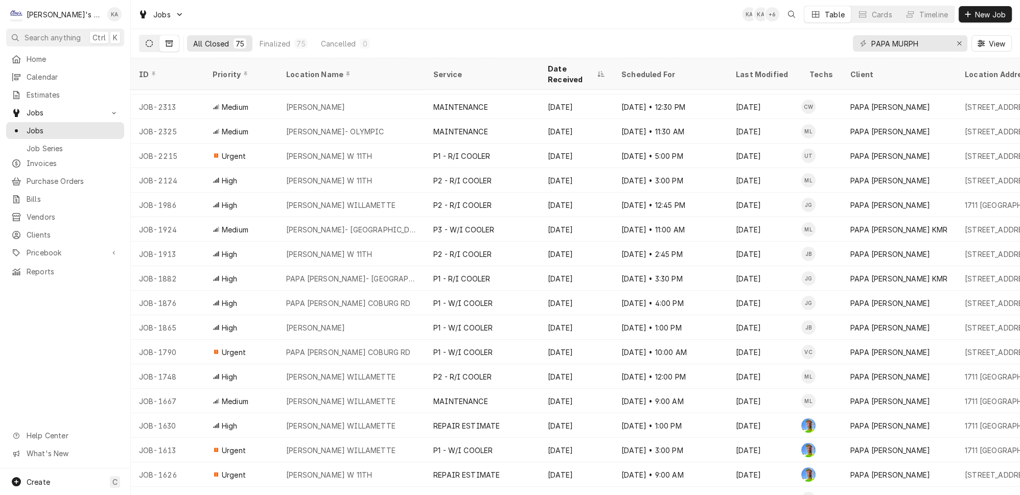
click at [146, 41] on icon "Dynamic Content Wrapper" at bounding box center [149, 43] width 7 height 7
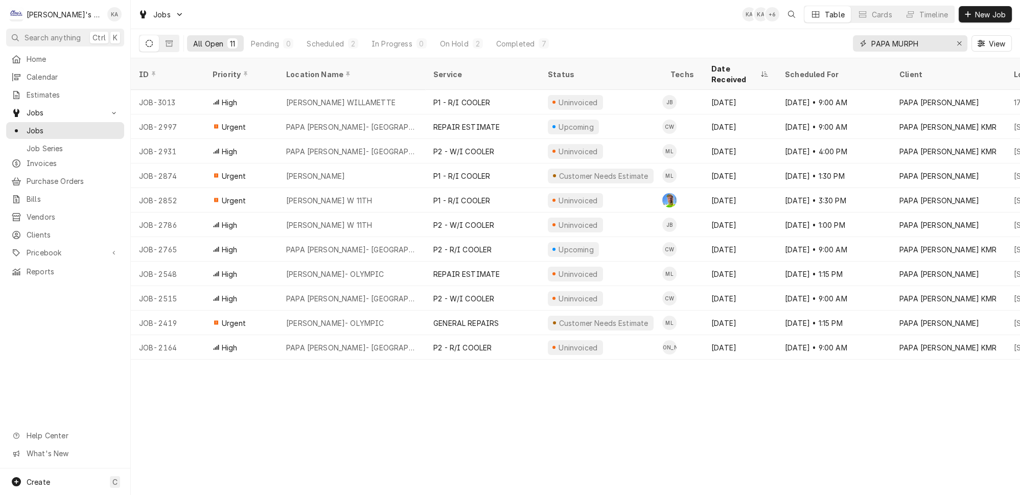
click at [928, 36] on input "PAPA MURPH" at bounding box center [909, 43] width 77 height 16
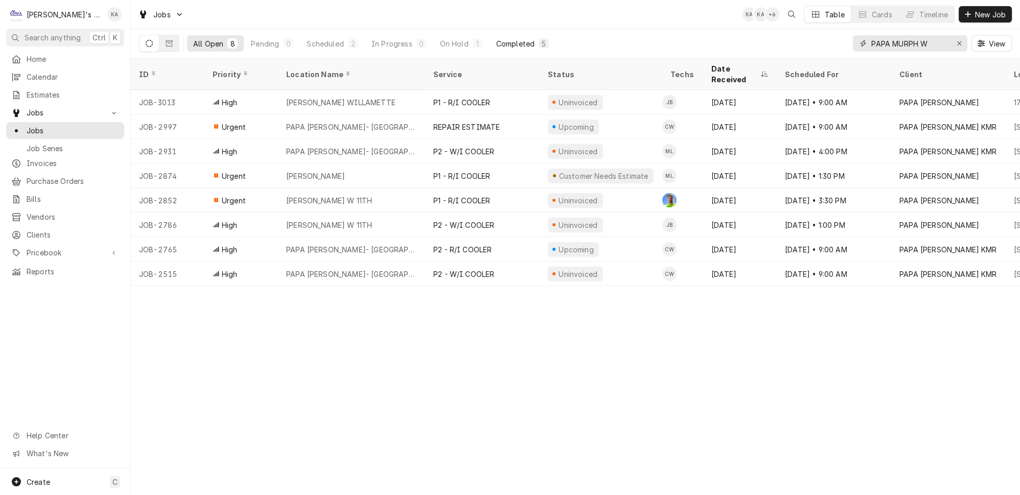
type input "PAPA MURPH W"
click at [496, 41] on div "Completed" at bounding box center [515, 43] width 38 height 11
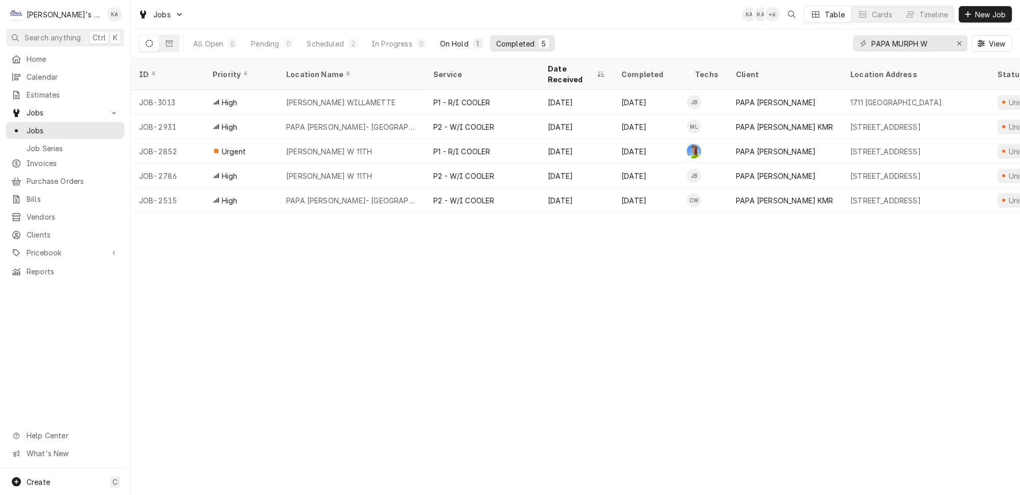
click at [440, 39] on div "On Hold" at bounding box center [454, 43] width 29 height 11
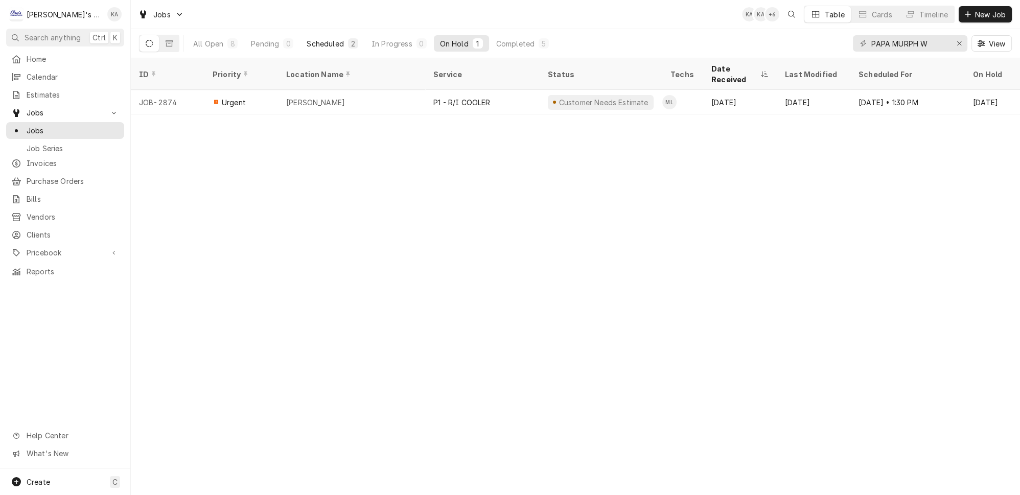
click at [312, 44] on div "Scheduled" at bounding box center [325, 43] width 37 height 11
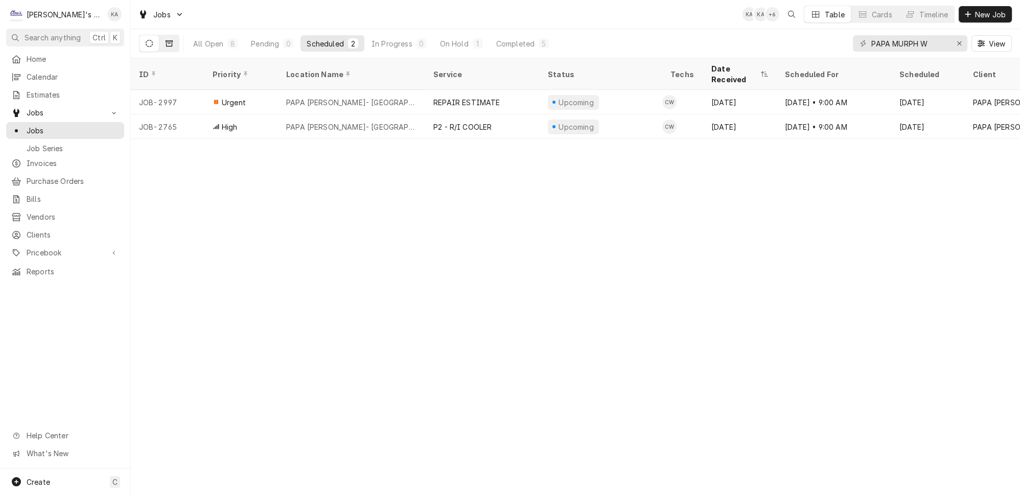
click at [166, 41] on icon "Dynamic Content Wrapper" at bounding box center [169, 43] width 7 height 7
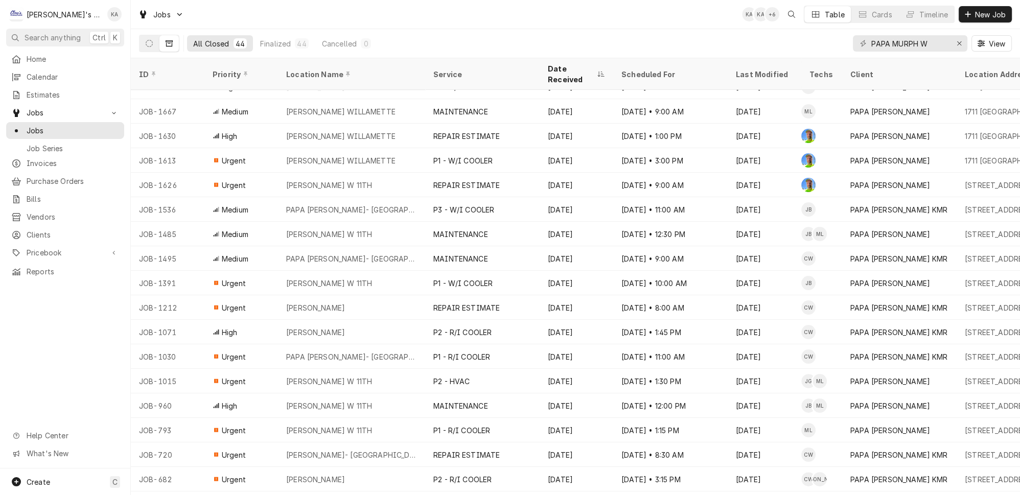
scroll to position [415, 0]
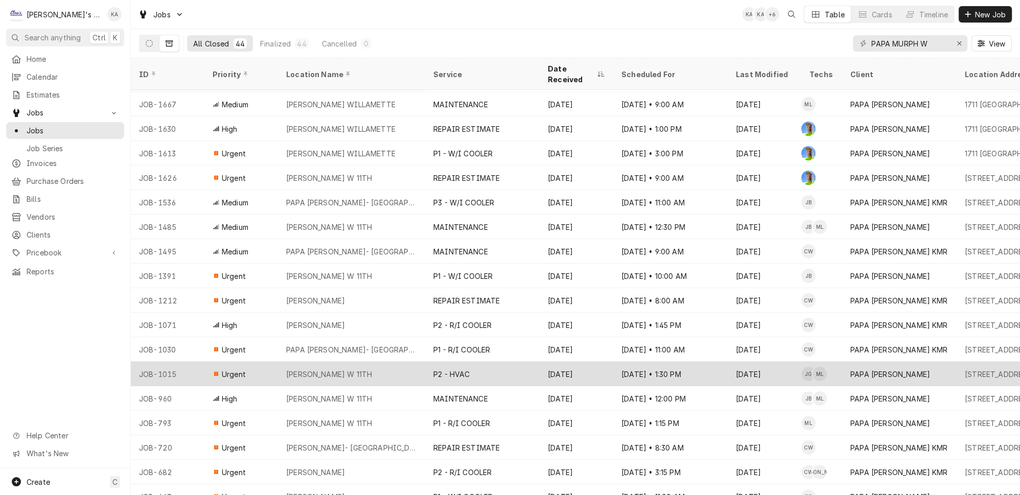
click at [395, 362] on div "PAPA MURPHY'S W 11TH" at bounding box center [351, 374] width 147 height 25
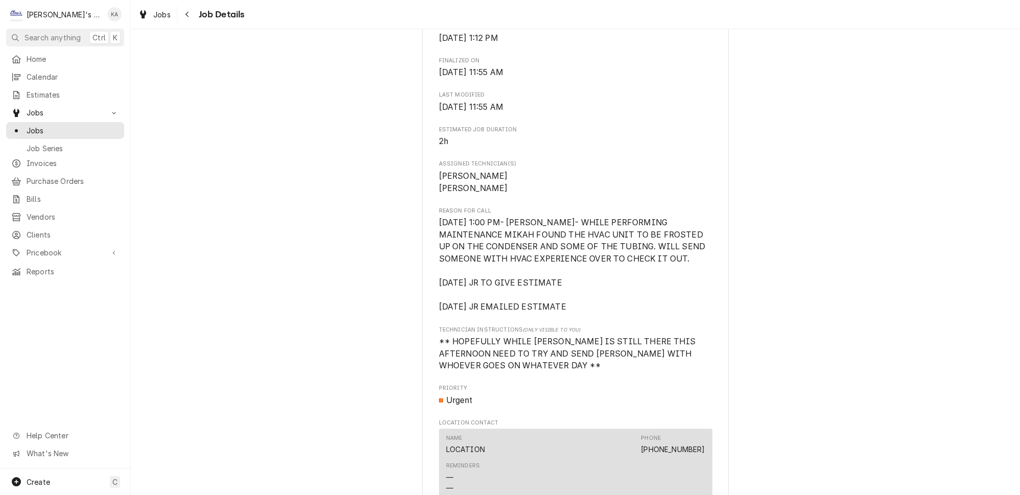
scroll to position [465, 0]
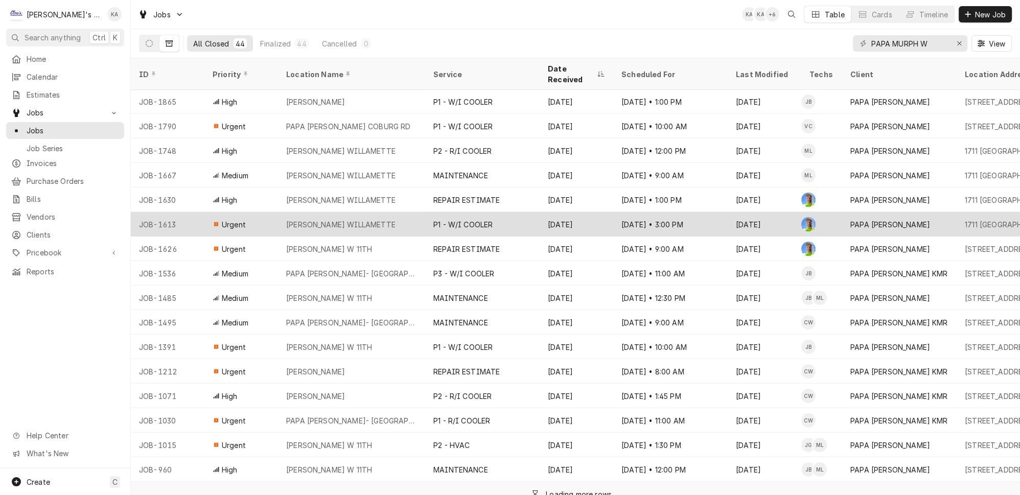
scroll to position [344, 0]
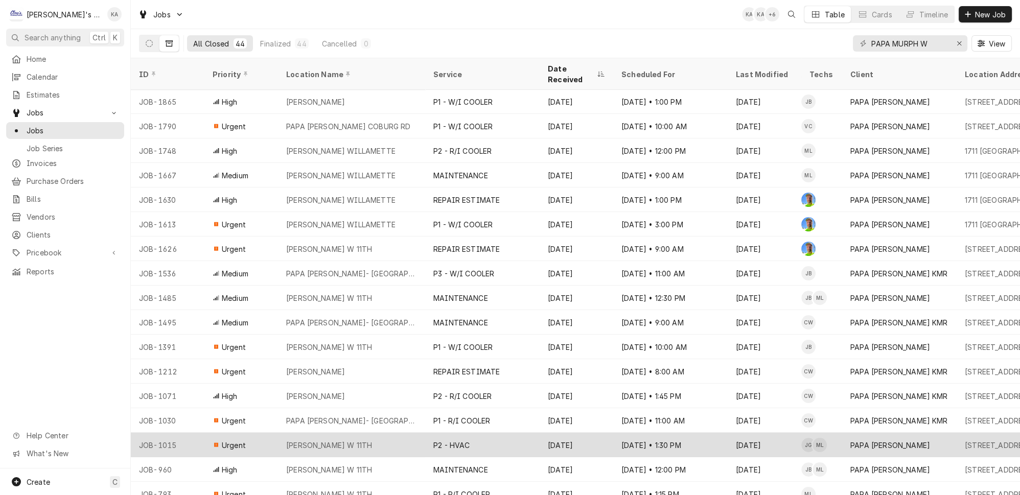
click at [378, 433] on div "[PERSON_NAME] W 11TH" at bounding box center [351, 445] width 147 height 25
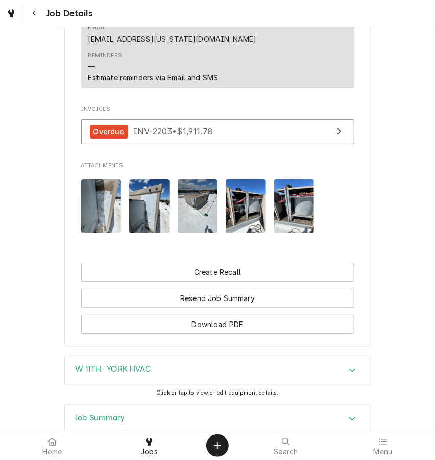
scroll to position [1208, 0]
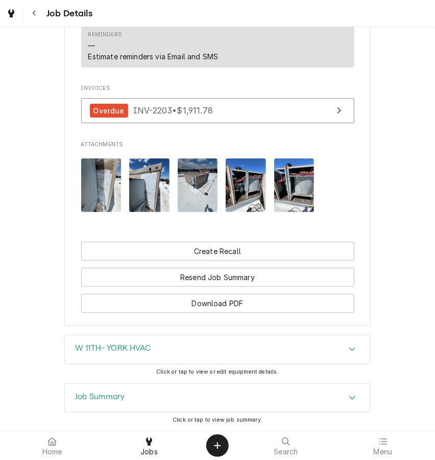
click at [106, 158] on img "Attachments" at bounding box center [101, 185] width 40 height 54
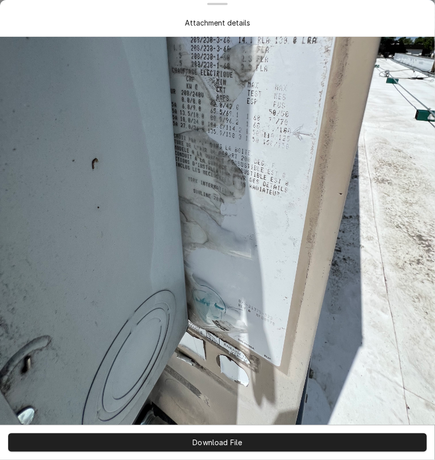
scroll to position [0, 0]
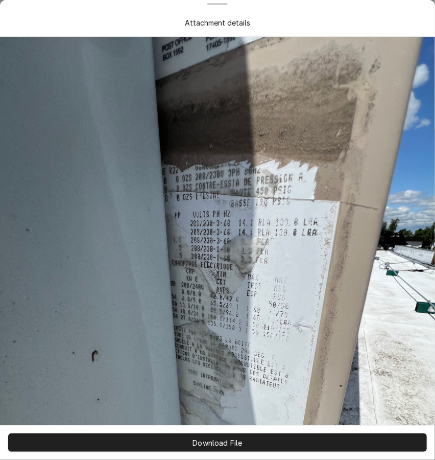
click at [358, 228] on img at bounding box center [217, 327] width 435 height 581
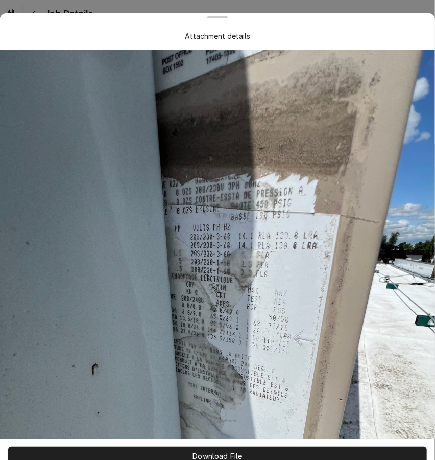
drag, startPoint x: 217, startPoint y: 17, endPoint x: 217, endPoint y: 31, distance: 13.3
click at [217, 31] on div "Attachment details" at bounding box center [217, 36] width 65 height 11
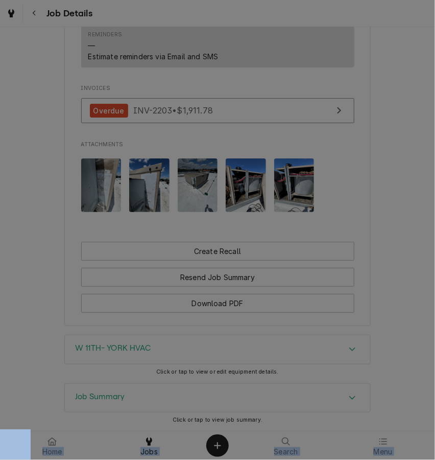
drag, startPoint x: 211, startPoint y: 5, endPoint x: 119, endPoint y: 519, distance: 522.4
click at [119, 459] on html "Job Details Completed and Invoiced PAPA [PERSON_NAME] PAPA [PERSON_NAME] W 11TH…" at bounding box center [217, 230] width 435 height 460
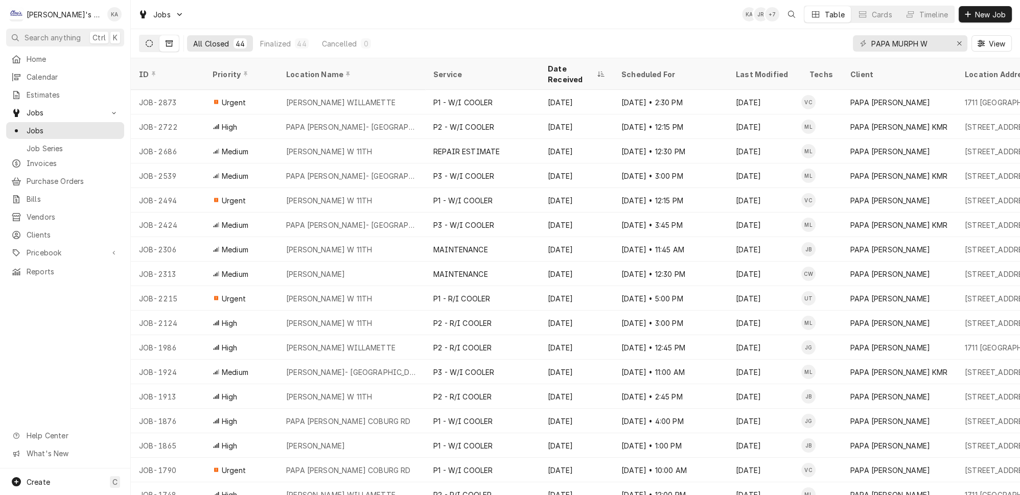
click at [140, 47] on button "Dynamic Content Wrapper" at bounding box center [149, 43] width 19 height 16
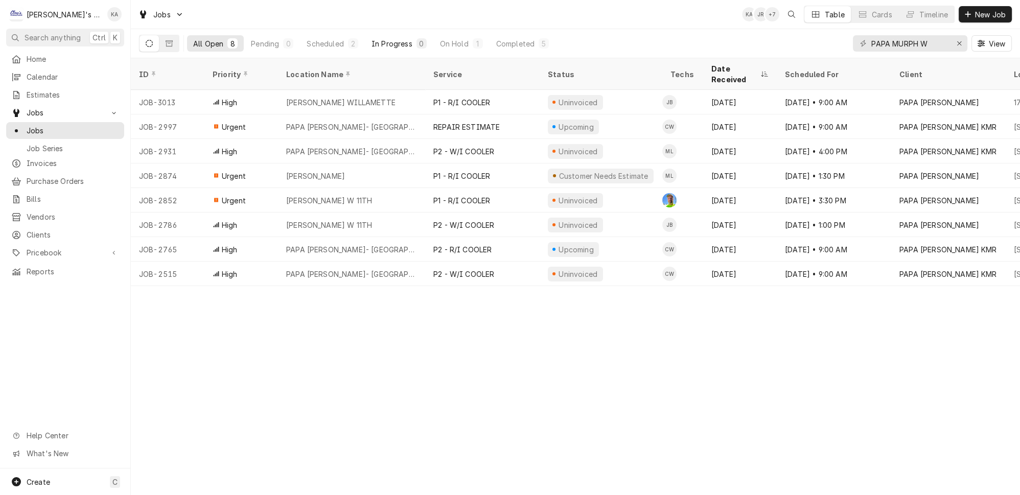
click at [372, 41] on div "In Progress" at bounding box center [392, 43] width 41 height 11
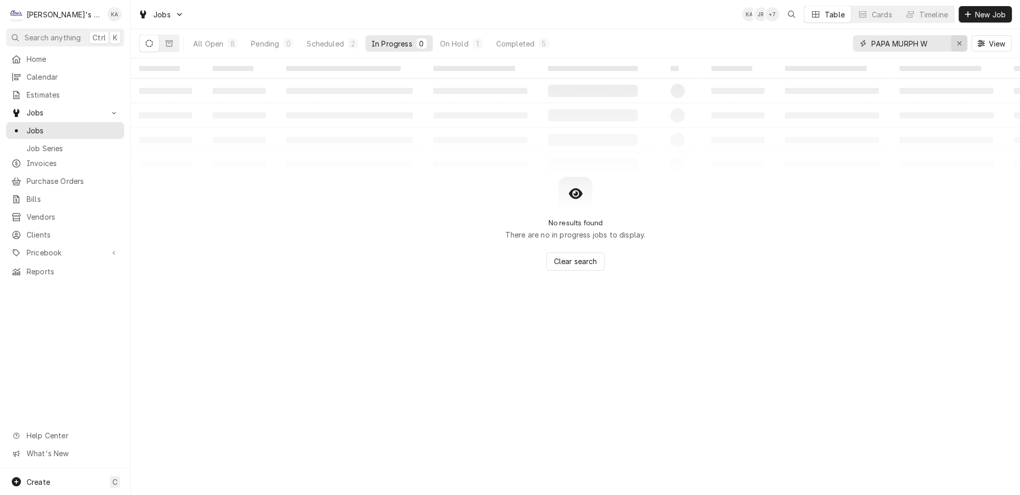
click at [967, 42] on button "Erase input" at bounding box center [959, 43] width 16 height 16
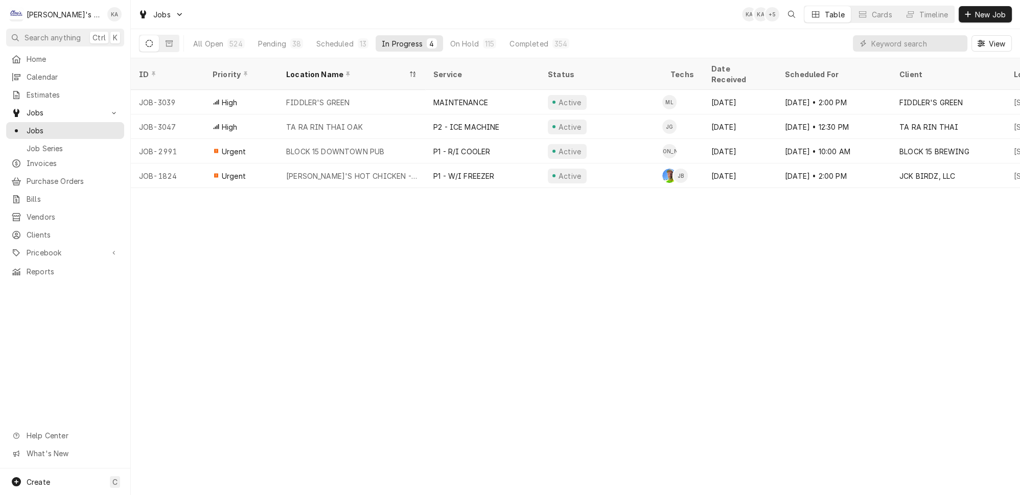
click at [593, 13] on div "Jobs KA KA + 5 Table Cards Timeline New Job" at bounding box center [575, 14] width 889 height 29
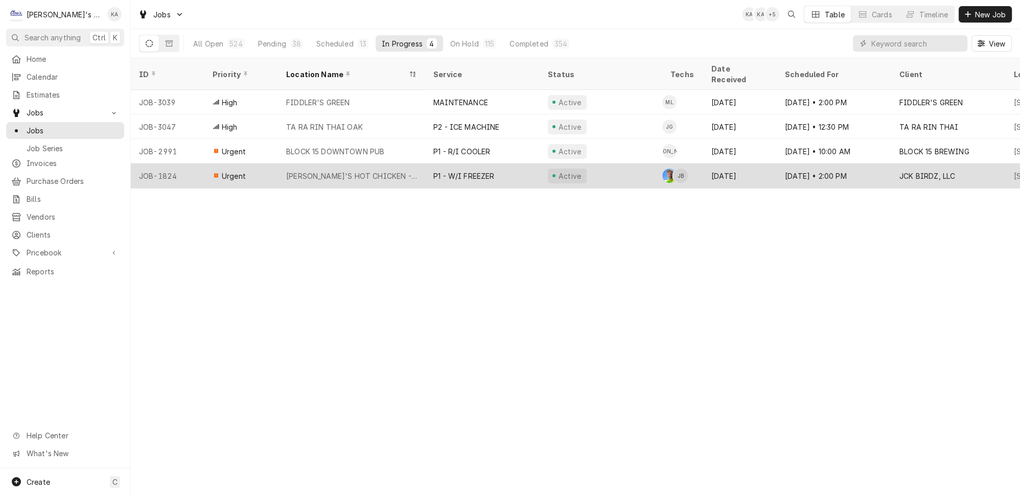
click at [511, 164] on div "P1 - W/I FREEZER" at bounding box center [482, 176] width 114 height 25
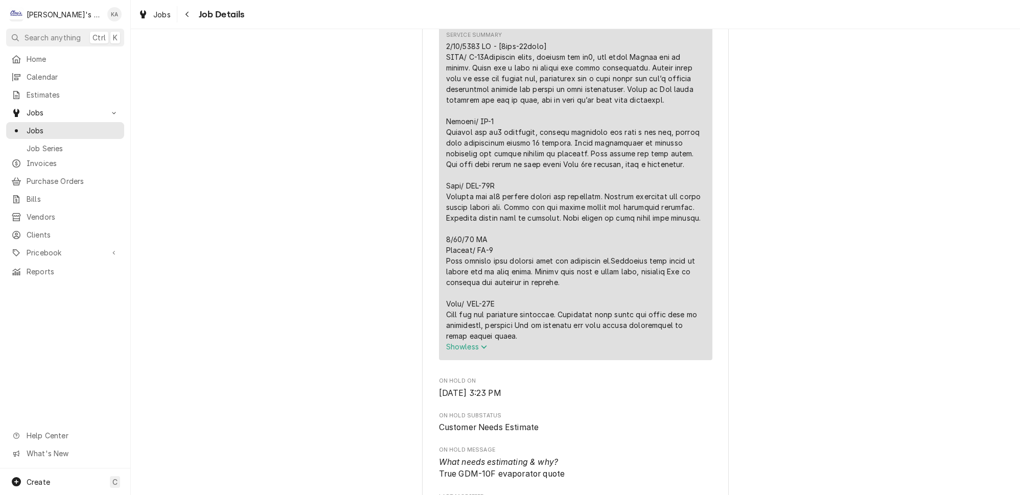
scroll to position [372, 0]
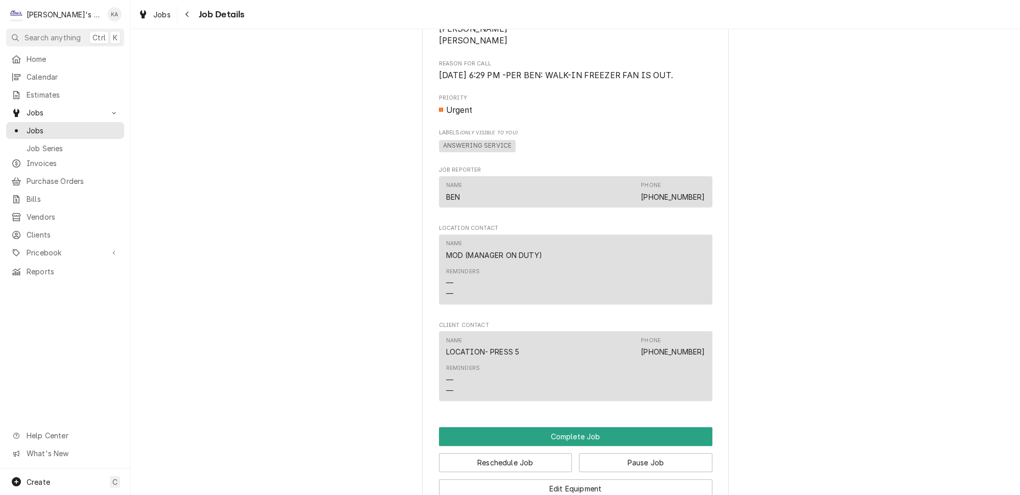
scroll to position [650, 0]
